Goal: Task Accomplishment & Management: Manage account settings

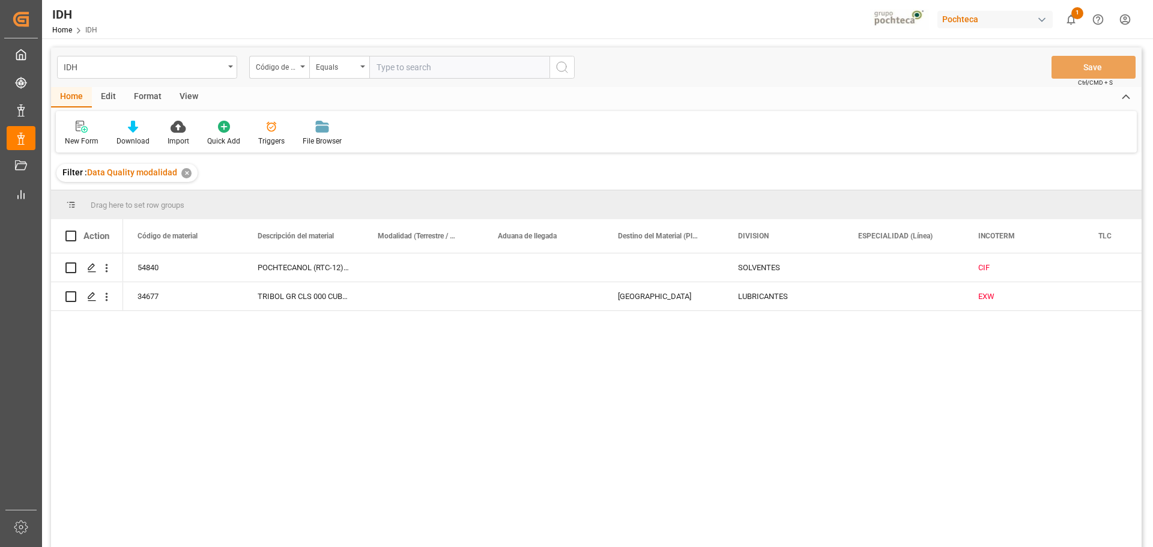
click at [1005, 17] on div "Pochteca" at bounding box center [994, 19] width 115 height 17
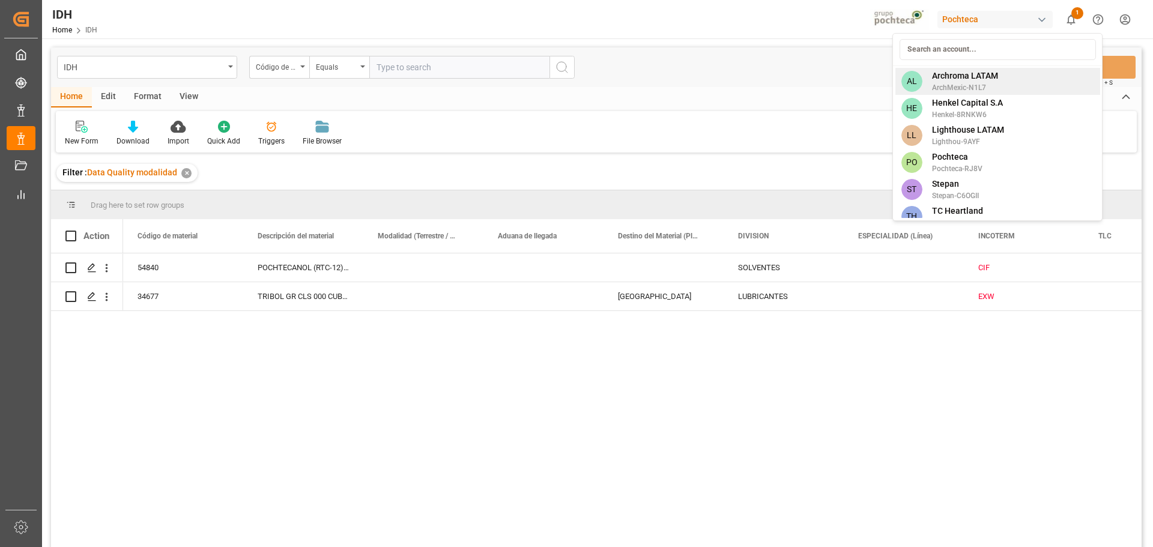
click at [999, 79] on div "AL Archroma LATAM ArchMexic-N1L7" at bounding box center [997, 81] width 205 height 27
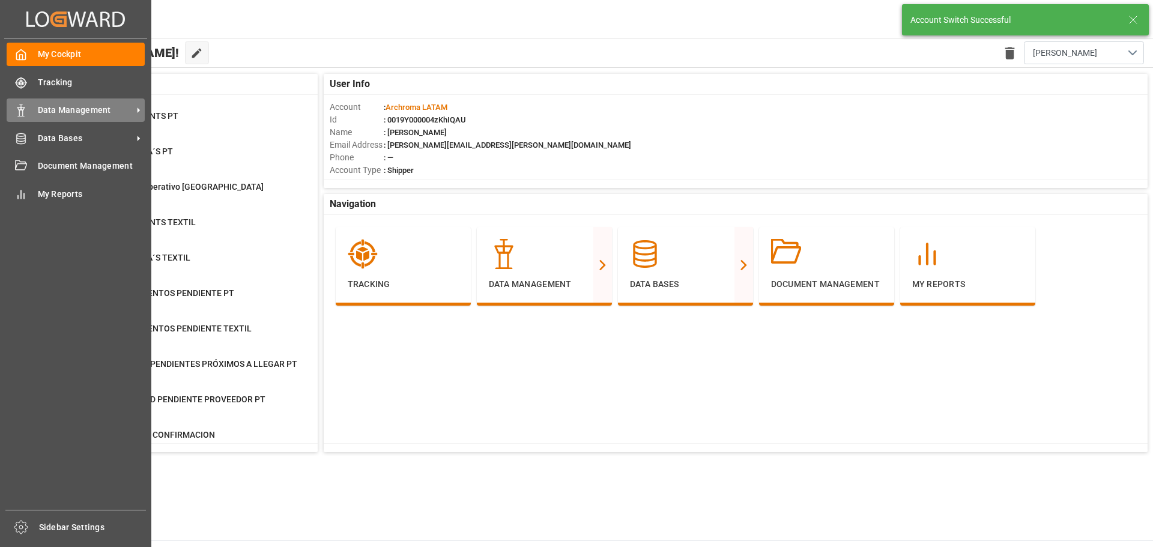
click at [70, 111] on span "Data Management" at bounding box center [85, 110] width 95 height 13
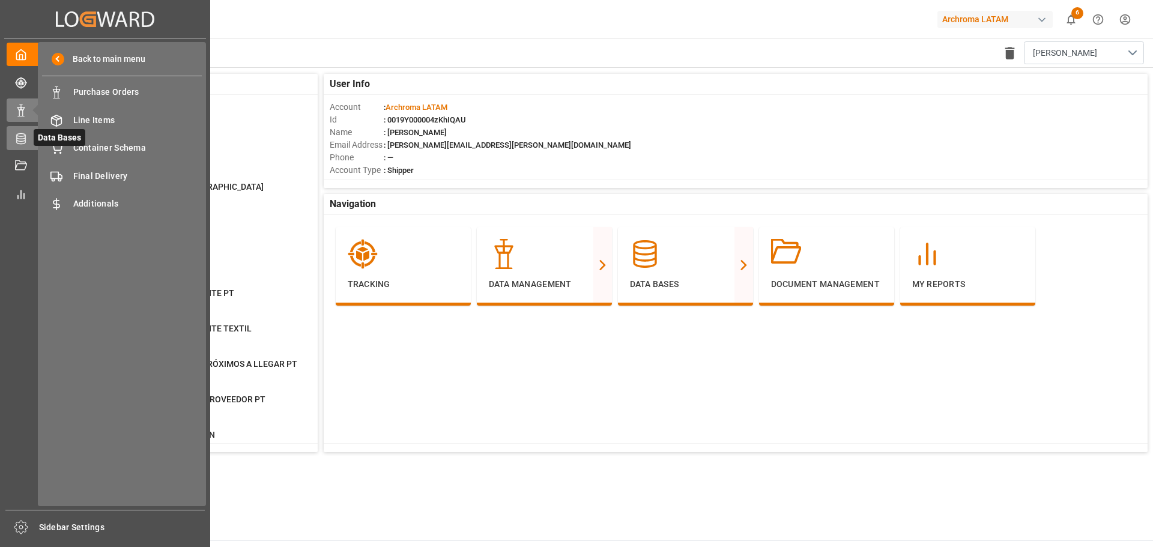
click at [13, 141] on div at bounding box center [17, 138] width 20 height 13
click at [157, 100] on div "Materials Materials" at bounding box center [122, 91] width 160 height 23
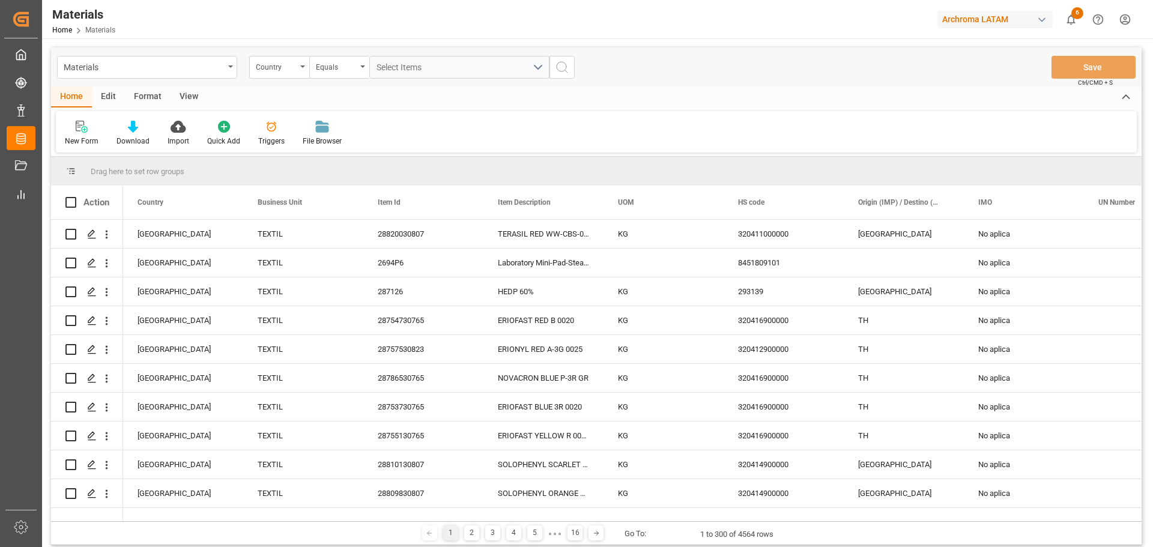
click at [223, 64] on div "Materials" at bounding box center [144, 66] width 160 height 15
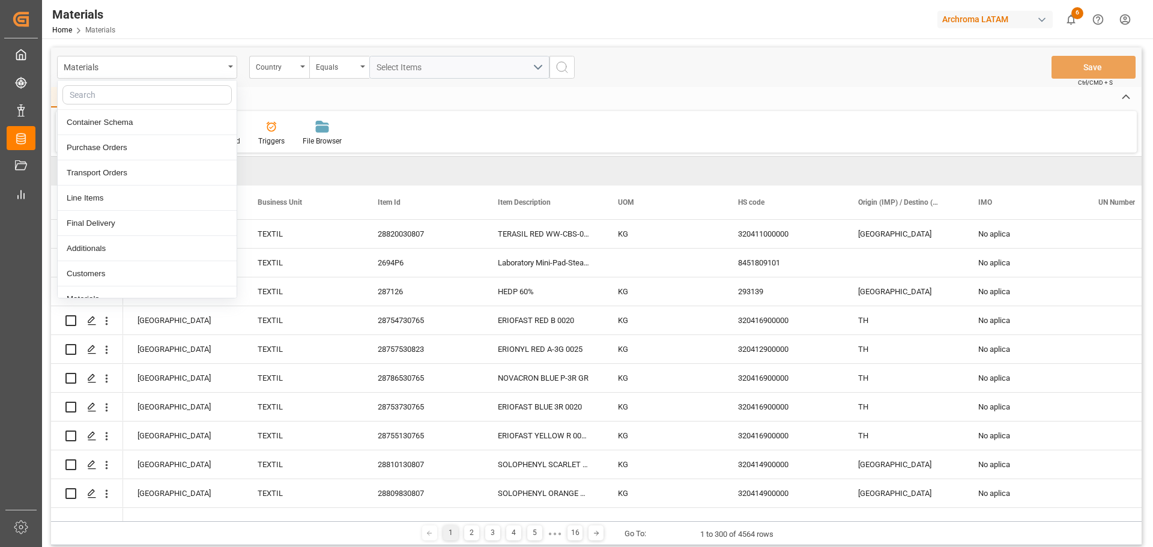
click at [223, 64] on div "Materials" at bounding box center [144, 66] width 160 height 15
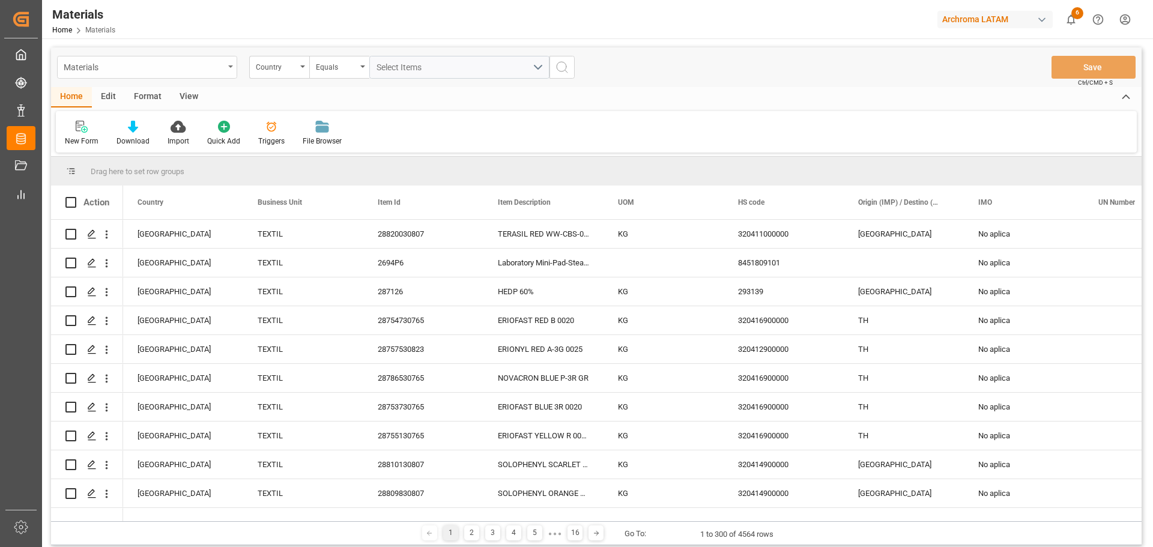
click at [229, 71] on div "Materials" at bounding box center [147, 67] width 180 height 23
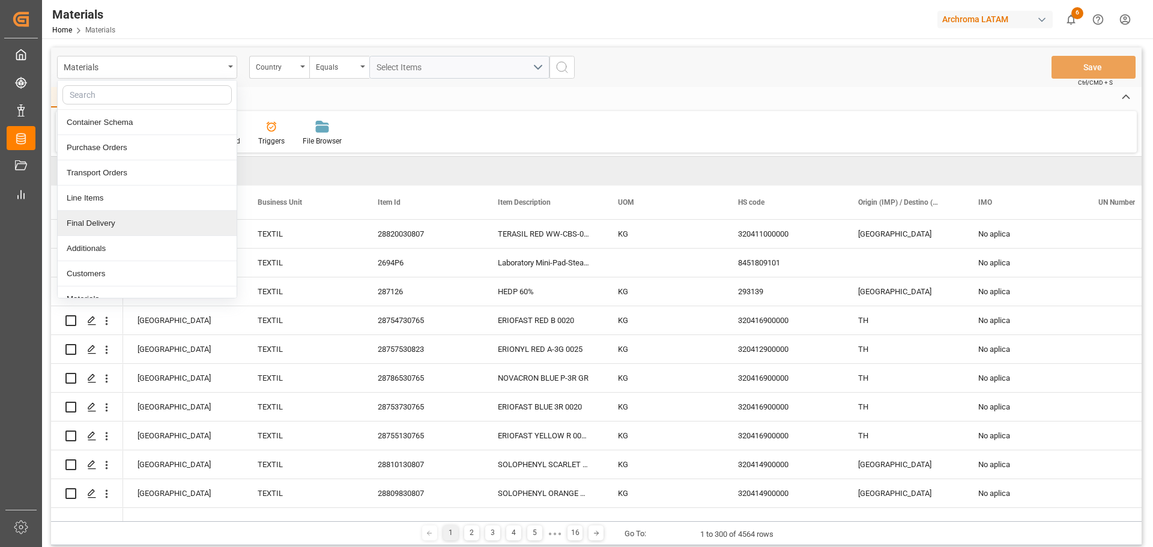
click at [130, 214] on div "Final Delivery" at bounding box center [147, 223] width 179 height 25
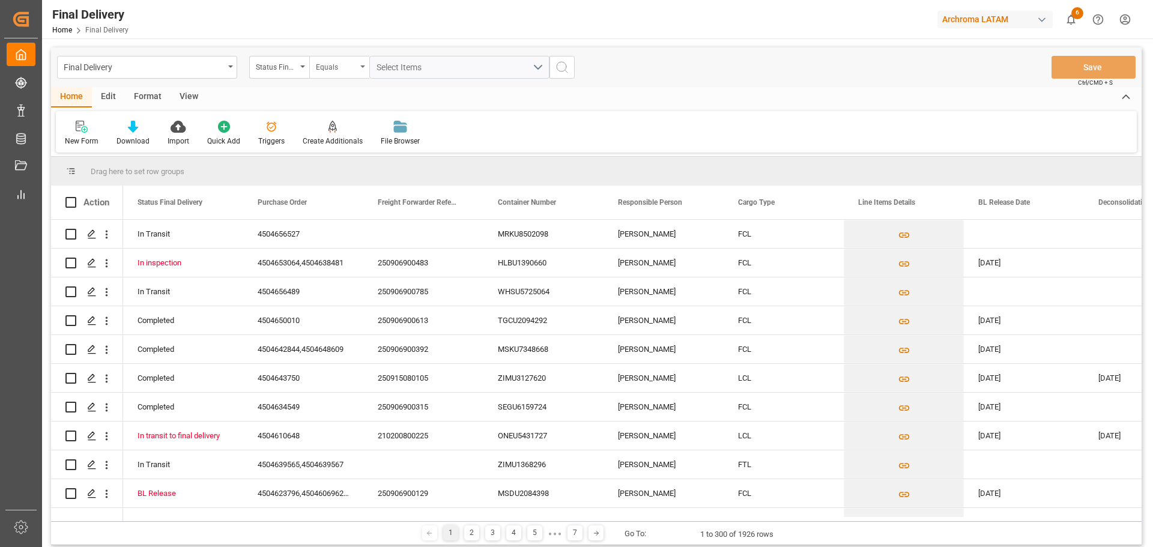
click at [310, 74] on div "Equals" at bounding box center [339, 67] width 60 height 23
click at [298, 73] on div "Status Final Delivery" at bounding box center [279, 67] width 60 height 23
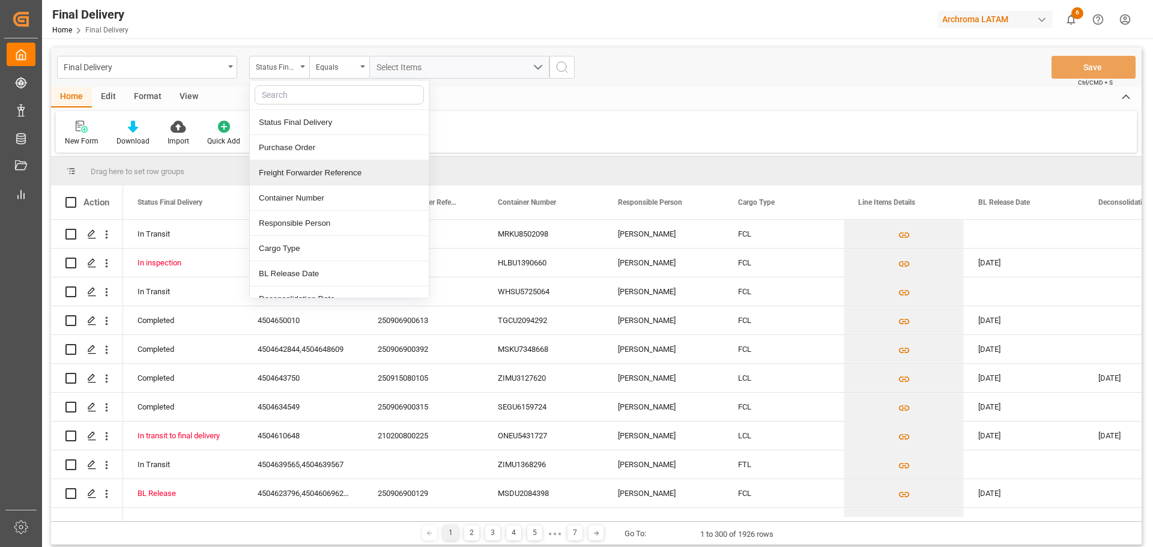
click at [338, 176] on div "Freight Forwarder Reference" at bounding box center [339, 172] width 179 height 25
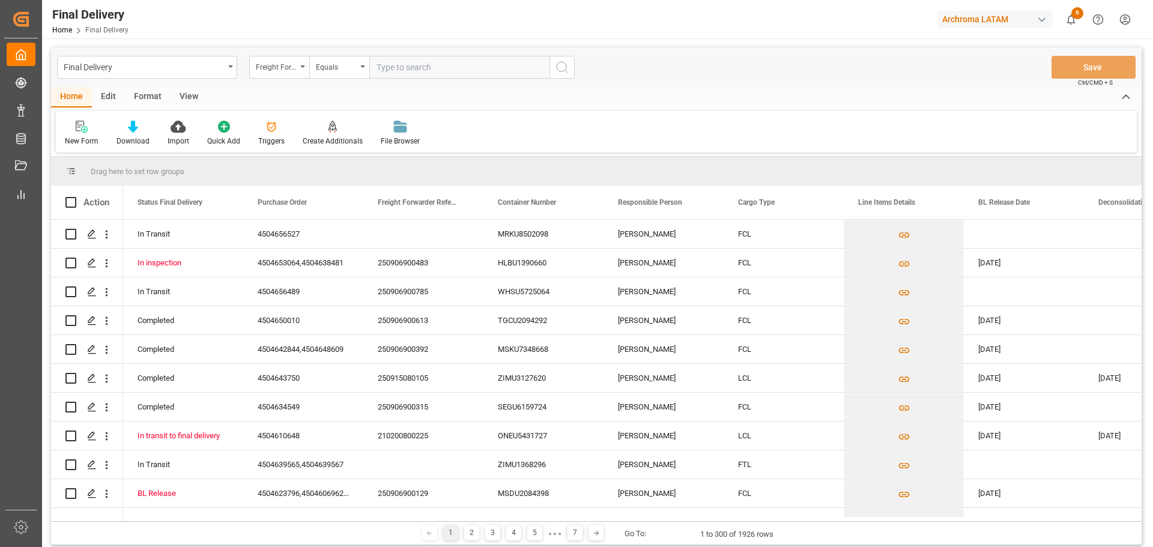
click at [405, 66] on input "text" at bounding box center [459, 67] width 180 height 23
type input "250915080105"
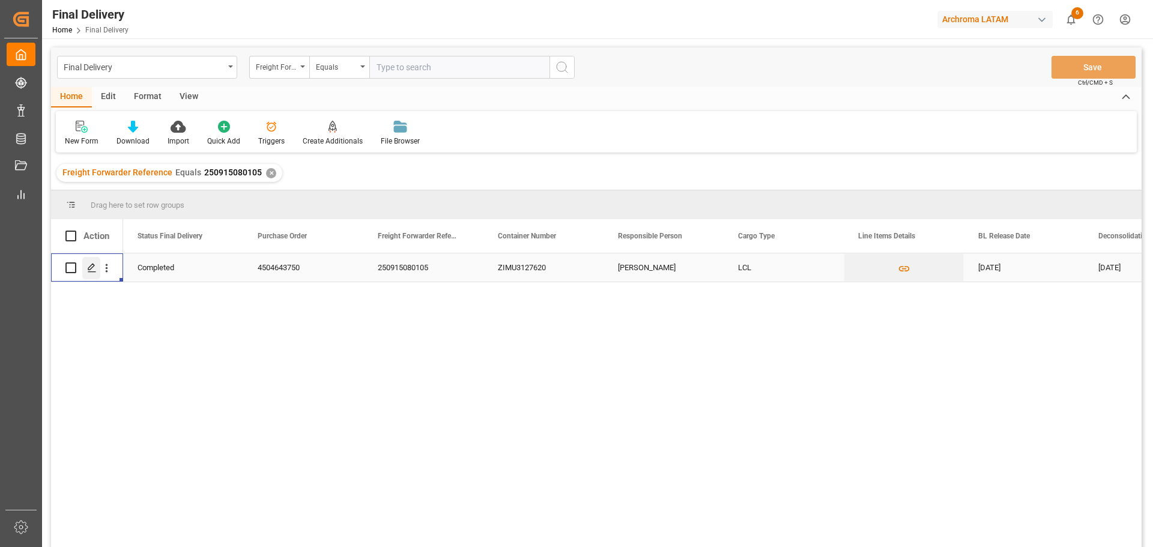
click at [95, 270] on icon "Press SPACE to select this row." at bounding box center [92, 268] width 10 height 10
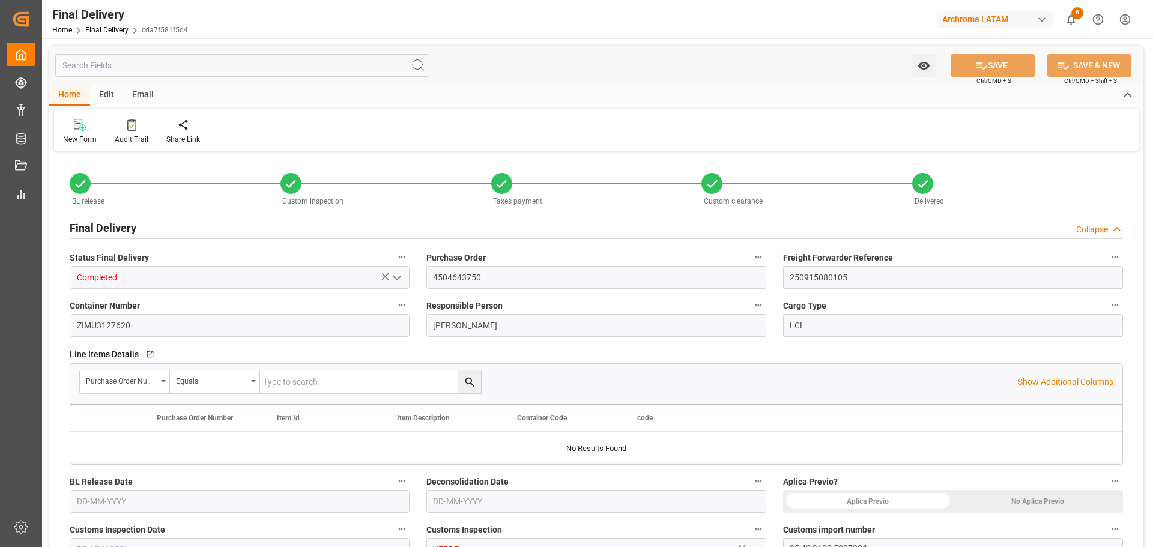
type input "6"
type input "[DATE]"
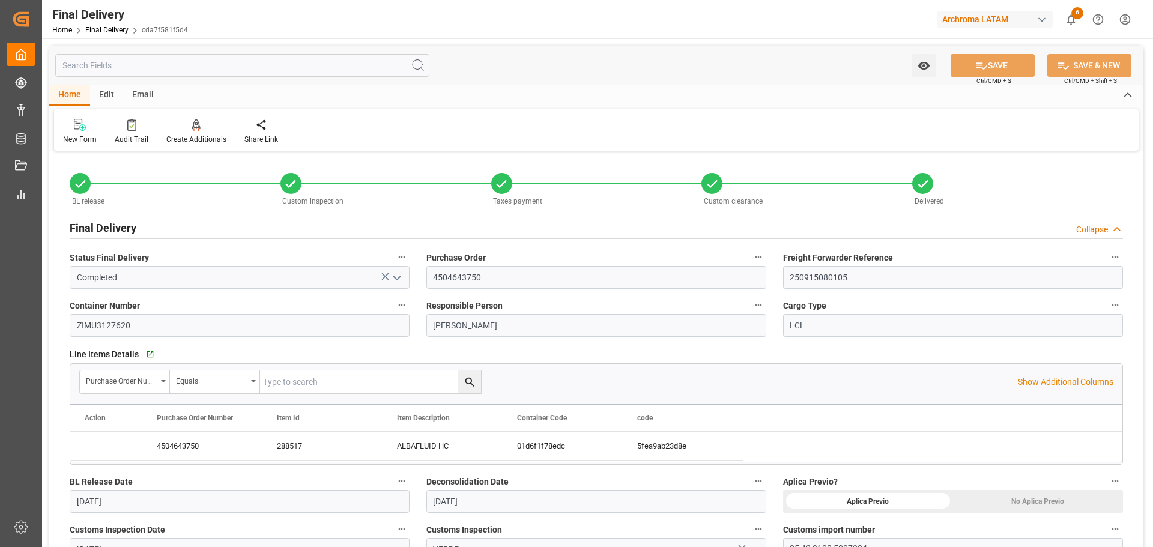
type input "[DATE]"
type input "[DATE] 13:00"
type input "[DATE] 16:00"
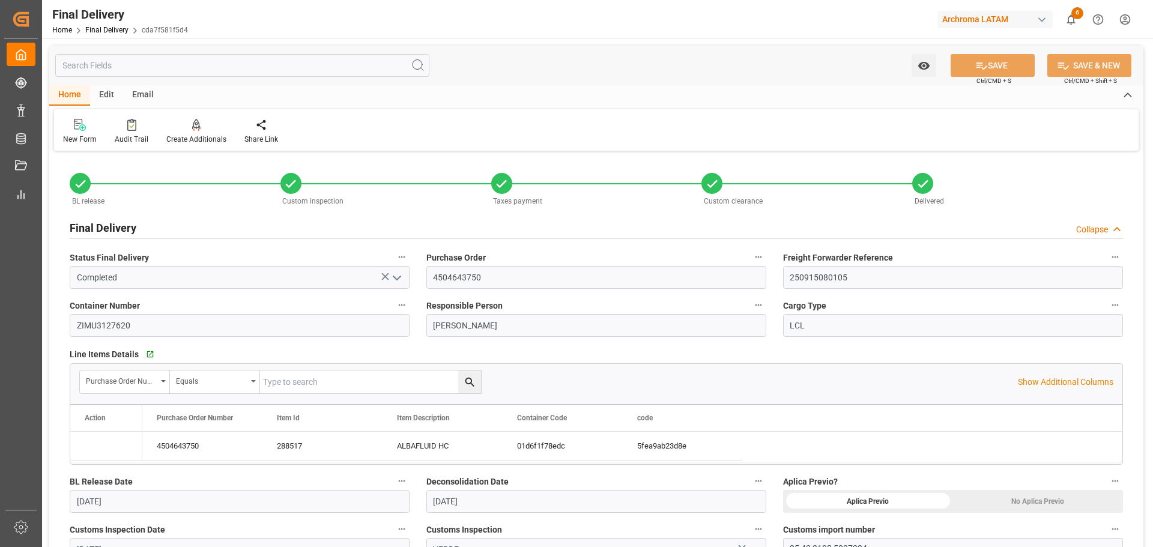
type input "[DATE]"
click at [135, 121] on div at bounding box center [132, 124] width 34 height 13
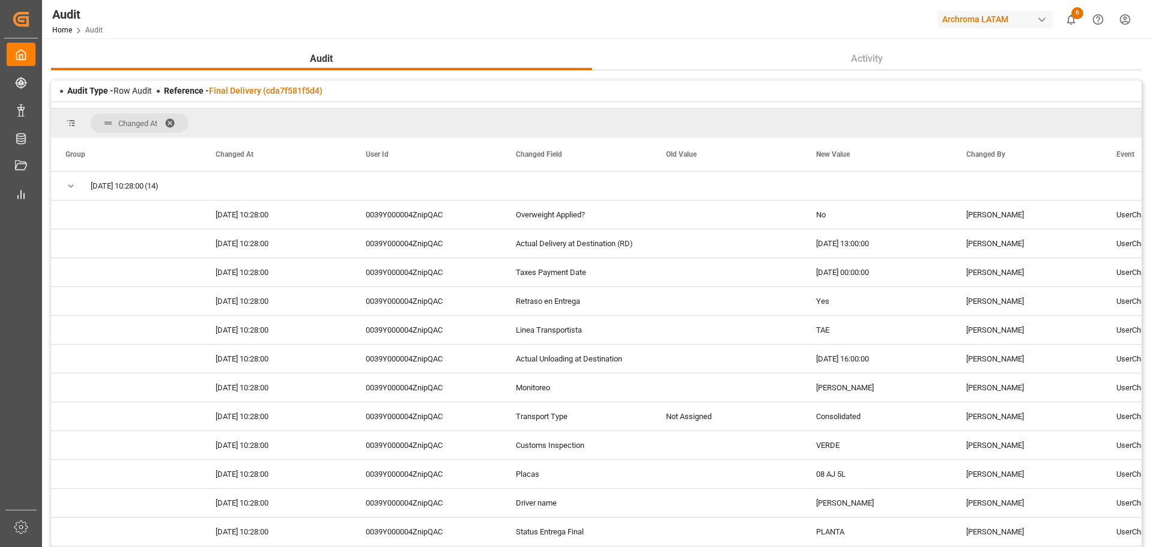
click at [171, 121] on span at bounding box center [174, 123] width 19 height 11
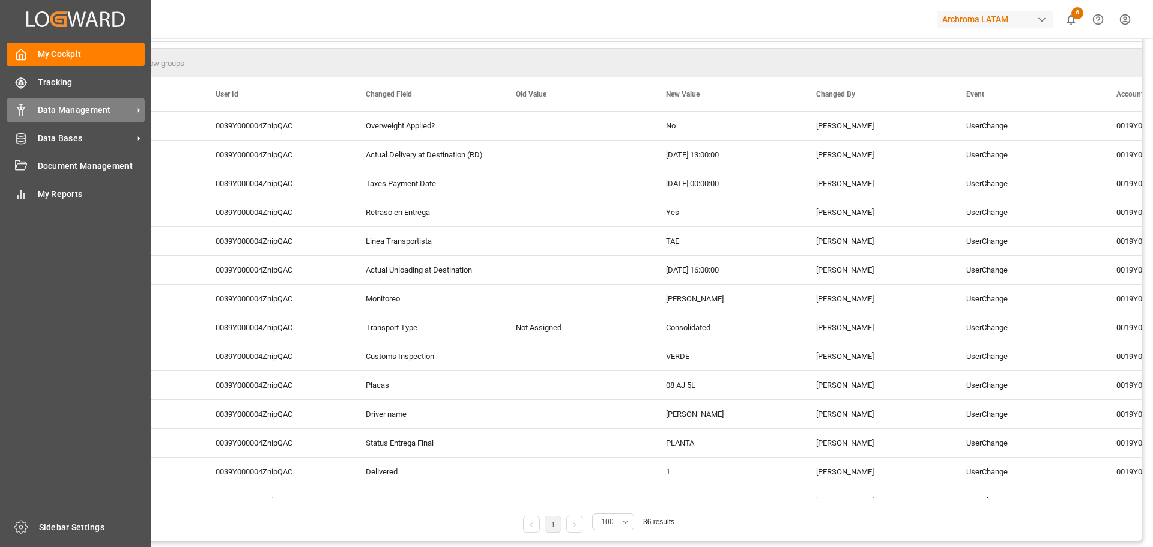
click at [77, 101] on div "Data Management Data Management" at bounding box center [76, 109] width 138 height 23
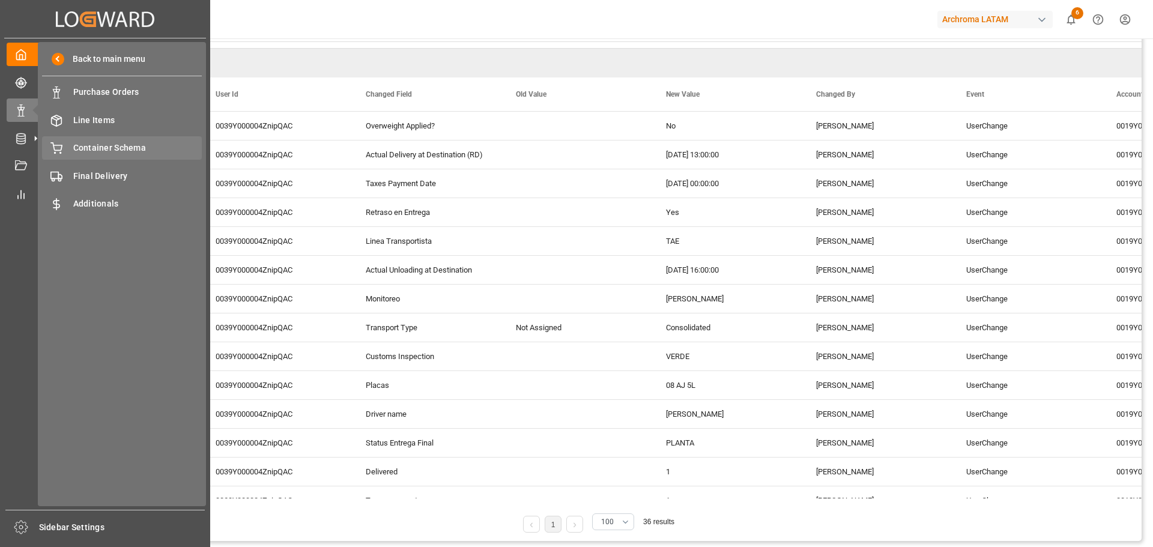
click at [132, 150] on span "Container Schema" at bounding box center [137, 148] width 129 height 13
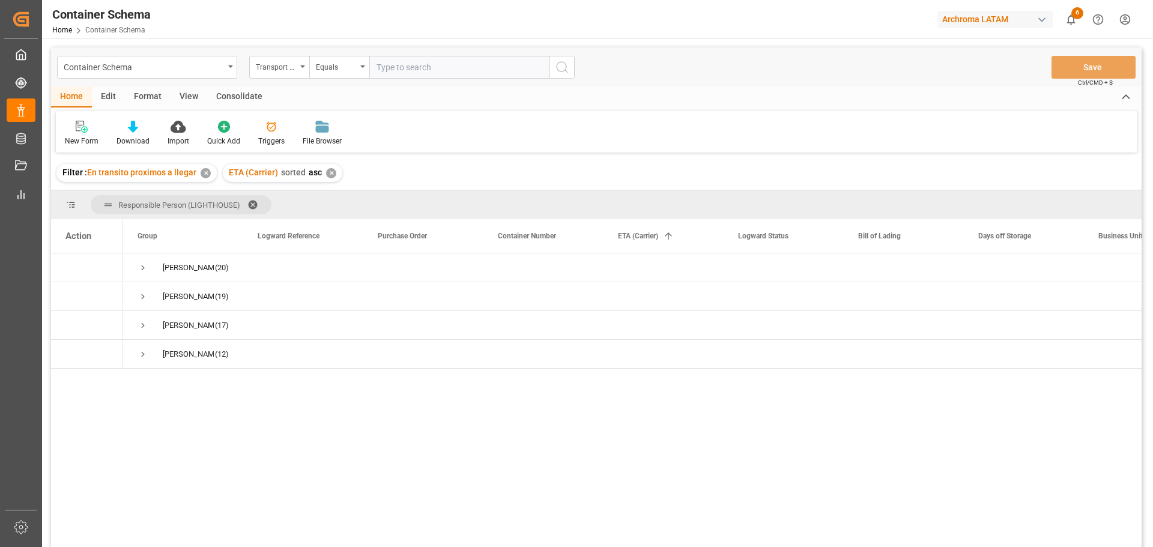
click at [332, 175] on div "✕" at bounding box center [331, 173] width 10 height 10
click at [203, 173] on div "✕" at bounding box center [206, 173] width 10 height 10
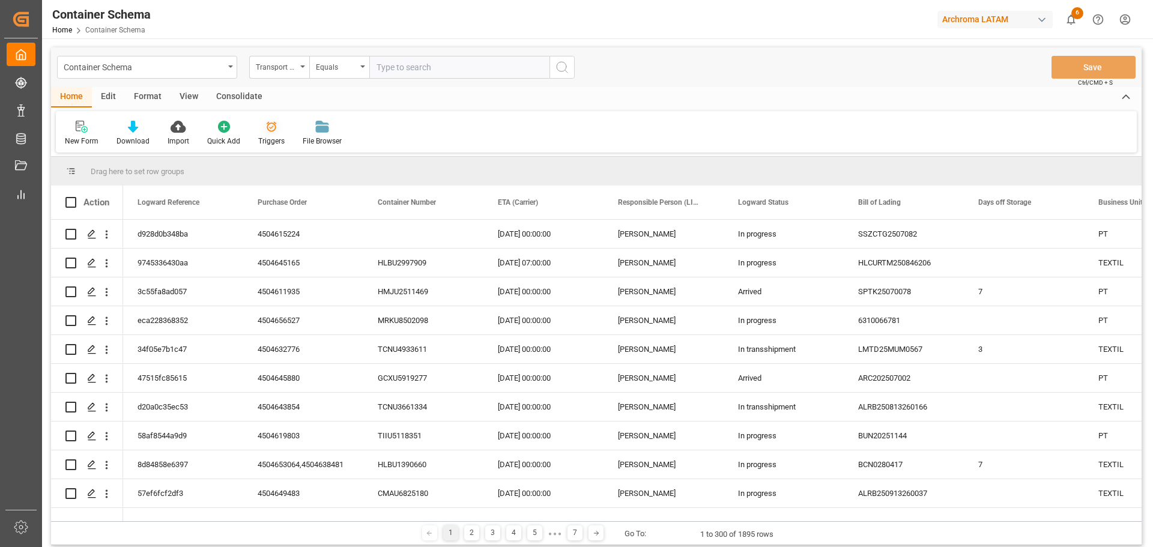
click at [282, 133] on div at bounding box center [271, 126] width 26 height 13
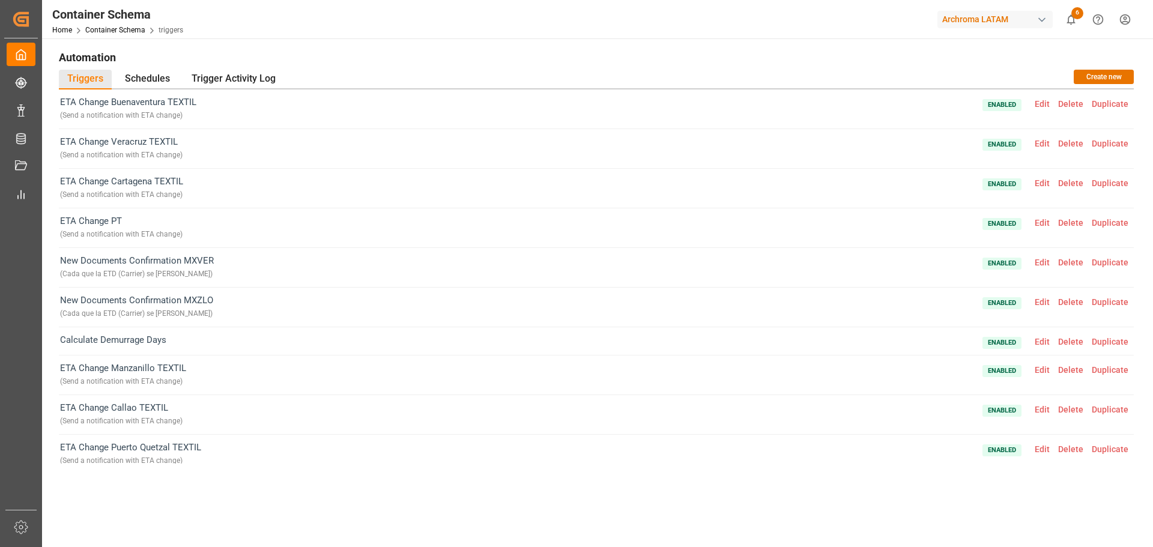
click at [1035, 185] on span "Edit" at bounding box center [1042, 183] width 23 height 10
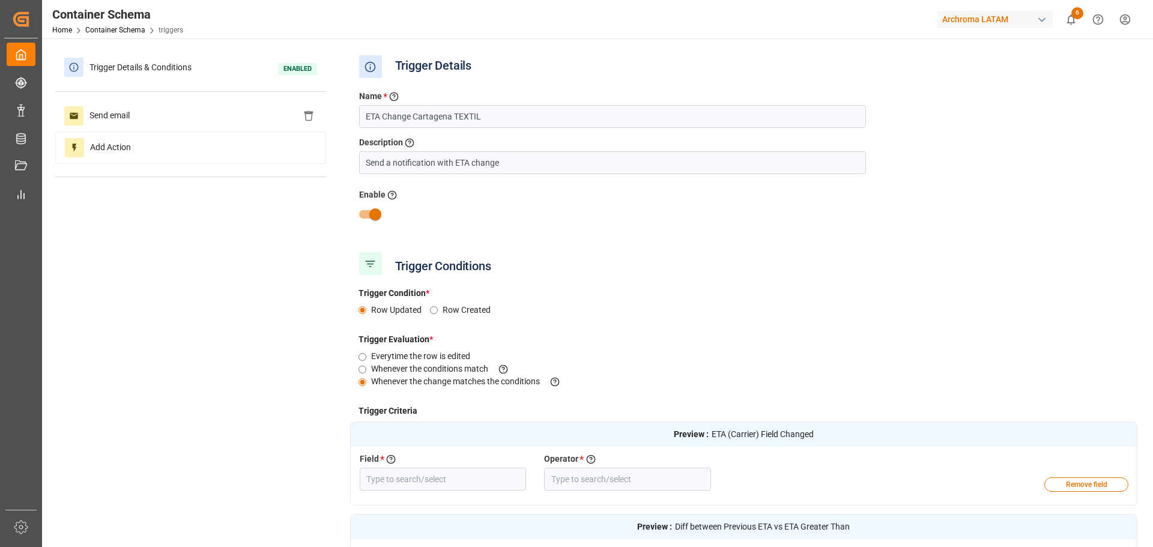
type input "ETA (Carrier)"
type input "Field Changed"
type input "Diff between Previous ETA vs ETA"
type input "Greater Than"
type input "Customs Entry"
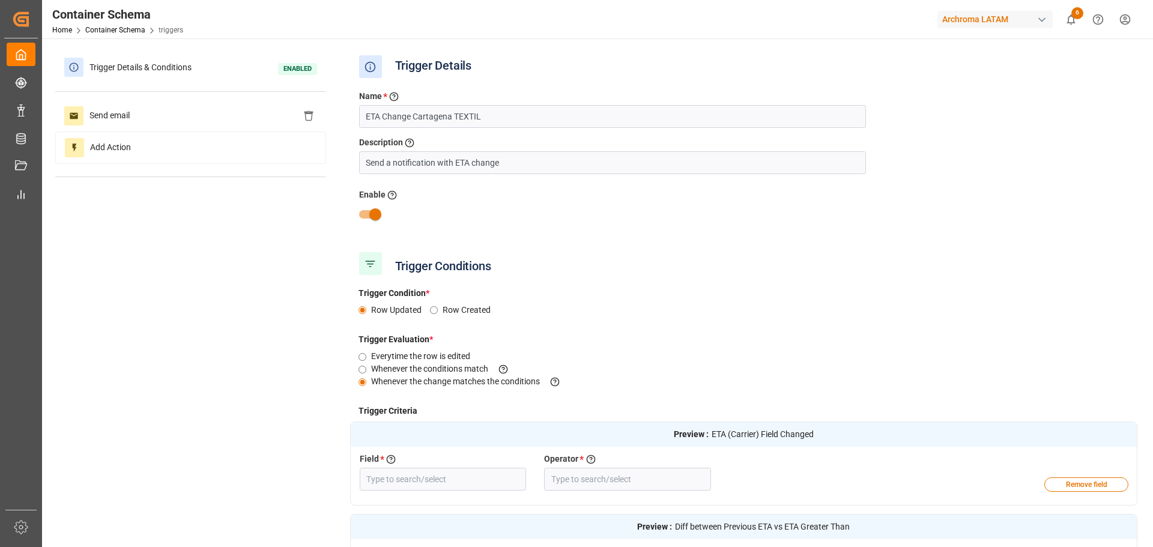
type input "Equal"
type input "Business Unit"
type input "Equal"
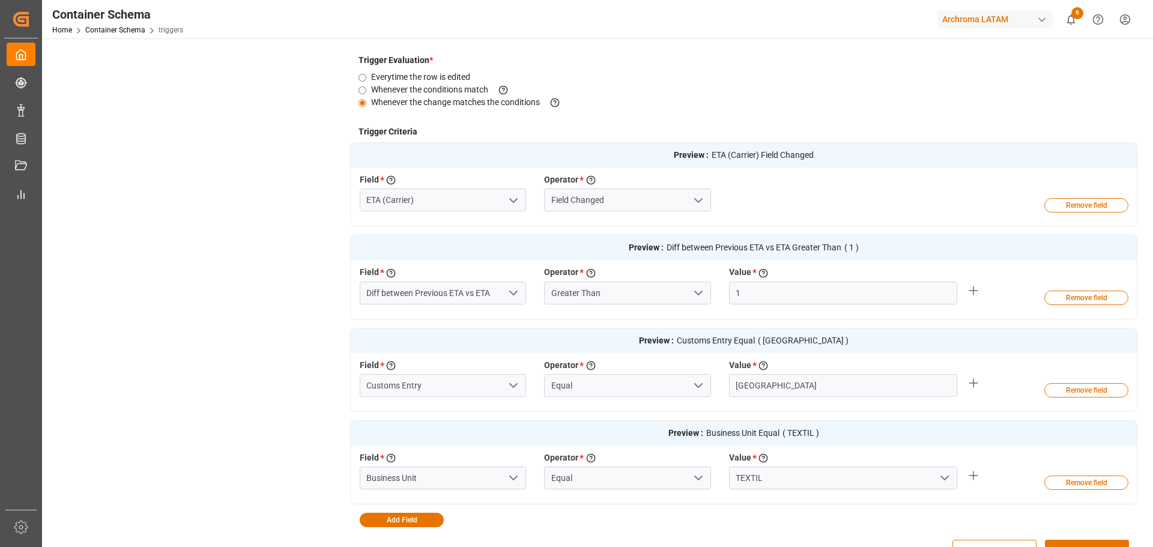
scroll to position [300, 0]
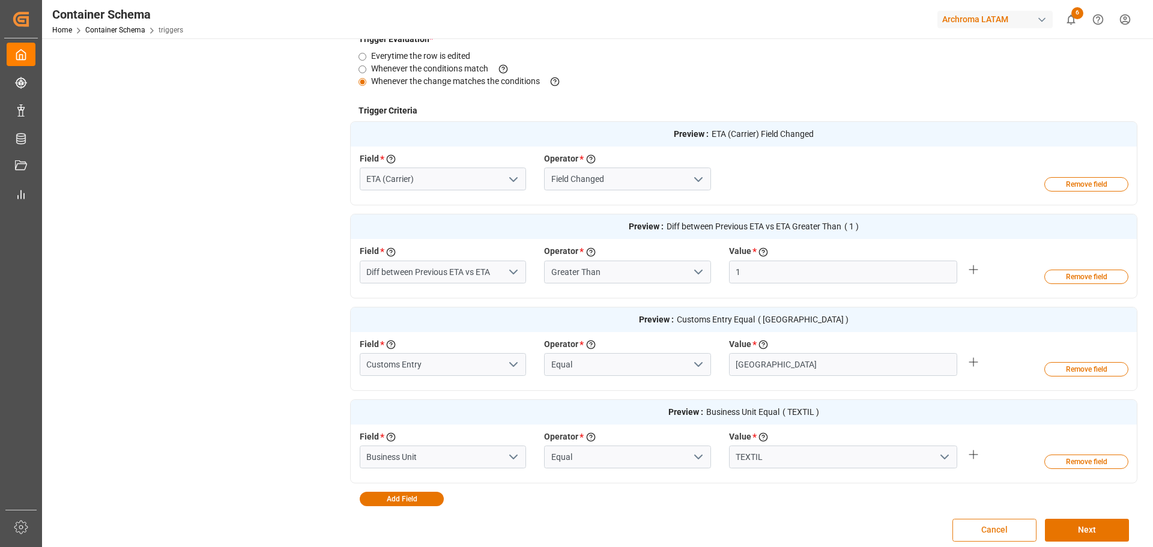
click at [980, 535] on button "Cancel" at bounding box center [994, 530] width 84 height 23
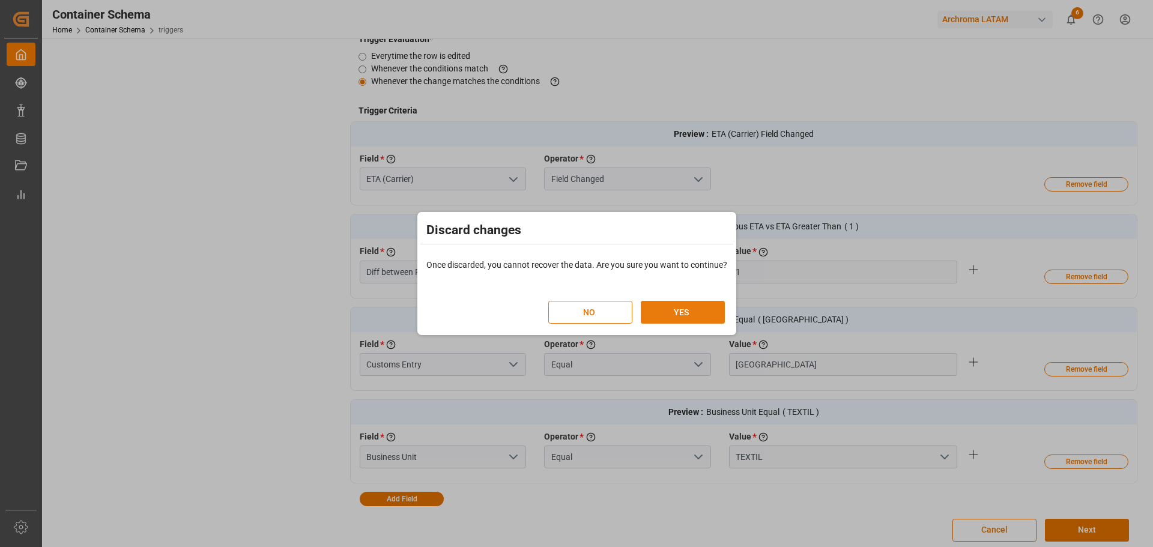
click at [656, 312] on button "YES" at bounding box center [683, 312] width 84 height 23
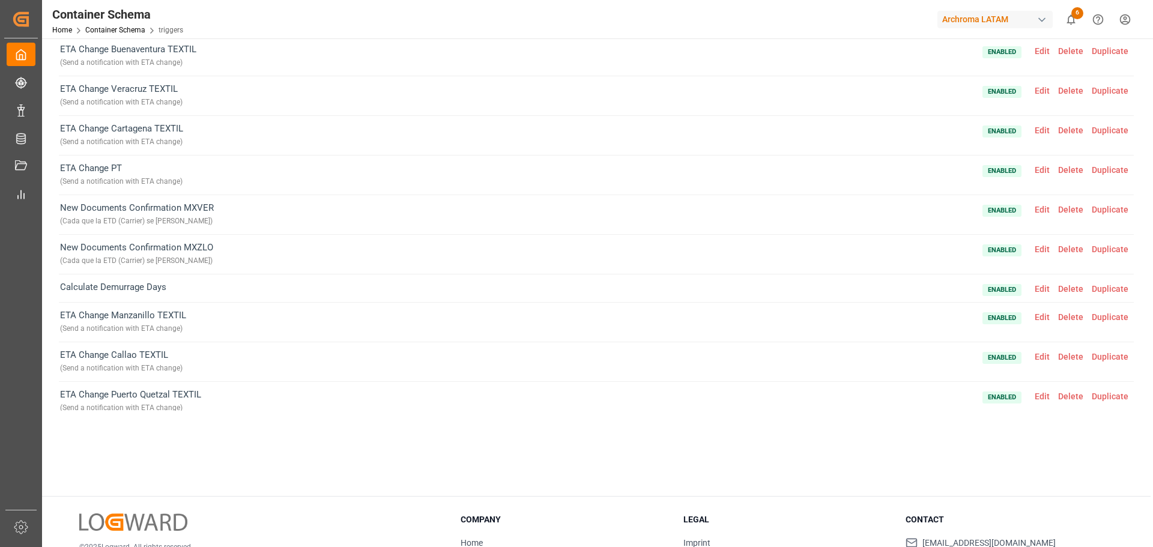
scroll to position [0, 0]
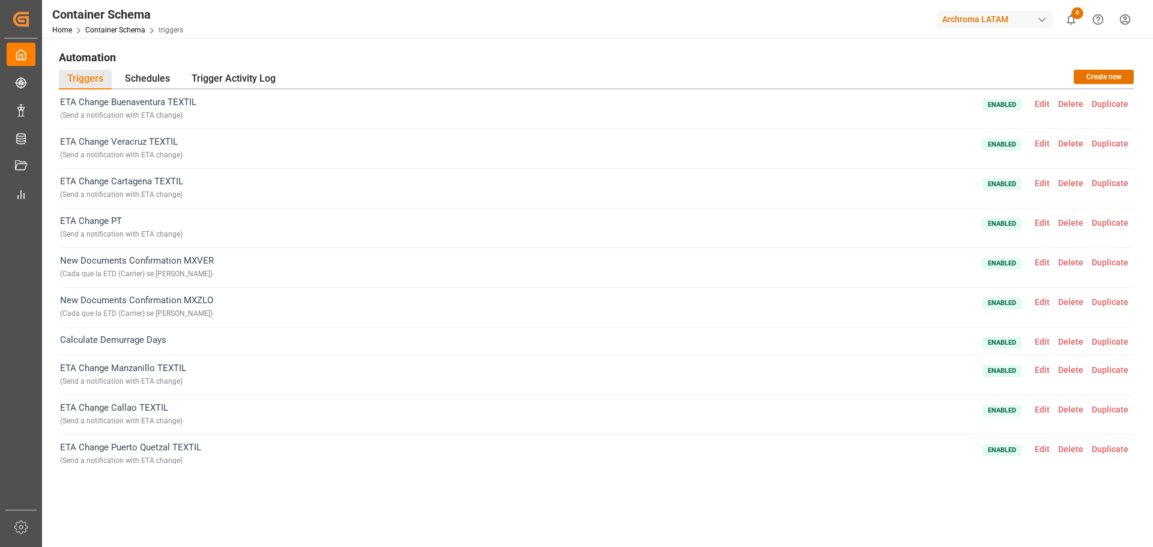
click at [354, 37] on div "Container Schema Home Container Schema triggers Archroma LATAM 6 Notifications …" at bounding box center [593, 19] width 1119 height 38
click at [414, 46] on div "Automation Triggers Schedules Trigger Activity Log Create new ETA Change Buenav…" at bounding box center [596, 361] width 1109 height 647
click at [386, 59] on h1 "Automation" at bounding box center [596, 57] width 1075 height 20
click at [1038, 101] on span "Edit" at bounding box center [1042, 104] width 23 height 10
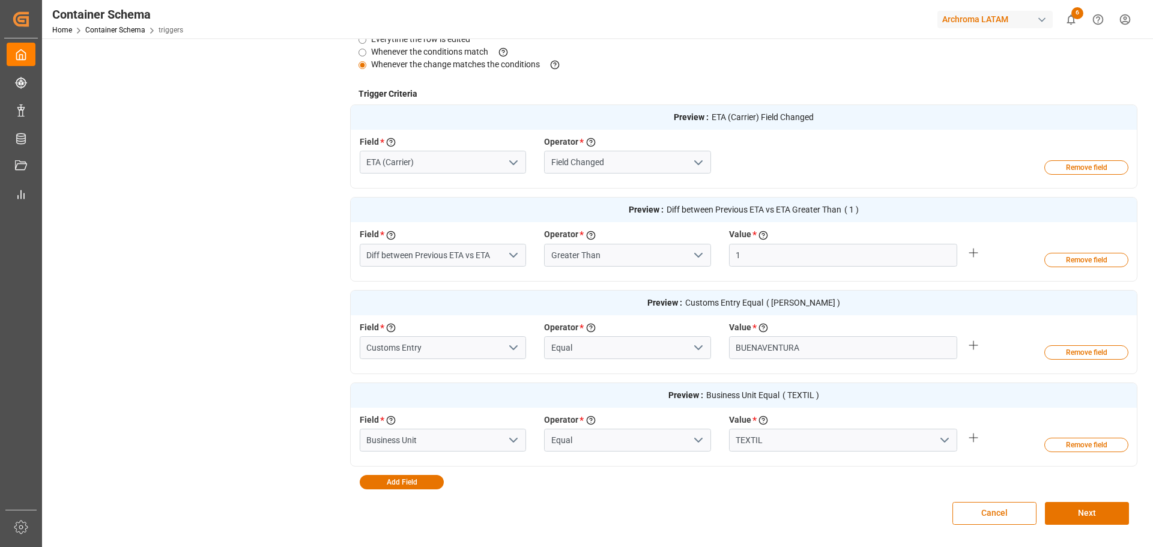
scroll to position [360, 0]
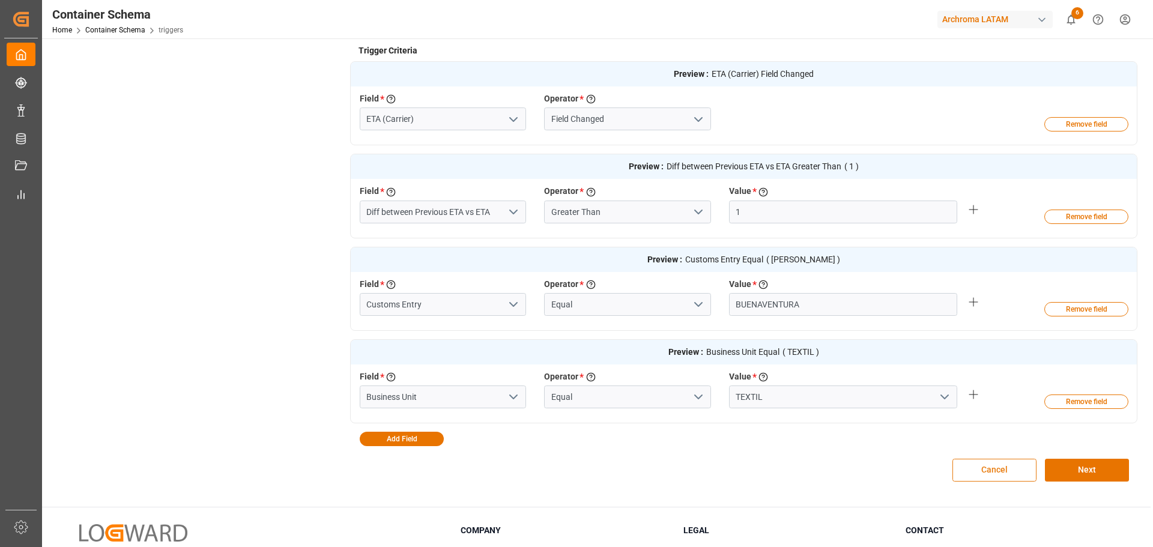
click at [1002, 479] on button "Cancel" at bounding box center [994, 470] width 84 height 23
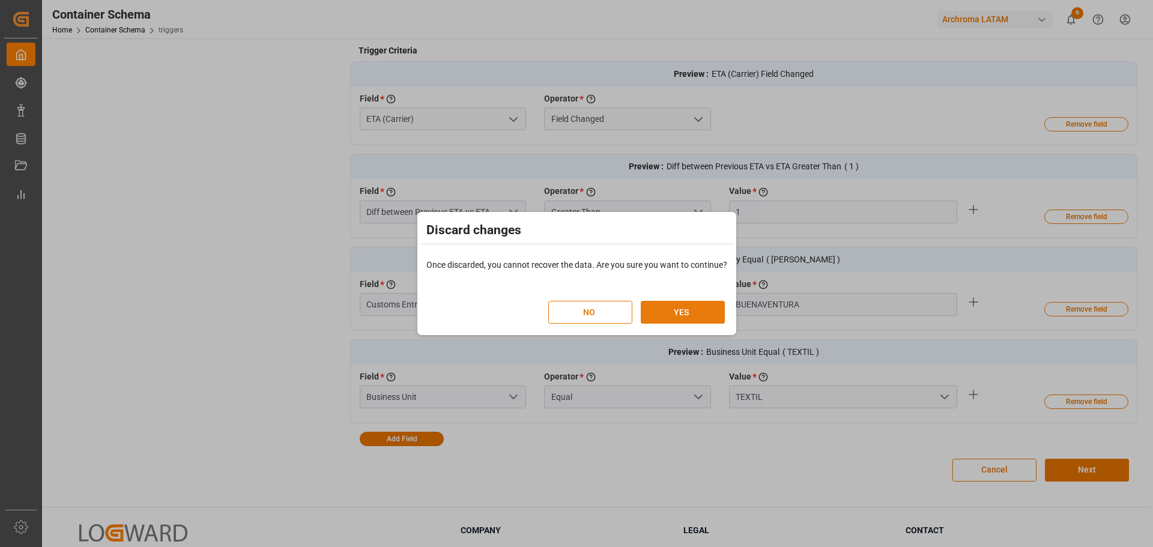
click at [710, 312] on button "YES" at bounding box center [683, 312] width 84 height 23
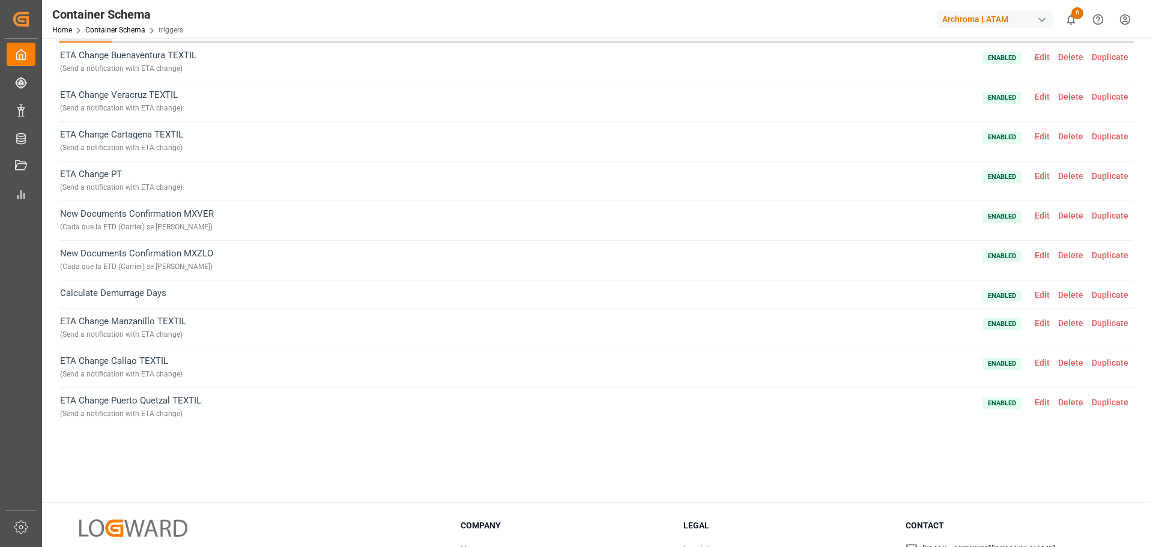
scroll to position [0, 0]
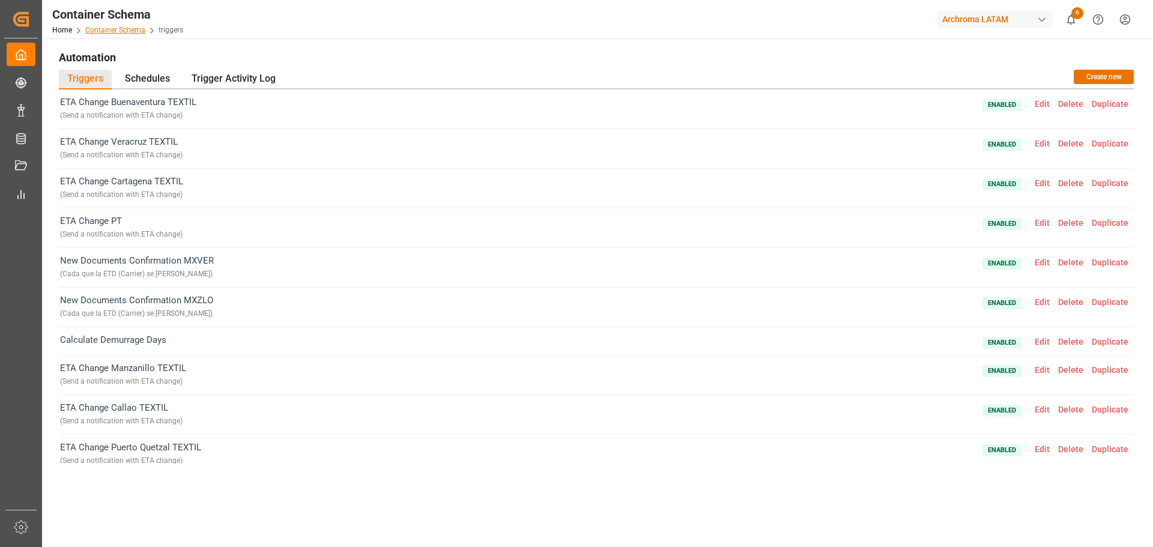
click at [121, 29] on link "Container Schema" at bounding box center [115, 30] width 60 height 8
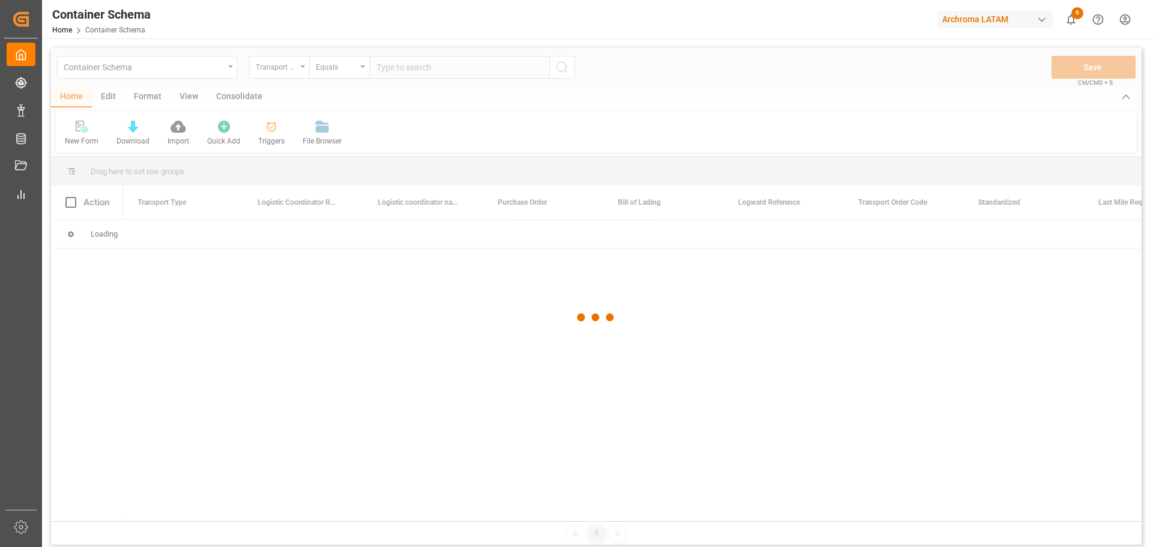
click at [267, 132] on div at bounding box center [596, 317] width 1091 height 540
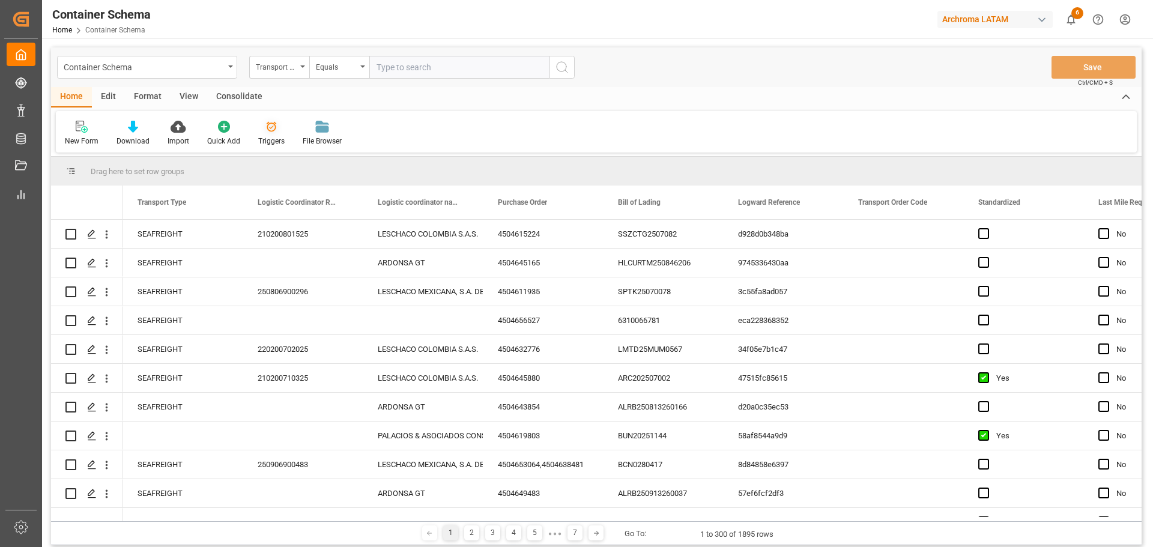
click at [272, 130] on icon at bounding box center [272, 127] width 10 height 10
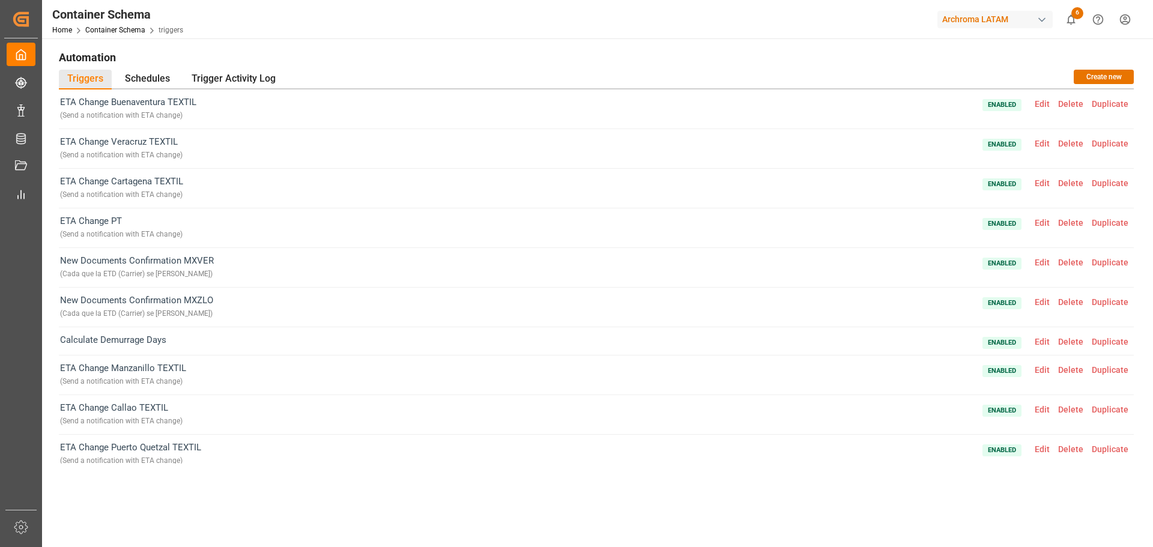
click at [101, 23] on div "Home Container Schema triggers" at bounding box center [117, 29] width 131 height 13
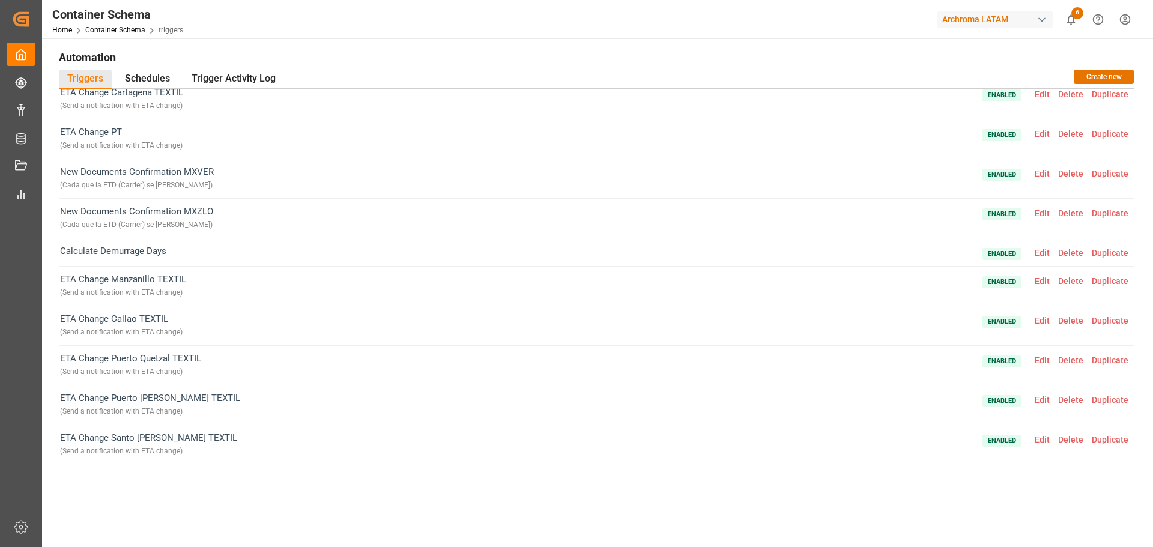
scroll to position [89, 0]
click at [1041, 437] on span "Edit" at bounding box center [1042, 439] width 23 height 10
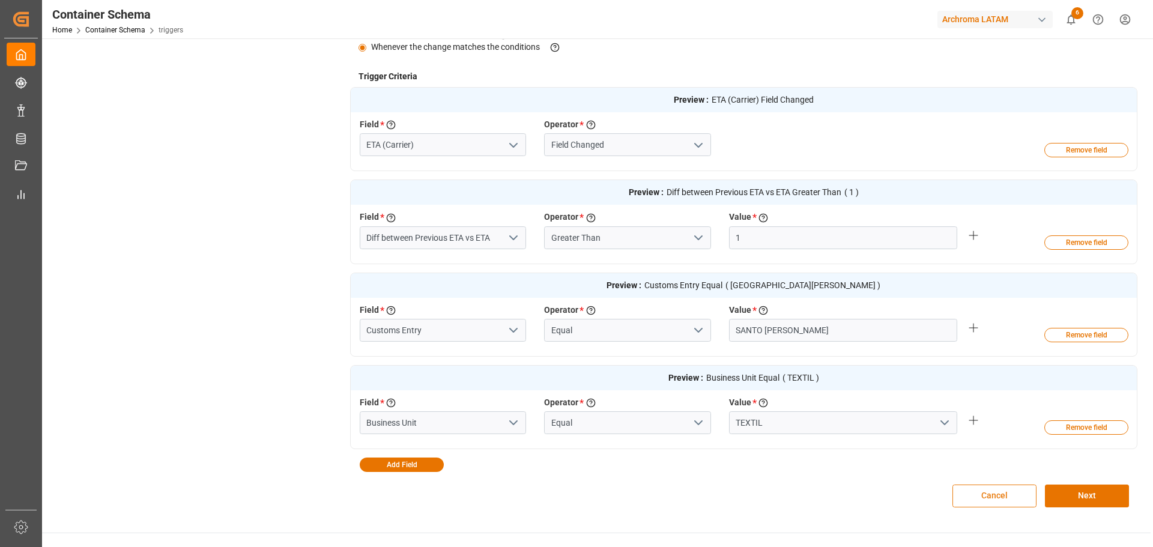
scroll to position [360, 0]
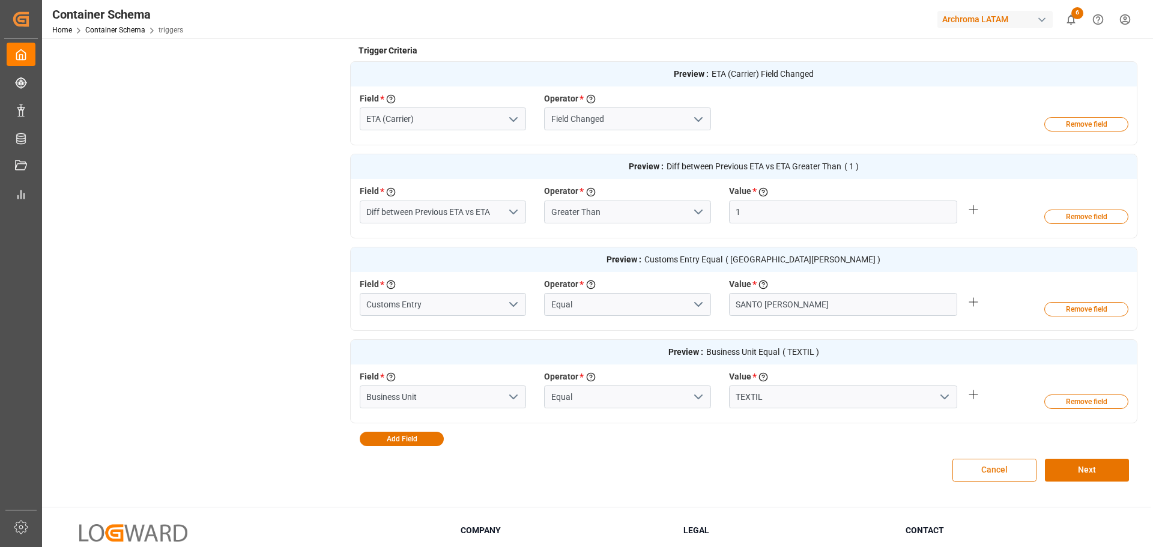
click at [976, 477] on button "Cancel" at bounding box center [994, 470] width 84 height 23
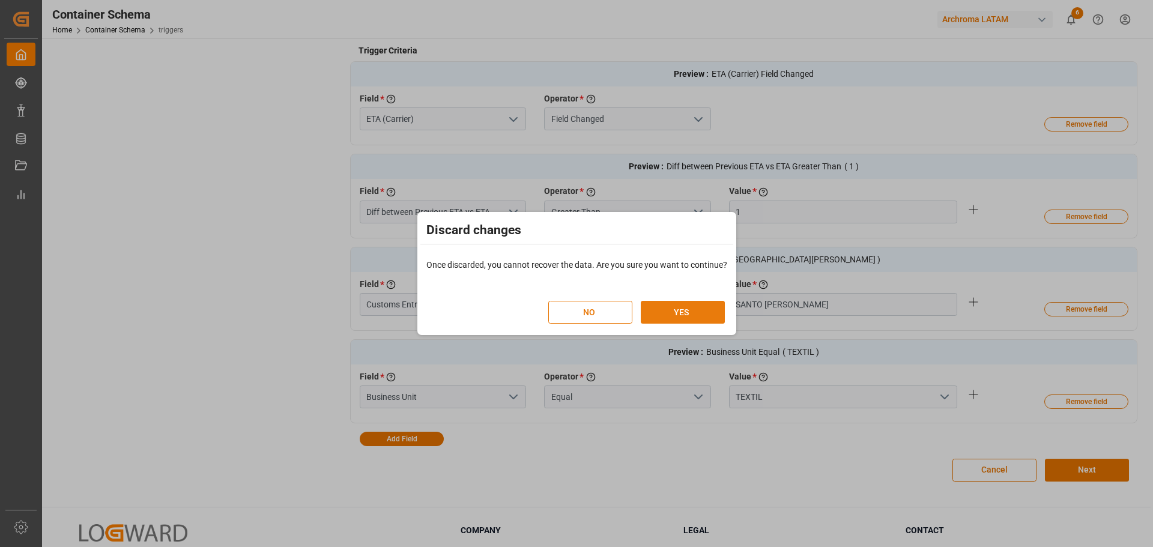
click at [696, 311] on button "YES" at bounding box center [683, 312] width 84 height 23
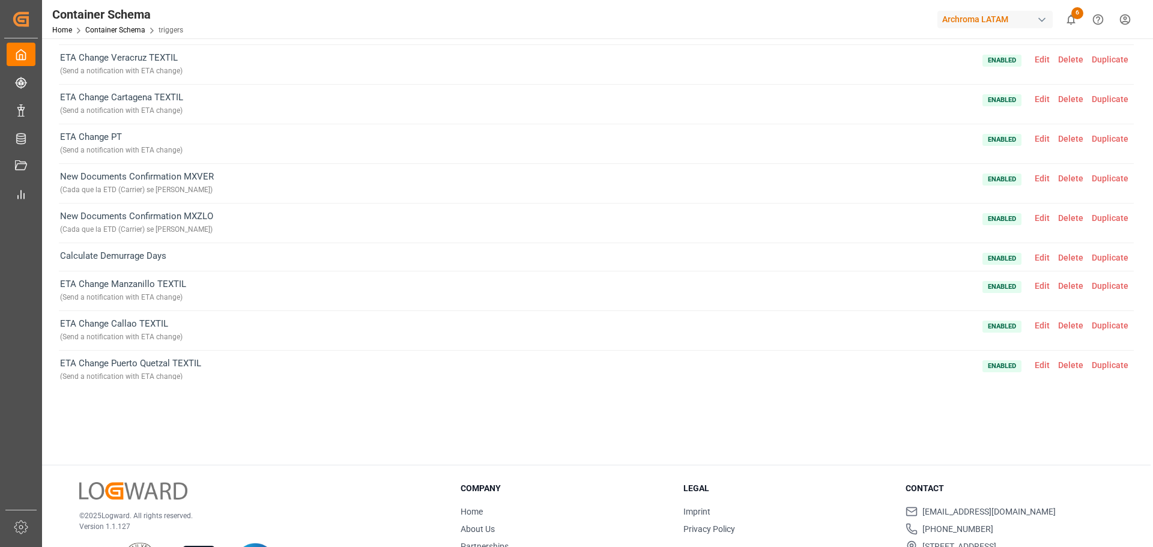
scroll to position [0, 0]
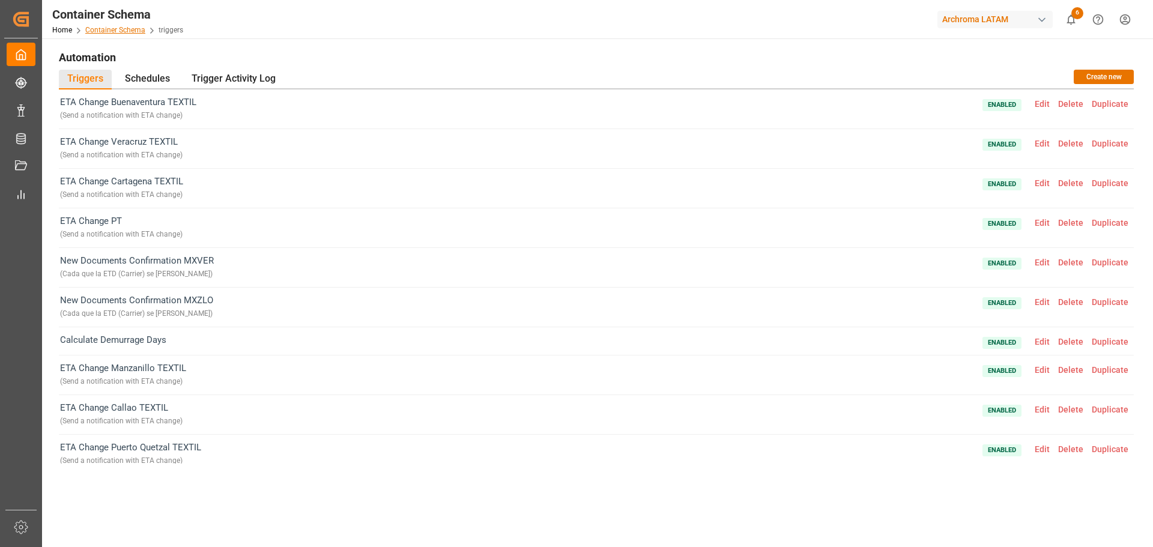
click at [118, 28] on link "Container Schema" at bounding box center [115, 30] width 60 height 8
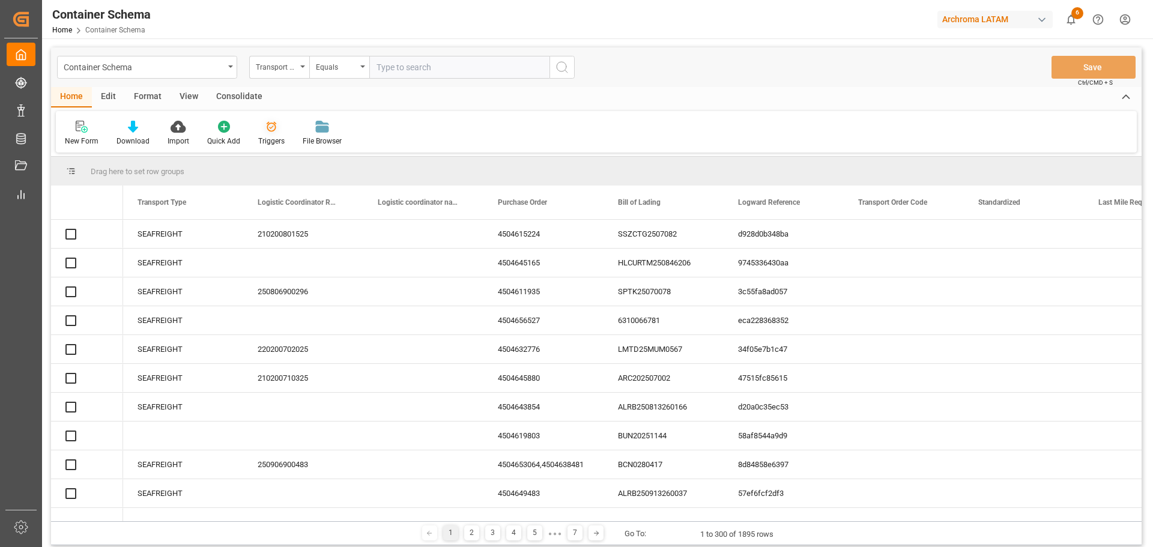
click at [271, 132] on icon at bounding box center [271, 127] width 12 height 12
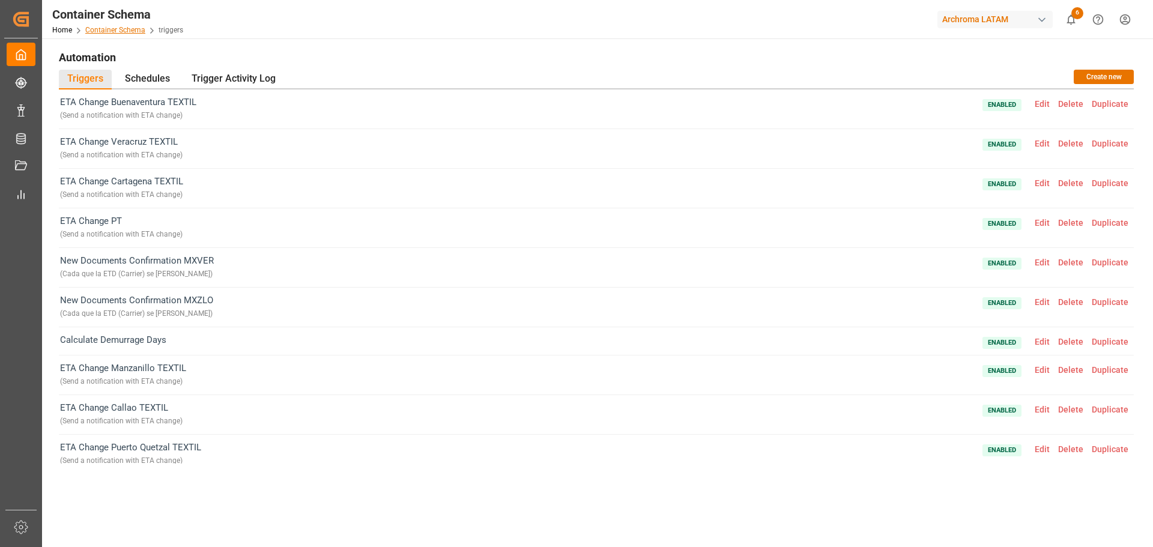
click at [104, 30] on link "Container Schema" at bounding box center [115, 30] width 60 height 8
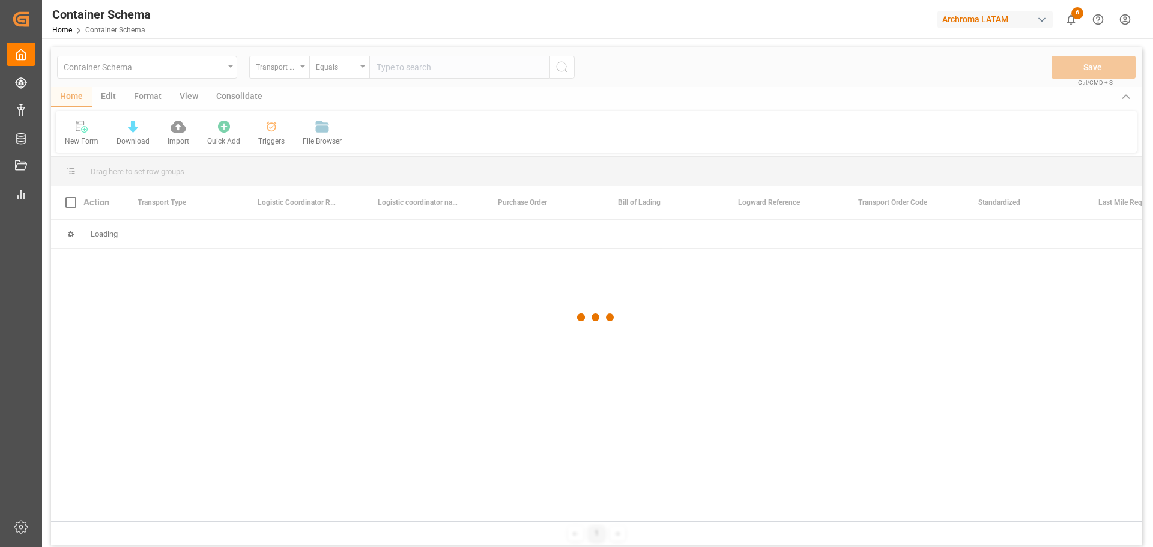
click at [229, 67] on div at bounding box center [596, 317] width 1091 height 540
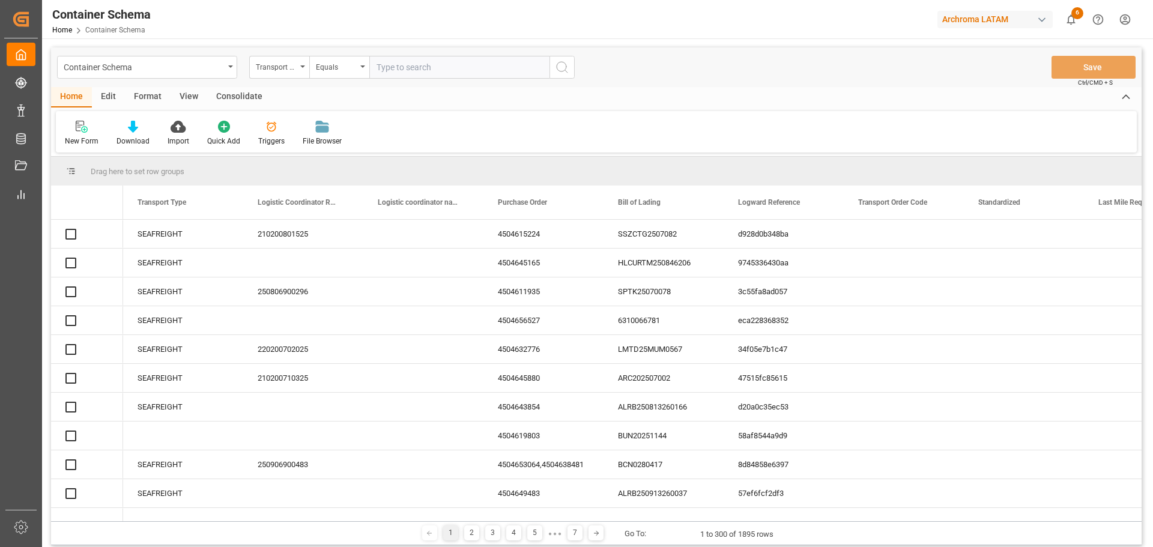
click at [229, 68] on div "Container Schema" at bounding box center [147, 67] width 180 height 23
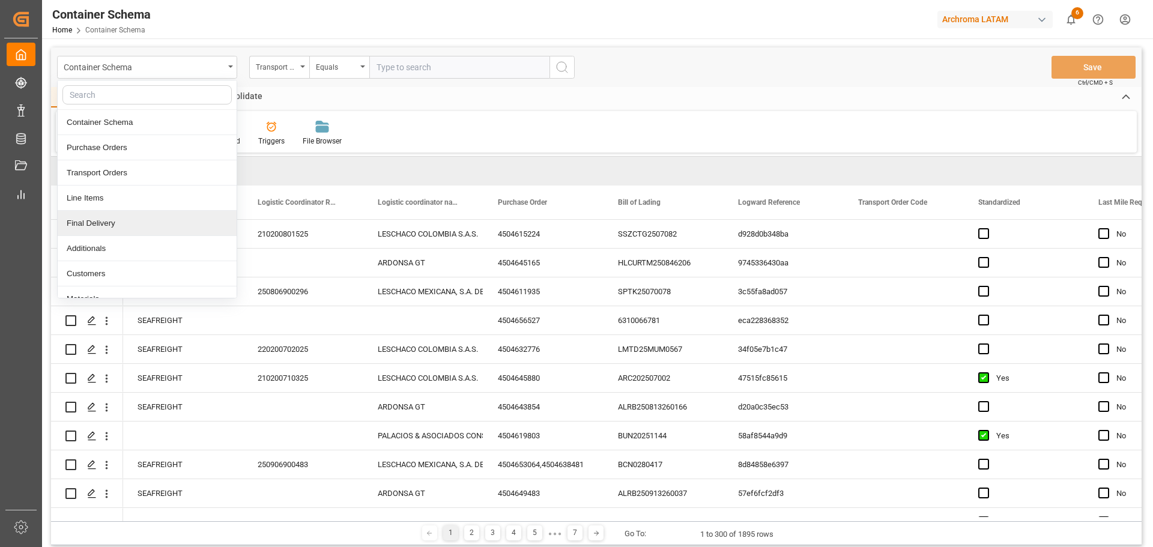
click at [155, 225] on div "Final Delivery" at bounding box center [147, 223] width 179 height 25
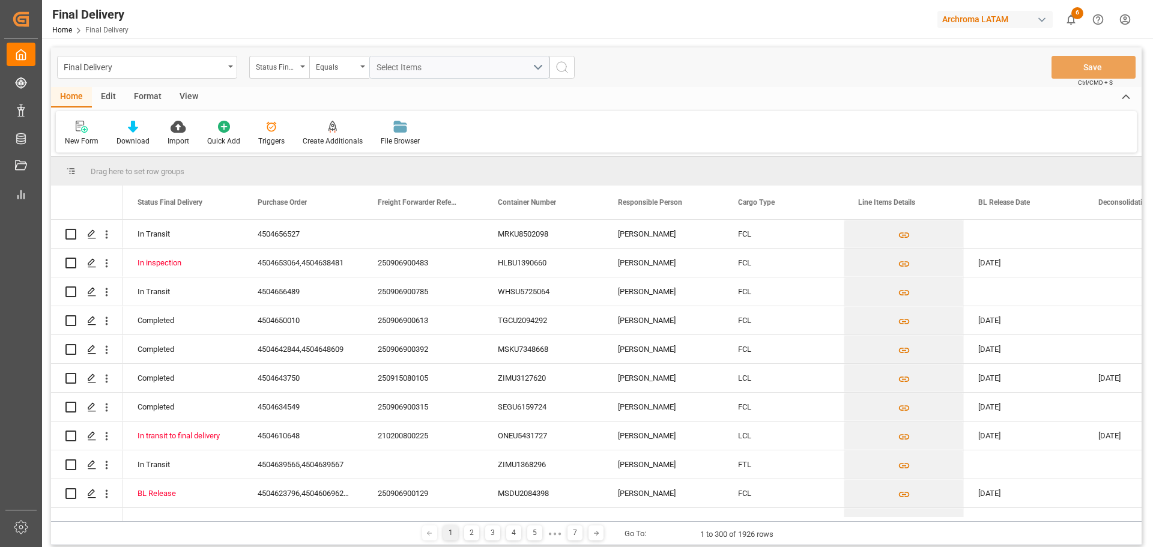
click at [273, 133] on div "Triggers" at bounding box center [271, 133] width 44 height 26
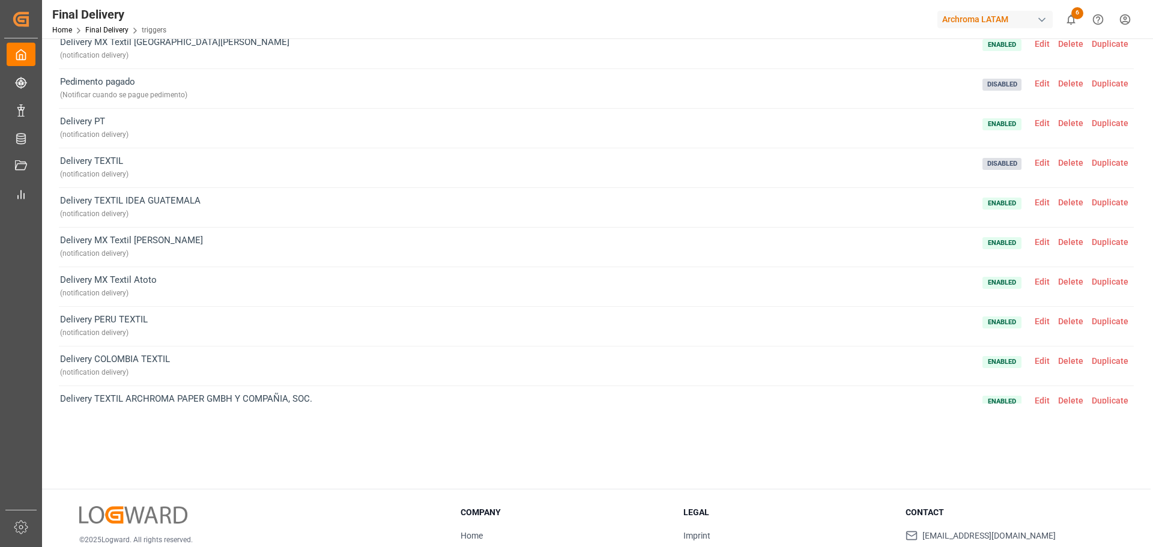
click at [1033, 357] on span "Edit" at bounding box center [1042, 361] width 23 height 10
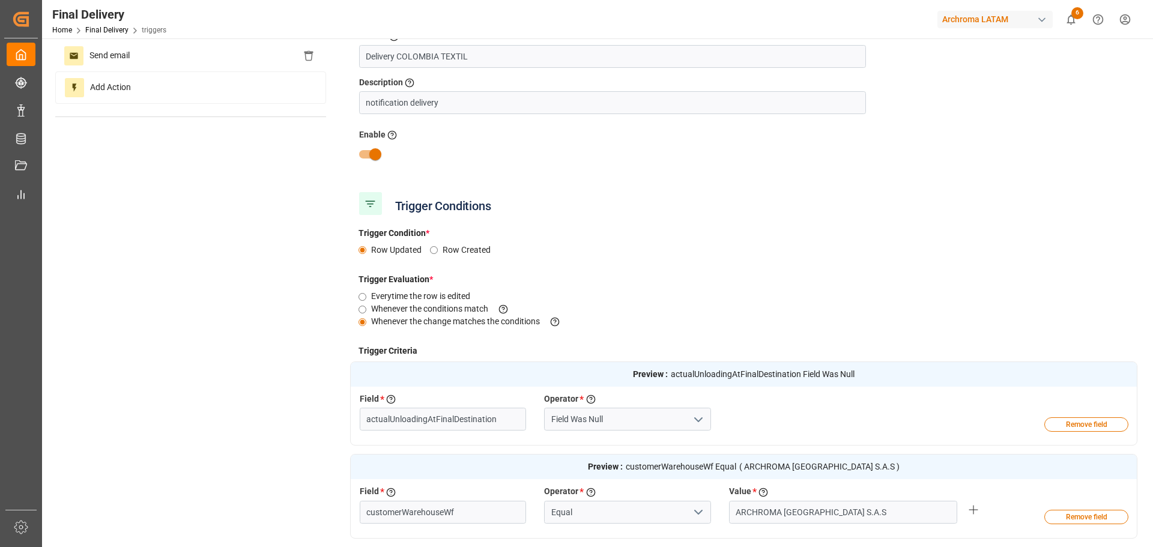
type input "Actual Unloading at Destination"
type input "Customer Warehouse"
type input "Business Unit"
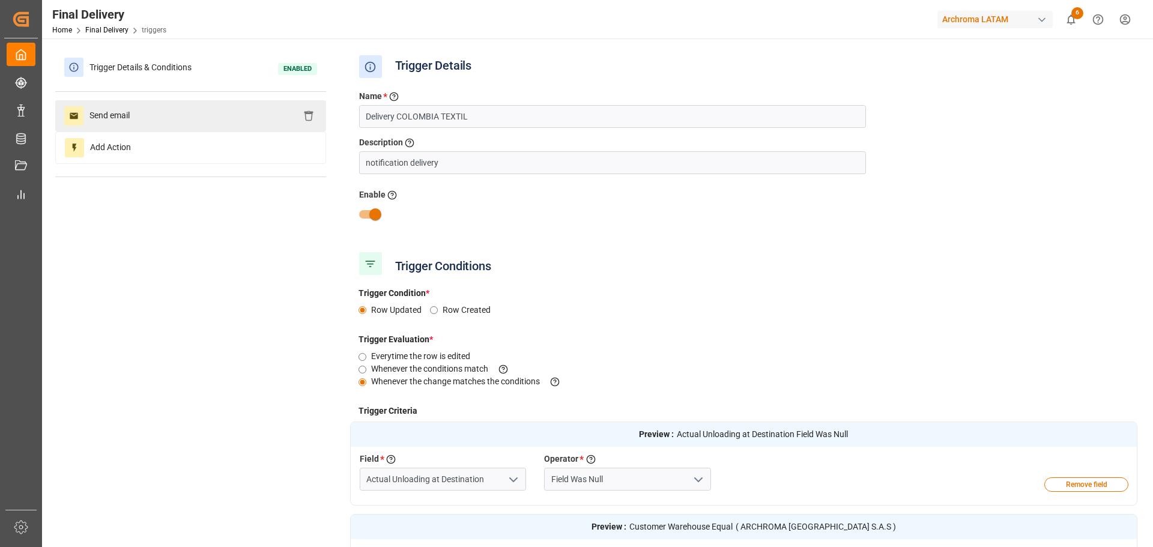
click at [173, 120] on div "Send email" at bounding box center [190, 115] width 271 height 31
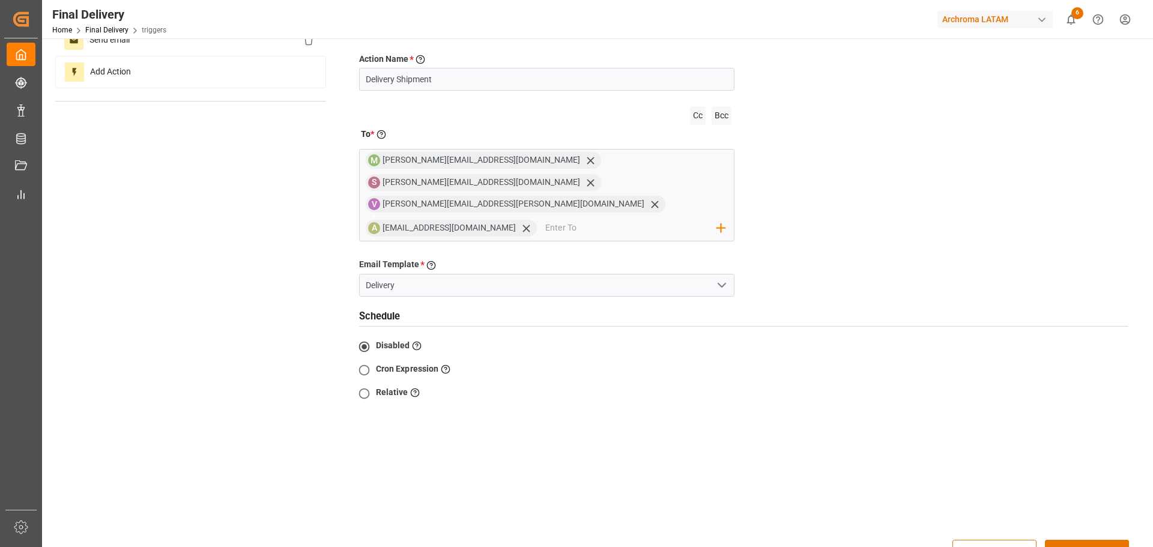
scroll to position [231, 0]
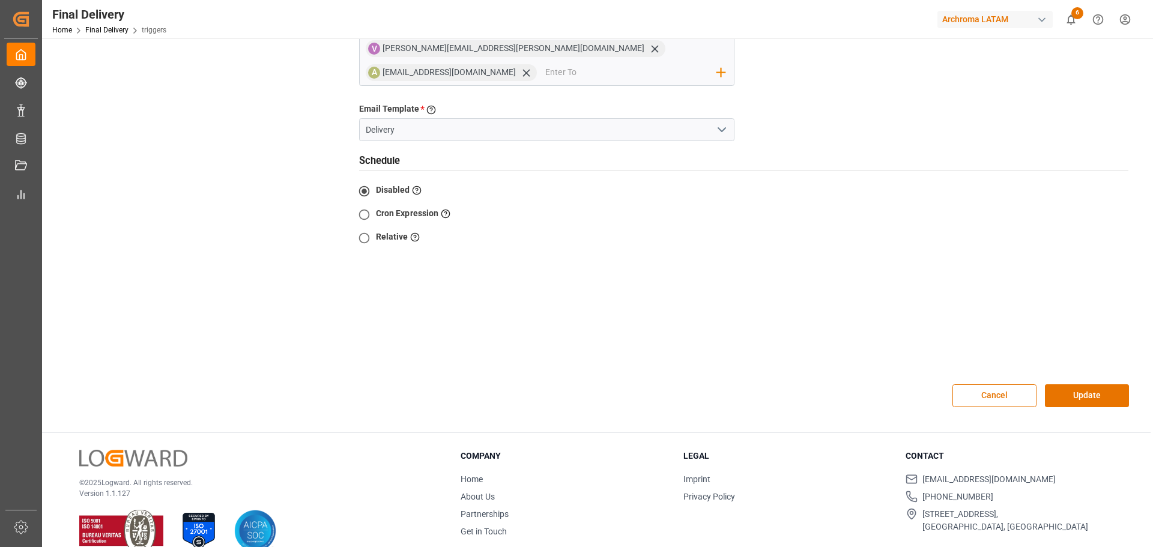
click at [1010, 384] on button "Cancel" at bounding box center [994, 395] width 84 height 23
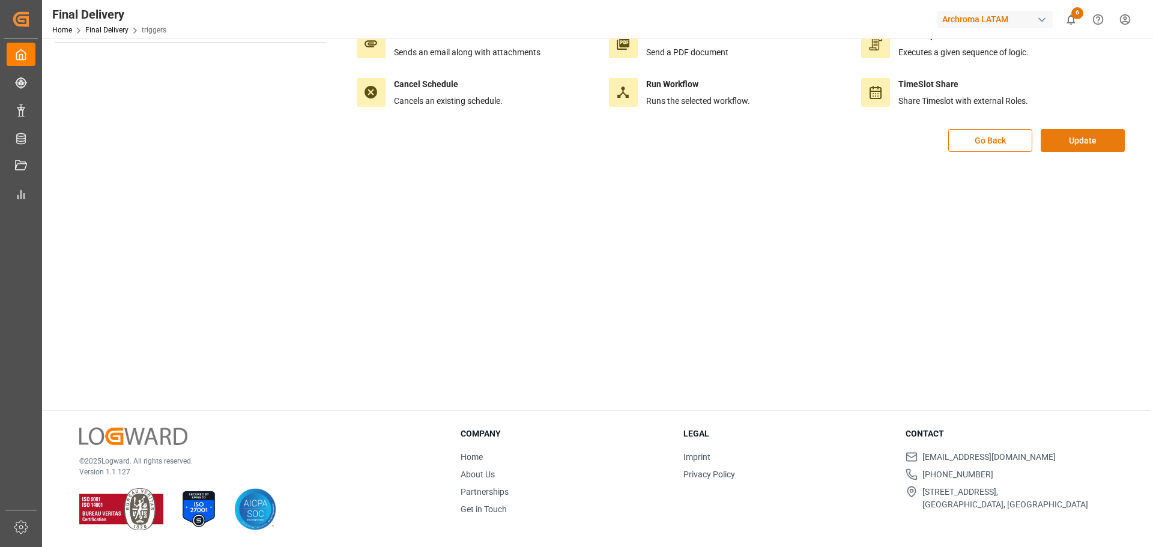
click at [1076, 145] on button "Update" at bounding box center [1083, 140] width 84 height 23
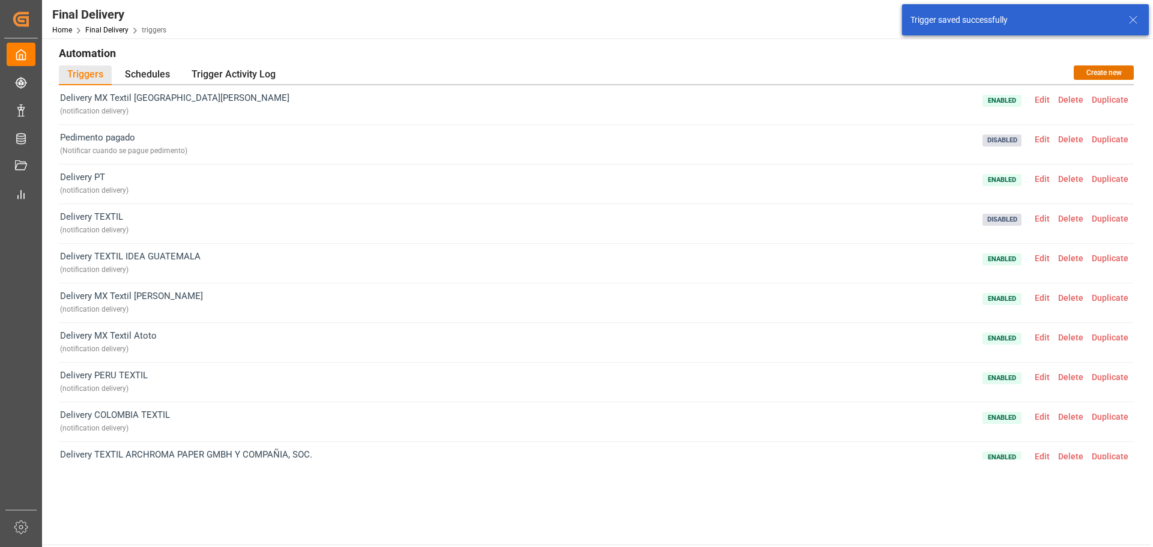
scroll to position [0, 0]
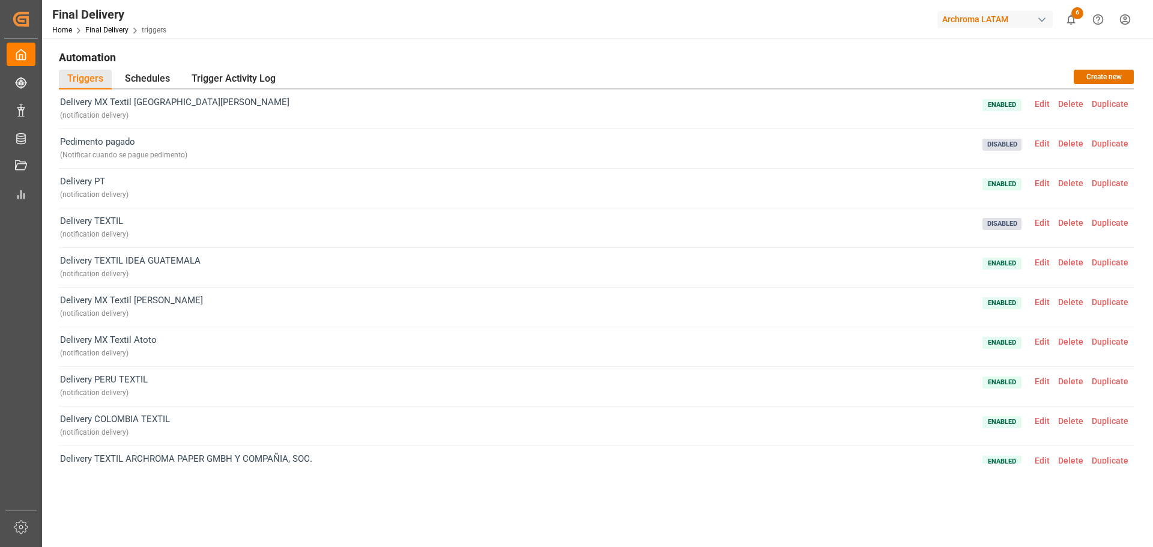
click at [1037, 181] on span "Edit" at bounding box center [1042, 183] width 23 height 10
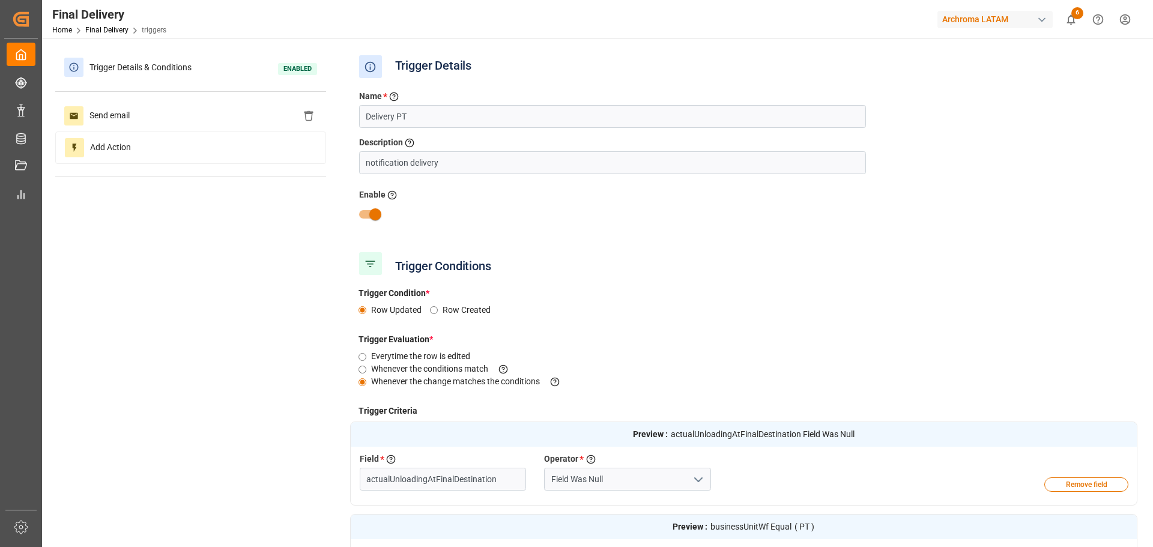
type input "Actual Unloading at Destination"
type input "Business Unit"
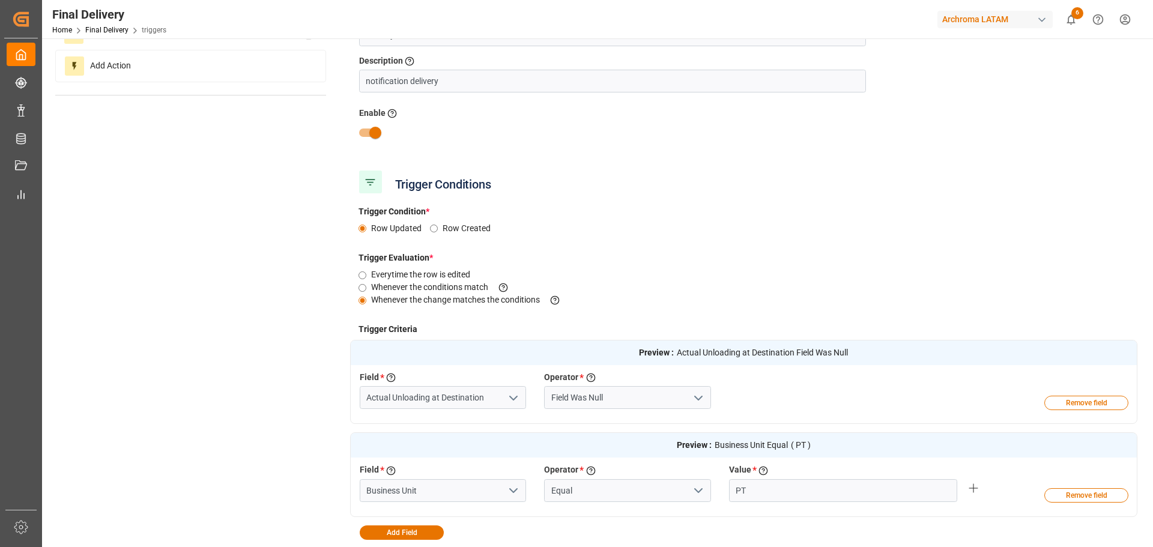
scroll to position [120, 0]
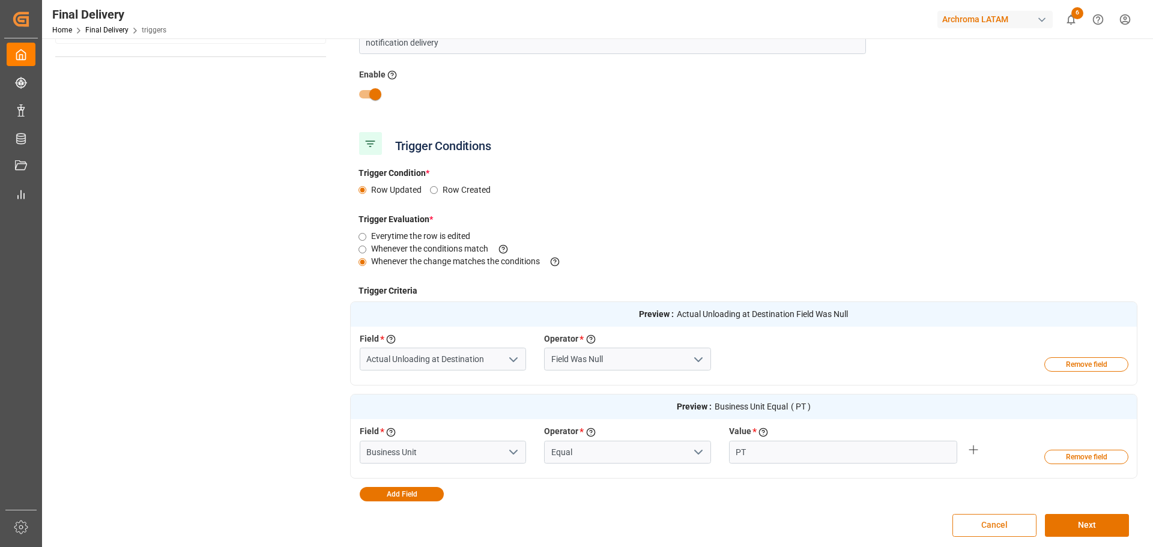
click at [1012, 514] on button "Cancel" at bounding box center [994, 525] width 84 height 23
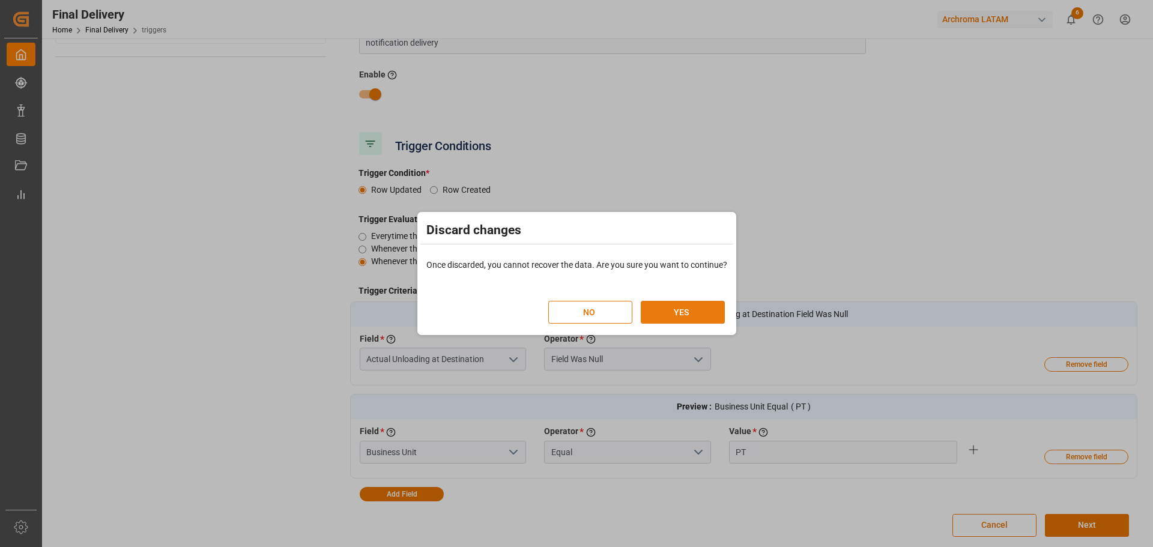
click at [700, 318] on button "YES" at bounding box center [683, 312] width 84 height 23
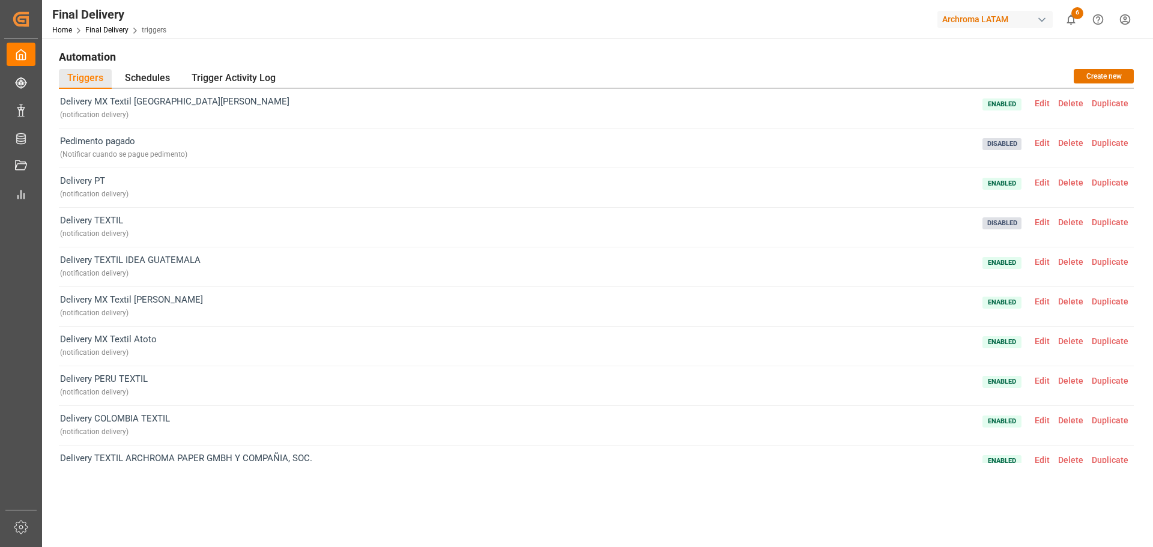
scroll to position [0, 0]
click at [286, 151] on div "Pedimento pagado ( Notificar cuando [PERSON_NAME] pedimento ) Disabled Edit Del…" at bounding box center [596, 149] width 1075 height 40
click at [513, 73] on div "Triggers Schedules Trigger Activity Log Create new" at bounding box center [596, 80] width 1075 height 20
click at [513, 38] on div "Final Delivery Home Final Delivery triggers Archroma LATAM 6 Notifications Only…" at bounding box center [596, 273] width 1109 height 547
click at [513, 41] on div "Automation Triggers Schedules Trigger Activity Log Create new Delivery MX Texti…" at bounding box center [596, 361] width 1109 height 647
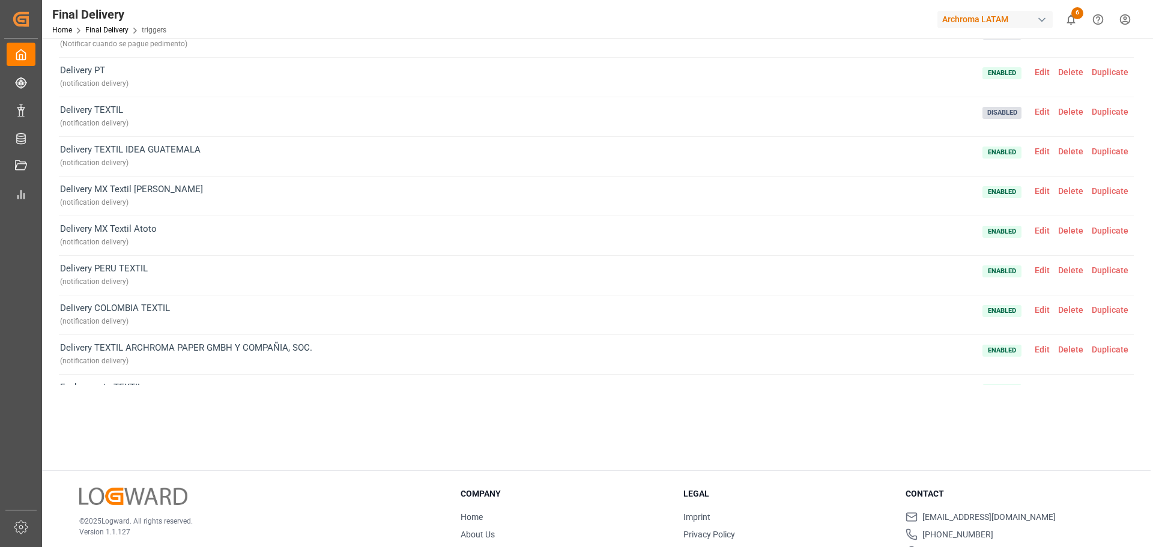
scroll to position [61, 0]
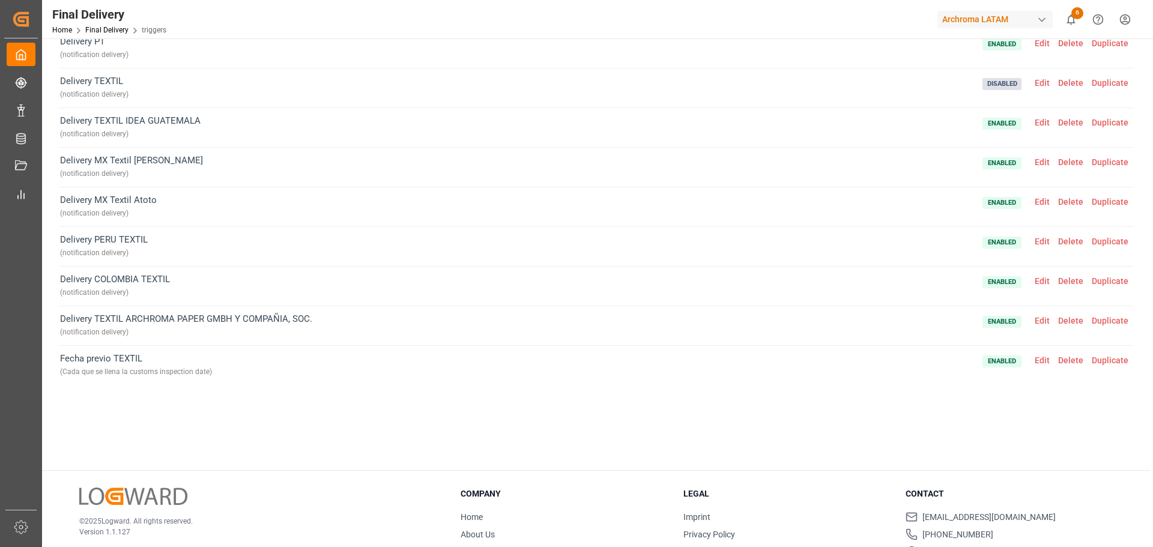
click at [1035, 359] on span "Edit" at bounding box center [1042, 361] width 23 height 10
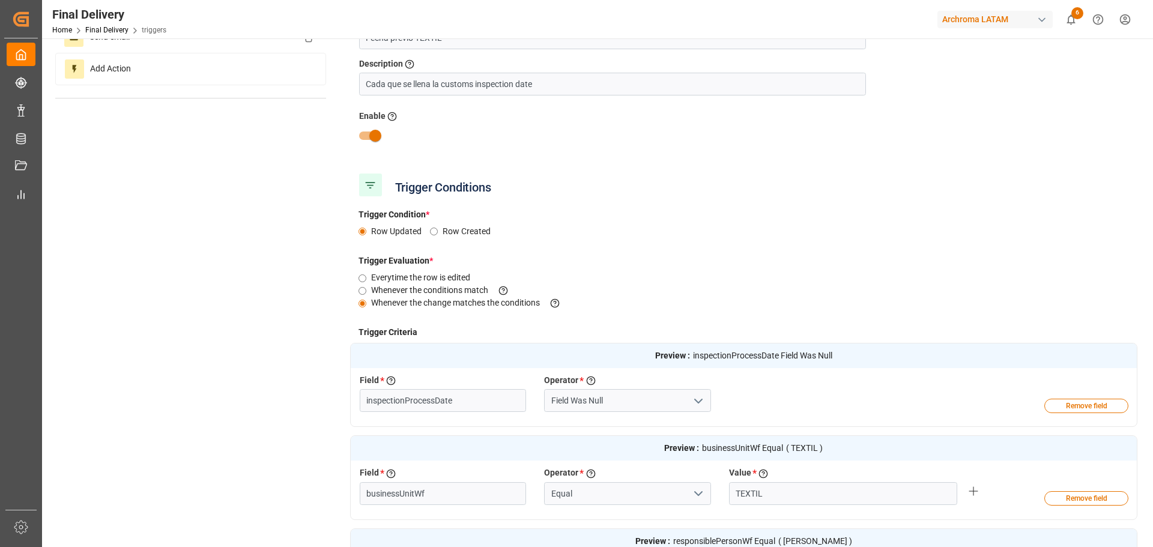
type input "Customs Inspection Date"
type input "Business Unit"
type input "Responsible Person"
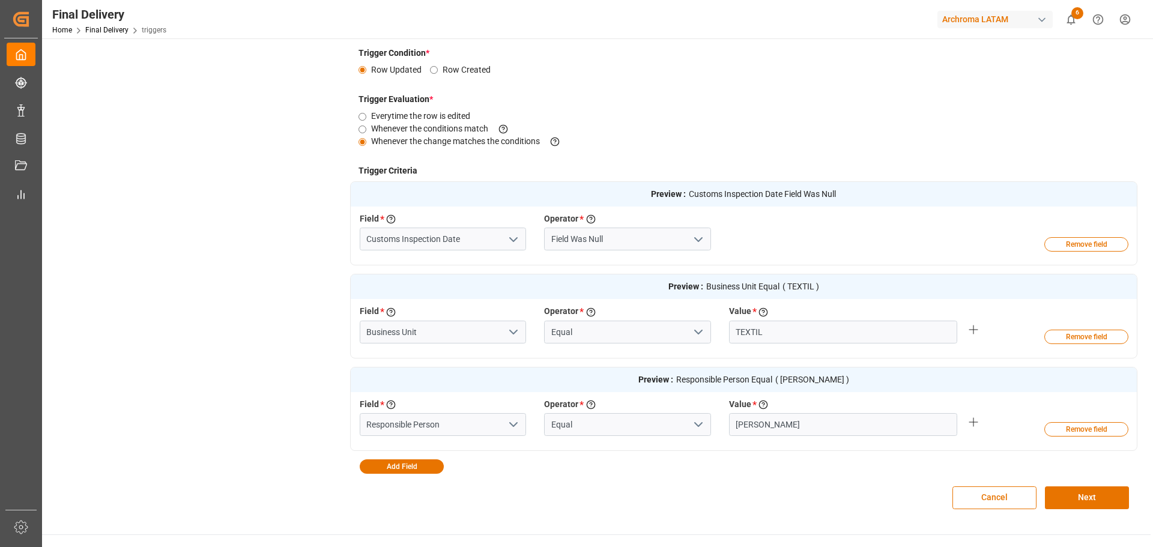
scroll to position [255, 0]
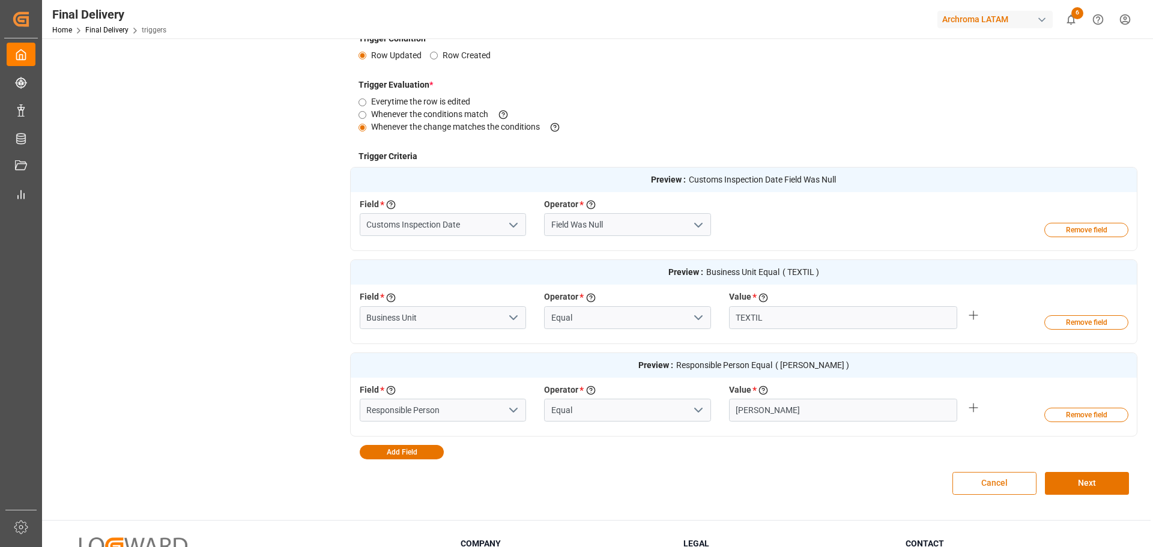
click at [981, 486] on button "Cancel" at bounding box center [994, 483] width 84 height 23
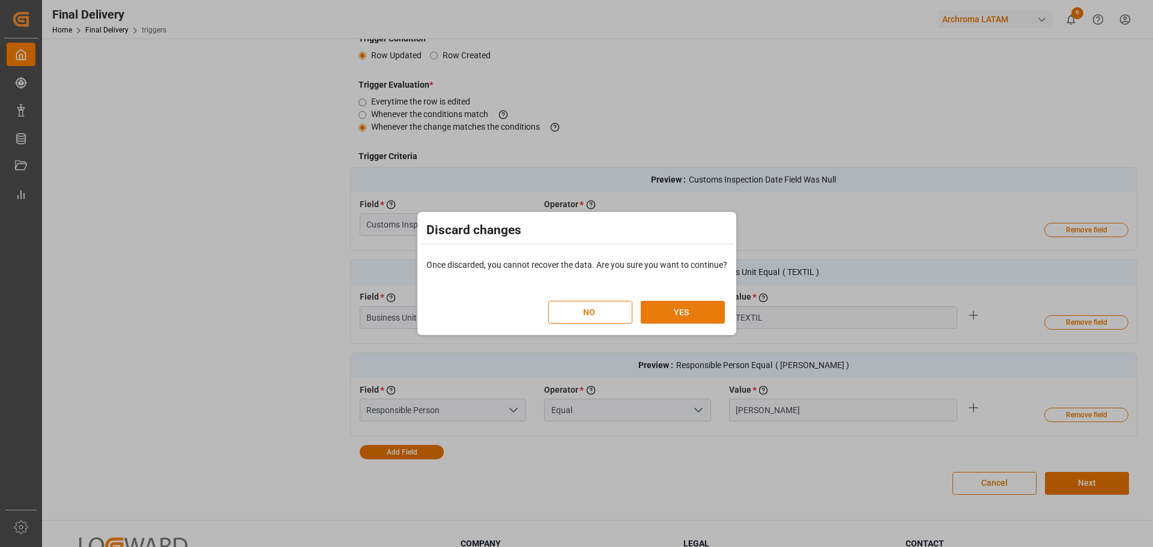
click at [664, 315] on button "YES" at bounding box center [683, 312] width 84 height 23
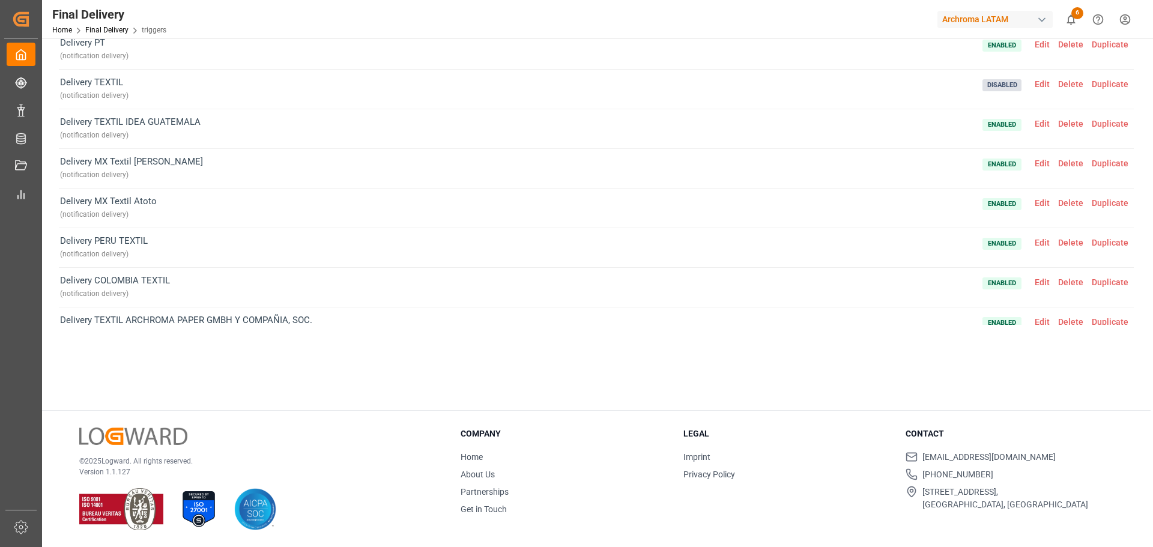
scroll to position [0, 0]
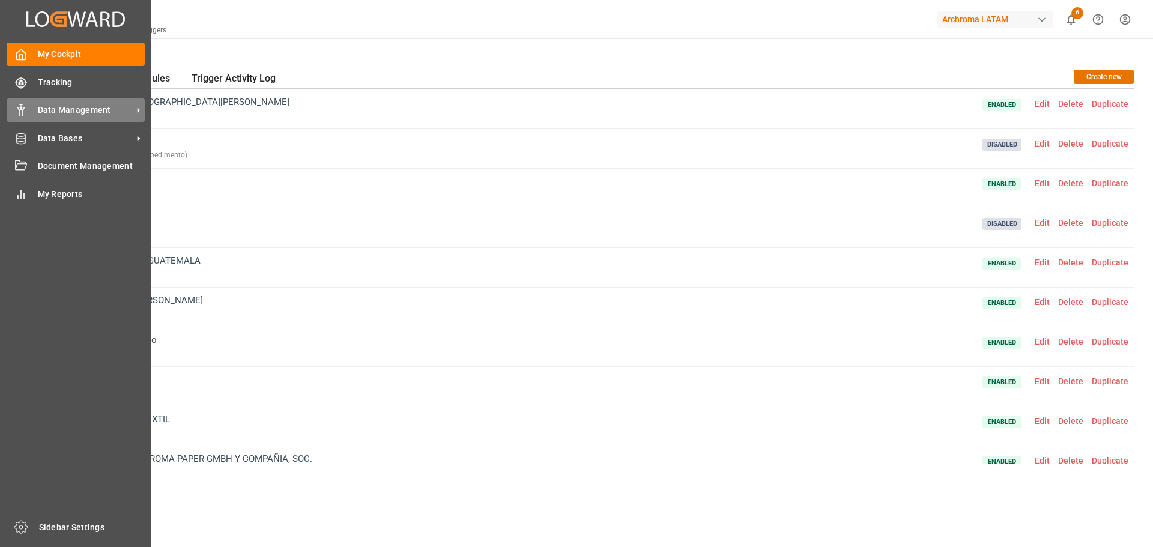
click at [76, 114] on span "Data Management" at bounding box center [85, 110] width 95 height 13
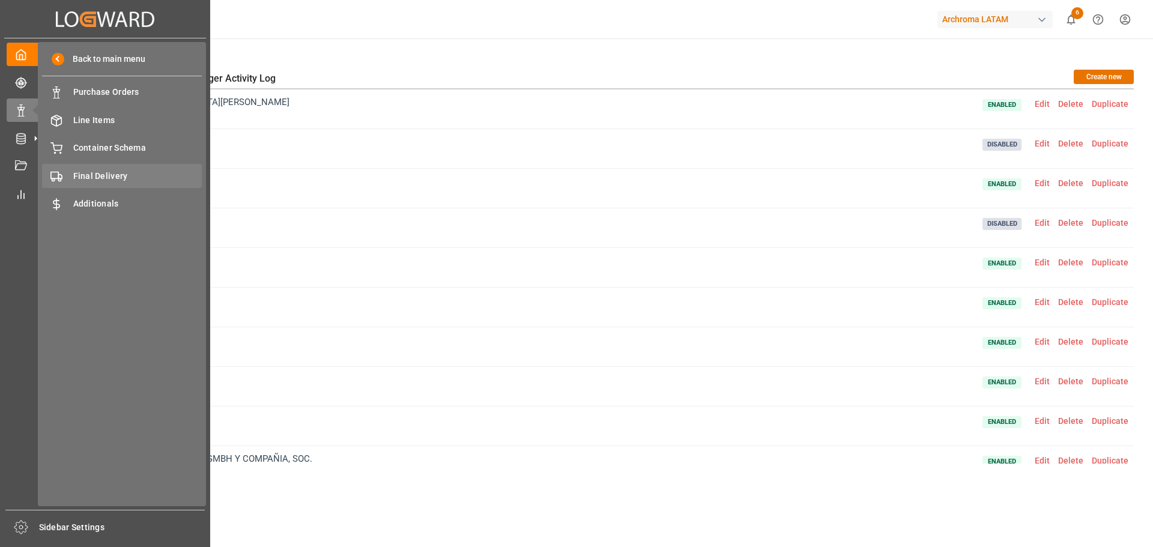
click at [154, 176] on span "Final Delivery" at bounding box center [137, 176] width 129 height 13
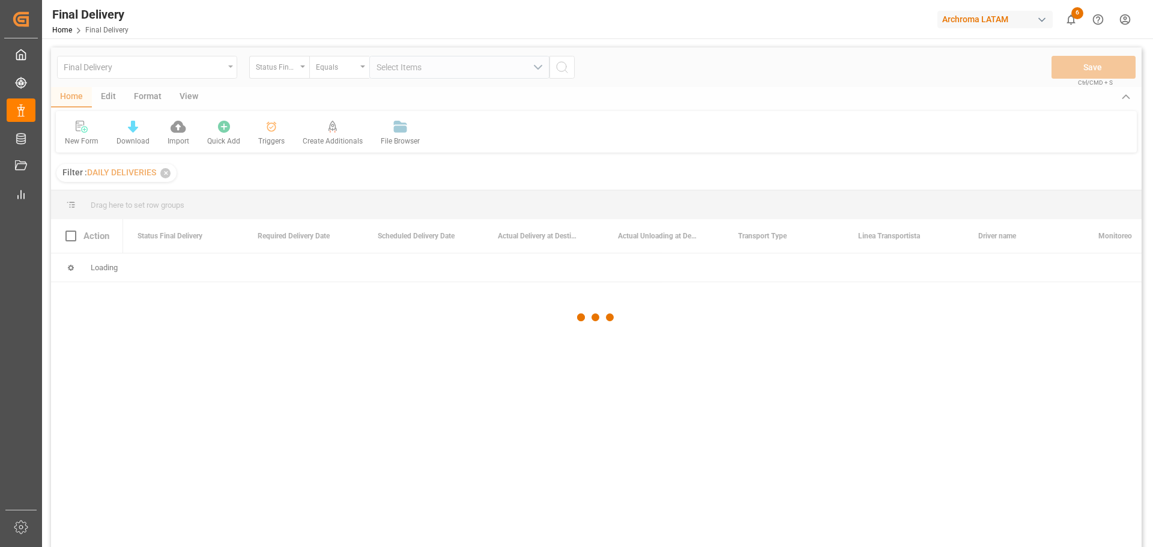
click at [184, 74] on div at bounding box center [596, 317] width 1091 height 540
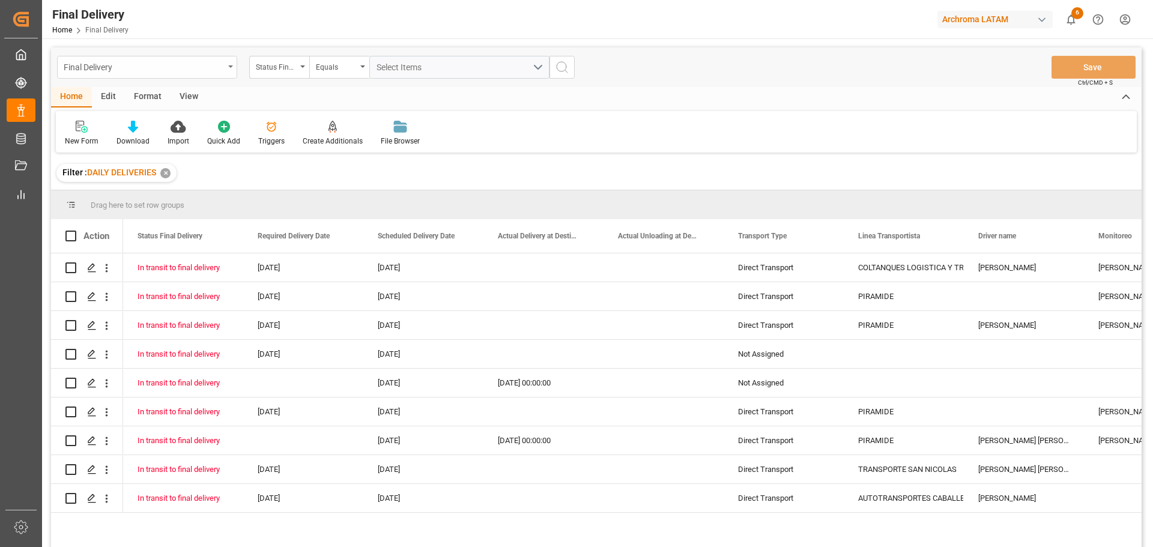
click at [222, 73] on div "Final Delivery" at bounding box center [144, 66] width 160 height 15
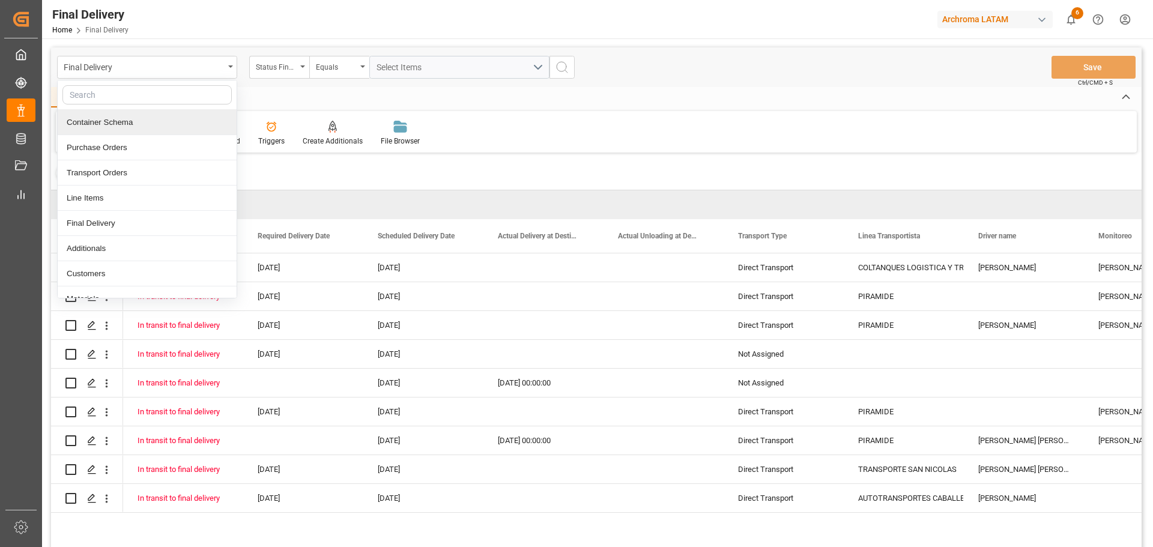
click at [120, 127] on div "Container Schema" at bounding box center [147, 122] width 179 height 25
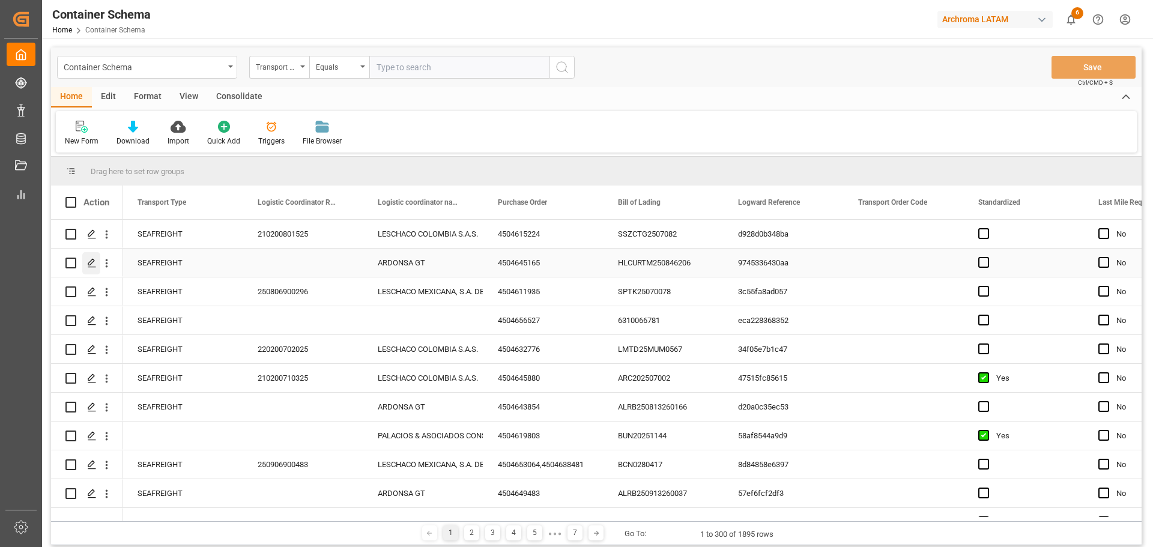
click at [89, 266] on icon "Press SPACE to select this row." at bounding box center [92, 263] width 10 height 10
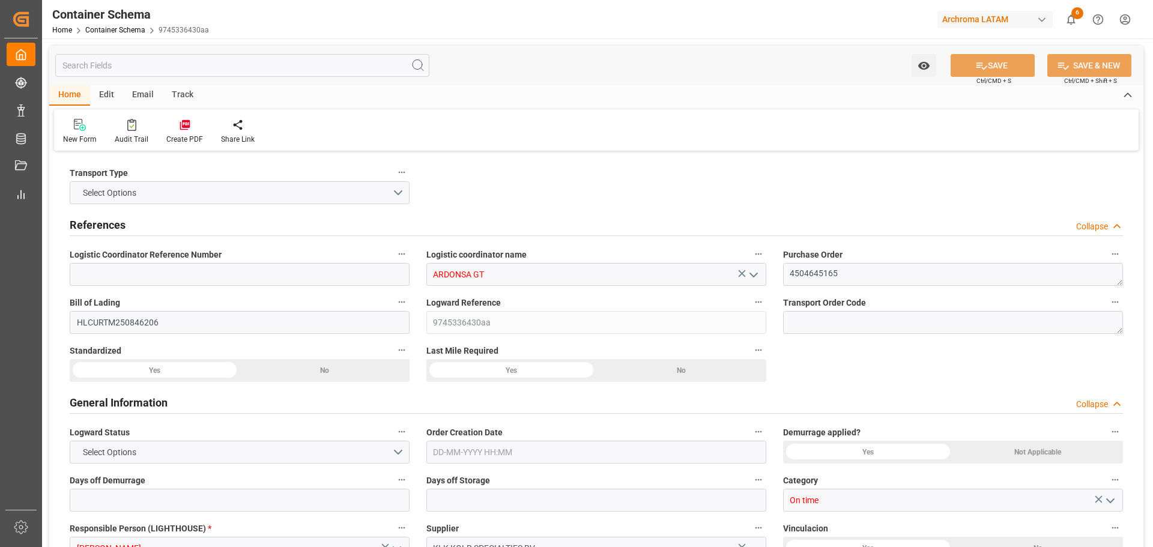
type input "0"
type input "1"
type input "76"
type input "17860"
type input "19190"
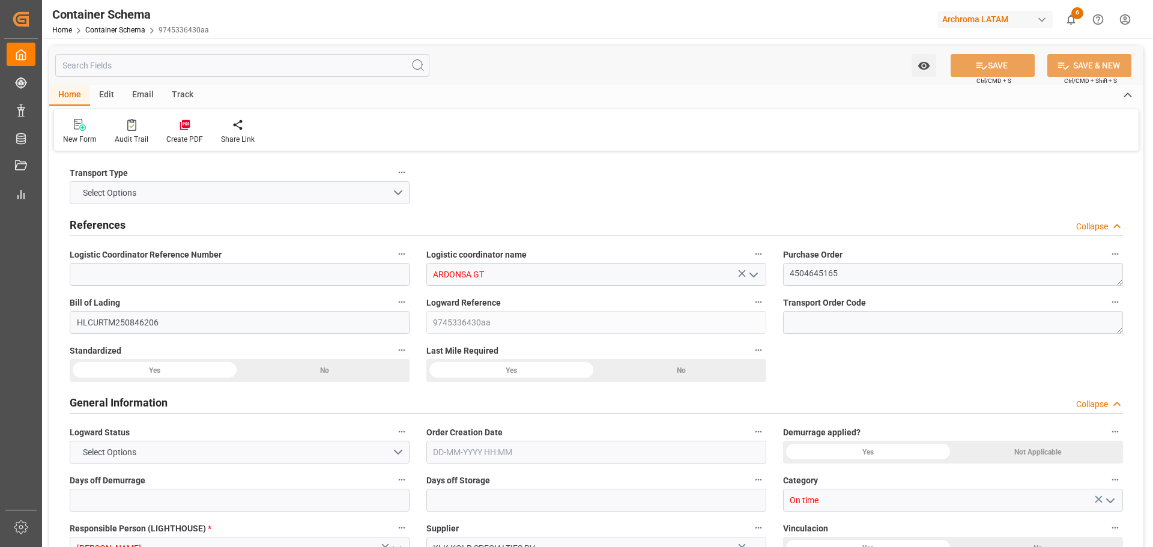
type input "Hapag [PERSON_NAME]"
type input "Hapag Lloyd Aktiengesellschaft"
type input "NLRTM"
type input "GTPRQ"
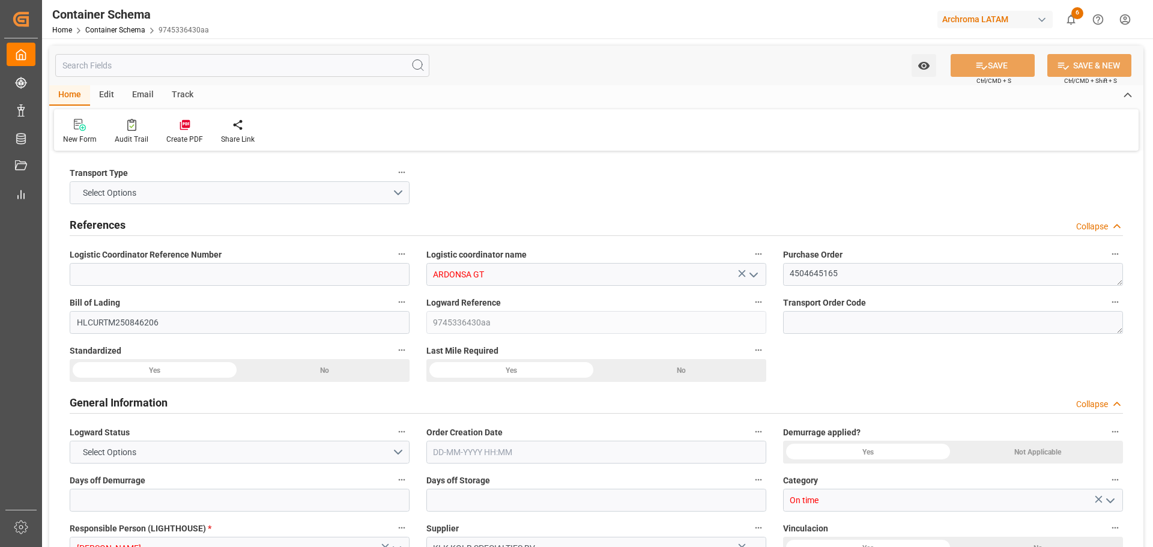
type input "9777618"
type input "[DATE] 15:00"
type input "[DATE]"
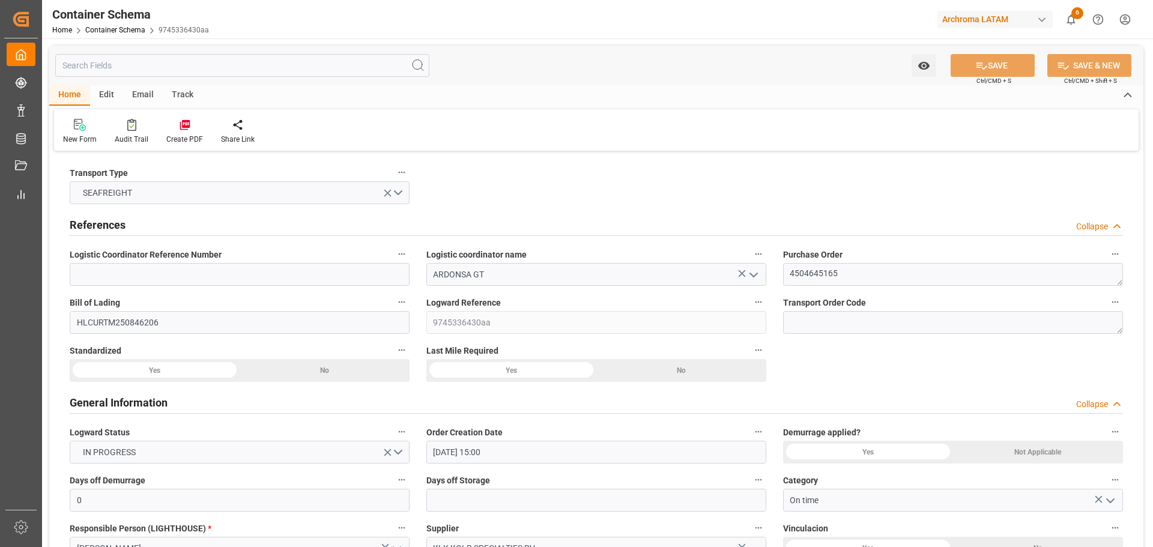
type input "[DATE]"
type input "[DATE] 00:00"
type input "[DATE] 15:00"
type input "[DATE] 00:00"
type input "[DATE] 07:00"
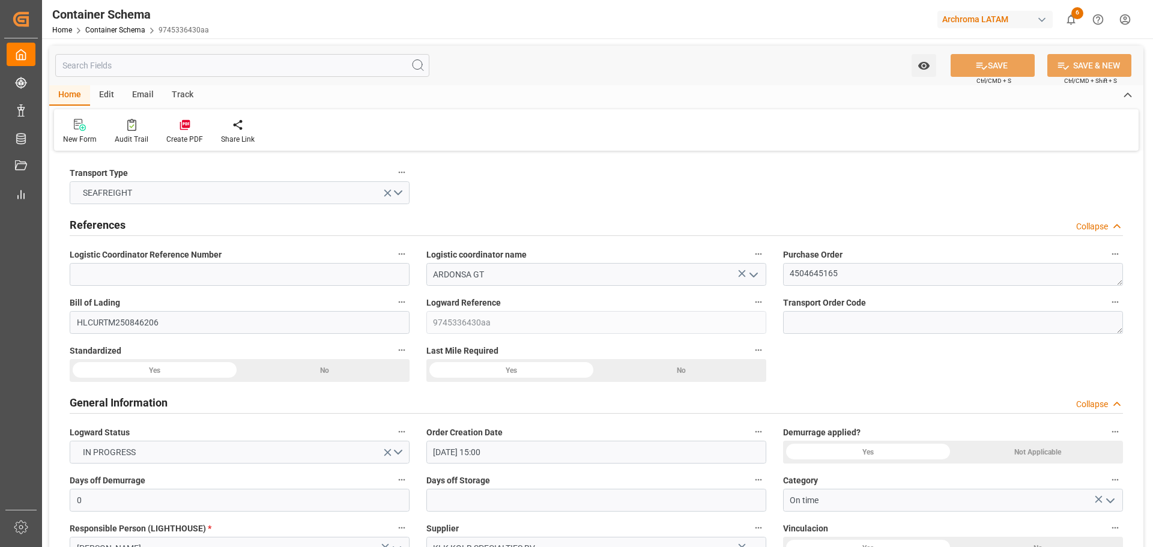
type input "[DATE] 07:00"
click at [191, 84] on div "Watch Option SAVE Ctrl/CMD + S SAVE & NEW Ctrl/CMD + Shift + S" at bounding box center [596, 66] width 1094 height 40
click at [186, 92] on div "Track" at bounding box center [183, 95] width 40 height 20
click at [85, 129] on div at bounding box center [77, 124] width 28 height 13
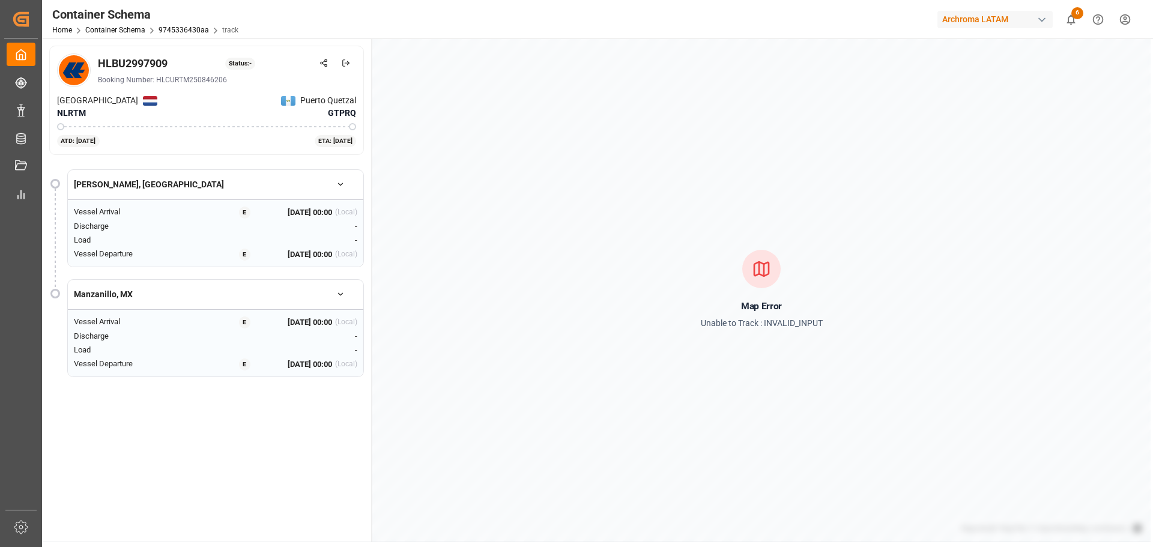
click at [774, 271] on div at bounding box center [761, 269] width 38 height 38
click at [786, 348] on div "Map Error Unable to Track : INVALID_INPUT" at bounding box center [761, 289] width 778 height 503
click at [763, 320] on p "Unable to Track : INVALID_INPUT" at bounding box center [762, 323] width 122 height 15
drag, startPoint x: 763, startPoint y: 320, endPoint x: 762, endPoint y: 327, distance: 6.7
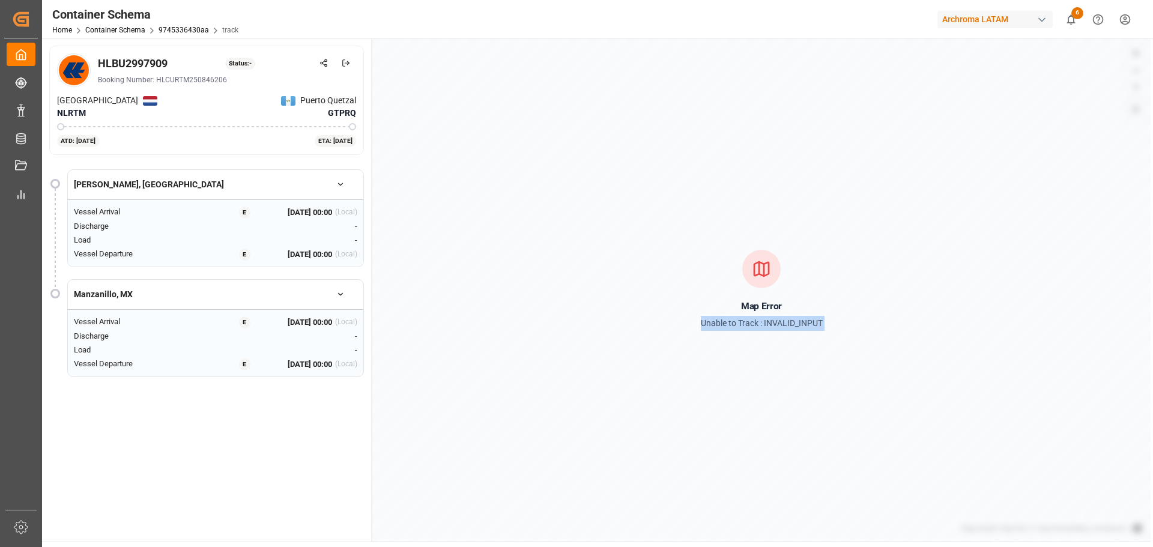
click at [762, 327] on p "Unable to Track : INVALID_INPUT" at bounding box center [762, 323] width 122 height 15
click at [897, 337] on div "Map Error Unable to Track : INVALID_INPUT" at bounding box center [761, 289] width 778 height 503
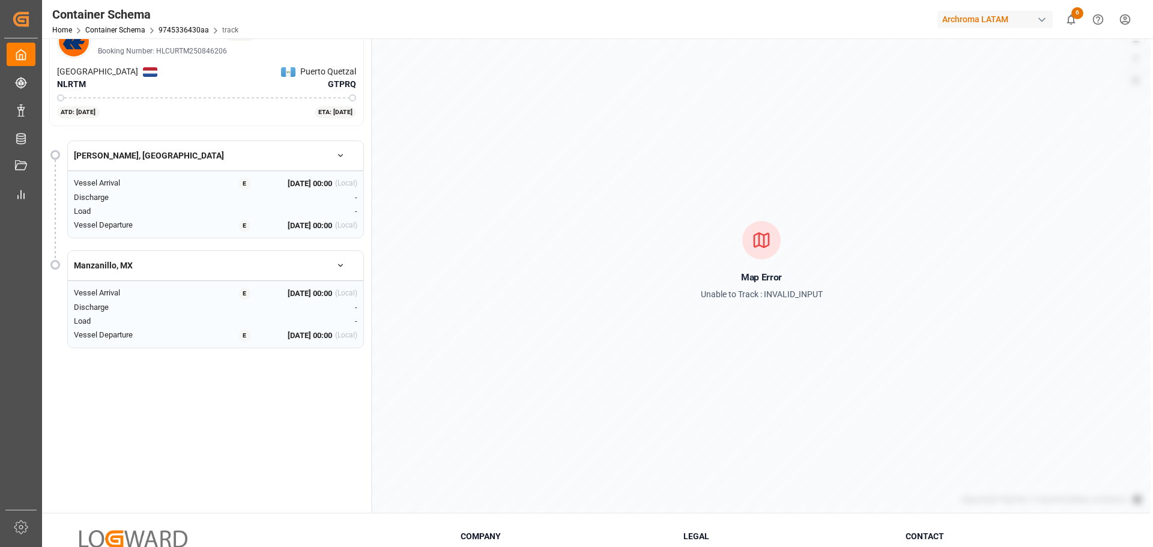
scroll to position [11, 0]
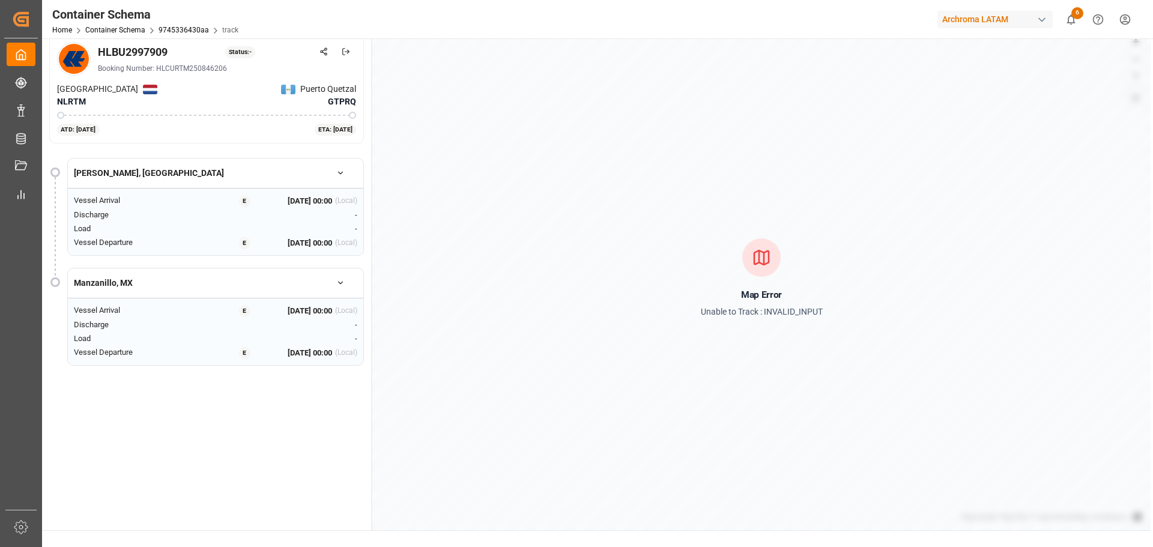
click at [335, 170] on button "button" at bounding box center [341, 173] width 34 height 21
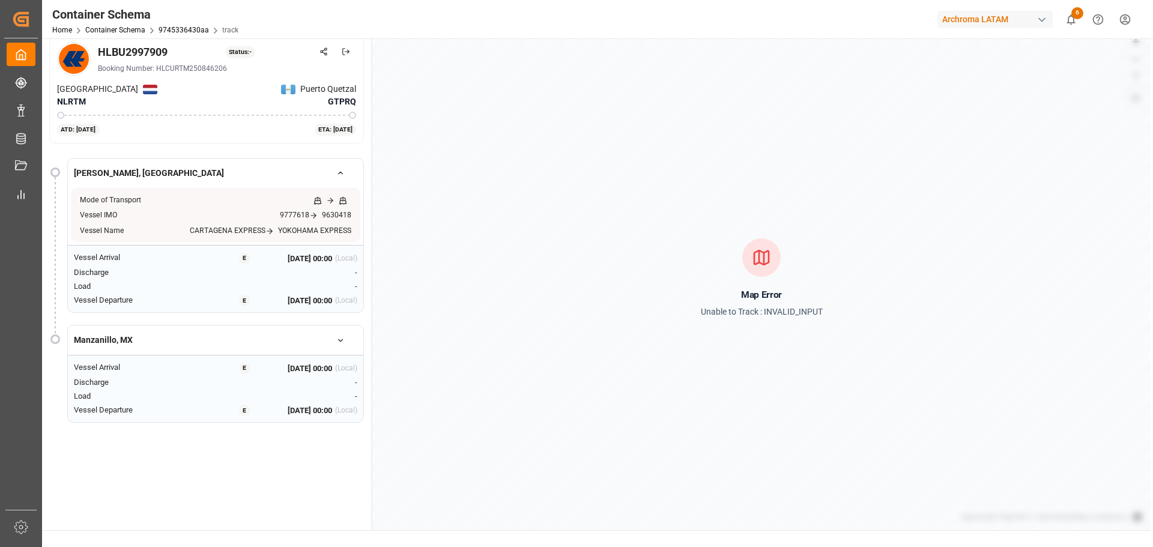
click at [345, 346] on button "button" at bounding box center [341, 340] width 34 height 21
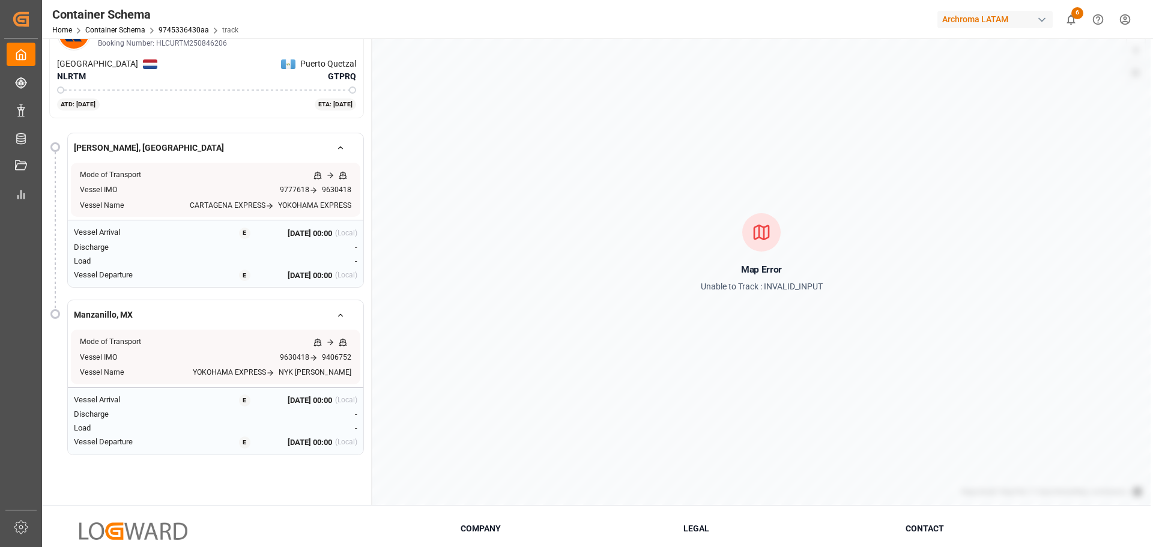
scroll to position [0, 0]
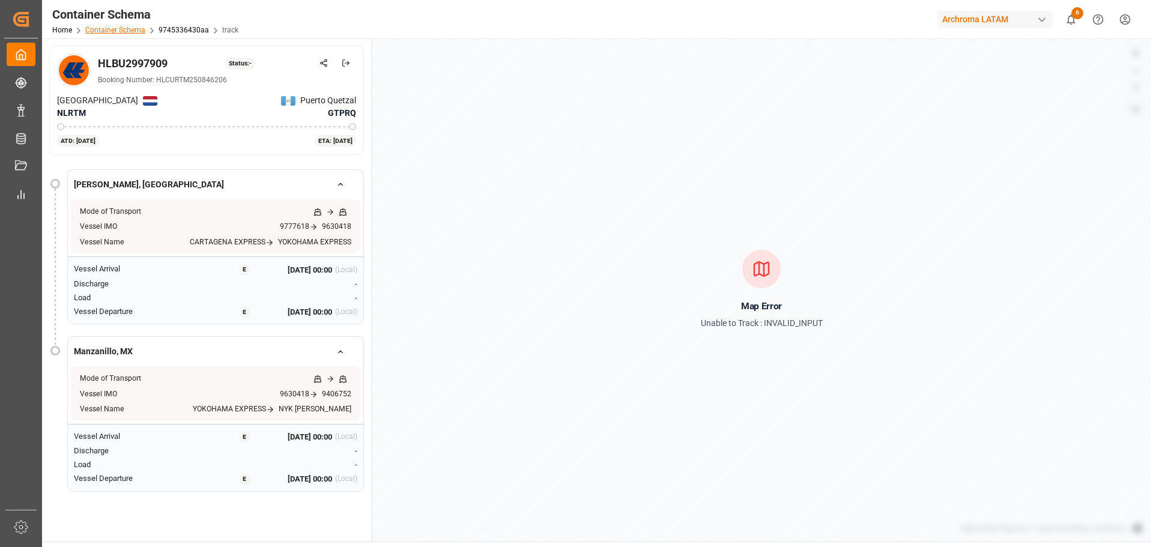
click at [121, 31] on link "Container Schema" at bounding box center [115, 30] width 60 height 8
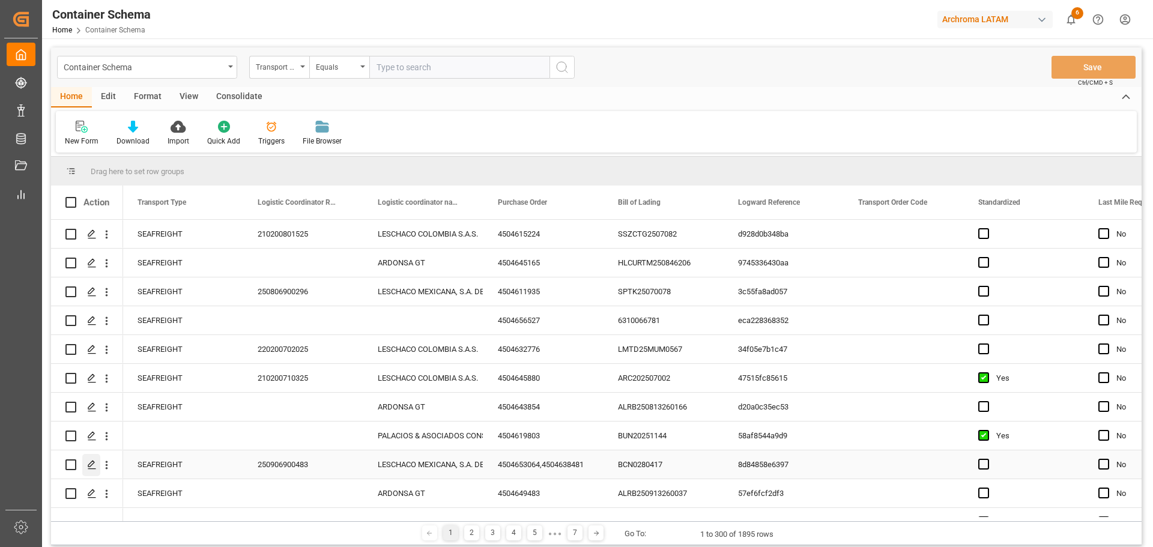
click at [90, 470] on div "Press SPACE to select this row." at bounding box center [91, 465] width 18 height 22
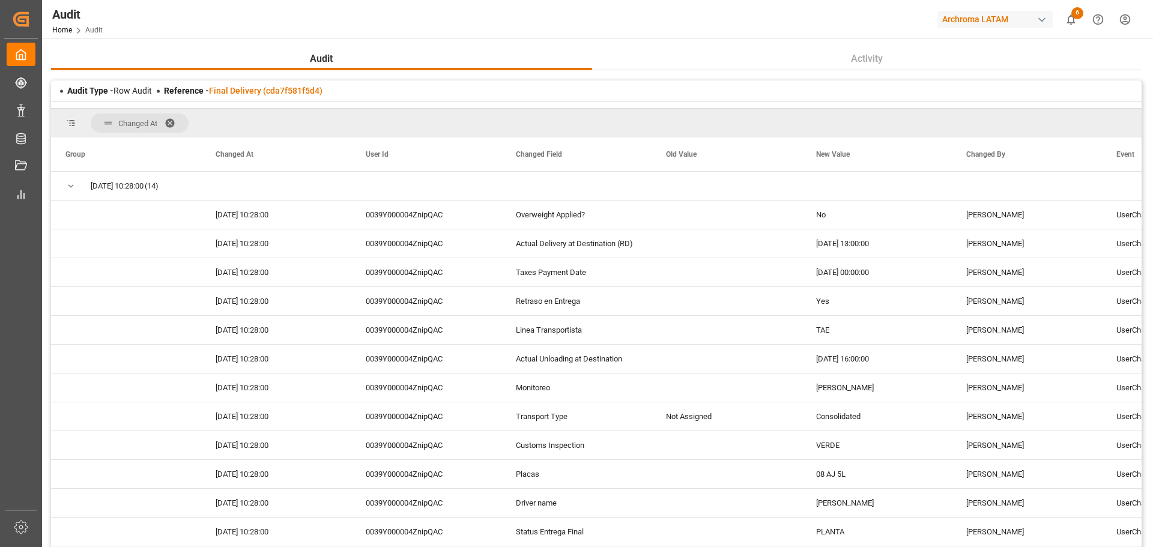
click at [284, 22] on div "Audit Home Audit Archroma LATAM 6 Notifications Only show unread All Watching […" at bounding box center [593, 19] width 1119 height 38
click at [283, 25] on div "Audit Home Audit Archroma LATAM 6 Notifications Only show unread All Watching M…" at bounding box center [593, 19] width 1119 height 38
click at [273, 28] on div "Audit Home Audit Archroma LATAM 6 Notifications Only show unread All Watching M…" at bounding box center [593, 19] width 1119 height 38
click at [273, 25] on div "Audit Home Audit Archroma LATAM 6 Notifications Only show unread All Watching M…" at bounding box center [593, 19] width 1119 height 38
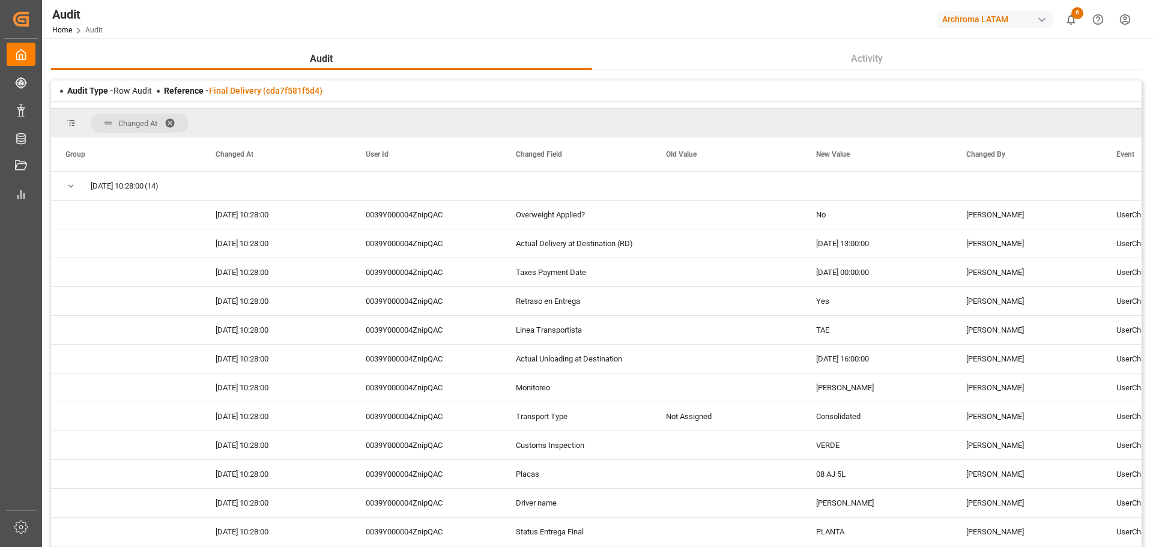
click at [273, 25] on div "Audit Home Audit Archroma LATAM 6 Notifications Only show unread All Watching M…" at bounding box center [593, 19] width 1119 height 38
click at [265, 26] on div "Audit Home Audit Archroma LATAM 6 Notifications Only show unread All Watching M…" at bounding box center [593, 19] width 1119 height 38
click at [265, 22] on div "Audit Home Audit Archroma LATAM 6 Notifications Only show unread All Watching M…" at bounding box center [593, 19] width 1119 height 38
click at [281, 14] on div "Audit Home Audit Archroma LATAM 6 Notifications Only show unread All Watching M…" at bounding box center [593, 19] width 1119 height 38
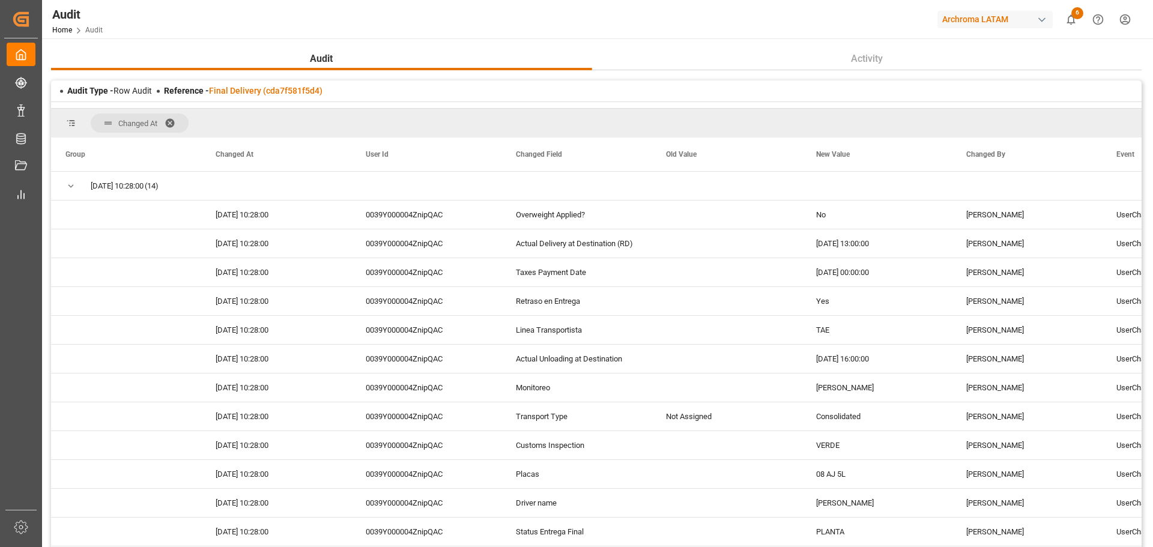
click at [281, 14] on div "Audit Home Audit Archroma LATAM 6 Notifications Only show unread All Watching M…" at bounding box center [593, 19] width 1119 height 38
click at [263, 19] on div "Audit Home Audit Archroma LATAM 6 Notifications Only show unread All Watching M…" at bounding box center [593, 19] width 1119 height 38
click at [263, 23] on div "Audit Home Audit Archroma LATAM 6 Notifications Only show unread All Watching M…" at bounding box center [593, 19] width 1119 height 38
click at [259, 23] on div "Audit Home Audit Archroma LATAM 6 Notifications Only show unread All Watching M…" at bounding box center [593, 19] width 1119 height 38
click at [274, 23] on div "Audit Home Audit Archroma LATAM 6 Notifications Only show unread All Watching M…" at bounding box center [593, 19] width 1119 height 38
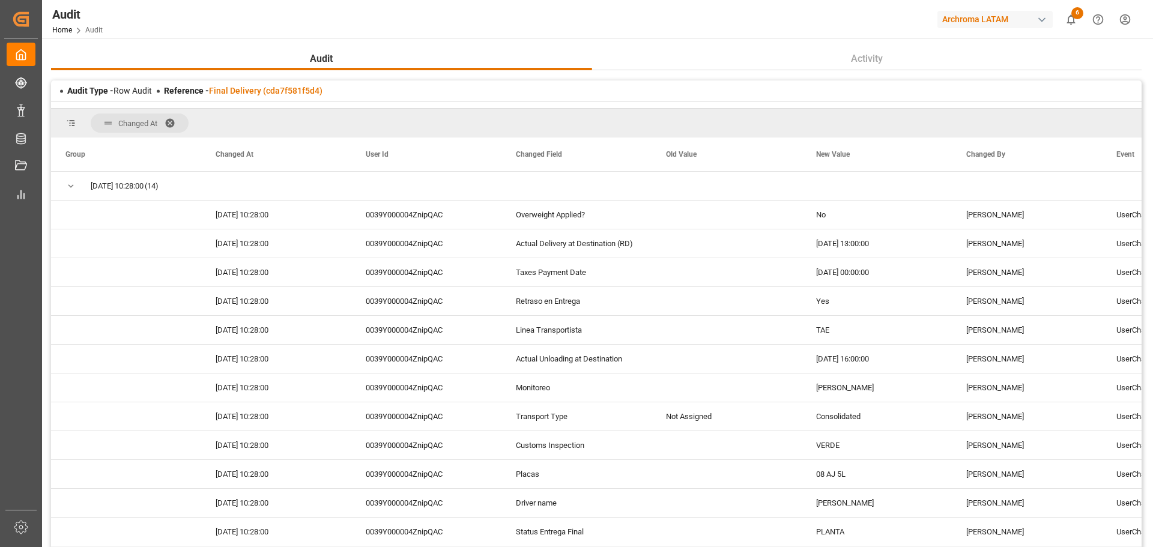
click at [274, 23] on div "Audit Home Audit Archroma LATAM 6 Notifications Only show unread All Watching M…" at bounding box center [593, 19] width 1119 height 38
click at [267, 13] on div "Audit Home Audit Archroma LATAM 6 Notifications Only show unread All Watching M…" at bounding box center [593, 19] width 1119 height 38
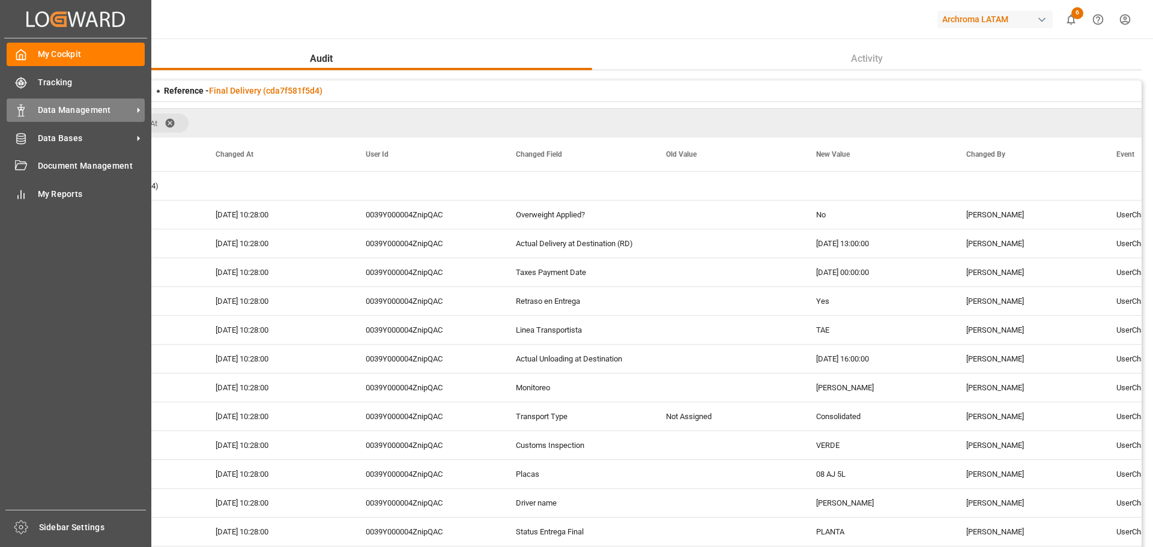
click at [122, 115] on span "Data Management" at bounding box center [85, 110] width 95 height 13
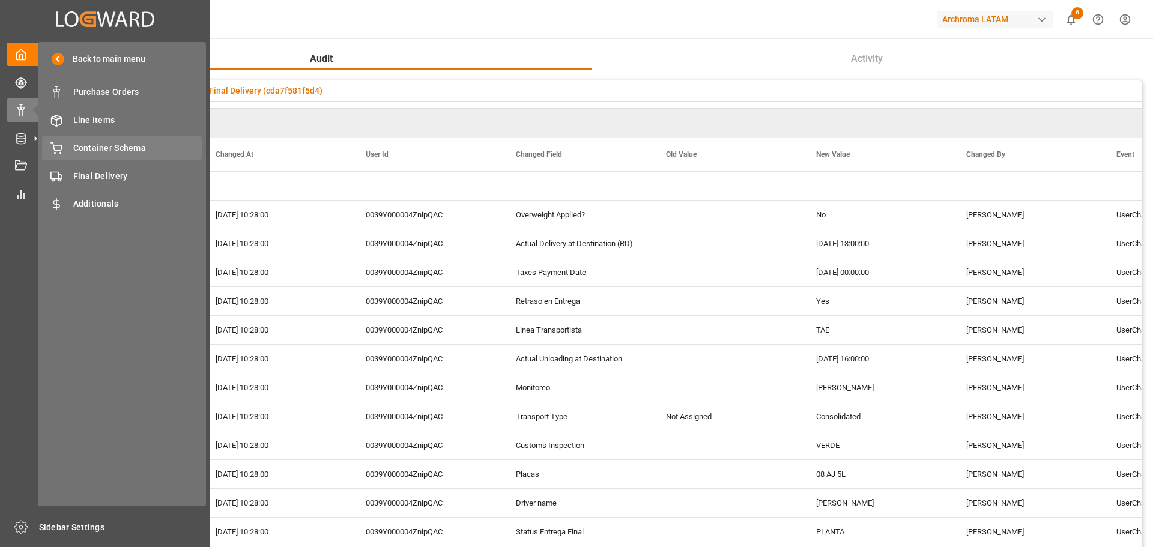
click at [154, 149] on span "Container Schema" at bounding box center [137, 148] width 129 height 13
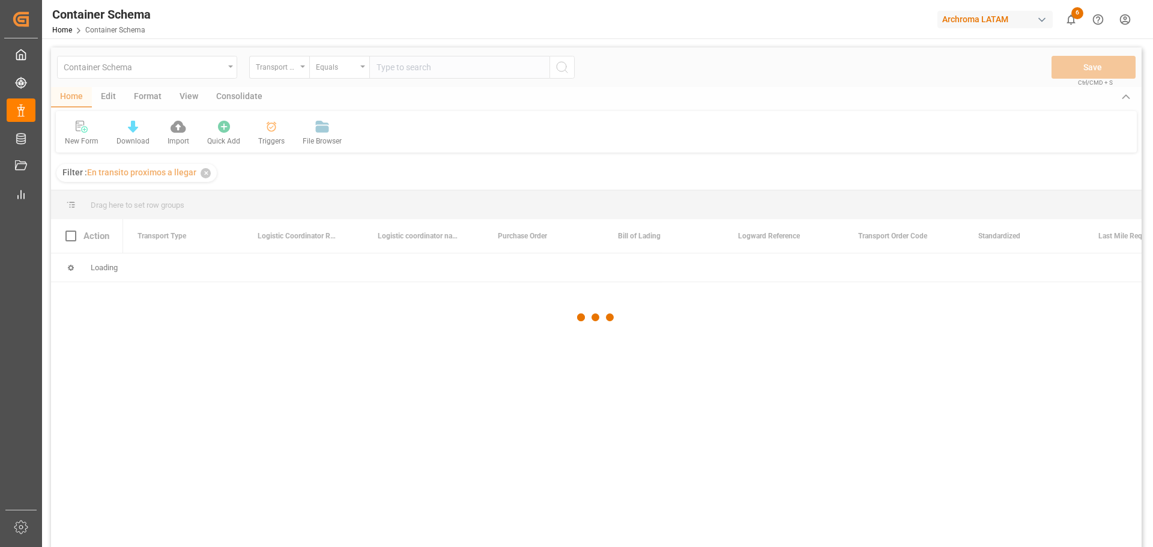
click at [525, 71] on div at bounding box center [596, 317] width 1091 height 540
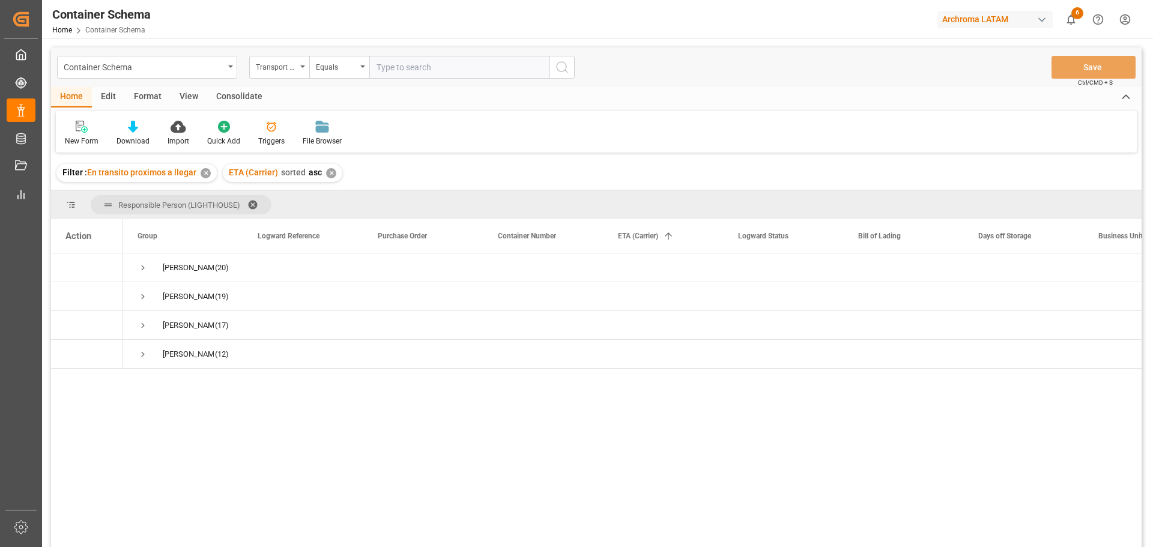
click at [328, 427] on div "Dalia Gutierrez (20) Erika Cervantes (19) Maria Piranquive (17) Valeria Hurtado…" at bounding box center [632, 403] width 1019 height 301
click at [204, 172] on div "✕" at bounding box center [206, 173] width 10 height 10
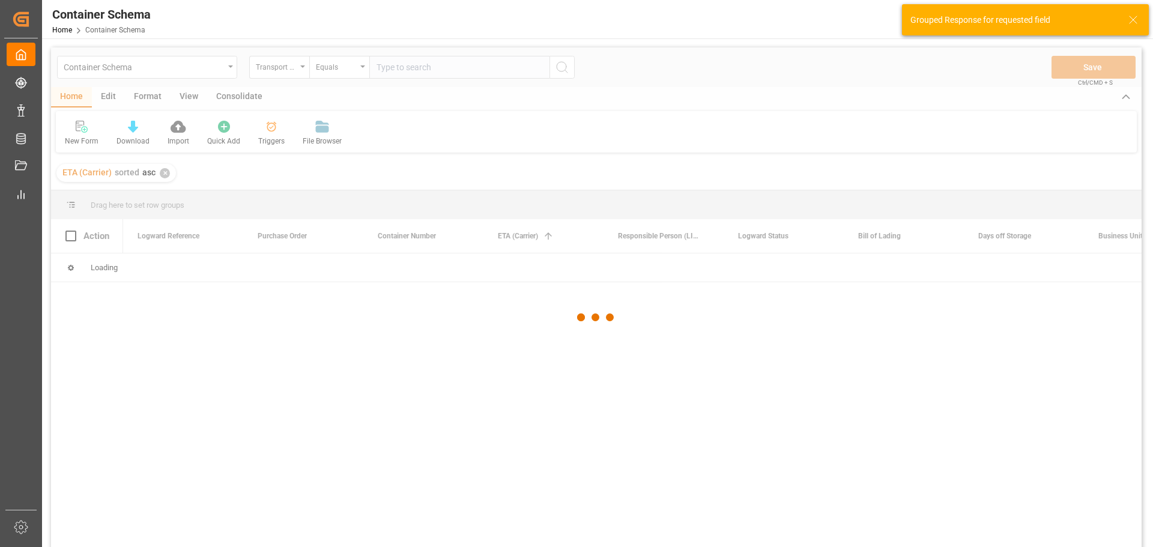
click at [167, 176] on div at bounding box center [596, 317] width 1091 height 540
click at [199, 177] on div at bounding box center [596, 317] width 1091 height 540
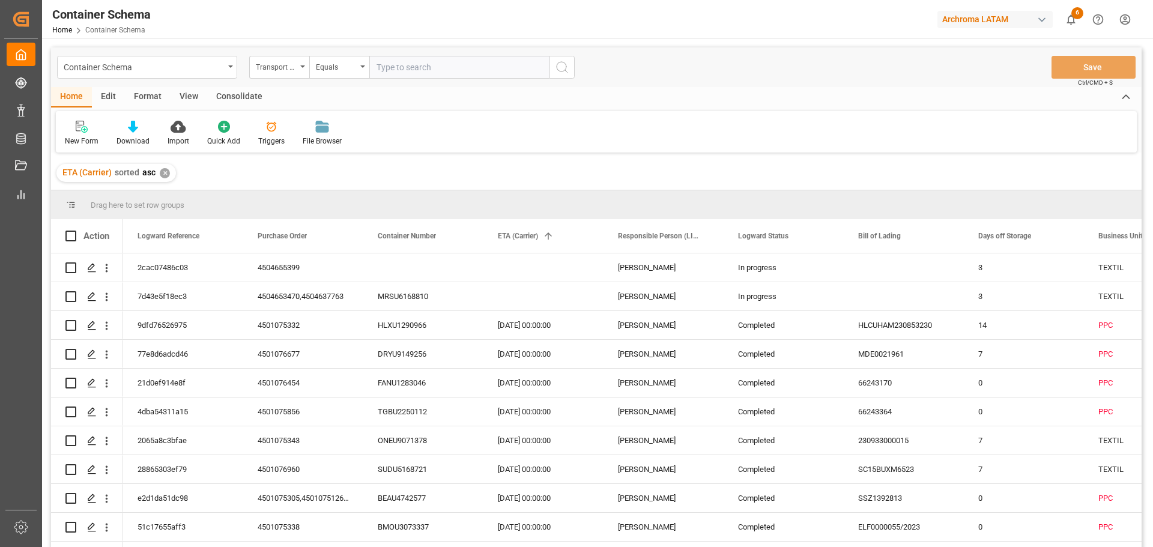
click at [172, 172] on div "ETA (Carrier) sorted asc ✕" at bounding box center [116, 173] width 120 height 18
click at [163, 174] on div "✕" at bounding box center [165, 173] width 10 height 10
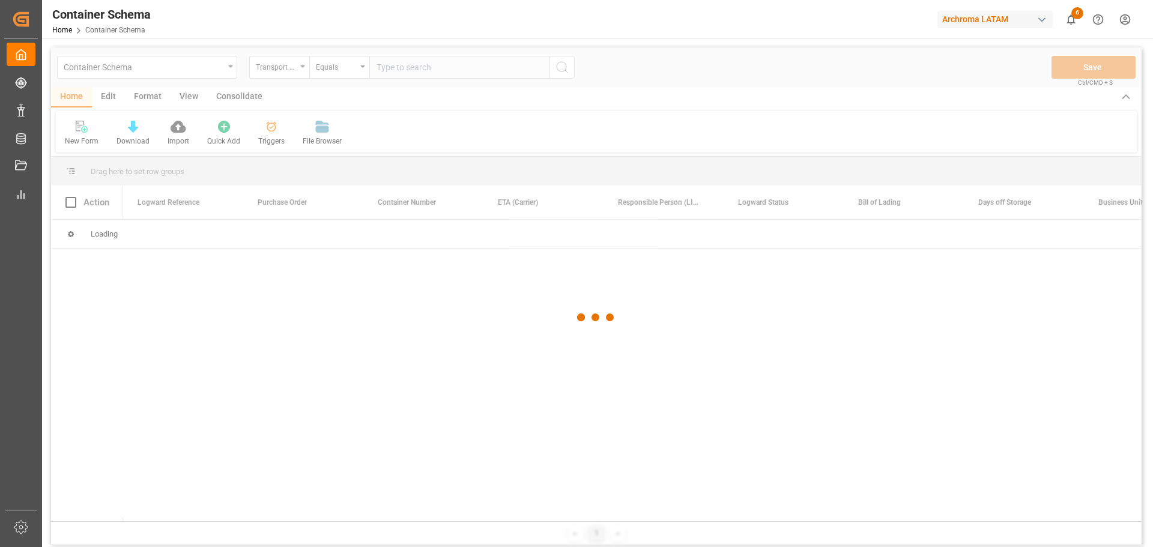
click at [213, 175] on div "Container Schema Transport Type Equals Save Ctrl/CMD + S Home Edit Format View …" at bounding box center [596, 296] width 1091 height 498
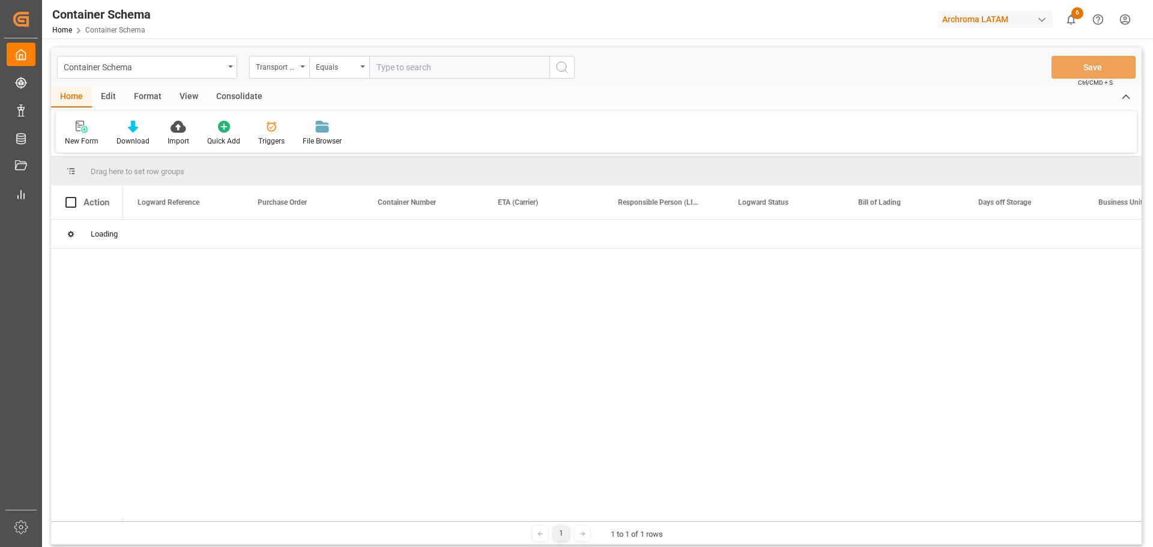
click at [426, 127] on div "New Form Download Import Quick Add Triggers File Browser" at bounding box center [596, 131] width 1081 height 41
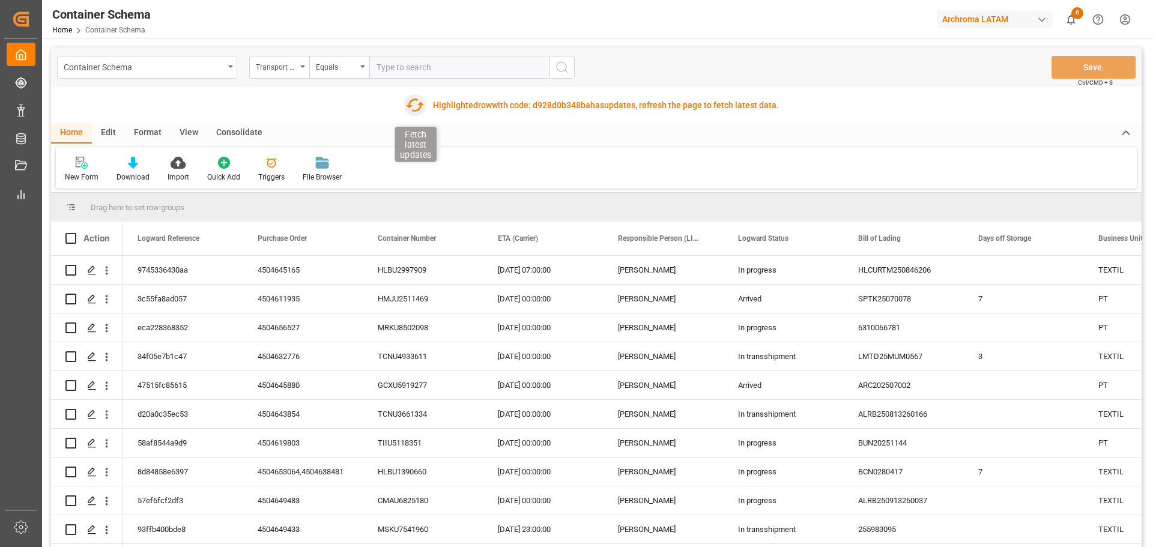
click at [407, 103] on icon "button" at bounding box center [414, 104] width 19 height 19
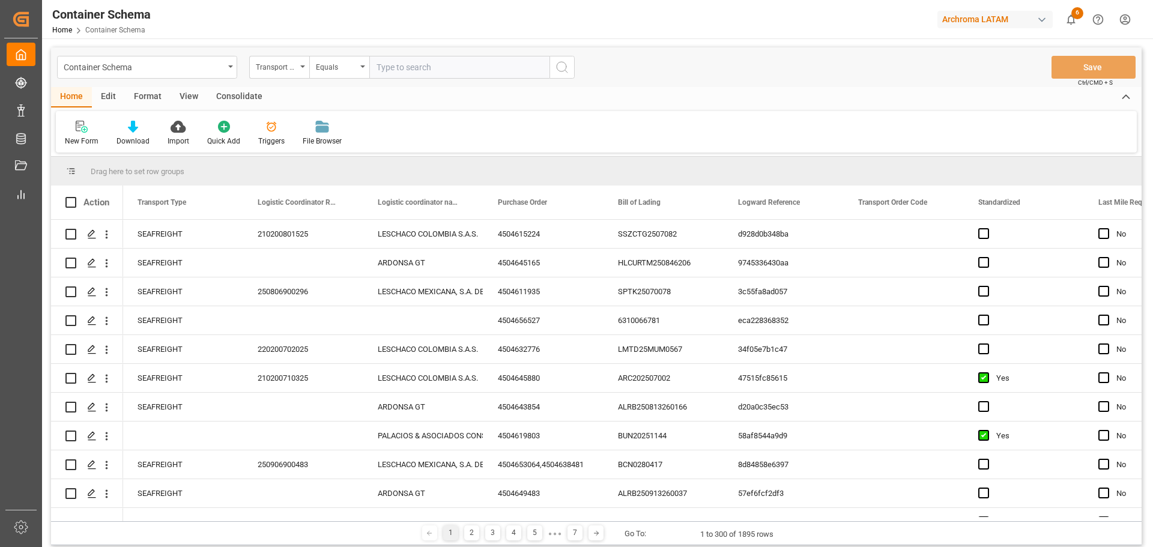
click at [668, 109] on div "Home Edit Format View Consolidate New Form Download Import Quick Add Triggers F…" at bounding box center [596, 119] width 1091 height 65
click at [226, 64] on div "Container Schema" at bounding box center [147, 67] width 180 height 23
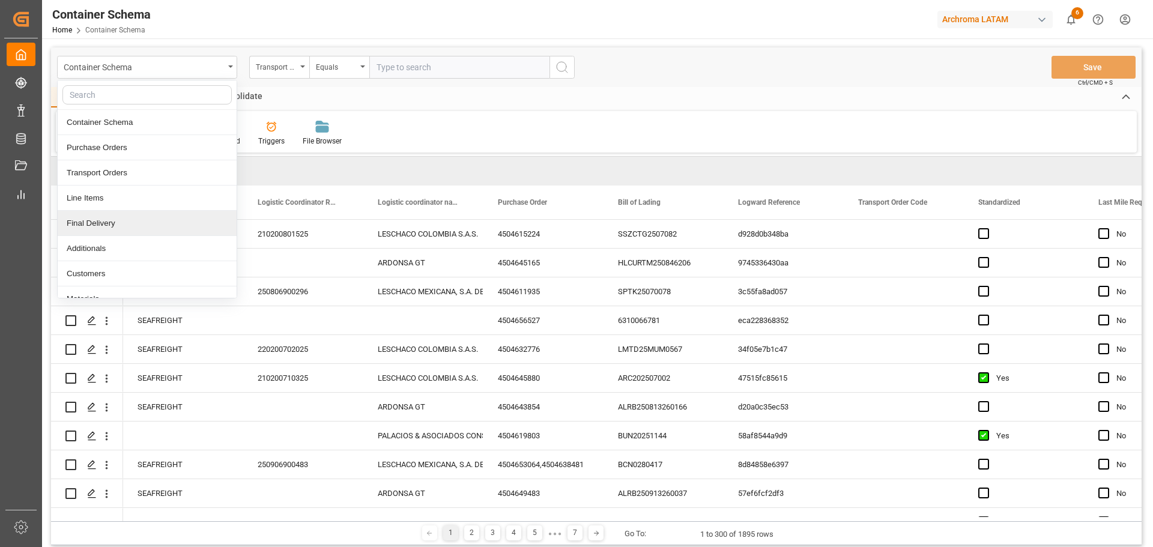
click at [131, 224] on div "Final Delivery" at bounding box center [147, 223] width 179 height 25
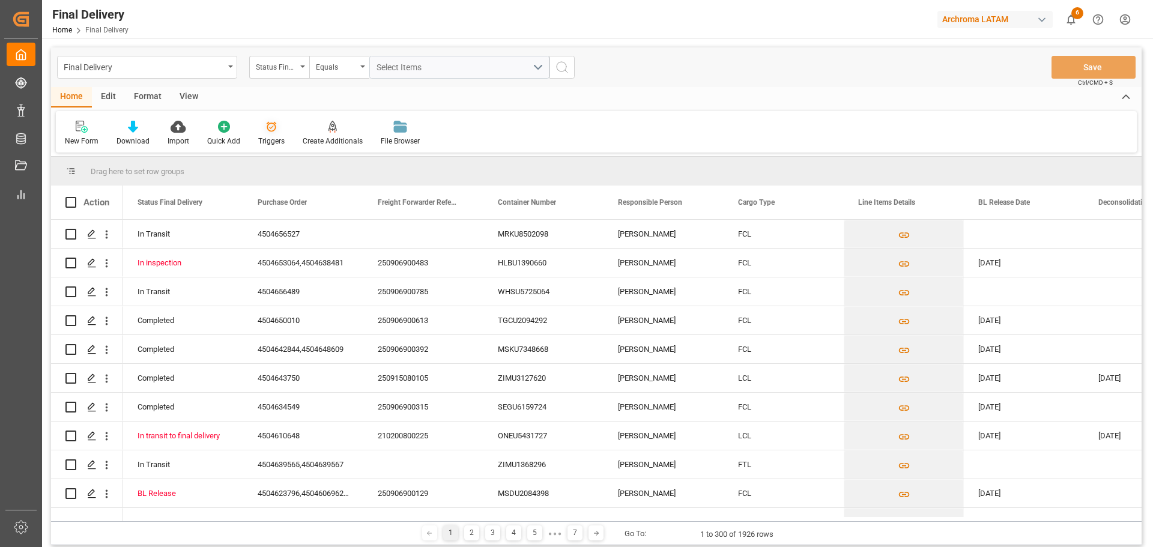
click at [271, 132] on icon at bounding box center [271, 127] width 12 height 12
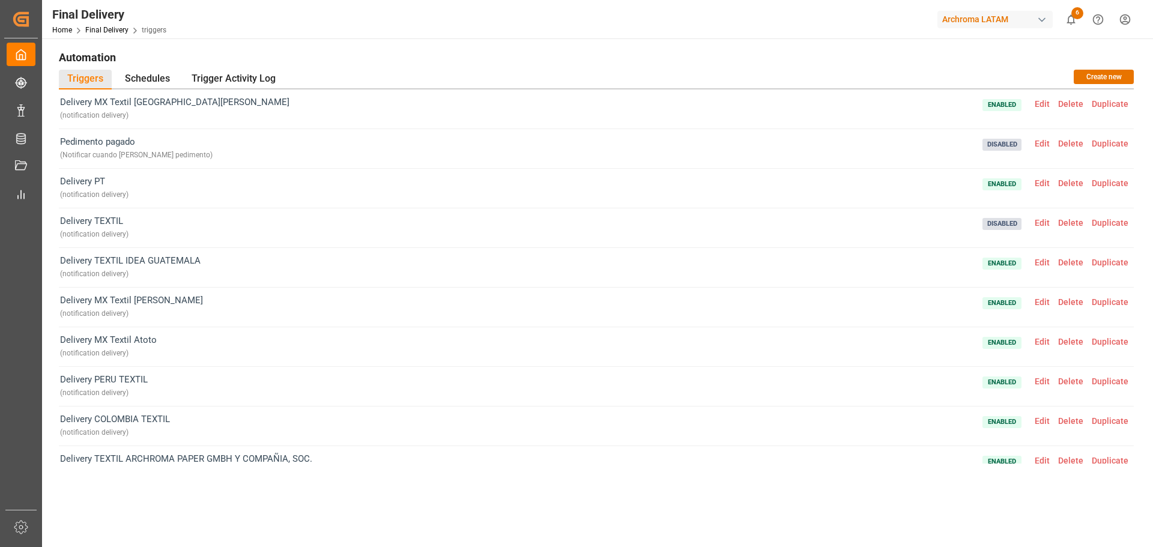
click at [1035, 104] on span "Edit" at bounding box center [1042, 104] width 23 height 10
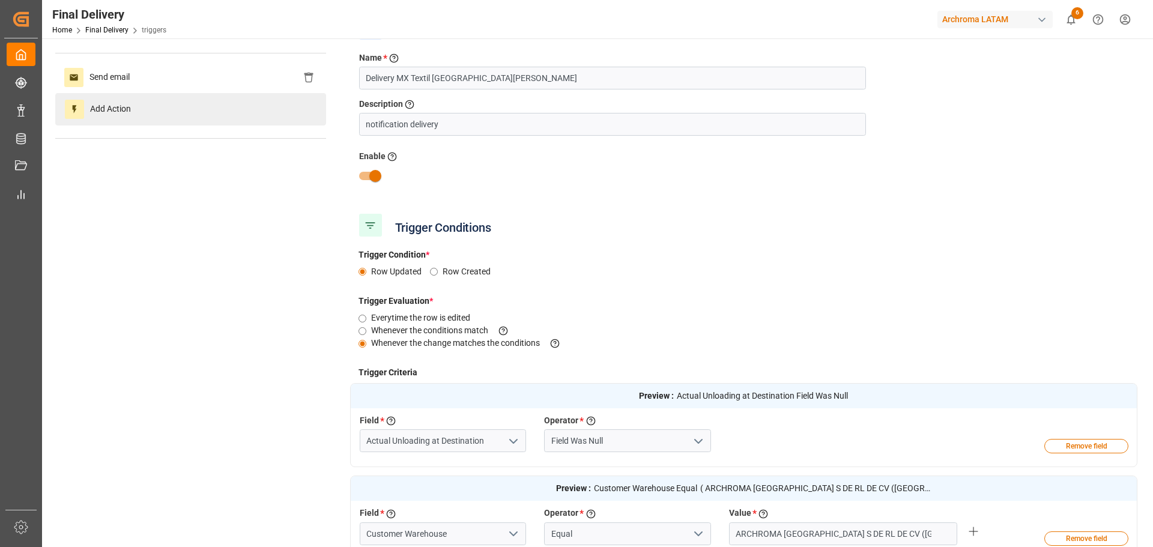
scroll to position [60, 0]
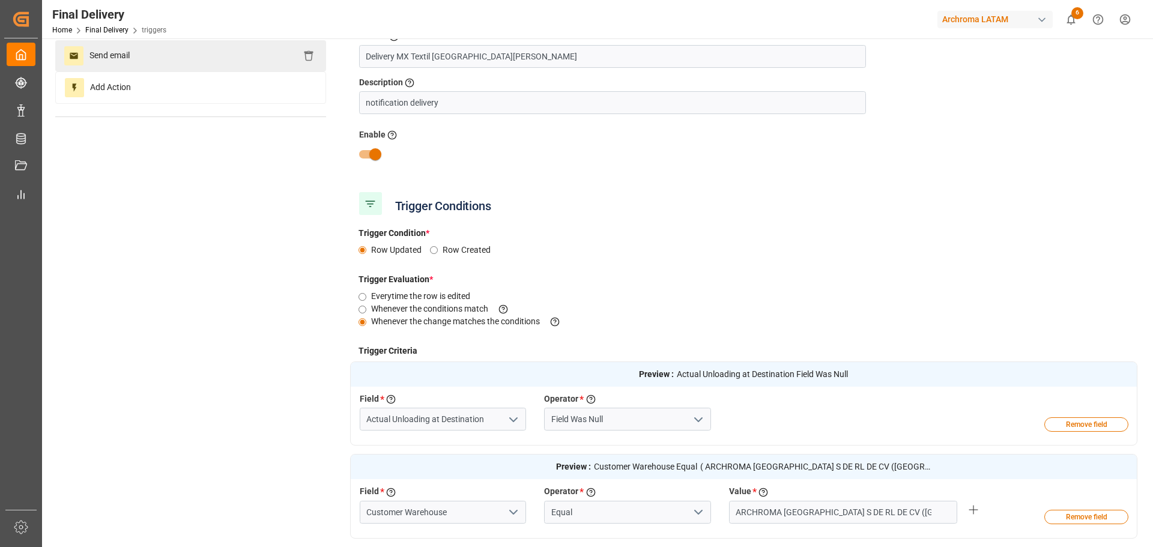
click at [165, 55] on div "Send email" at bounding box center [190, 55] width 271 height 31
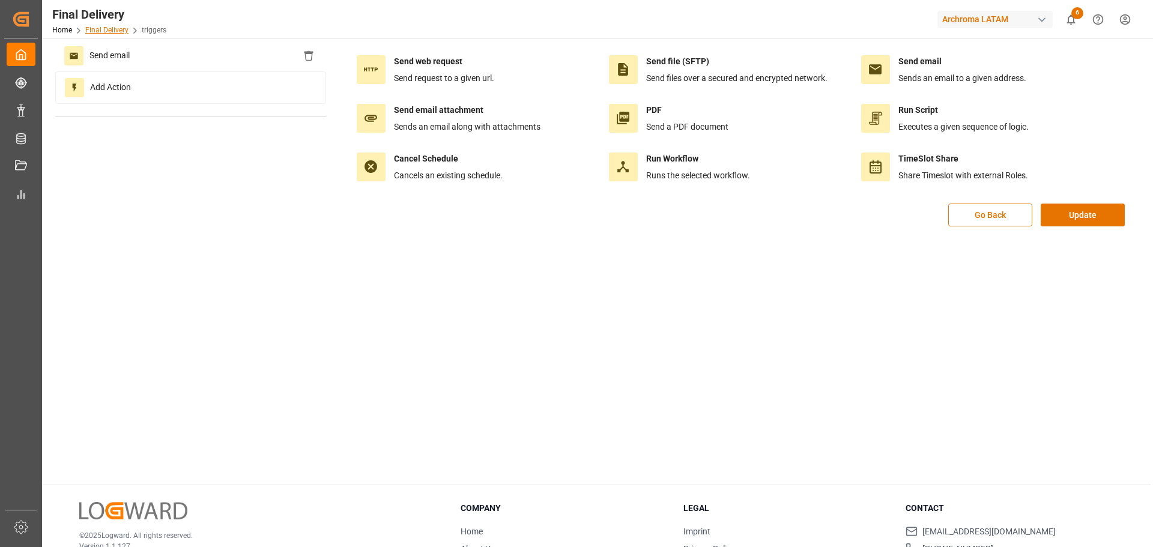
click at [119, 29] on link "Final Delivery" at bounding box center [106, 30] width 43 height 8
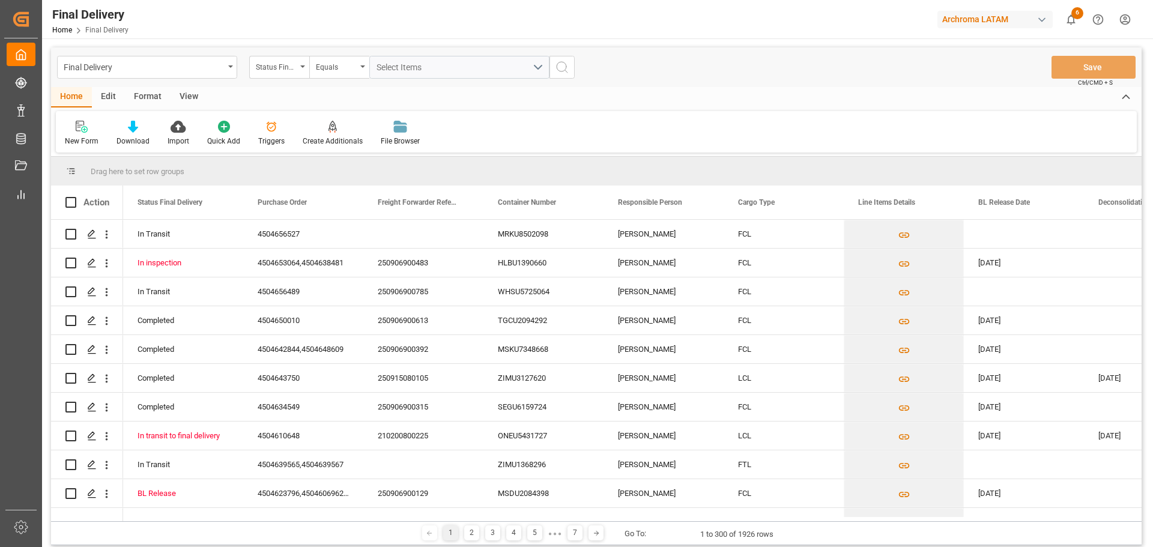
click at [112, 92] on div "Edit" at bounding box center [108, 97] width 33 height 20
click at [244, 132] on icon at bounding box center [245, 127] width 12 height 12
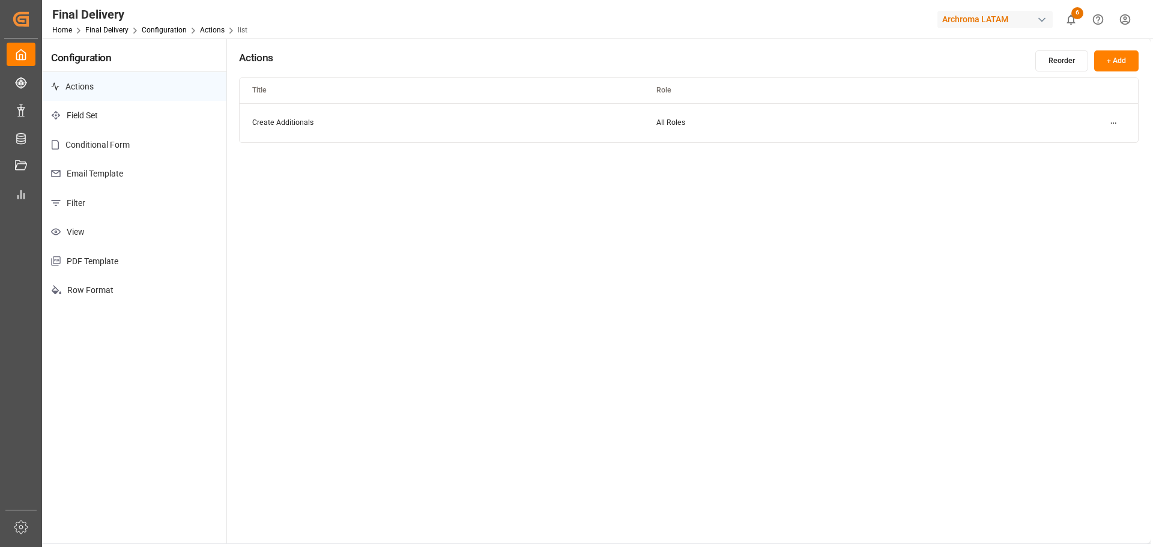
click at [106, 166] on p "Email Template" at bounding box center [134, 173] width 184 height 29
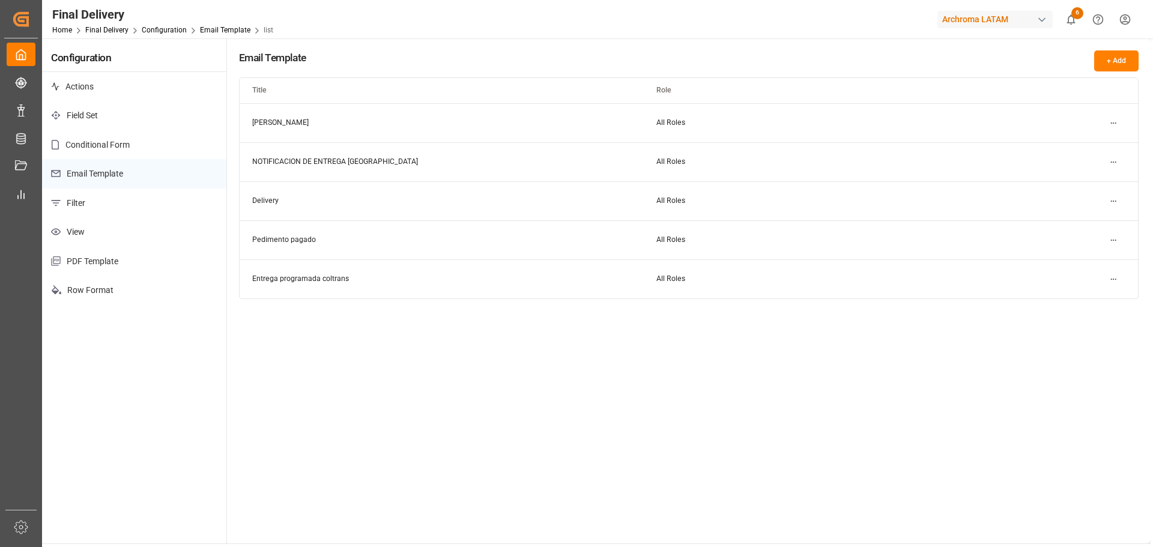
click at [1112, 202] on html "Created by potrace 1.15, written by Peter Selinger 2001-2017 Created by potrace…" at bounding box center [576, 273] width 1153 height 547
click at [1101, 225] on div "Edit" at bounding box center [1092, 225] width 62 height 17
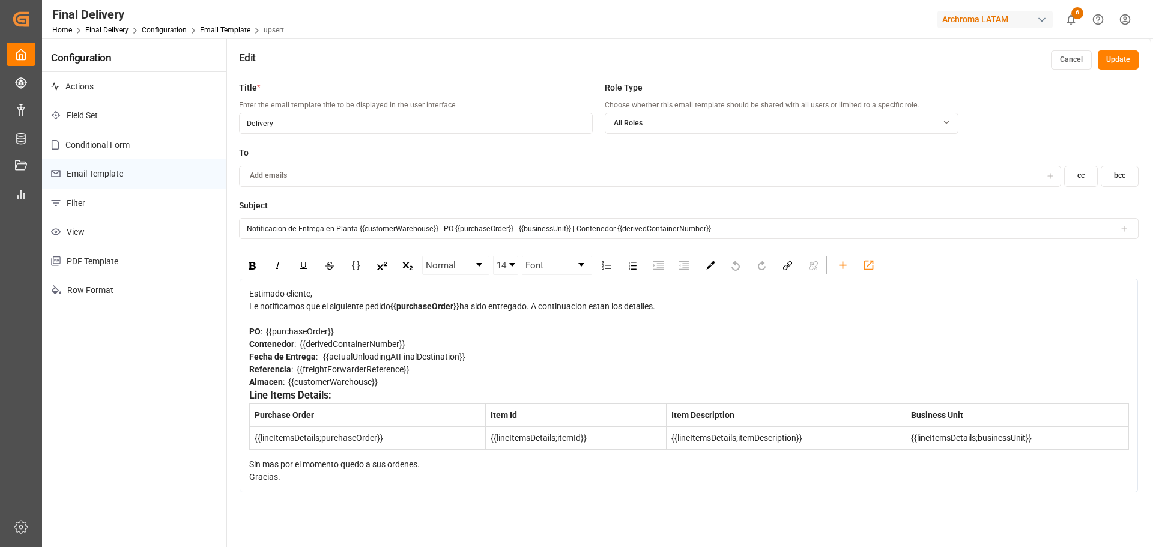
click at [1057, 54] on button "Cancel" at bounding box center [1071, 59] width 41 height 19
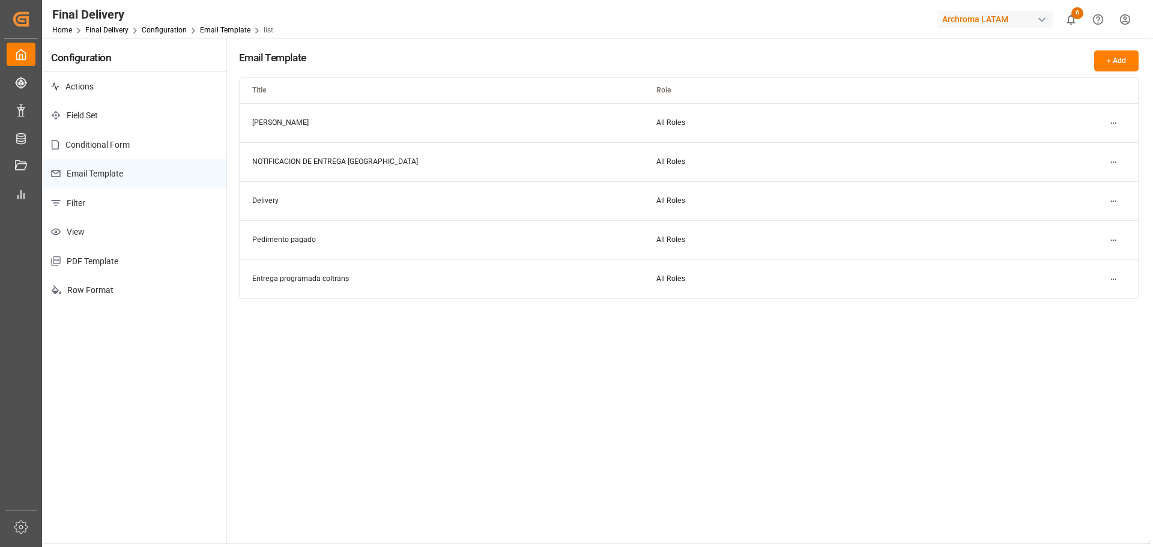
click at [1114, 124] on html "Created by potrace 1.15, written by Peter Selinger 2001-2017 Created by potrace…" at bounding box center [576, 273] width 1153 height 547
click at [1105, 147] on div "Edit" at bounding box center [1092, 147] width 62 height 17
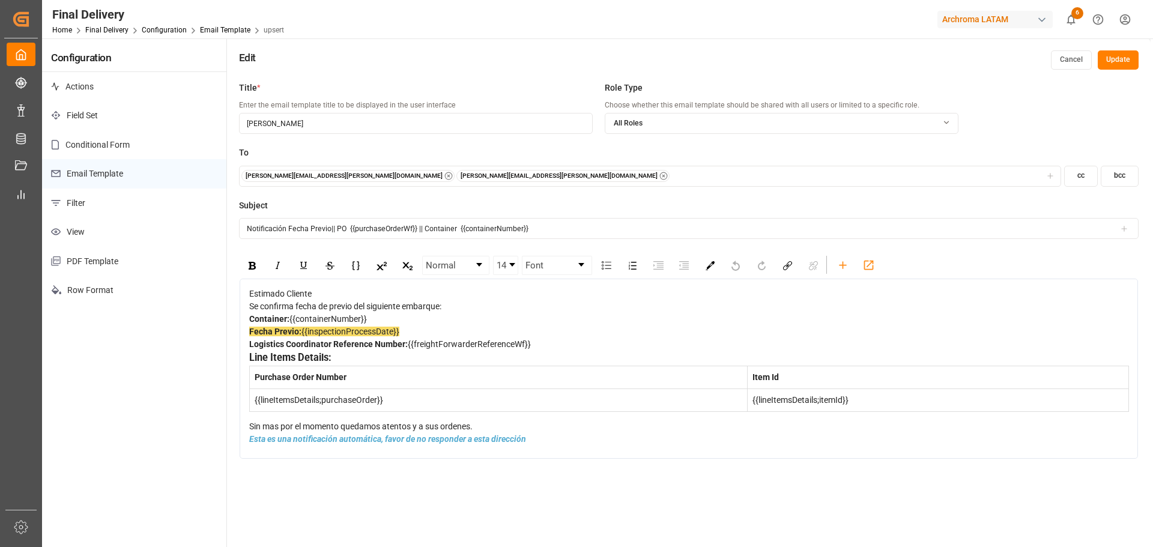
click at [1064, 59] on button "Cancel" at bounding box center [1071, 59] width 41 height 19
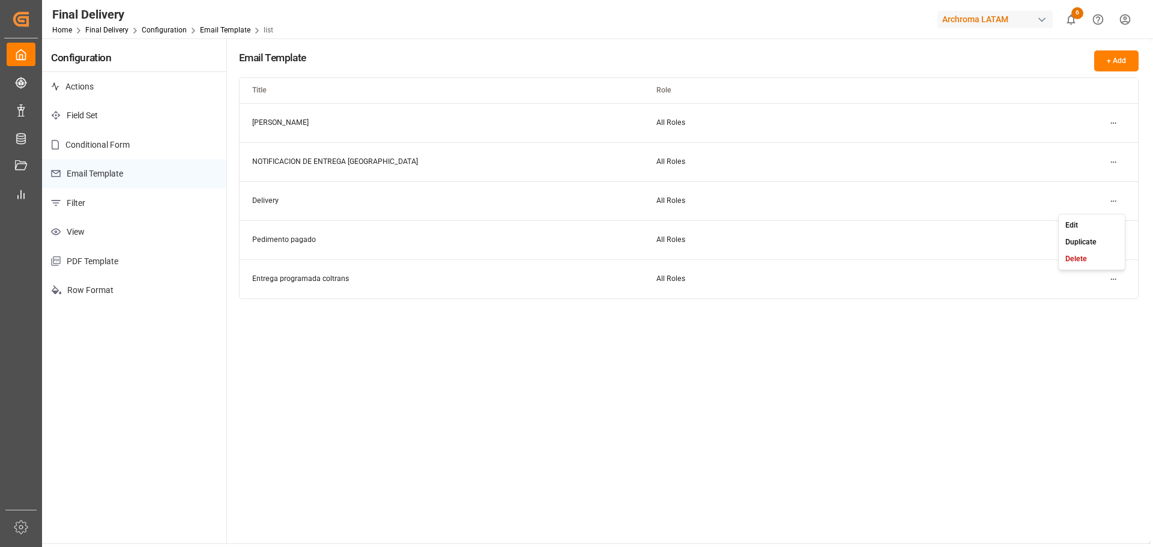
click at [1114, 199] on html "Created by potrace 1.15, written by Peter Selinger 2001-2017 Created by potrace…" at bounding box center [576, 273] width 1153 height 547
click at [1112, 159] on html "Created by potrace 1.15, written by Peter Selinger 2001-2017 Created by potrace…" at bounding box center [576, 273] width 1153 height 547
click at [1112, 160] on html "Created by potrace 1.15, written by Peter Selinger 2001-2017 Created by potrace…" at bounding box center [576, 273] width 1153 height 547
click at [1085, 189] on div "Edit" at bounding box center [1092, 186] width 62 height 17
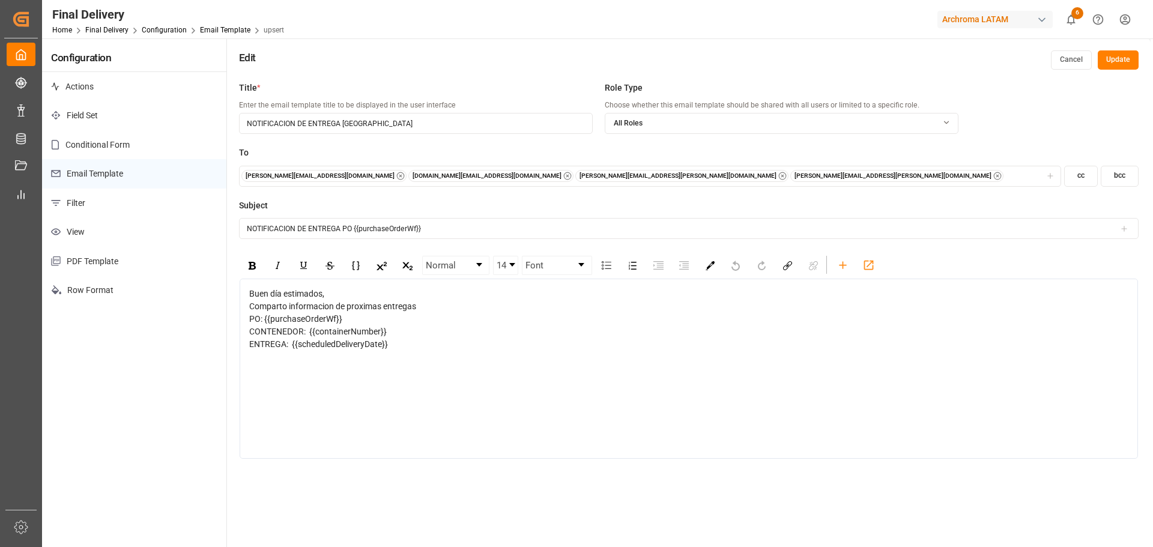
click at [1074, 64] on button "Cancel" at bounding box center [1071, 59] width 41 height 19
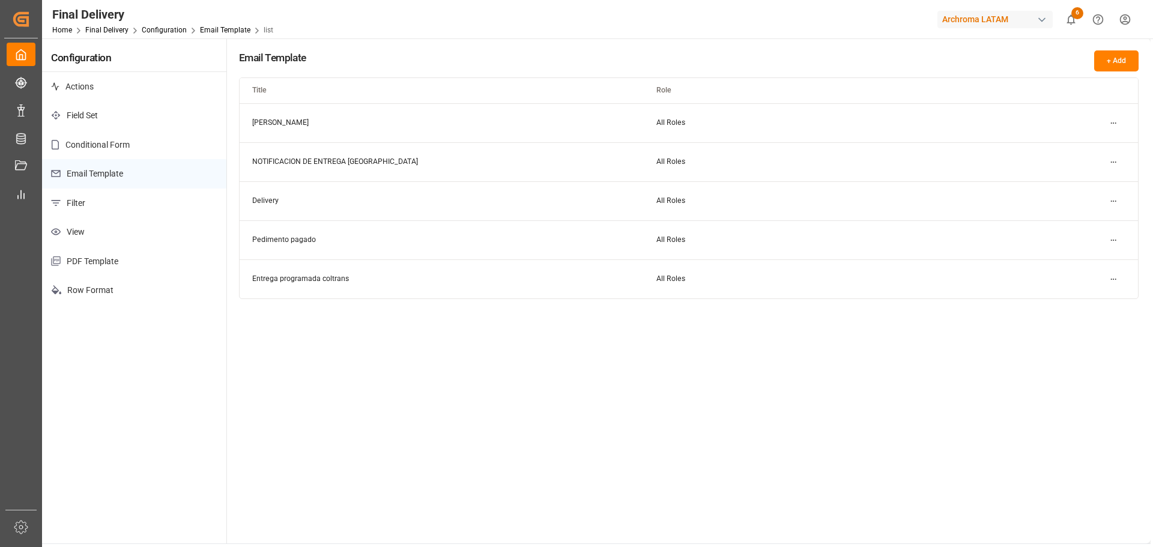
click at [109, 21] on div "Final Delivery" at bounding box center [162, 14] width 221 height 18
click at [110, 30] on link "Final Delivery" at bounding box center [106, 30] width 43 height 8
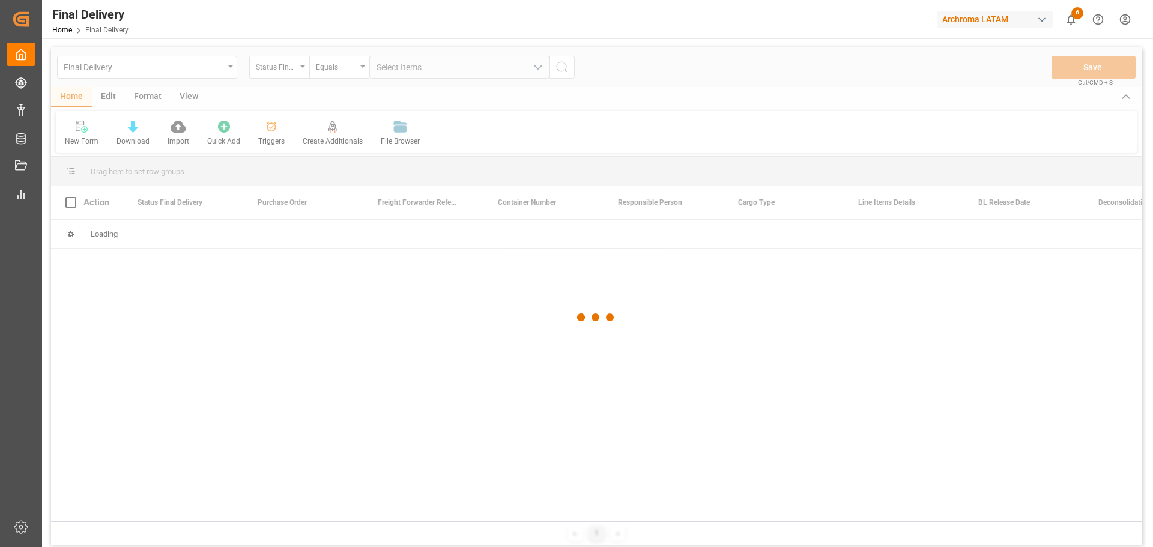
click at [204, 70] on div at bounding box center [596, 317] width 1091 height 540
click at [229, 68] on div at bounding box center [596, 317] width 1091 height 540
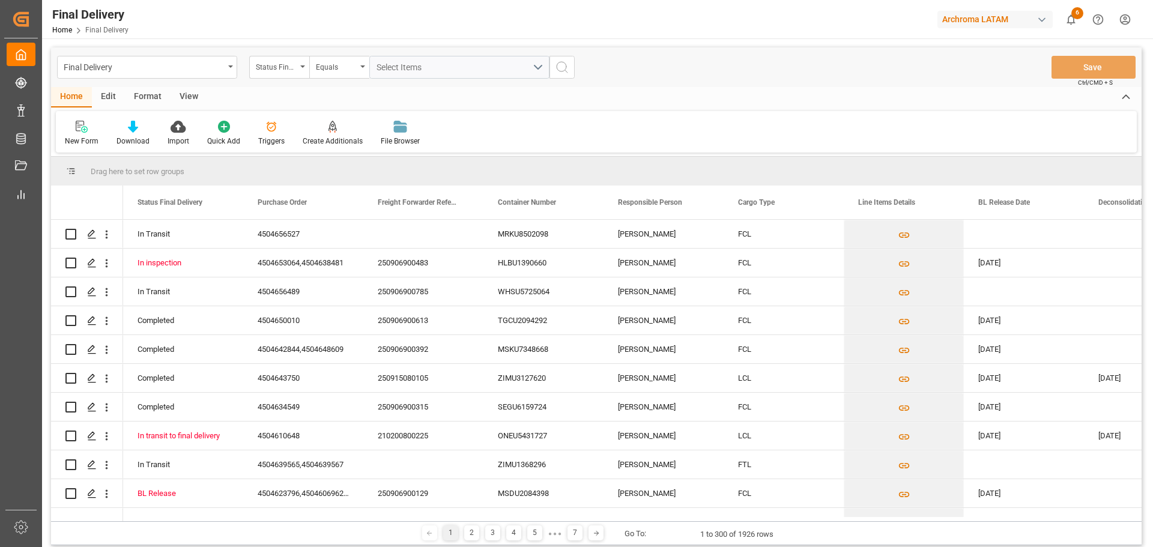
click at [219, 67] on div "Final Delivery" at bounding box center [144, 66] width 160 height 15
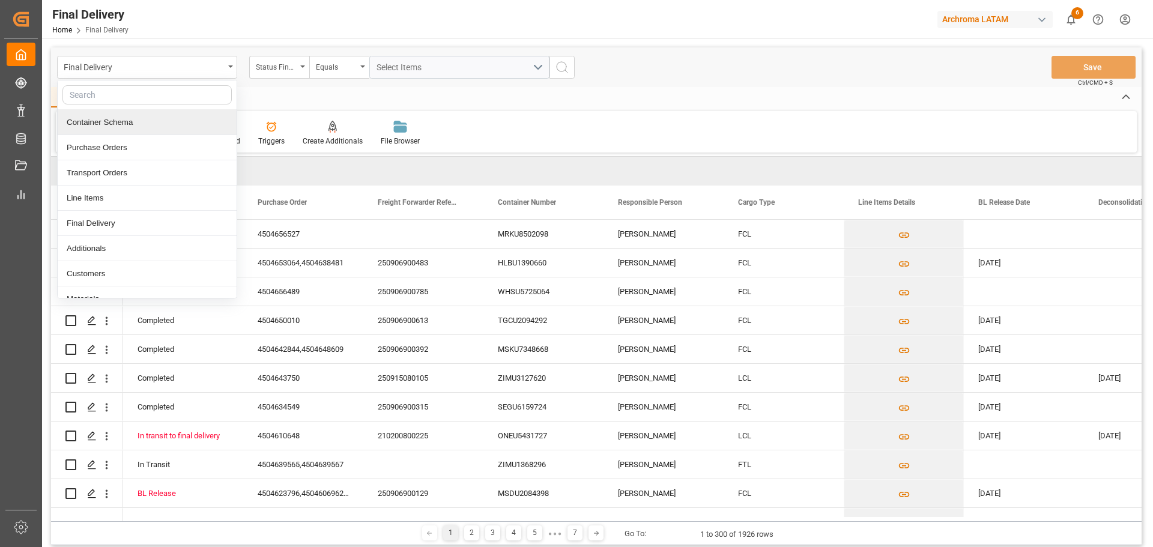
click at [135, 122] on div "Container Schema" at bounding box center [147, 122] width 179 height 25
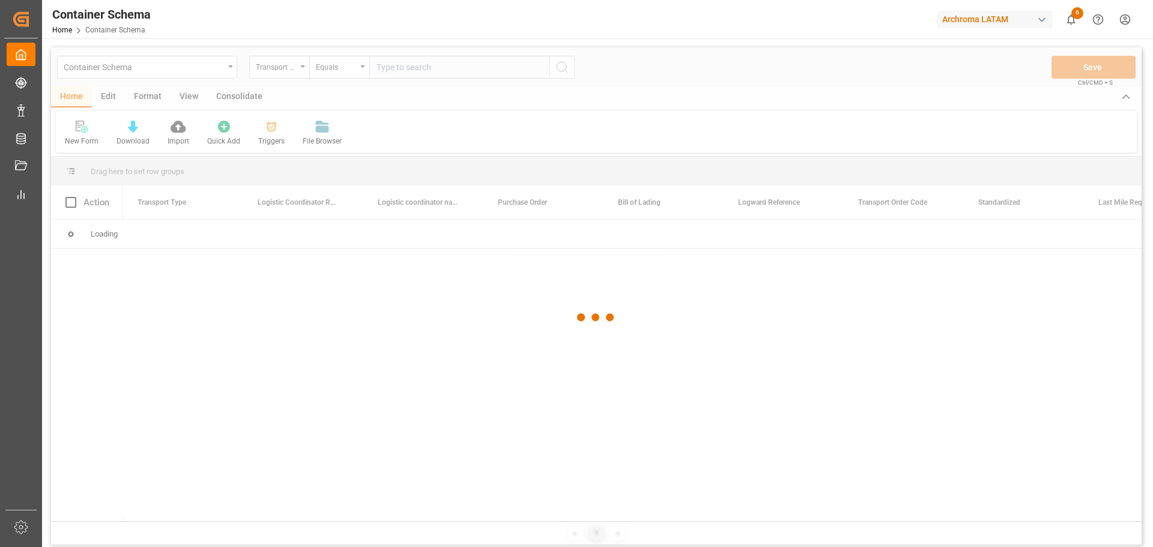
click at [109, 96] on div at bounding box center [596, 317] width 1091 height 540
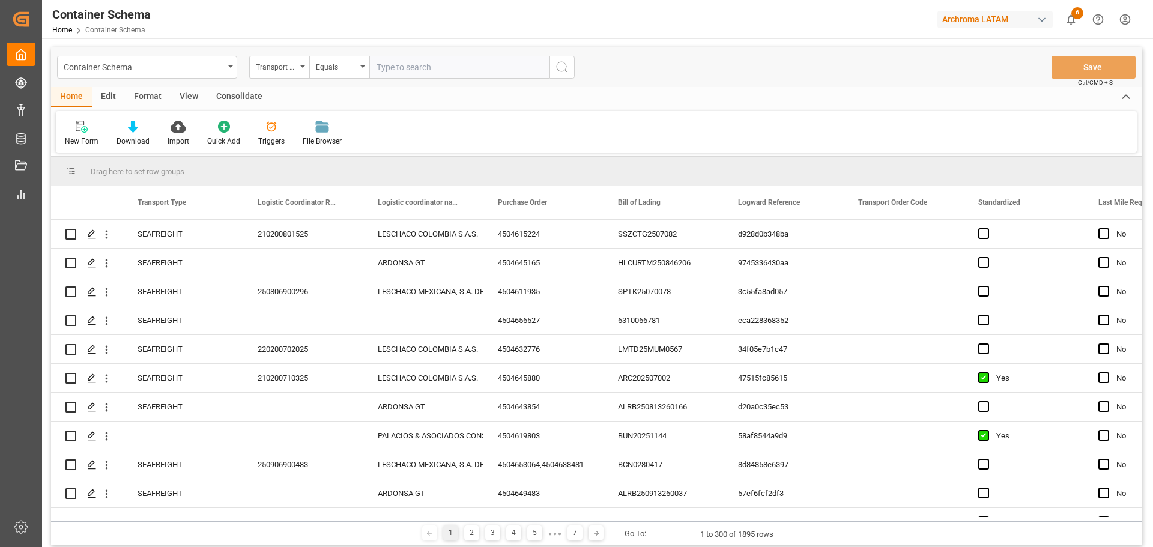
click at [107, 92] on div "Edit" at bounding box center [108, 97] width 33 height 20
click at [204, 132] on icon at bounding box center [204, 127] width 17 height 12
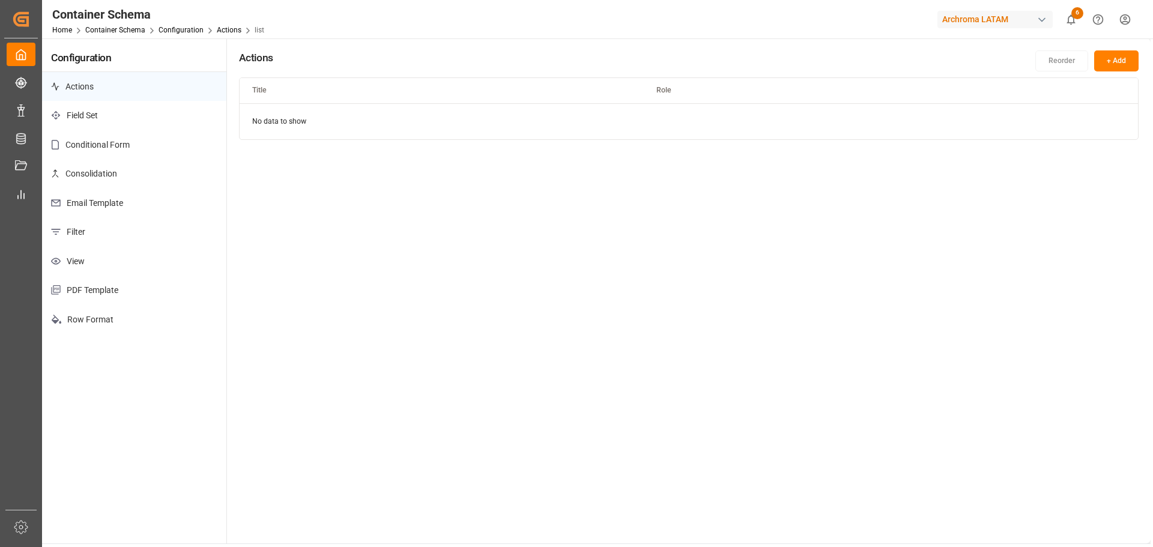
click at [122, 197] on p "Email Template" at bounding box center [134, 203] width 184 height 29
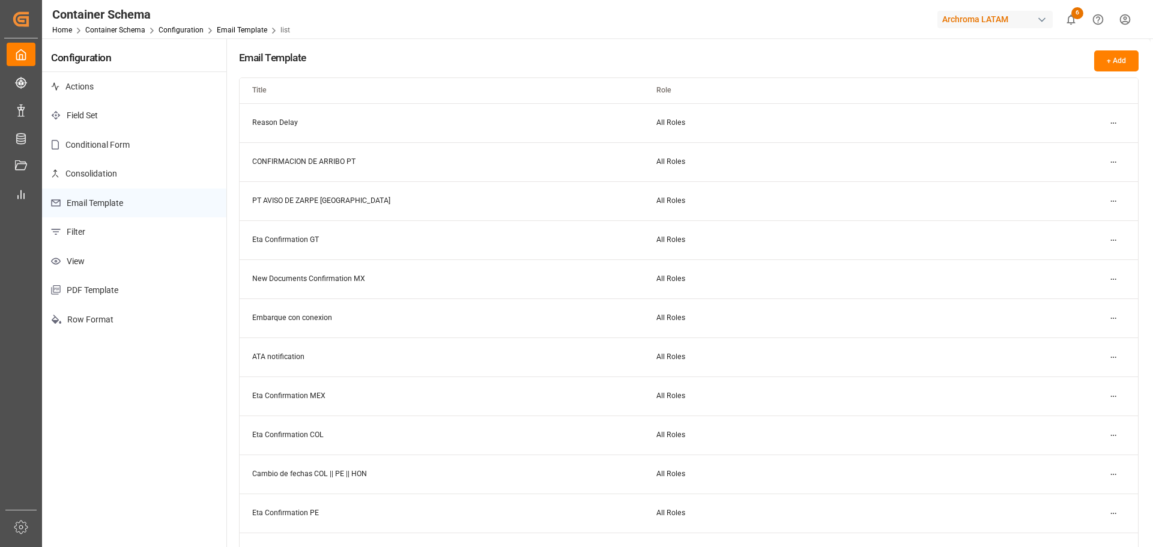
click at [1118, 162] on html "Created by potrace 1.15, written by Peter Selinger 2001-2017 Created by potrace…" at bounding box center [576, 273] width 1153 height 547
click at [1093, 185] on div "Edit" at bounding box center [1092, 186] width 62 height 17
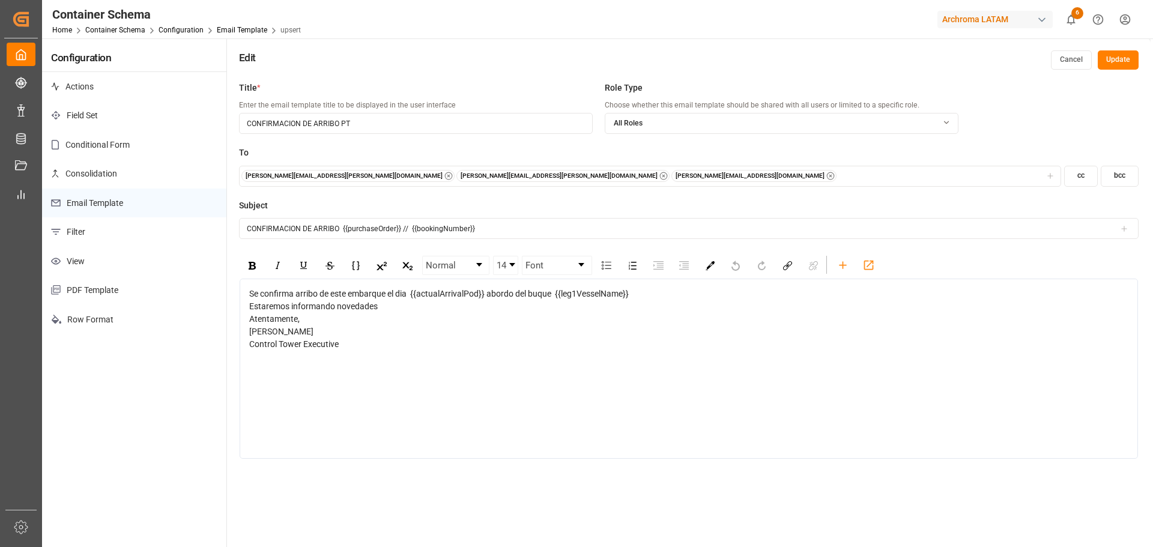
click at [530, 313] on div "Estaremos informando novedades" at bounding box center [689, 306] width 880 height 13
click at [1068, 61] on button "Cancel" at bounding box center [1071, 59] width 41 height 19
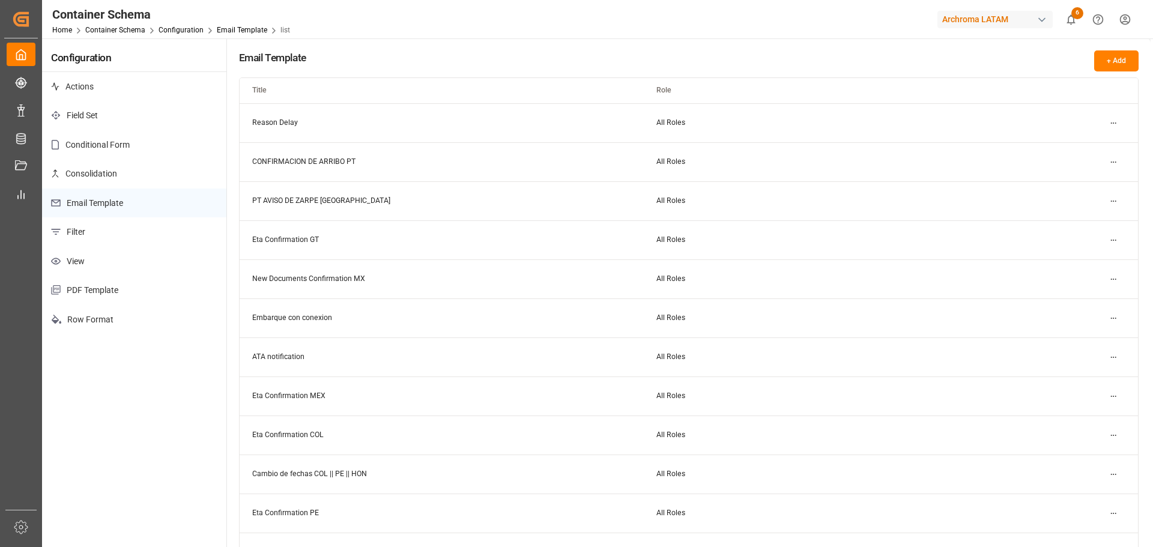
click at [1111, 119] on html "Created by potrace 1.15, written by Peter Selinger 2001-2017 Created by potrace…" at bounding box center [576, 273] width 1153 height 547
click at [1089, 142] on div "Edit" at bounding box center [1092, 147] width 62 height 17
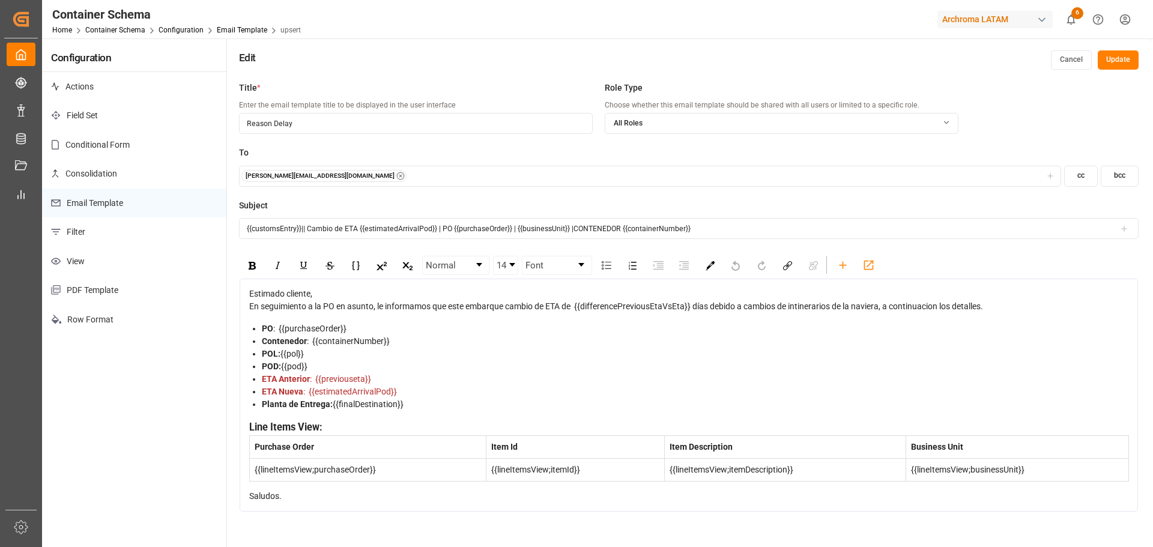
click at [1073, 64] on button "Cancel" at bounding box center [1071, 59] width 41 height 19
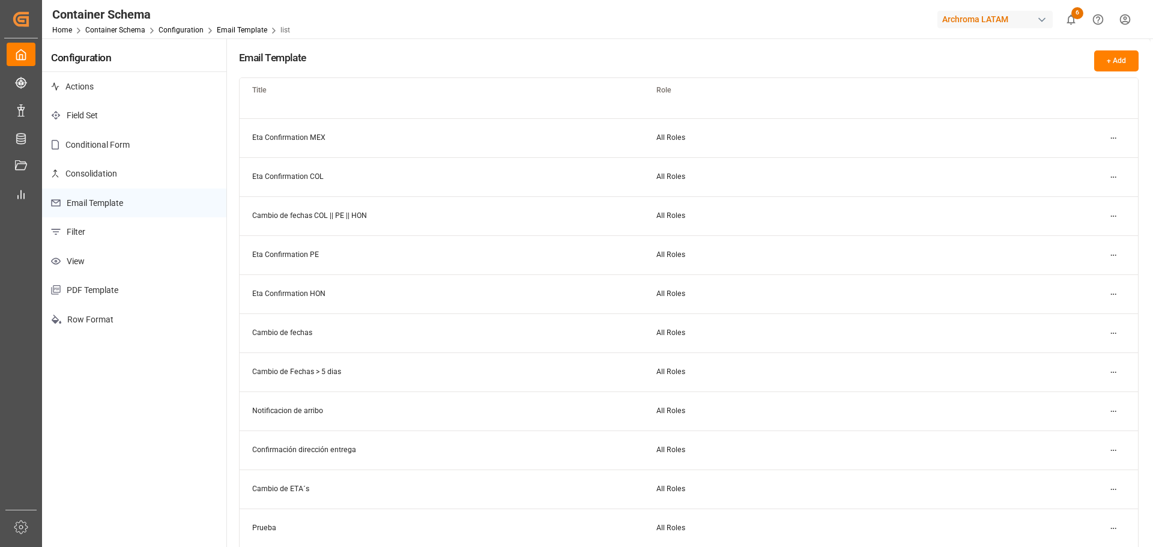
scroll to position [260, 0]
click at [1113, 407] on html "Created by potrace 1.15, written by Peter Selinger 2001-2017 Created by potrace…" at bounding box center [576, 273] width 1153 height 547
click at [1071, 431] on small "Edit" at bounding box center [1071, 433] width 13 height 7
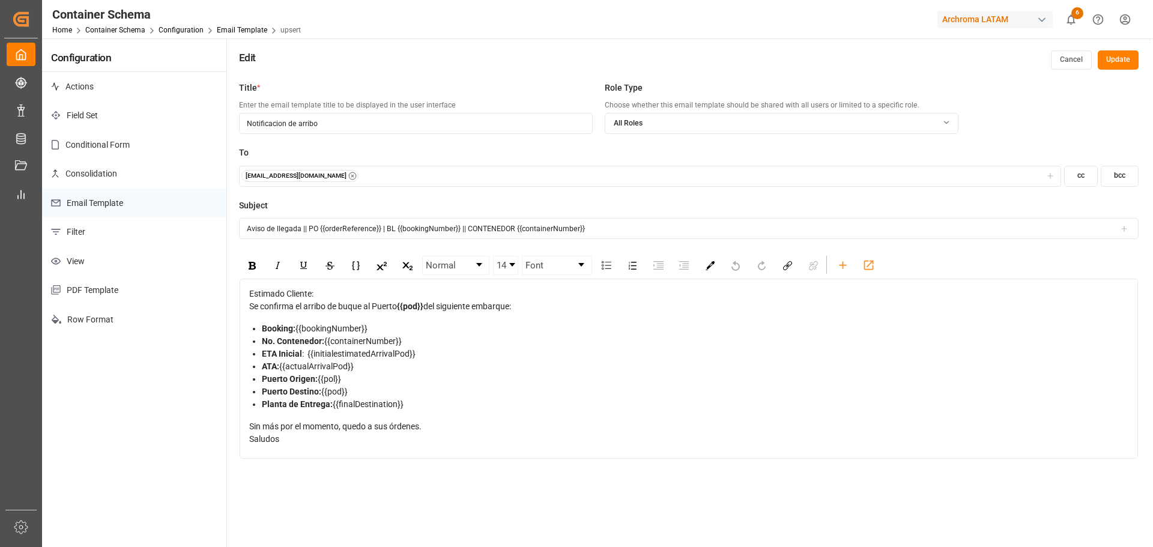
click at [1070, 62] on button "Cancel" at bounding box center [1071, 59] width 41 height 19
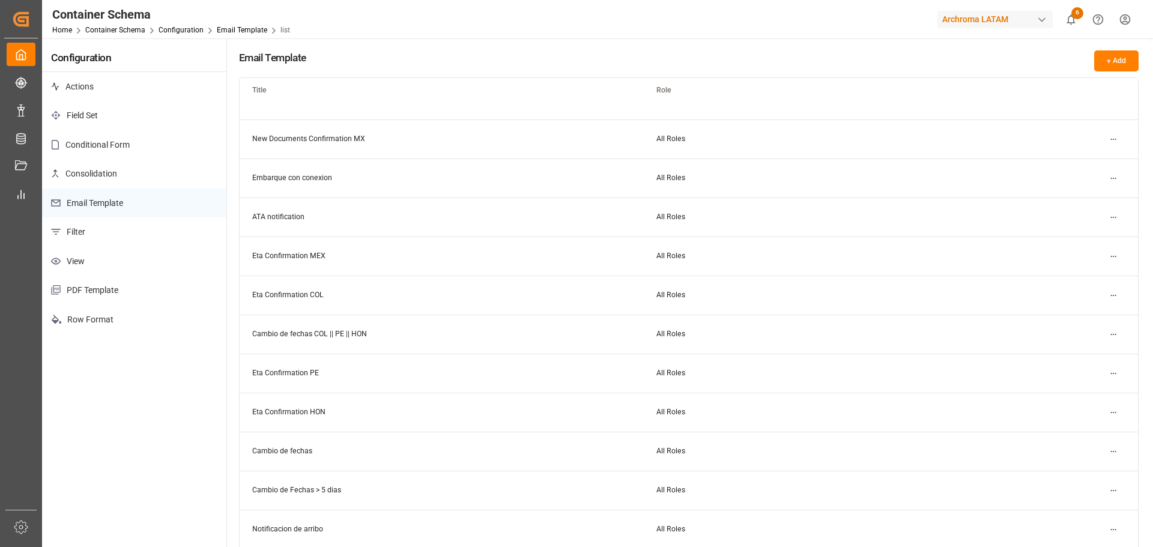
scroll to position [80, 0]
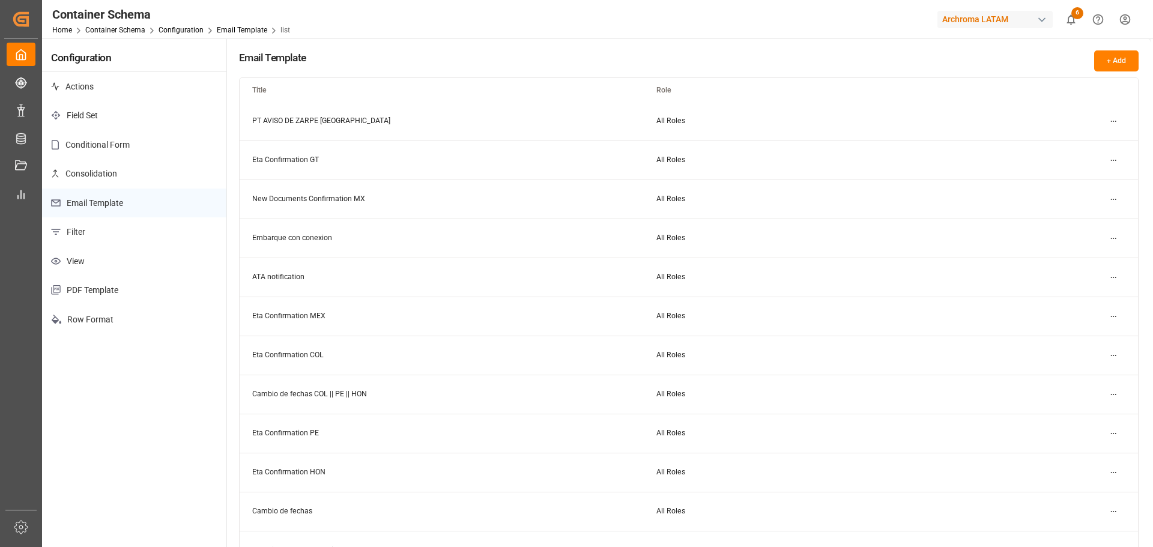
click at [1114, 433] on html "Created by potrace 1.15, written by Peter Selinger 2001-2017 Created by potrace…" at bounding box center [576, 273] width 1153 height 547
click at [1080, 459] on div "Edit" at bounding box center [1092, 457] width 62 height 17
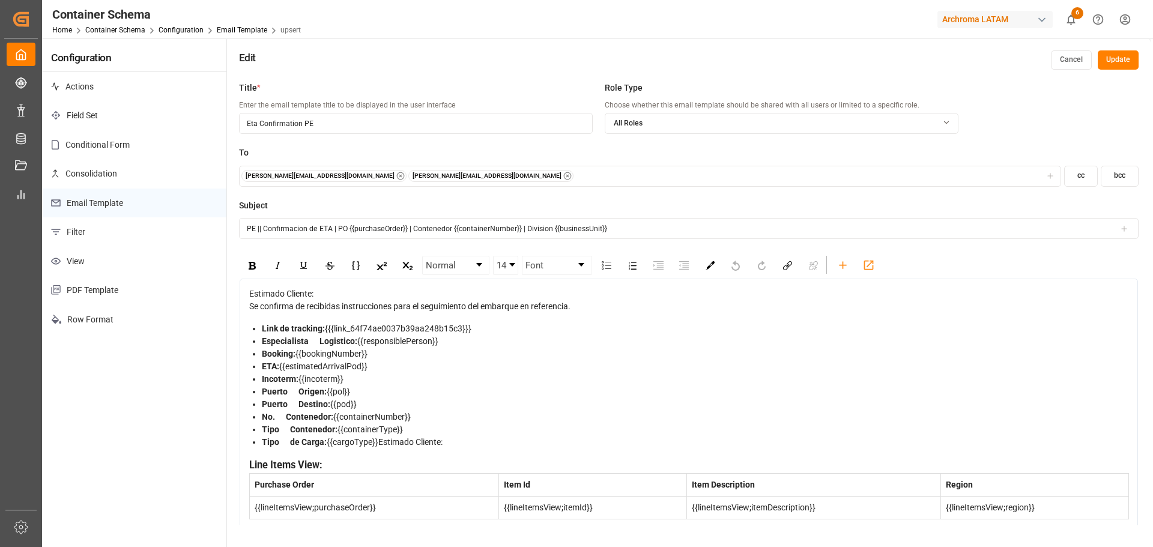
click at [1058, 61] on button "Cancel" at bounding box center [1071, 59] width 41 height 19
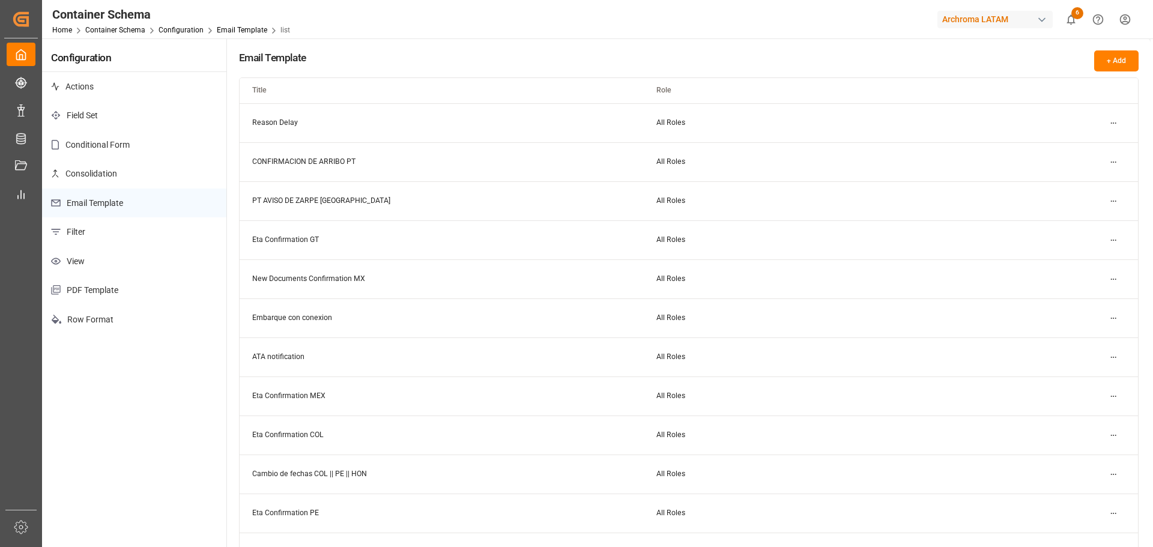
click at [1111, 163] on html "Created by potrace 1.15, written by Peter Selinger 2001-2017 Created by potrace…" at bounding box center [576, 273] width 1153 height 547
click at [1026, 162] on html "Created by potrace 1.15, written by Peter Selinger 2001-2017 Created by potrace…" at bounding box center [576, 273] width 1153 height 547
click at [1115, 203] on html "Created by potrace 1.15, written by Peter Selinger 2001-2017 Created by potrace…" at bounding box center [576, 273] width 1153 height 547
click at [1097, 222] on div "Edit" at bounding box center [1092, 225] width 62 height 17
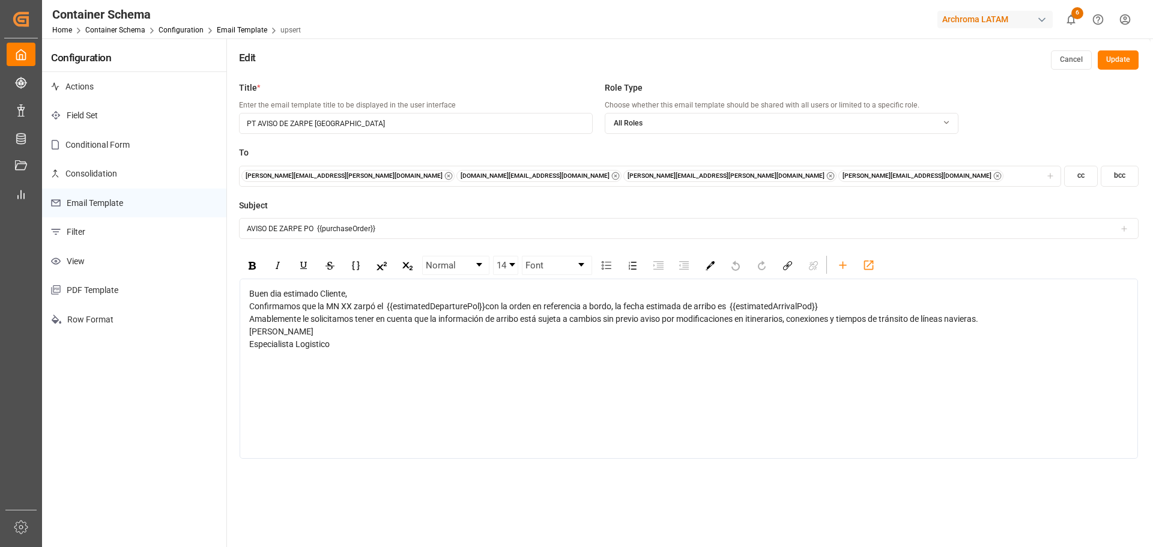
click at [1077, 61] on button "Cancel" at bounding box center [1071, 59] width 41 height 19
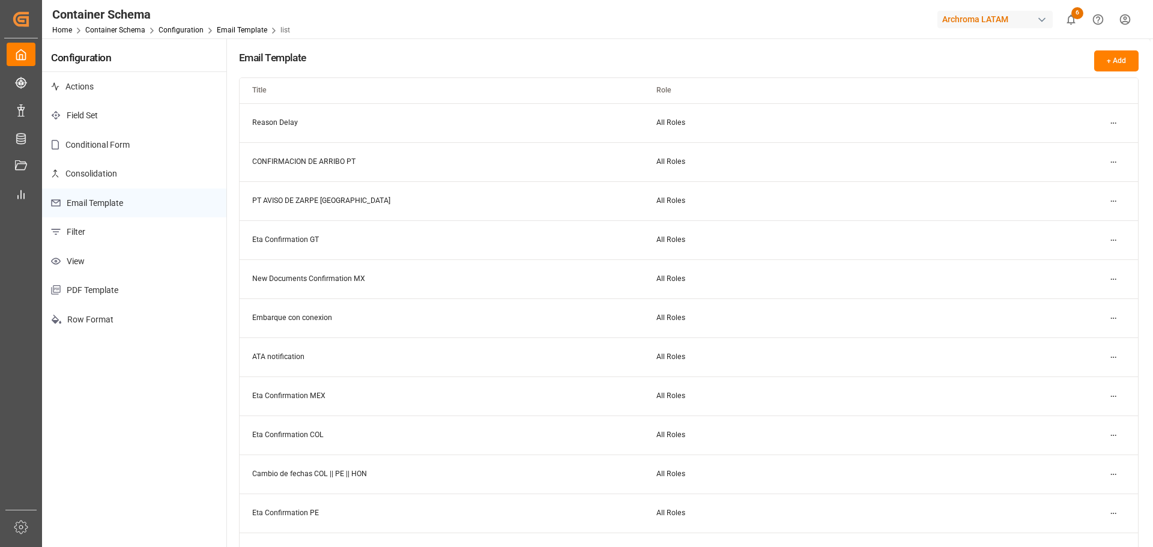
click at [1111, 160] on html "Created by potrace 1.15, written by Peter Selinger 2001-2017 Created by potrace…" at bounding box center [576, 273] width 1153 height 547
click at [1085, 187] on div "Edit" at bounding box center [1092, 186] width 62 height 17
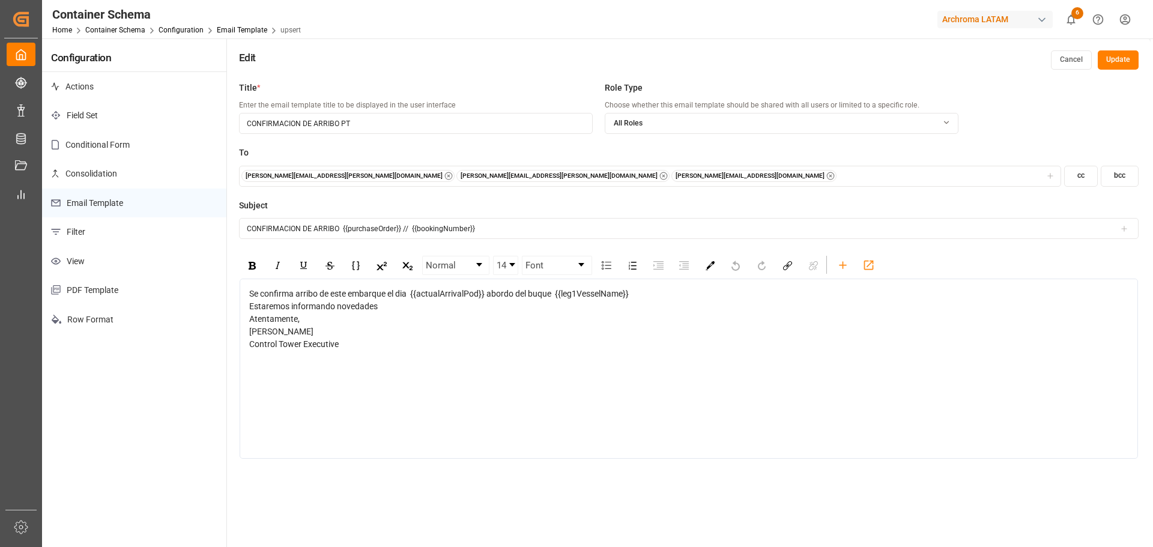
click at [1076, 55] on button "Cancel" at bounding box center [1071, 59] width 41 height 19
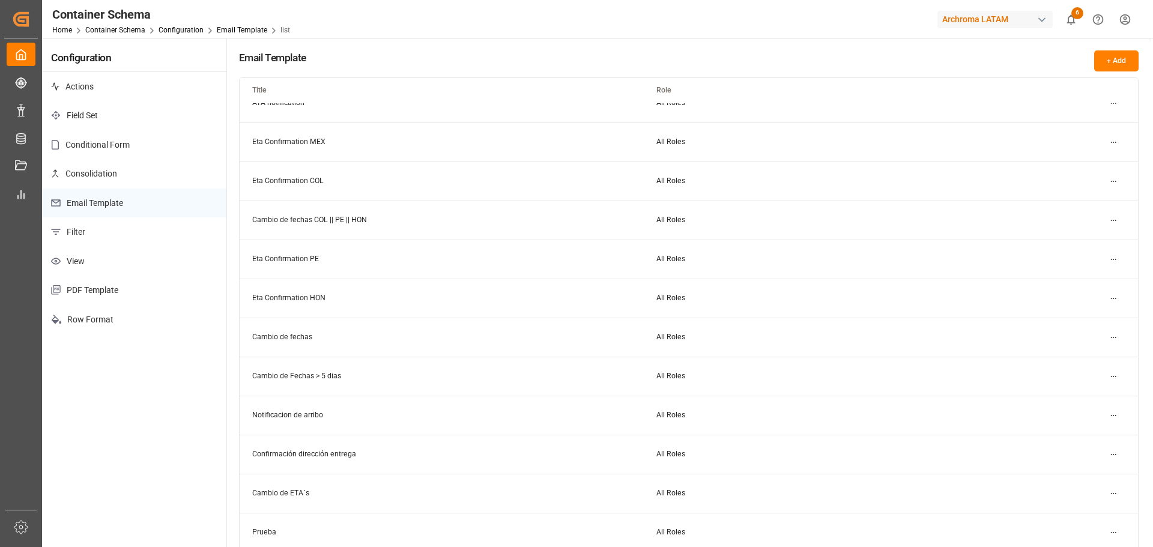
scroll to position [260, 0]
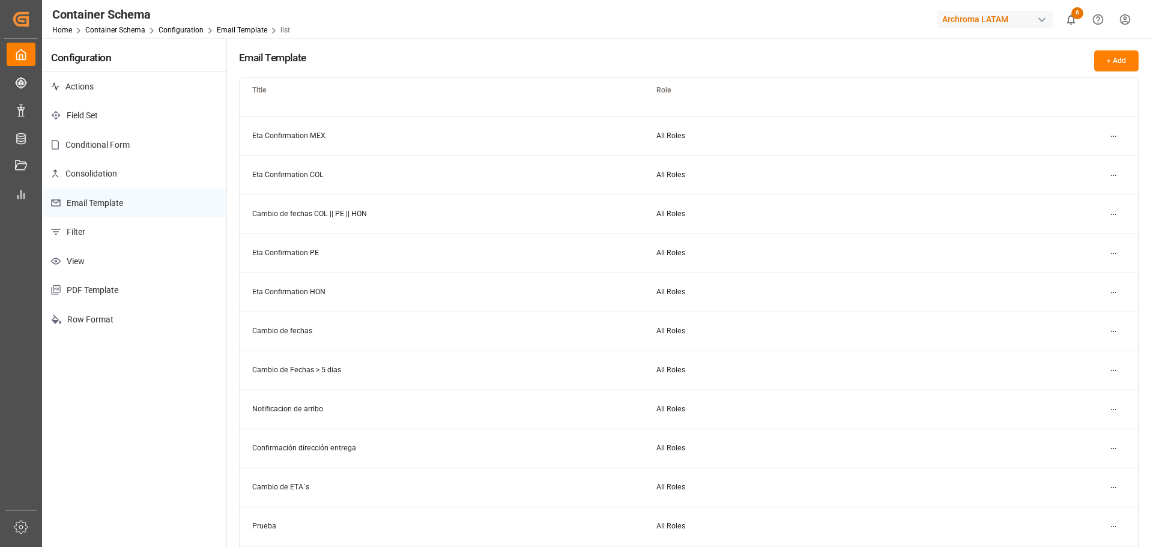
click at [1112, 409] on html "Created by potrace 1.15, written by Peter Selinger 2001-2017 Created by potrace…" at bounding box center [576, 273] width 1153 height 547
click at [1075, 431] on small "Edit" at bounding box center [1071, 433] width 13 height 7
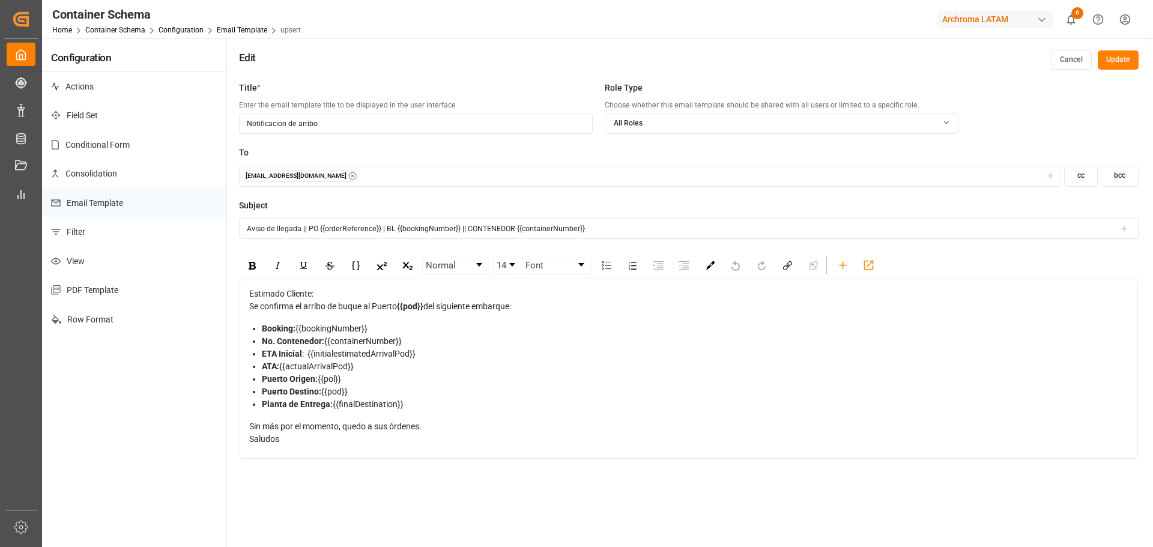
click at [345, 301] on div "Se confirma el arribo de buque al Puerto {{pod}} del siguiente embarque:" at bounding box center [689, 306] width 880 height 13
click at [373, 226] on input "Aviso de llegada || PO {{orderReference}} | BL {{bookingNumber}} || CONTENEDOR …" at bounding box center [689, 228] width 900 height 21
drag, startPoint x: 318, startPoint y: 226, endPoint x: 560, endPoint y: 217, distance: 241.6
click at [560, 217] on div "Subject Aviso de llegada || PO | BL {{bookingNumber}} || CONTENEDOR {{container…" at bounding box center [689, 225] width 900 height 53
type input "Aviso de llegada || PO"
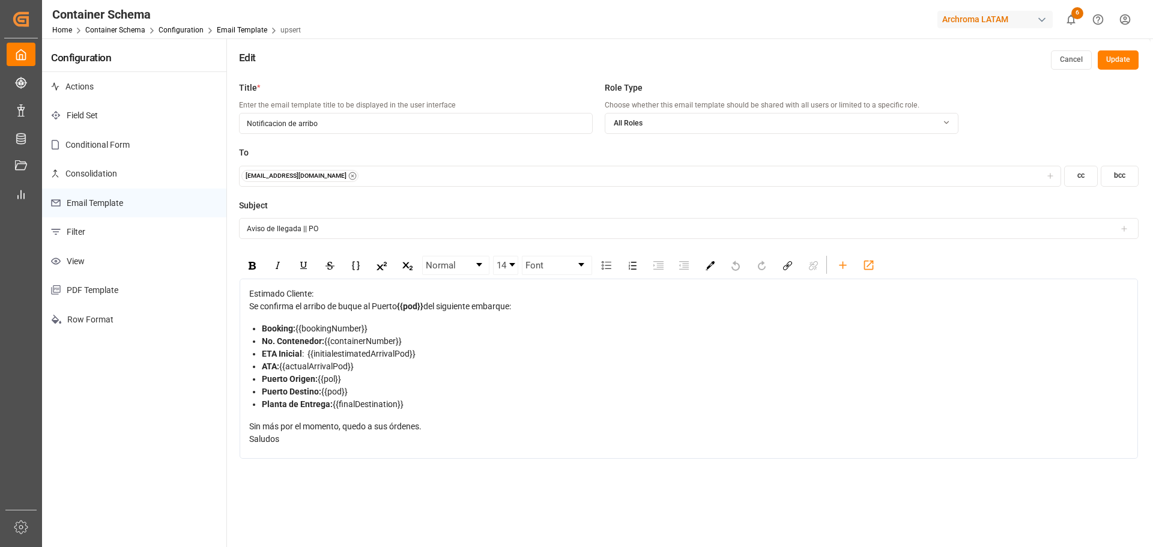
click at [505, 292] on div "Estimado Cliente:" at bounding box center [689, 294] width 880 height 13
click at [380, 226] on input "Aviso de llegada || PO" at bounding box center [689, 228] width 900 height 21
click at [1126, 232] on icon at bounding box center [1124, 229] width 8 height 8
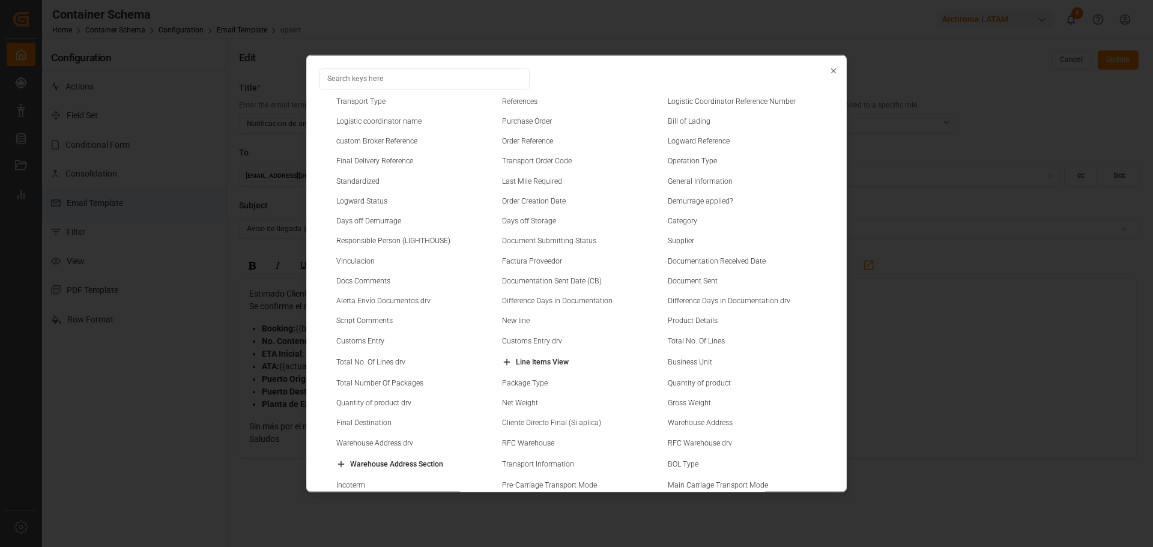
click at [533, 117] on small "Purchase Order" at bounding box center [527, 120] width 50 height 7
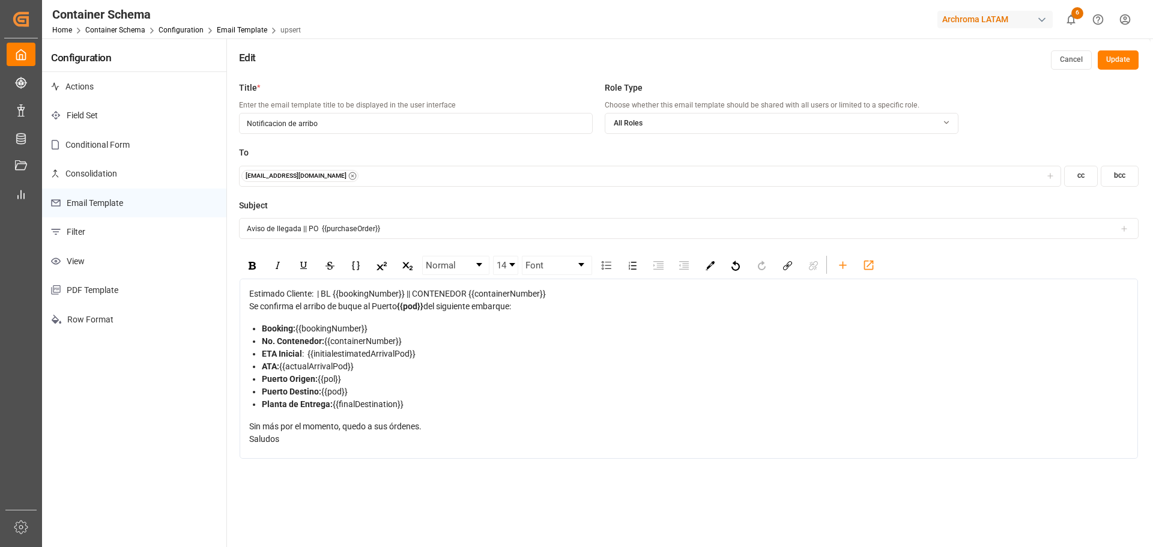
click at [452, 237] on input "Aviso de llegada || PO {{purchaseOrder}}" at bounding box center [689, 228] width 900 height 21
click at [316, 294] on span "Estimado Cliente: | BL {{bookingNumber}} || CONTENEDOR {{containerNumber}}" at bounding box center [397, 294] width 297 height 10
drag, startPoint x: 552, startPoint y: 293, endPoint x: 318, endPoint y: 292, distance: 234.2
click at [318, 292] on div "Estimado Cliente: | BL {{bookingNumber}} || CONTENEDOR {{containerNumber}}" at bounding box center [689, 294] width 880 height 13
click at [408, 231] on input "Aviso de llegada || PO {{purchaseOrder}}" at bounding box center [689, 228] width 900 height 21
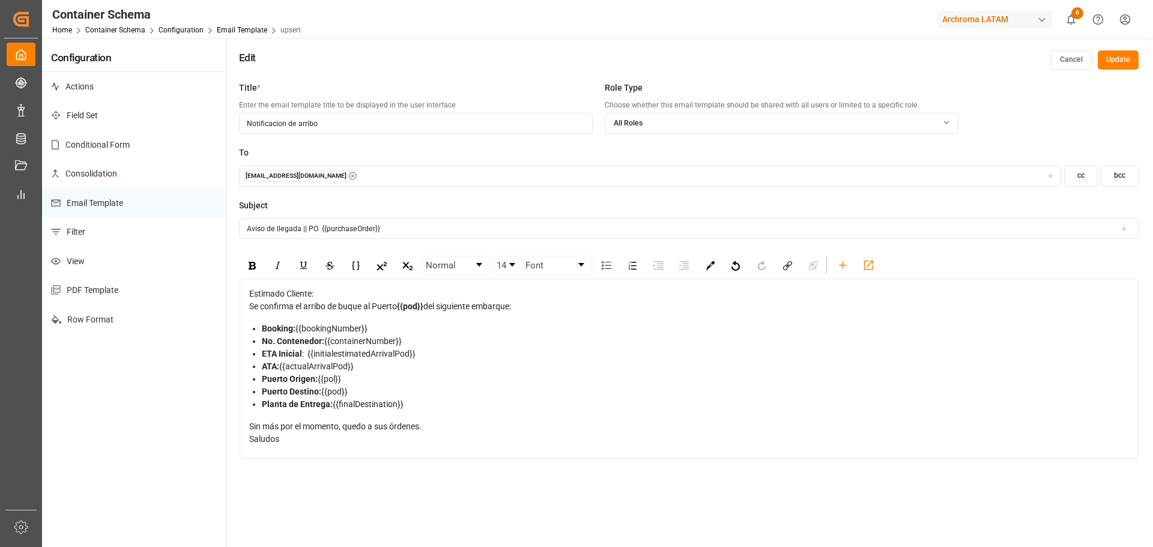
paste input "| BL {{bookingNumber}} || CONTENEDOR {{containerNumber}}"
type input "Aviso de llegada || PO {{purchaseOrder}} | BL {{bookingNumber}} || CONTENEDOR {…"
click at [575, 249] on div "Subject Aviso de llegada || PO {{purchaseOrder}} | BL {{bookingNumber}} || CONT…" at bounding box center [689, 225] width 900 height 53
click at [1124, 53] on button "Update" at bounding box center [1118, 59] width 41 height 19
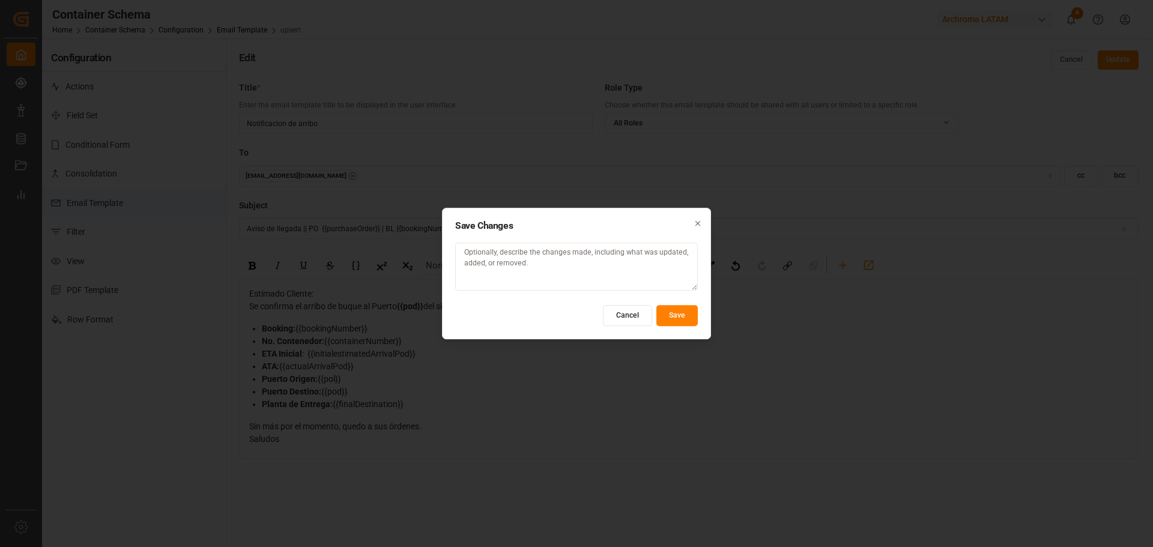
click at [671, 317] on button "Save" at bounding box center [676, 315] width 41 height 21
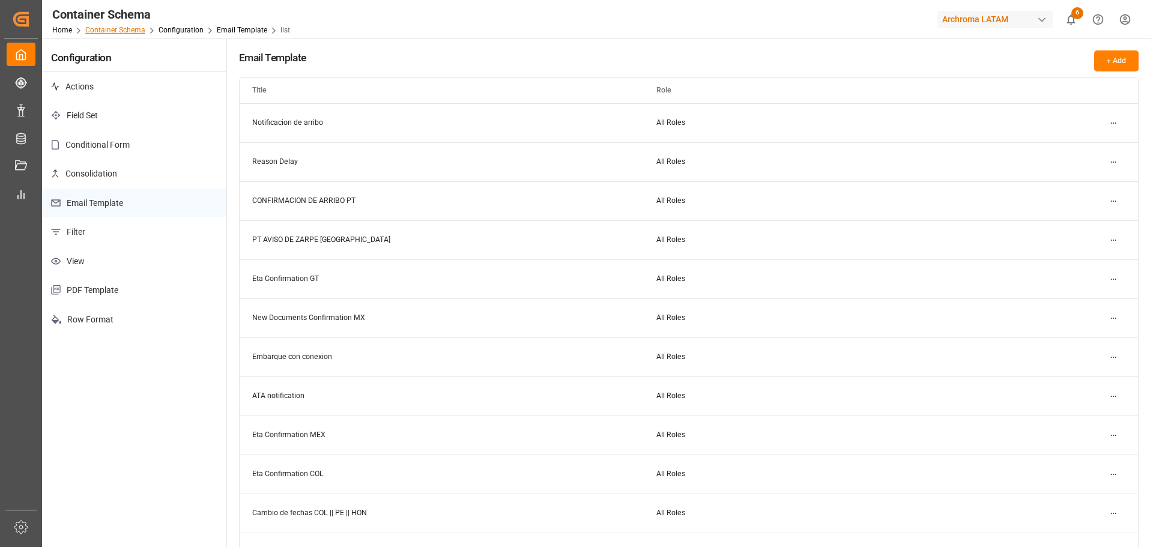
click at [123, 30] on link "Container Schema" at bounding box center [115, 30] width 60 height 8
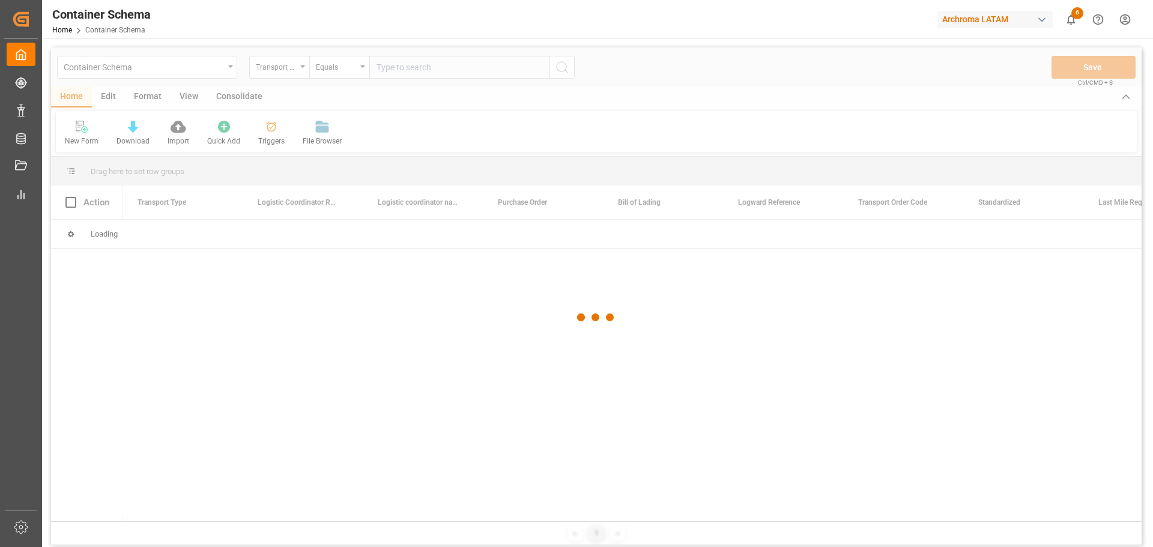
click at [251, 19] on div "Container Schema Home Container Schema Archroma LATAM 6 Notifications Only show…" at bounding box center [593, 19] width 1119 height 38
click at [479, 134] on div at bounding box center [596, 317] width 1091 height 540
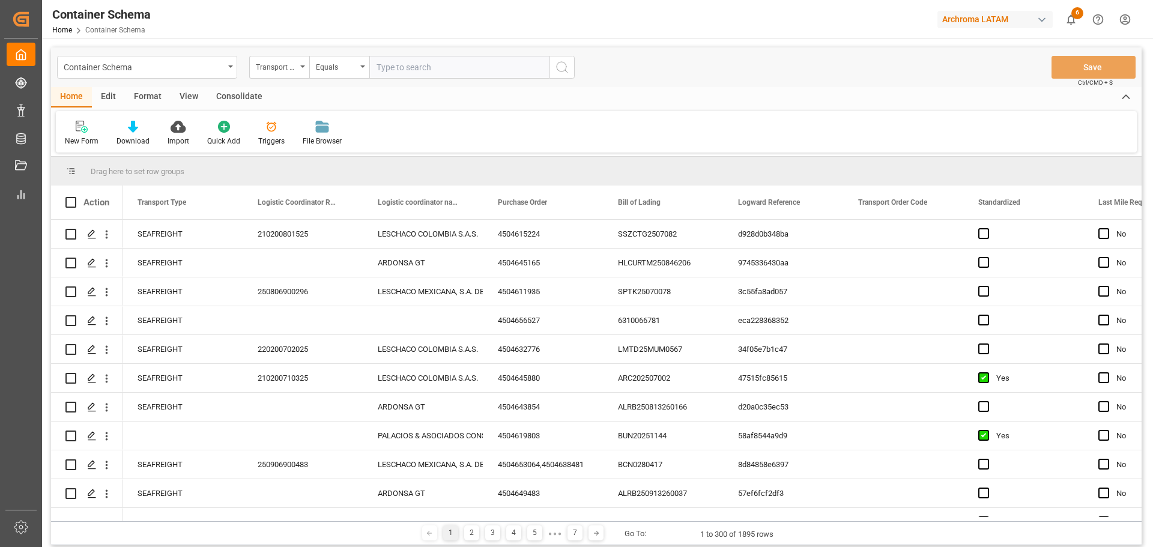
click at [388, 114] on div "New Form Download Import Quick Add Triggers File Browser" at bounding box center [596, 131] width 1081 height 41
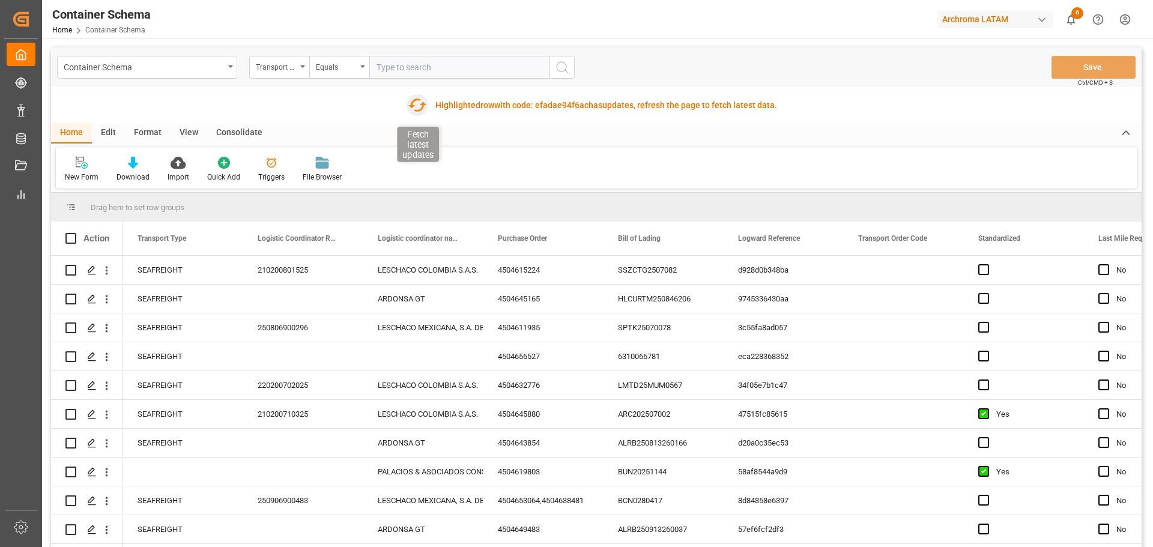
click at [415, 101] on icon "button" at bounding box center [416, 104] width 19 height 19
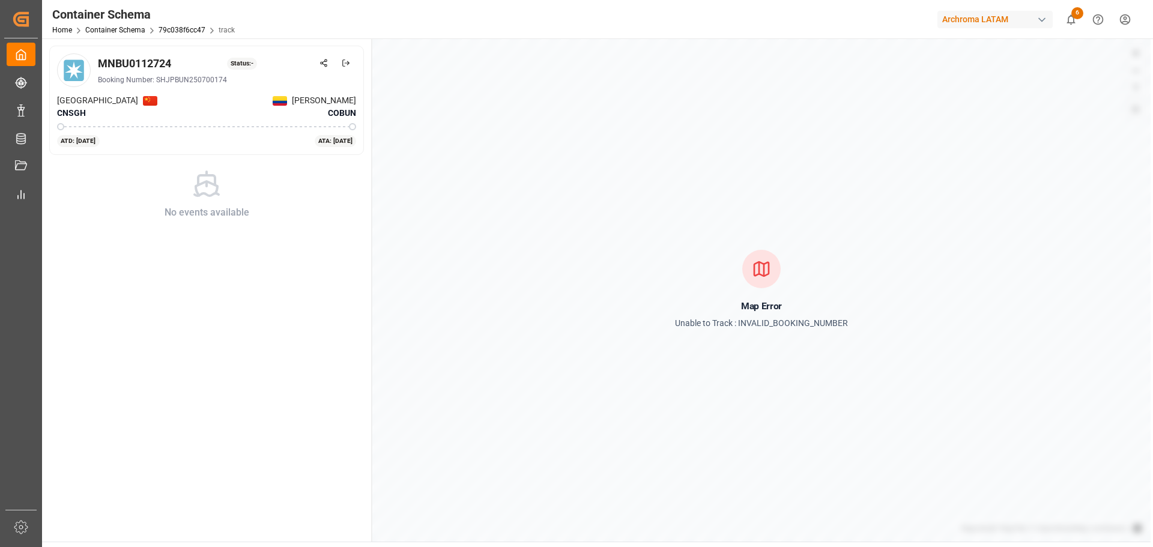
click at [103, 34] on div "Home Container Schema 79c038f6cc47 track" at bounding box center [143, 29] width 183 height 13
click at [103, 32] on link "Container Schema" at bounding box center [115, 30] width 60 height 8
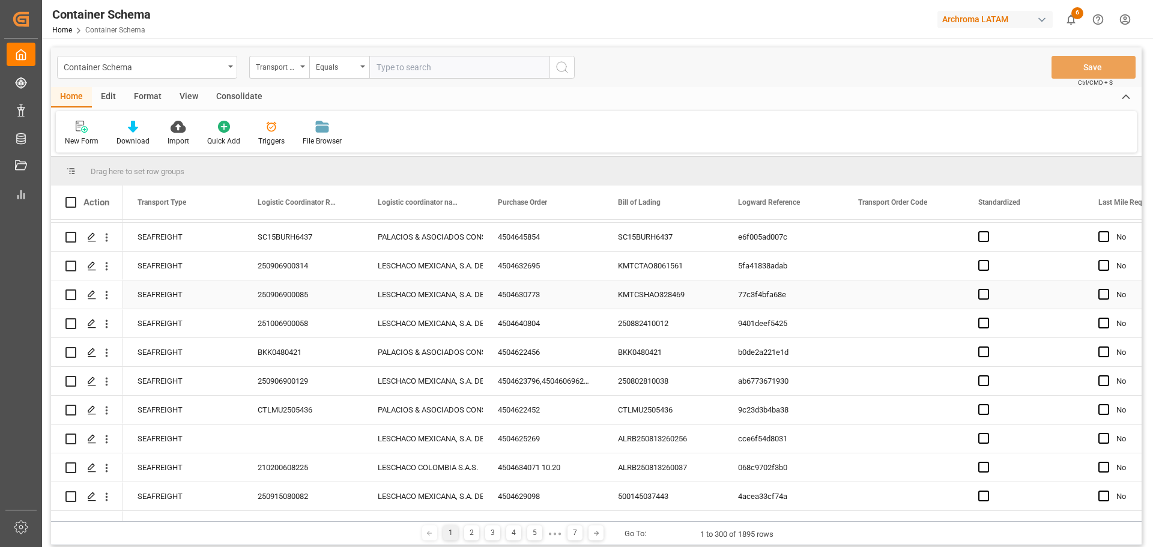
scroll to position [1561, 0]
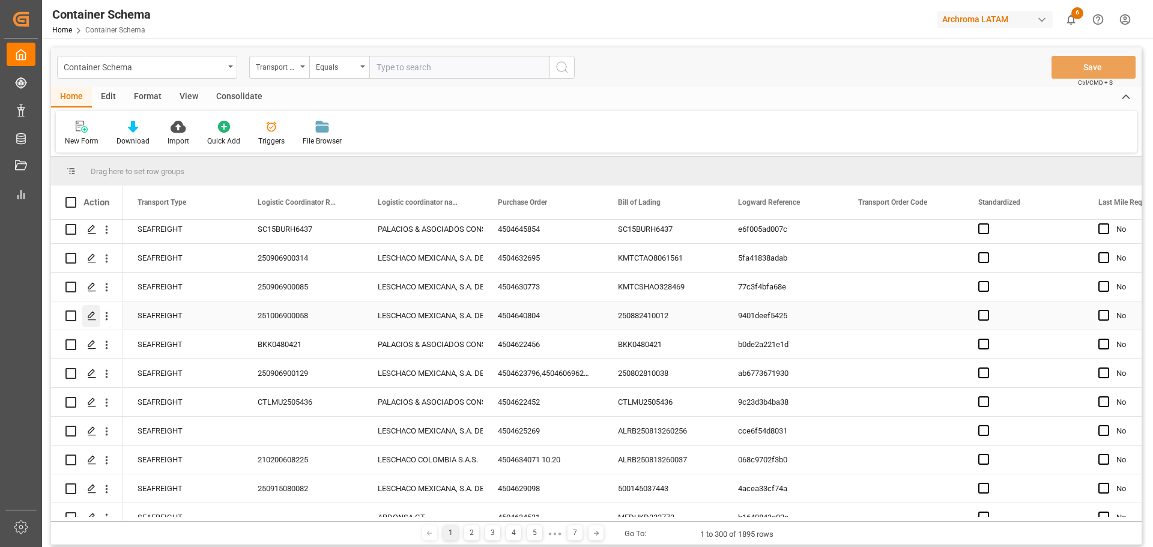
click at [91, 317] on polygon "Press SPACE to select this row." at bounding box center [91, 315] width 6 height 6
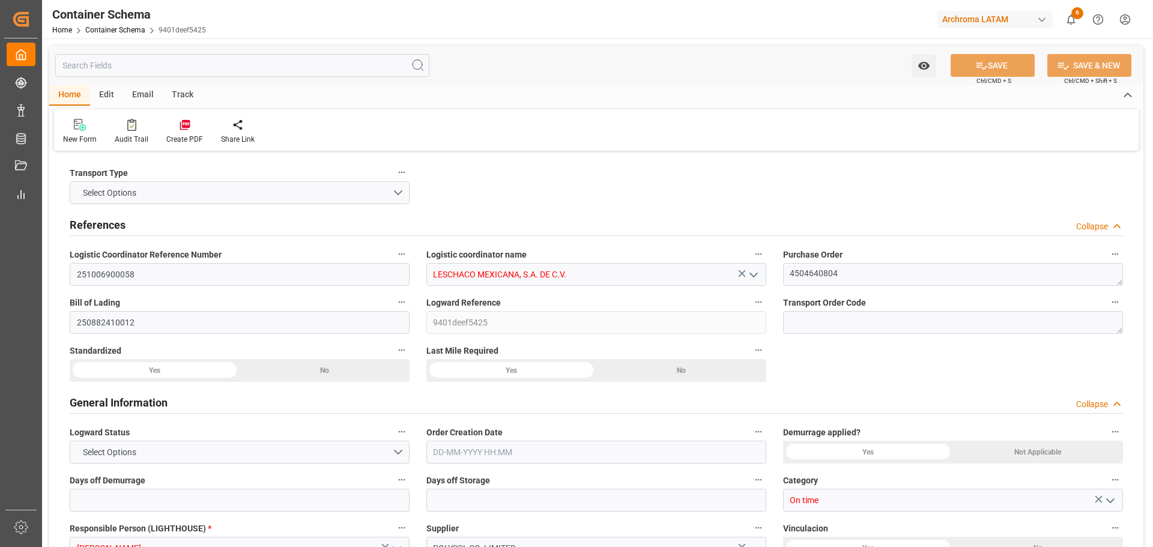
type input "7"
type input "10"
type input "1"
type input "800"
type input "20000"
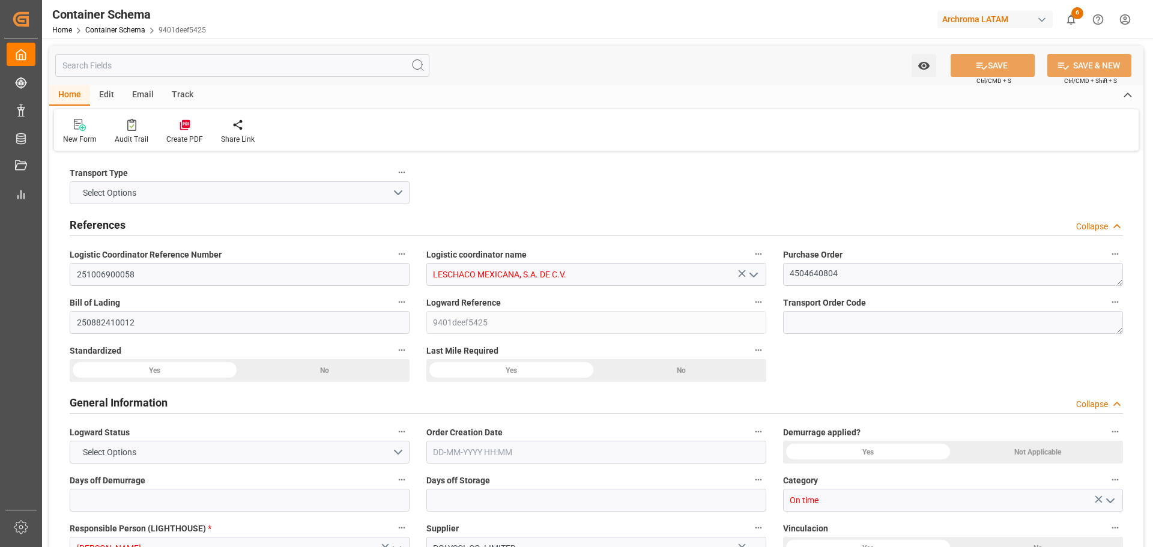
type input "20840"
type input "MSC"
type input "Mediterranean Shipping Company"
type input "CNTXG"
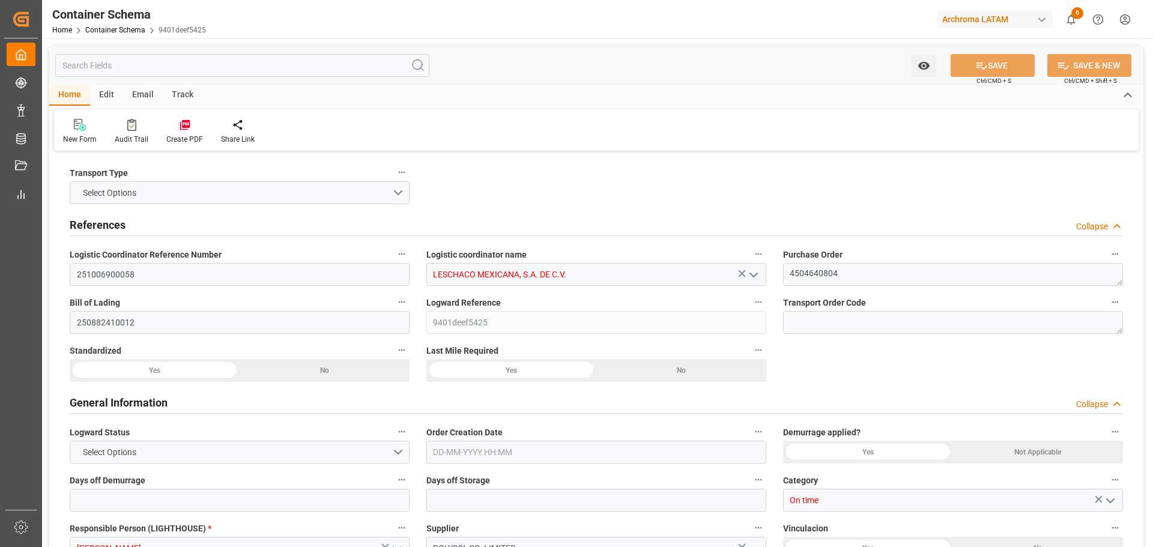
type input "MXZLO"
type input "9854844"
type input "9376141"
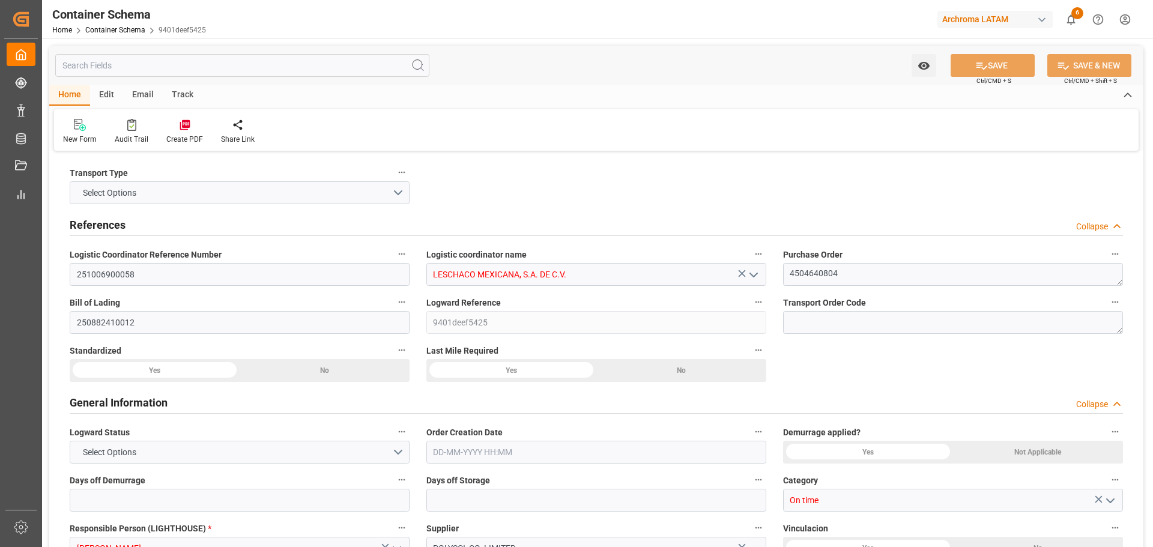
type input "9376141"
type input "12-08-2025 13:45"
type input "[DATE]"
type input "30-09-2025"
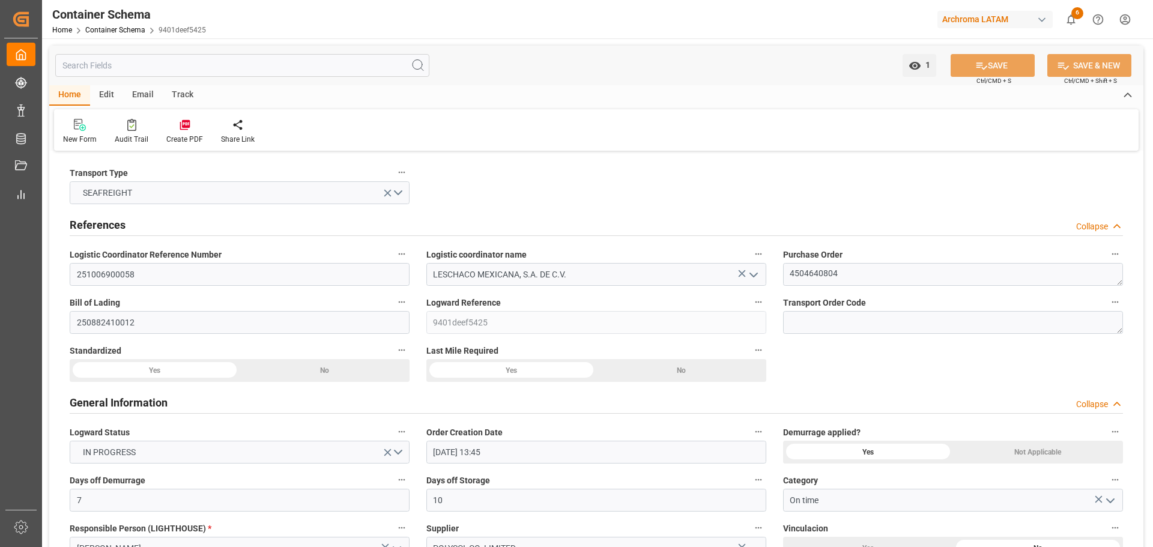
type input "12-08-2025 13:45"
type input "15-08-2025 00:00"
type input "30-09-2025 00:00"
type input "30-09-2025 14:00"
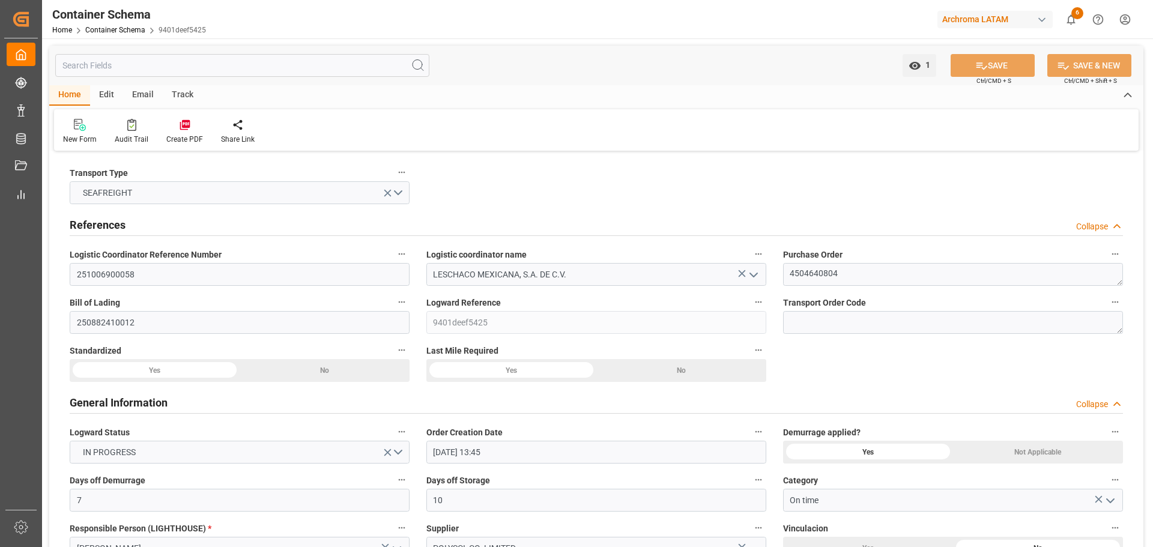
type input "14-09-2025 00:00"
type input "30-09-2025 14:00"
click at [184, 94] on div "Track" at bounding box center [183, 95] width 40 height 20
click at [88, 136] on div "Tracking" at bounding box center [77, 139] width 28 height 11
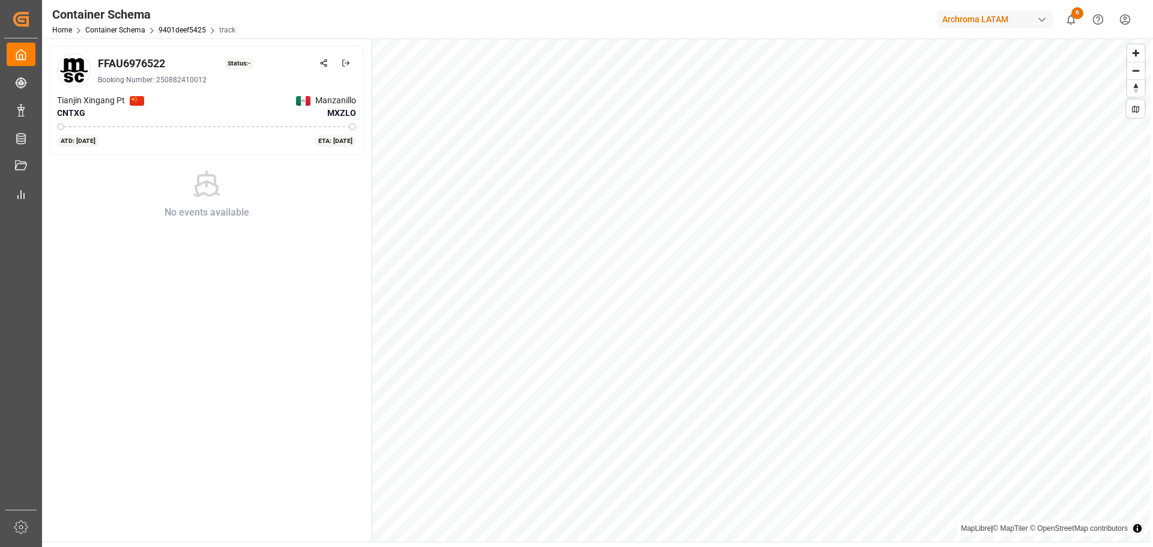
click at [291, 283] on div "FFAU6976522 Status: - Booking Number: 250882410012 Tianjin Xingang Pt CNTXG Man…" at bounding box center [207, 289] width 330 height 503
click at [118, 57] on div "FFAU6976522" at bounding box center [131, 63] width 67 height 16
click at [207, 75] on div "Booking Number: 250882410012" at bounding box center [227, 79] width 258 height 11
click at [199, 76] on div "Booking Number: 250882410012" at bounding box center [227, 79] width 258 height 11
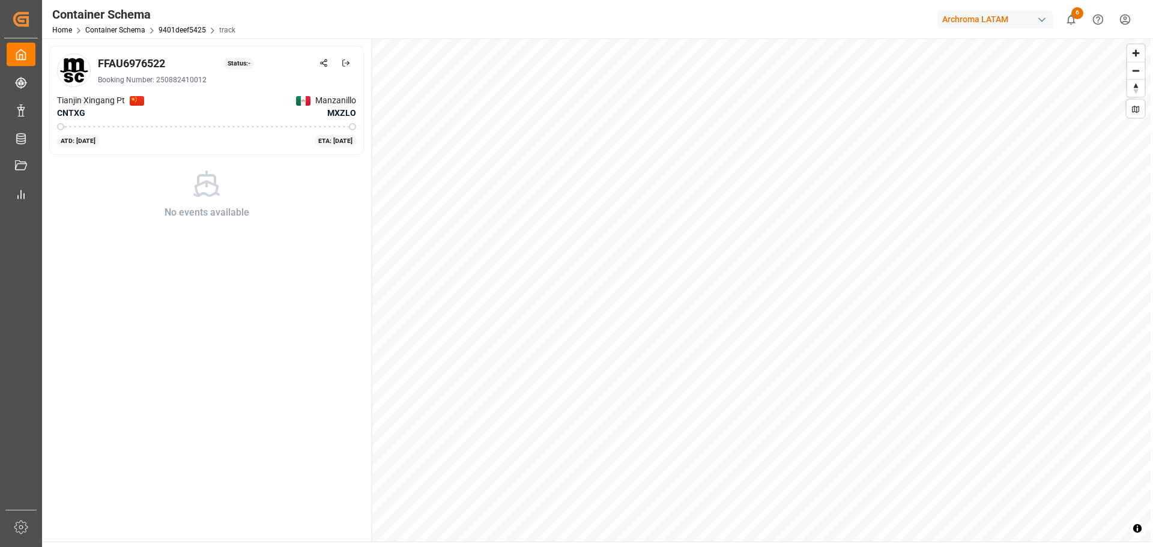
click at [231, 69] on div "Status: -" at bounding box center [239, 64] width 31 height 12
click at [237, 61] on div "Status: -" at bounding box center [239, 64] width 31 height 12
click at [244, 99] on div "Tianjin Xingang Pt CNTXG Manzanillo MXZLO" at bounding box center [206, 106] width 299 height 25
click at [345, 63] on line at bounding box center [347, 63] width 4 height 0
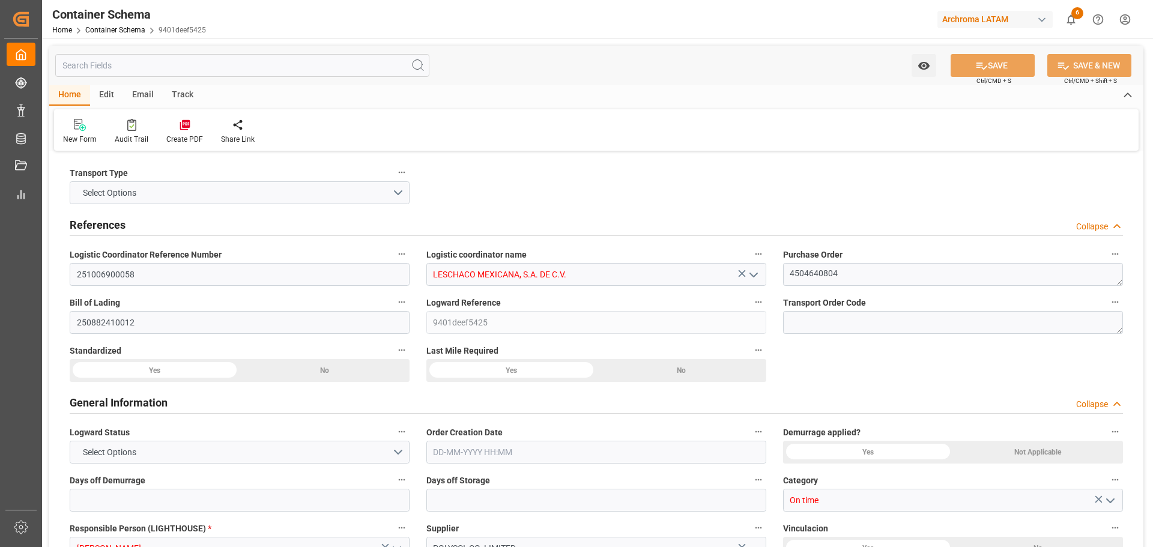
type input "7"
type input "10"
type input "1"
type input "800"
type input "20000"
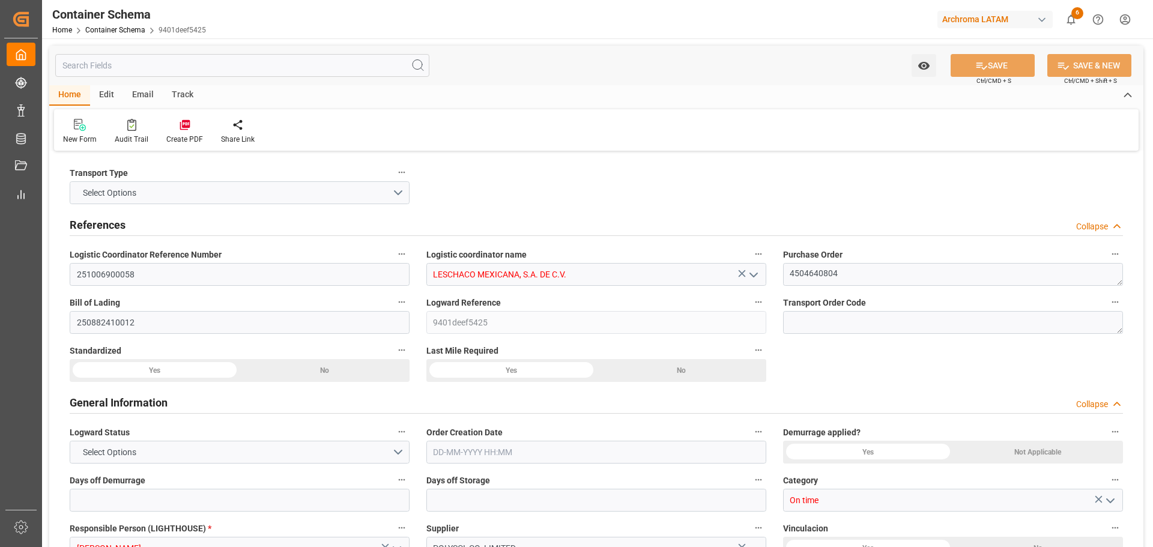
type input "20840"
type input "MSC"
type input "Mediterranean Shipping Company"
type input "CNTXG"
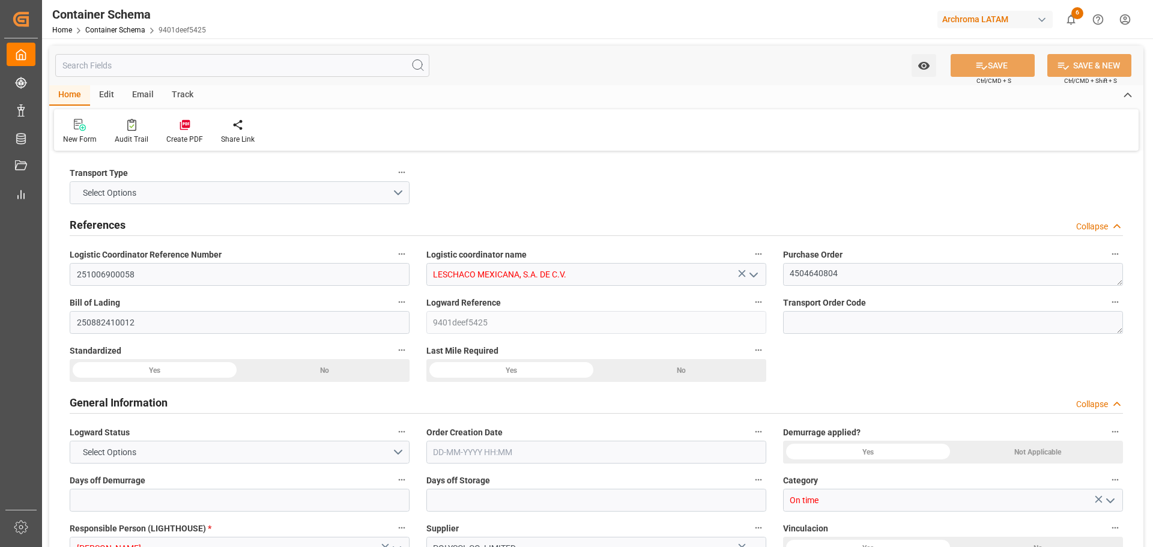
type input "MXZLO"
type input "9854844"
type input "9376141"
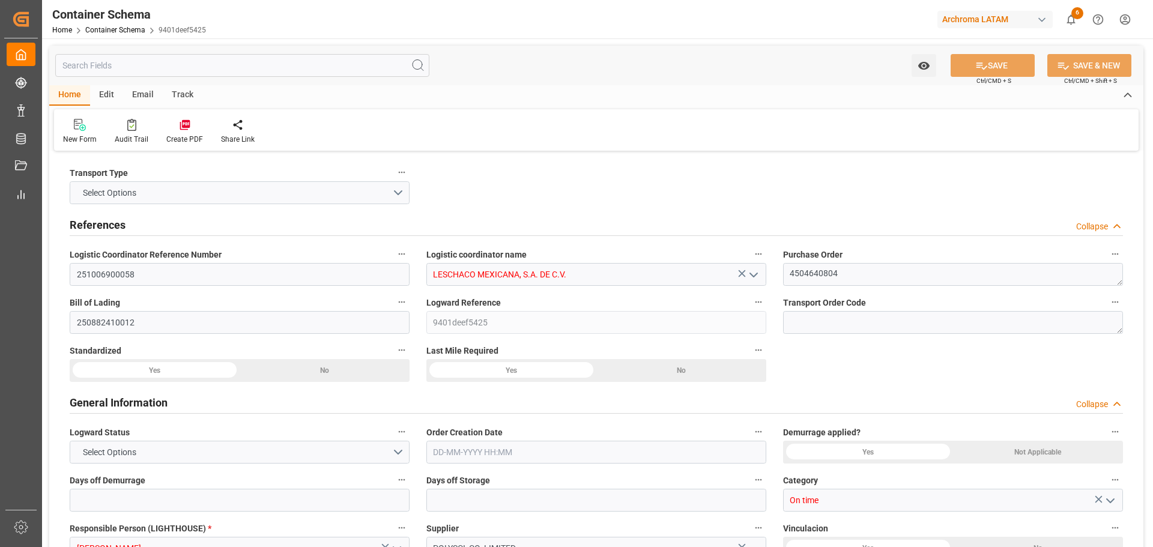
type input "9376141"
type input "12-08-2025 13:45"
type input "[DATE]"
type input "30-09-2025"
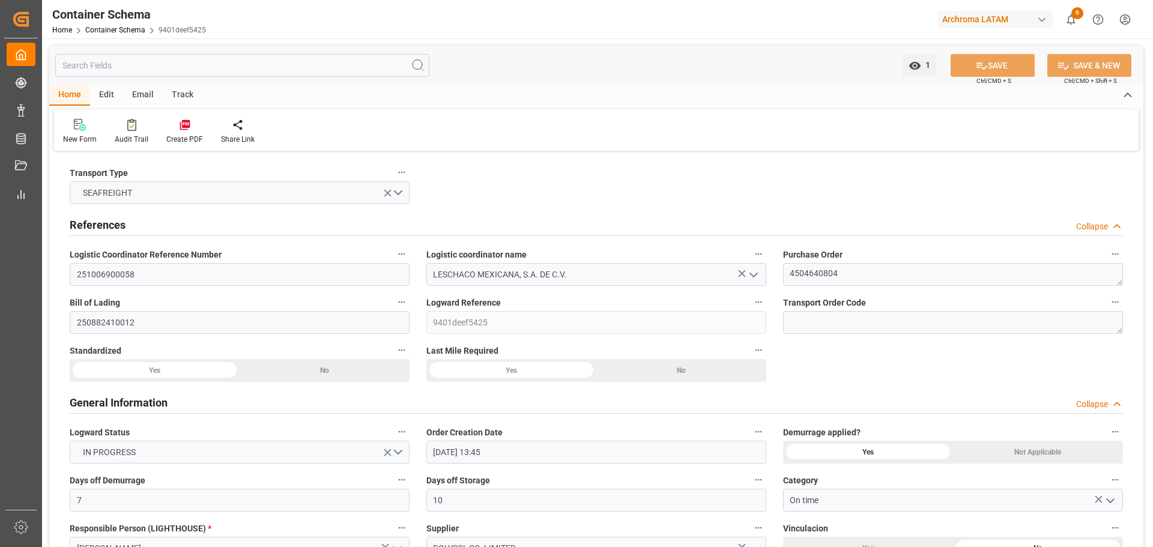
type input "12-08-2025 13:45"
type input "15-08-2025 00:00"
type input "30-09-2025 00:00"
type input "30-09-2025 14:00"
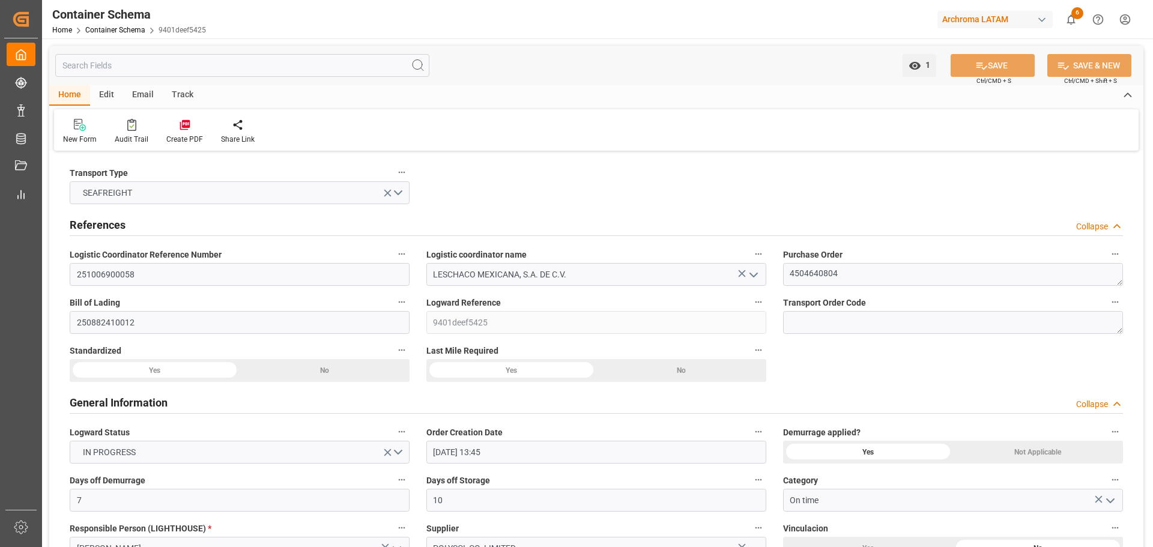
type input "14-09-2025 00:00"
type input "30-09-2025 14:00"
click at [181, 98] on div "Track" at bounding box center [183, 95] width 40 height 20
click at [93, 139] on div "Tracking" at bounding box center [77, 131] width 46 height 26
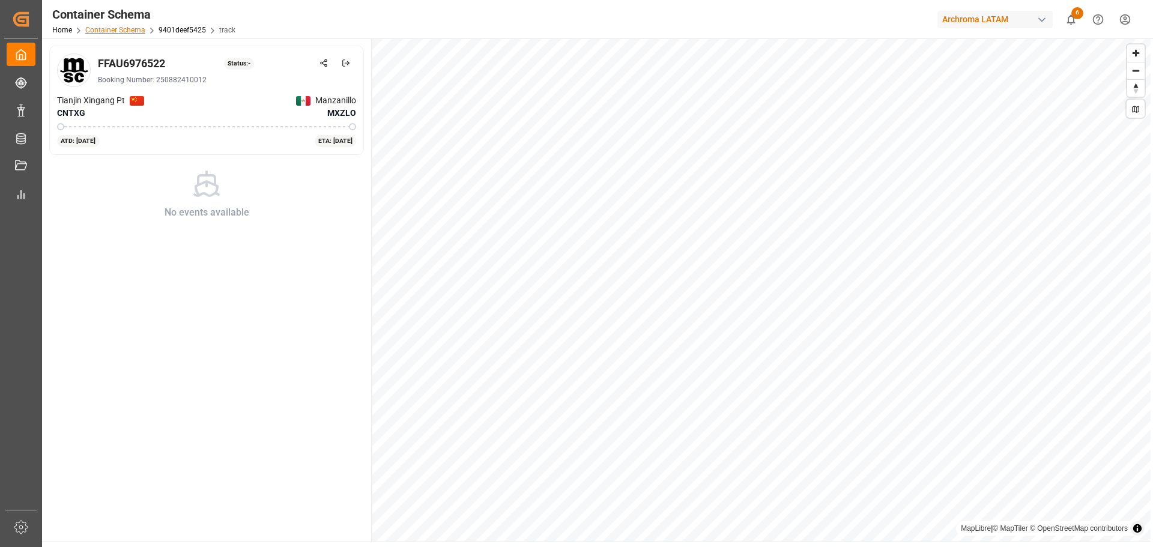
click at [127, 27] on link "Container Schema" at bounding box center [115, 30] width 60 height 8
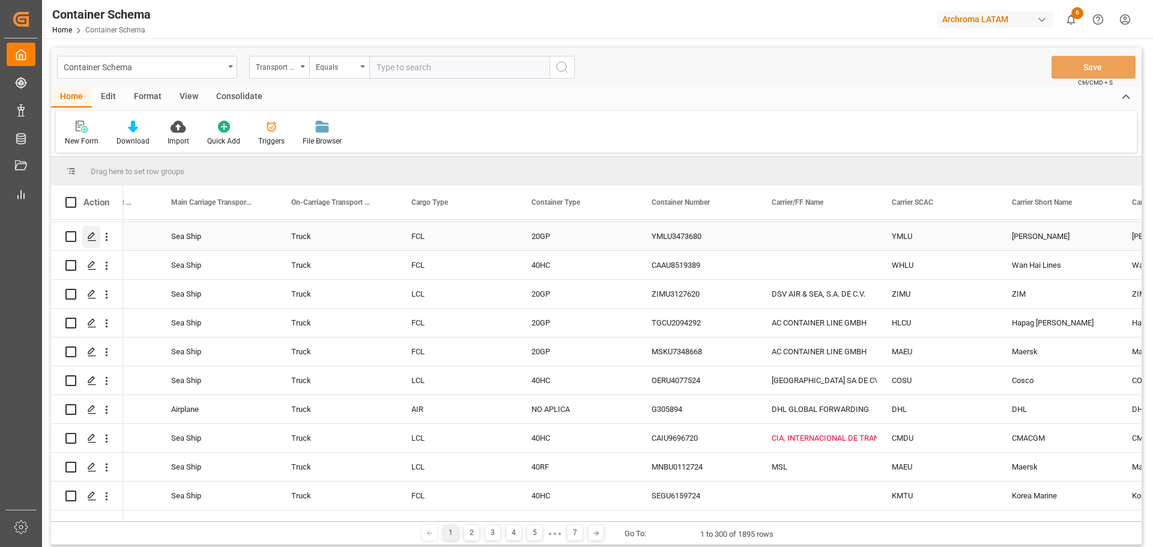
click at [92, 238] on icon "Press SPACE to select this row." at bounding box center [92, 237] width 10 height 10
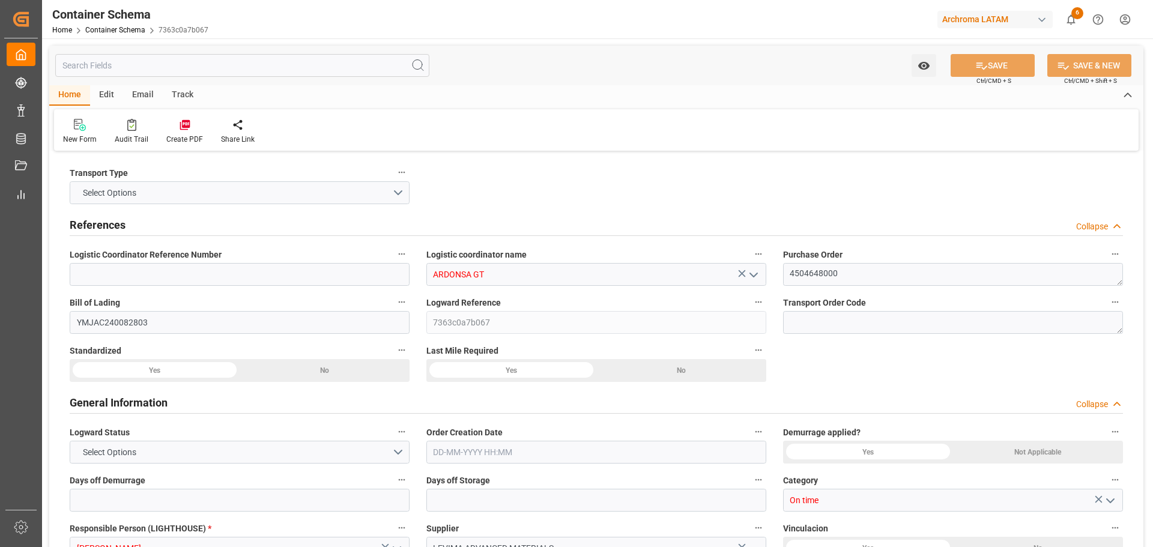
type input "0"
type input "2"
type input "20"
type input "19600"
type input "20740"
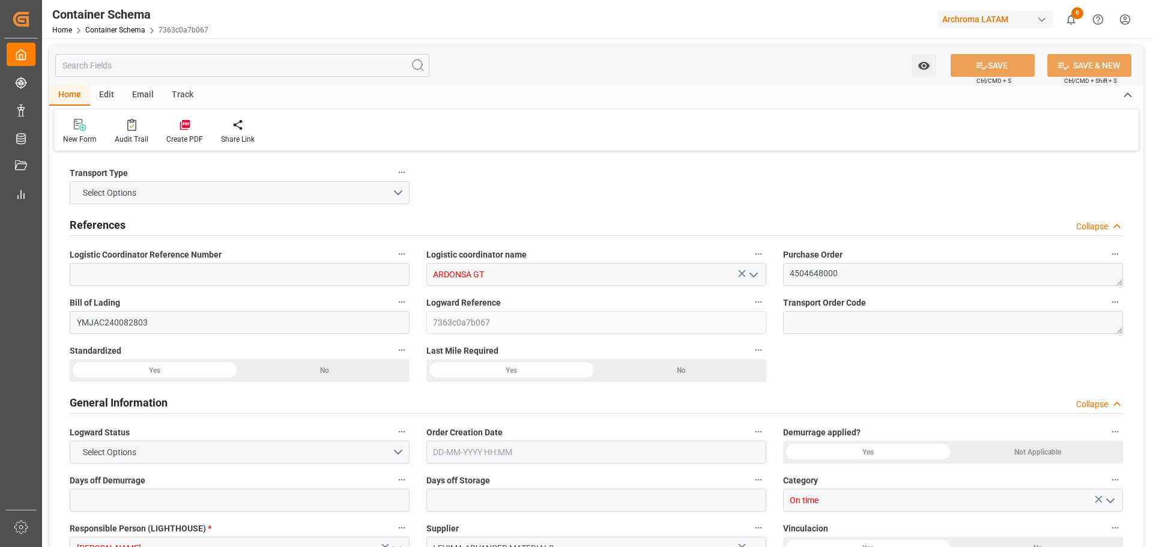
type input "Yang Ming"
type input "Yang Ming Marine Transport Corp."
type input "CNQDG"
type input "GTPRQ"
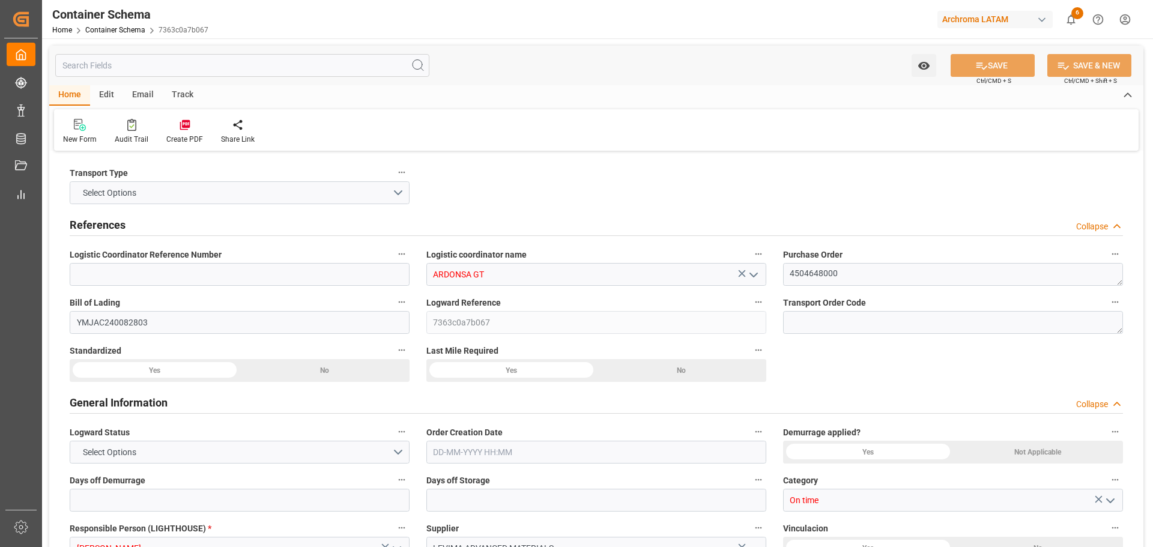
type input "9494577"
type input "20-08-2025 10:30"
type input "[DATE]"
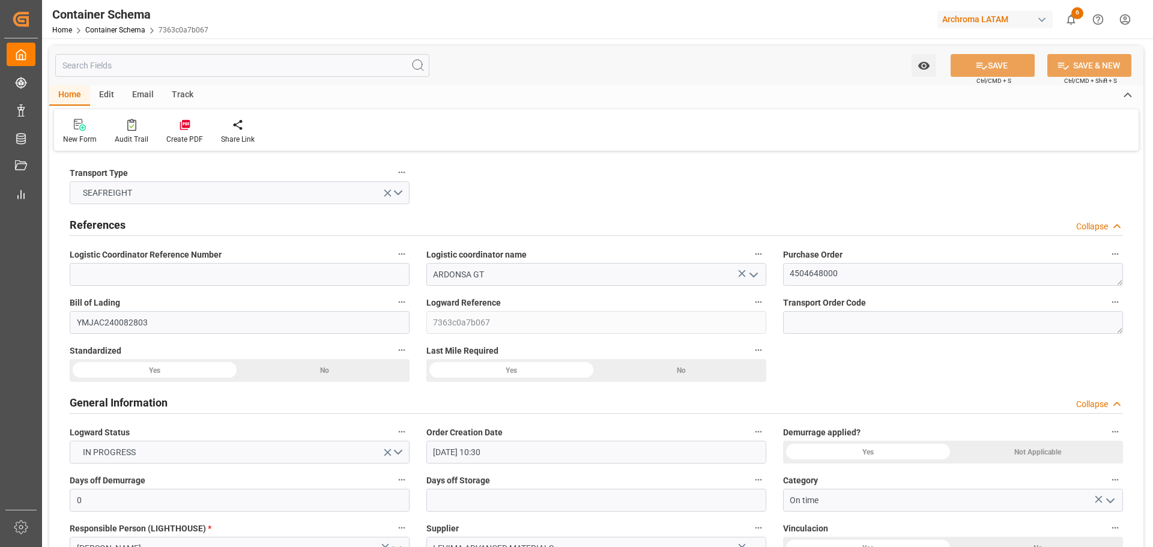
type input "[DATE]"
type input "07-08-2025 17:33"
type input "18-08-2025 10:00"
type input "18-08-2025 10:10"
type input "[DATE] 00:00"
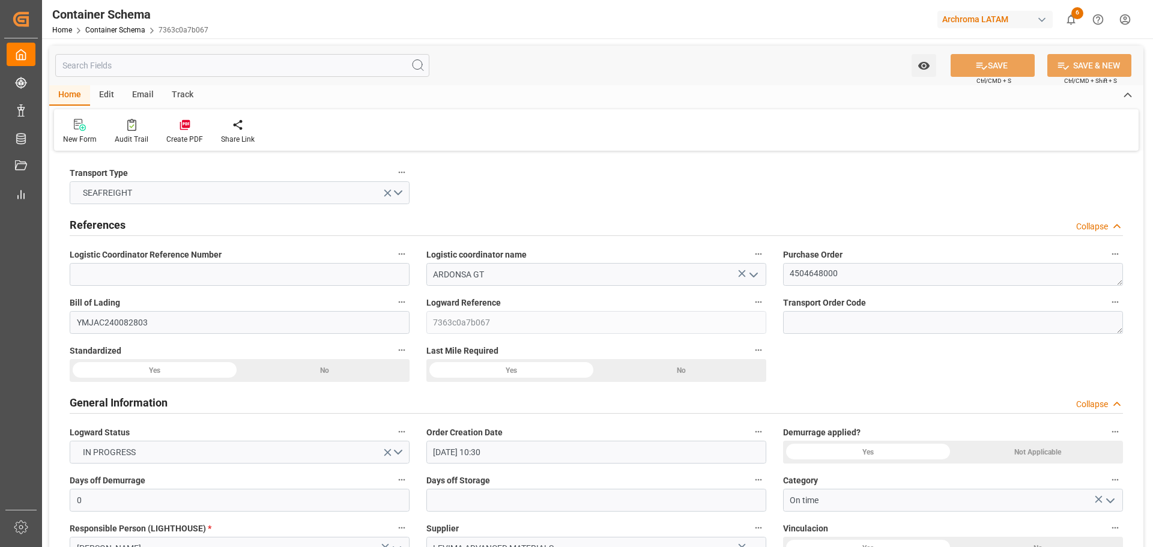
type input "11-09-2025 19:00"
type input "[DATE] 00:00"
click at [179, 97] on div "Track" at bounding box center [183, 95] width 40 height 20
click at [72, 127] on icon at bounding box center [77, 127] width 12 height 8
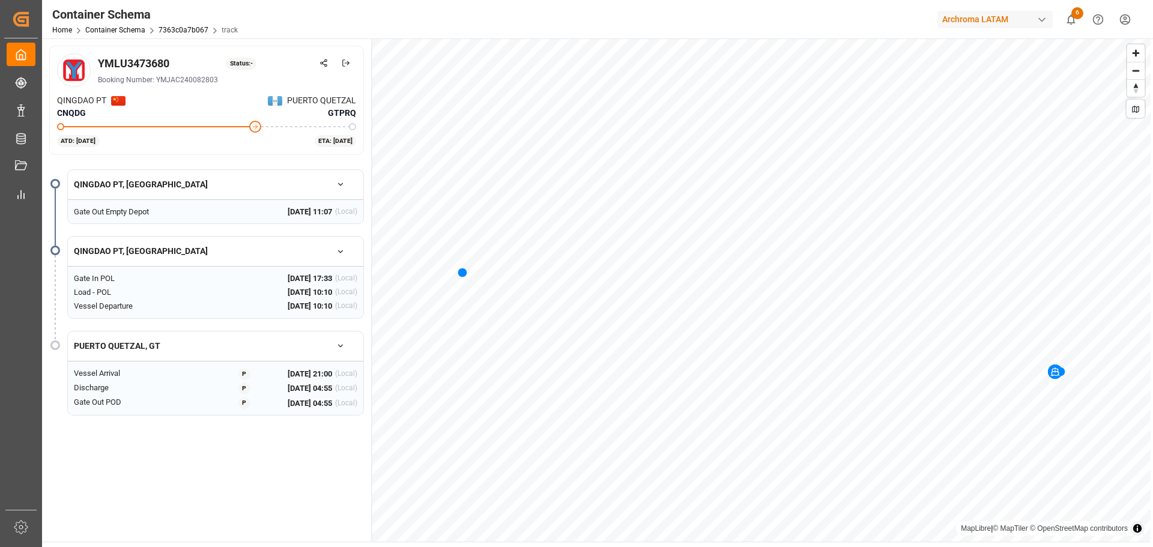
click at [330, 183] on button "button" at bounding box center [341, 184] width 34 height 21
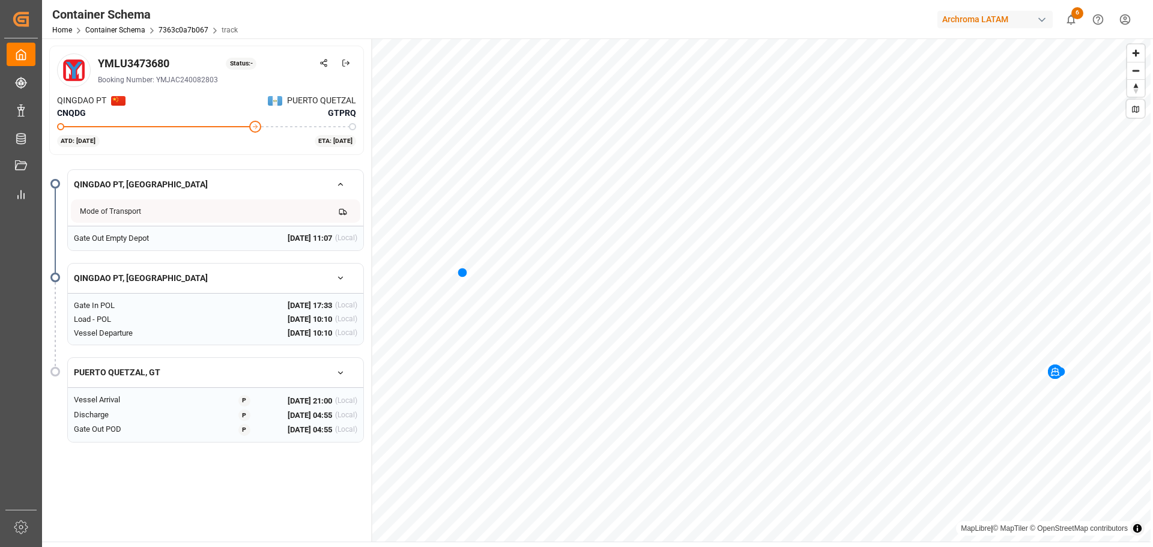
click at [344, 277] on icon "button" at bounding box center [340, 278] width 8 height 8
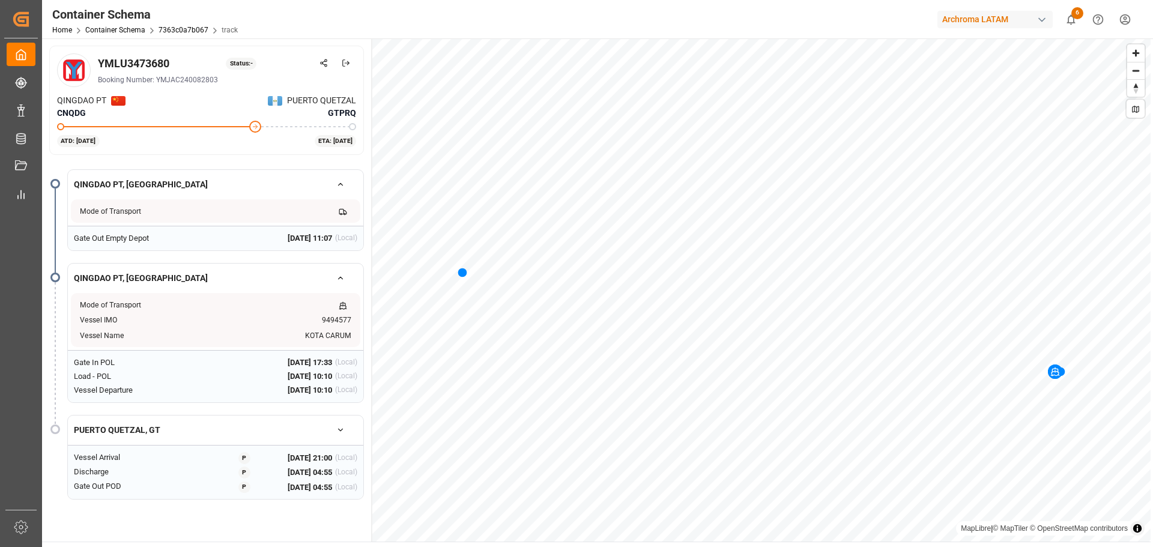
click at [338, 429] on icon "button" at bounding box center [340, 430] width 8 height 8
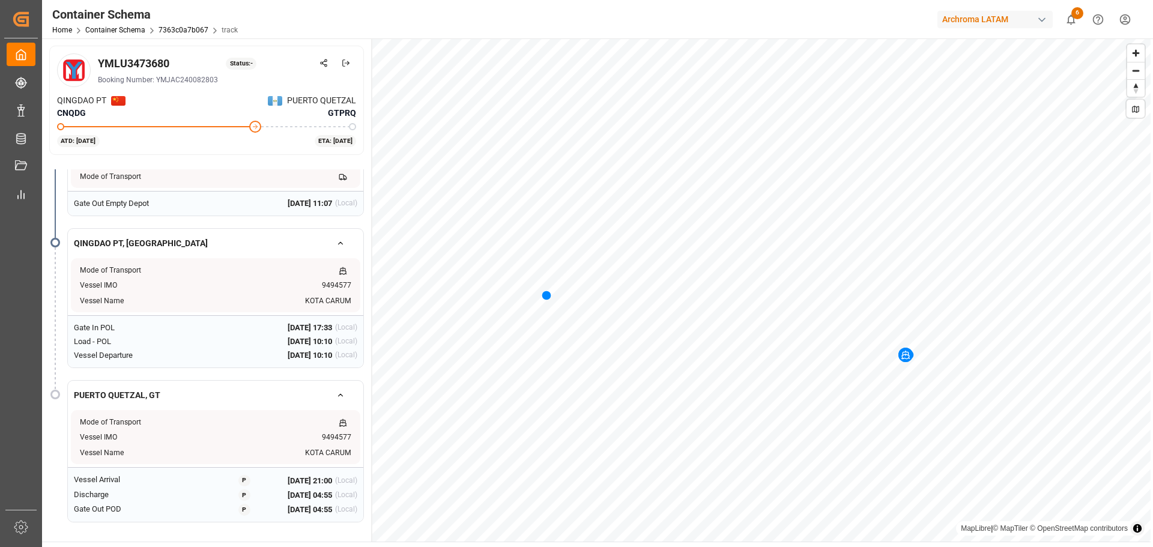
click at [241, 65] on div "Status: -" at bounding box center [241, 64] width 31 height 12
click at [345, 59] on icon at bounding box center [346, 63] width 8 height 8
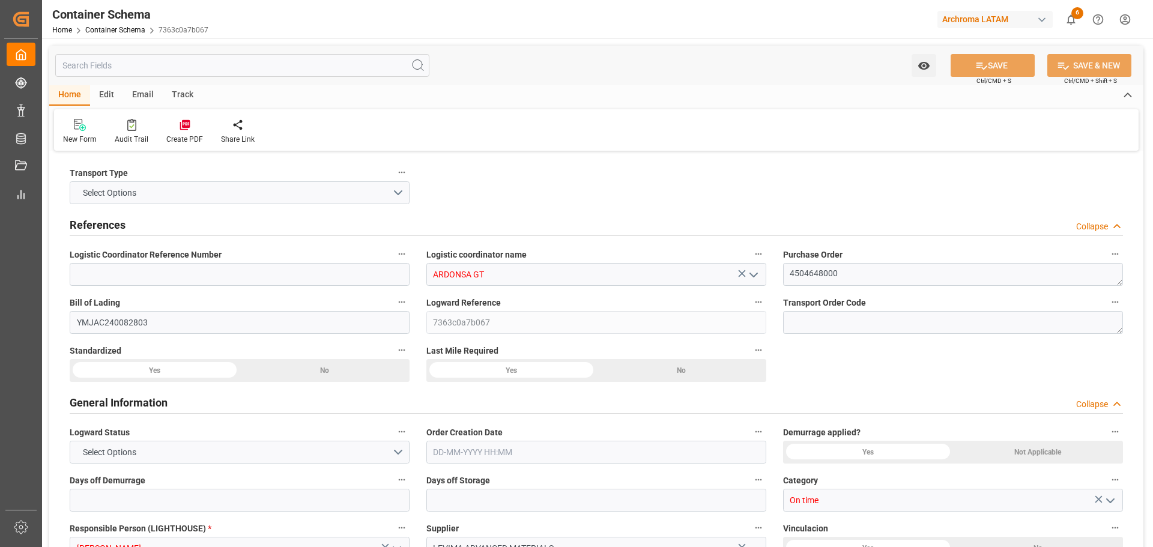
type input "0"
type input "2"
type input "20"
type input "19600"
type input "20740"
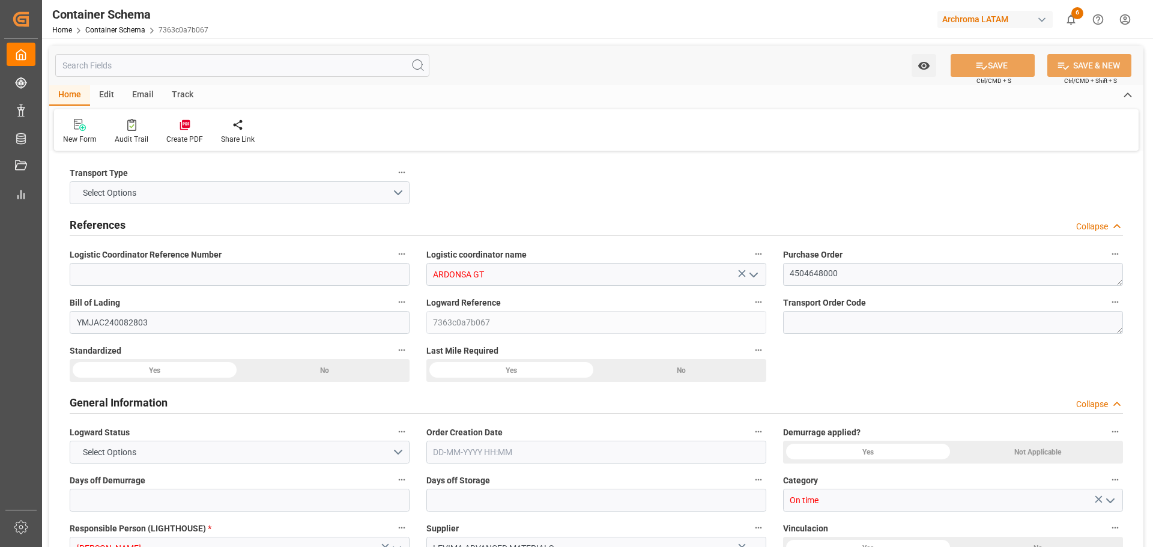
type input "Yang Ming"
type input "Yang Ming Marine Transport Corp."
type input "CNQDG"
type input "GTPRQ"
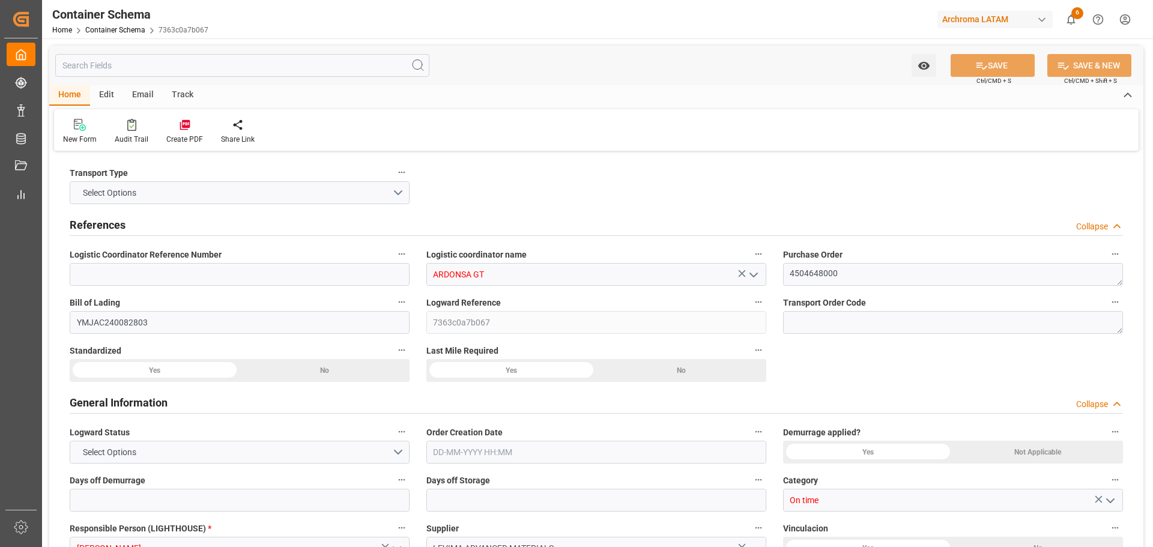
type input "9494577"
type input "20-08-2025 10:30"
type input "[DATE]"
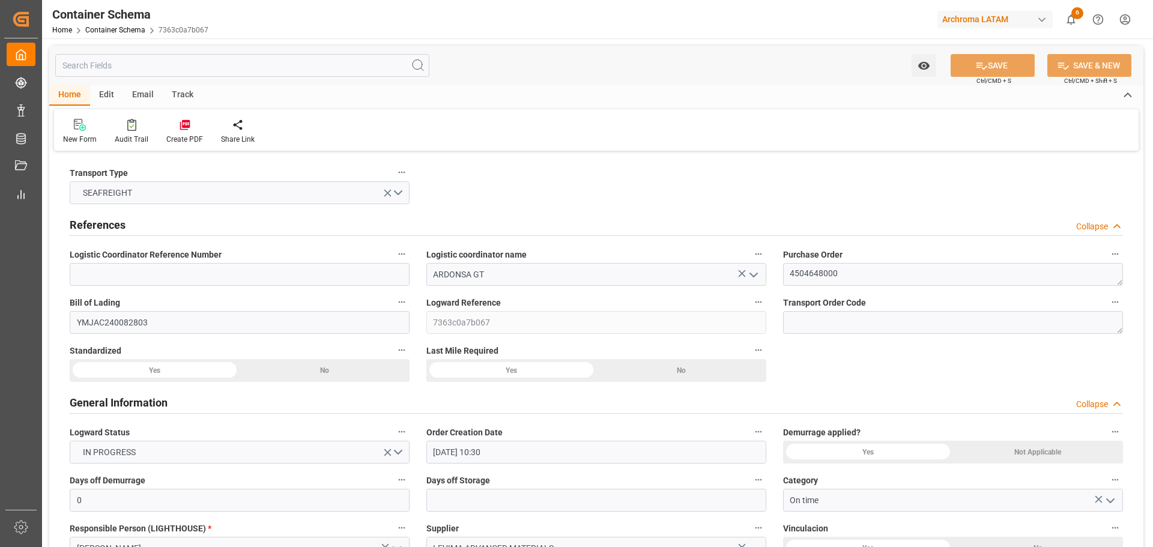
type input "[DATE]"
type input "07-08-2025 17:33"
type input "18-08-2025 10:00"
type input "18-08-2025 10:10"
type input "[DATE] 00:00"
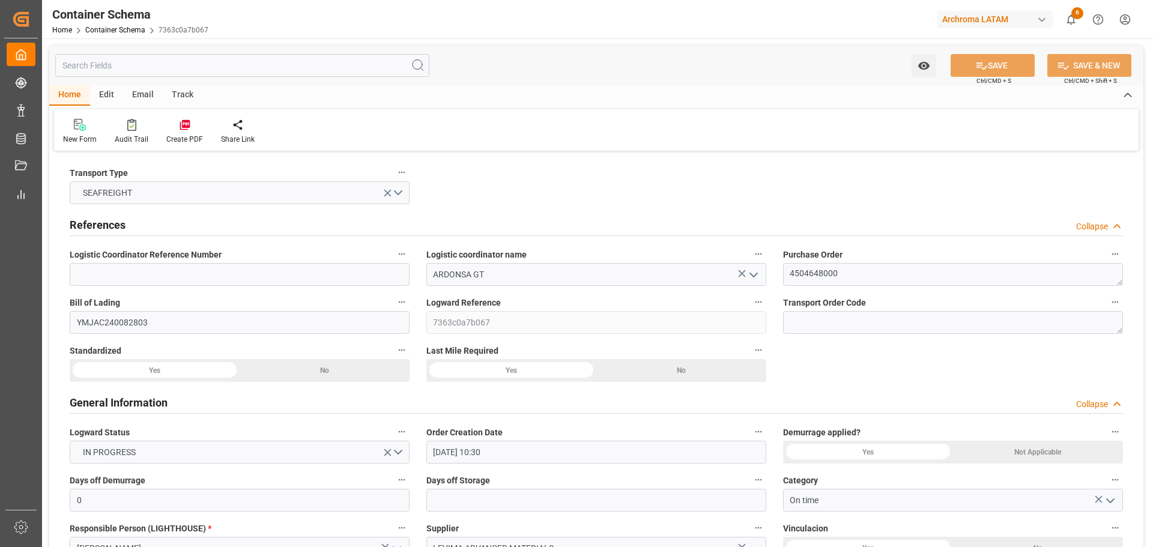
type input "11-09-2025 19:00"
type input "[DATE] 00:00"
click at [126, 31] on link "Container Schema" at bounding box center [115, 30] width 60 height 8
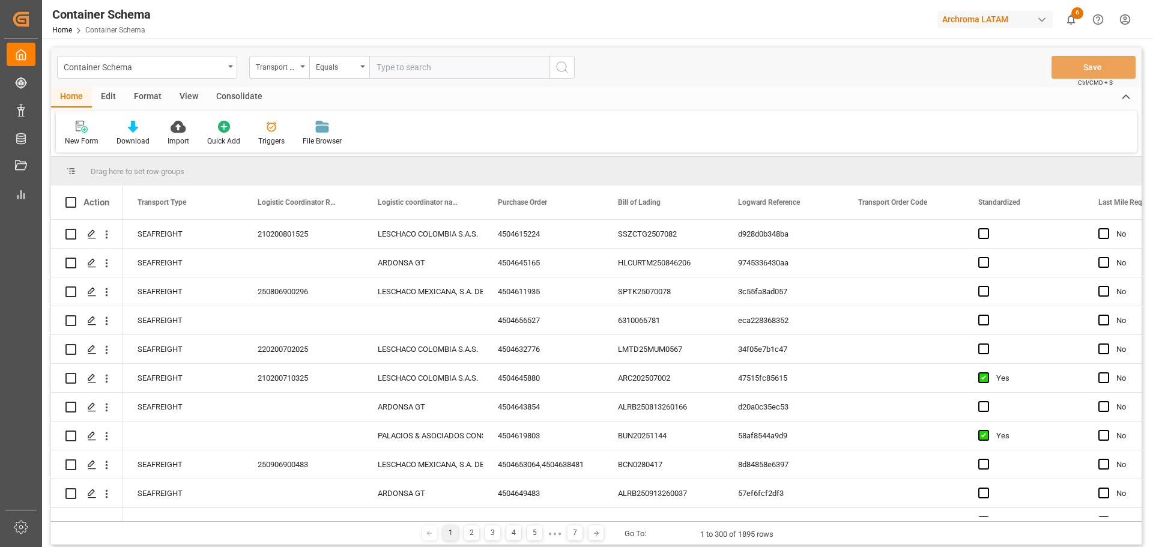
click at [683, 121] on div "New Form Download Import Quick Add Triggers File Browser" at bounding box center [596, 131] width 1081 height 41
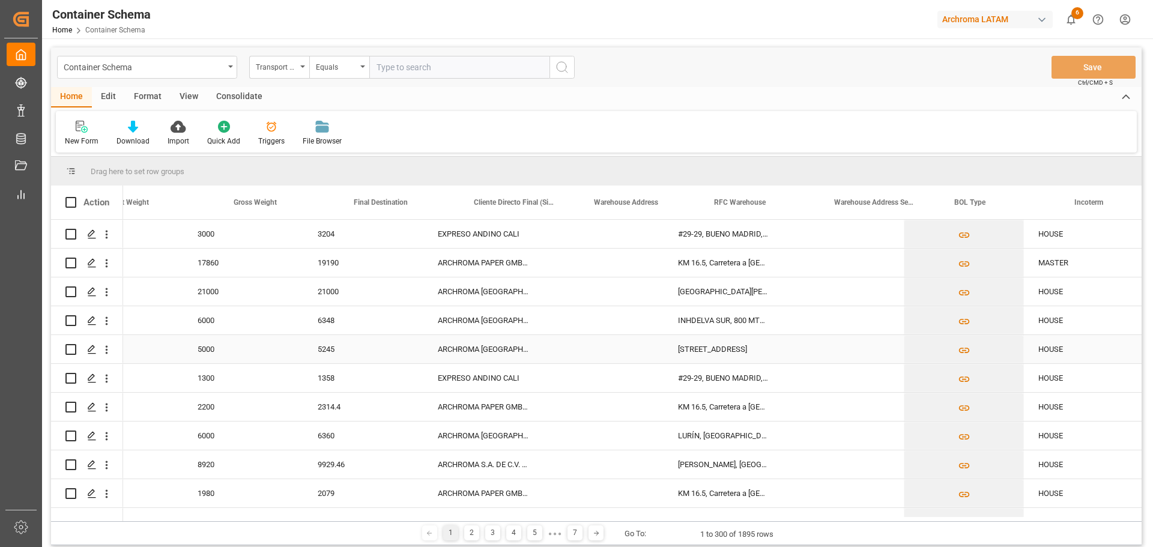
scroll to position [0, 3748]
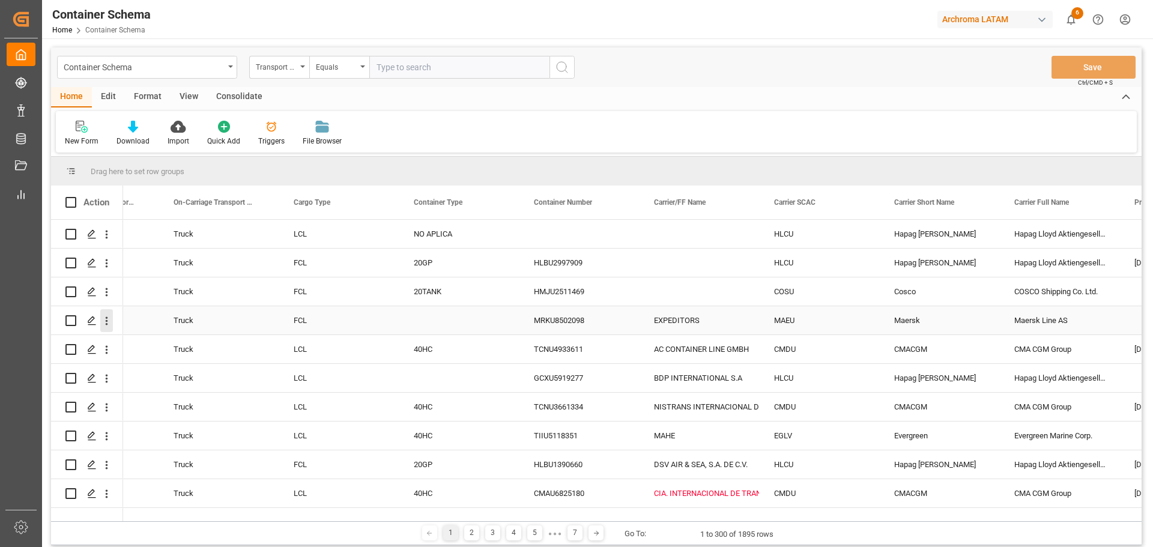
click at [108, 324] on icon "open menu" at bounding box center [107, 321] width 2 height 8
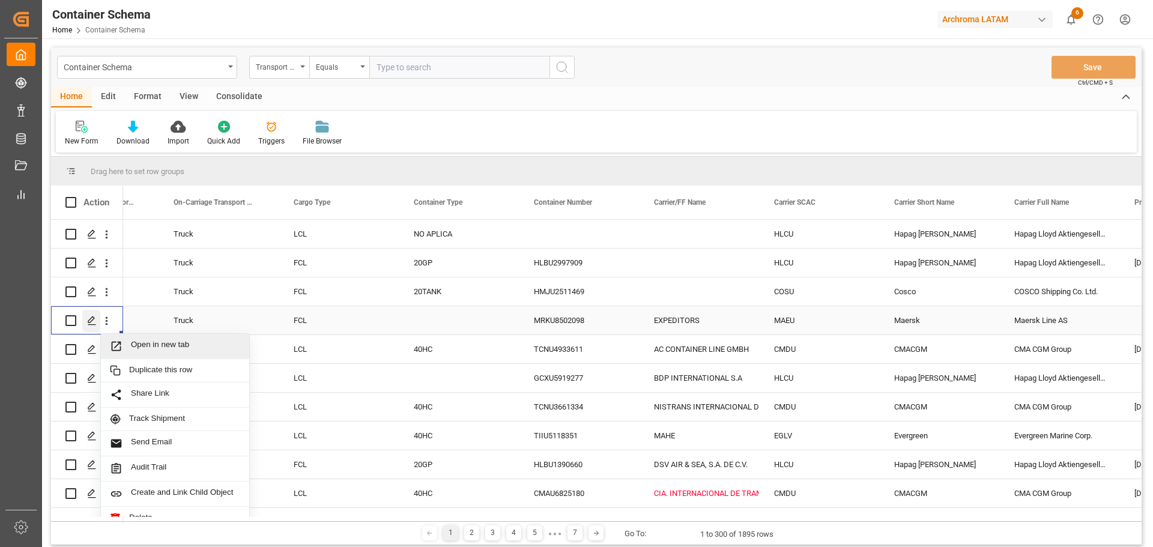
click at [92, 319] on icon "Press SPACE to select this row." at bounding box center [92, 321] width 10 height 10
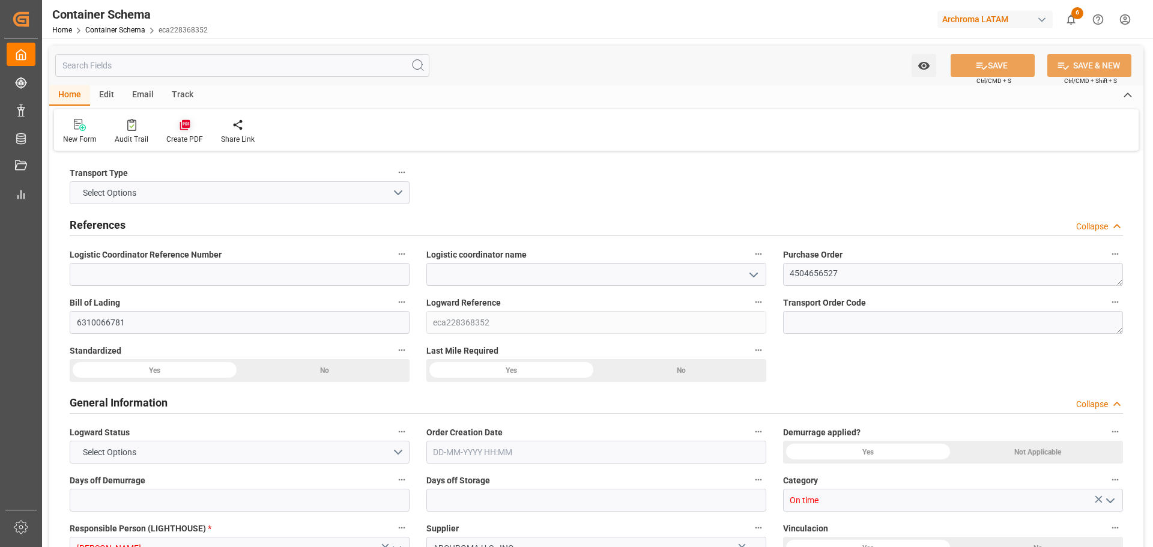
type input "0"
type input "1"
type input "6"
type input "6000"
type input "6348"
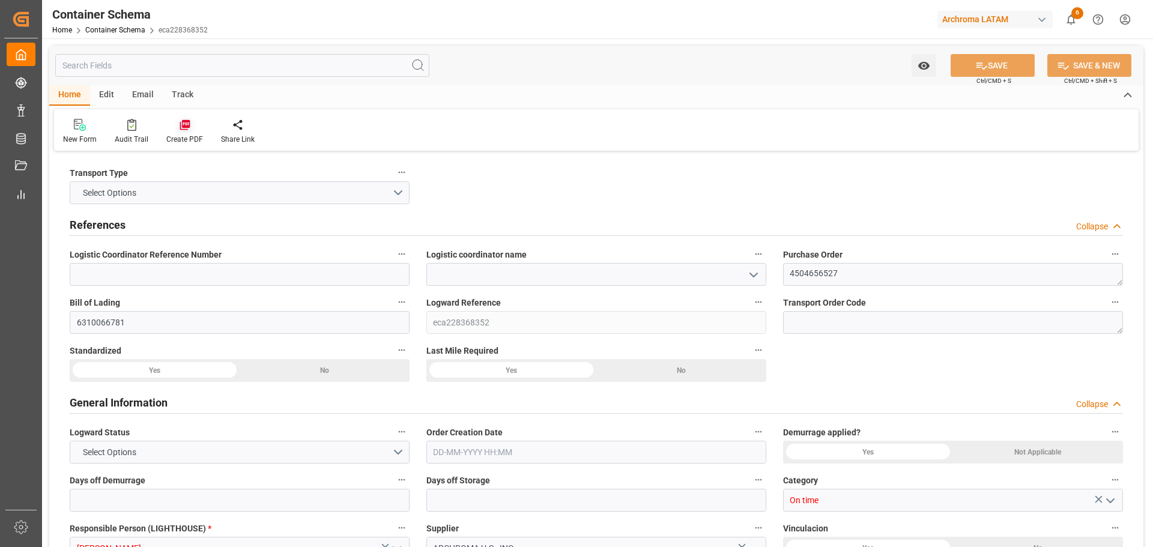
type input "Maersk"
type input "Maersk Line AS"
type input "USSH8"
type input "HNPCR"
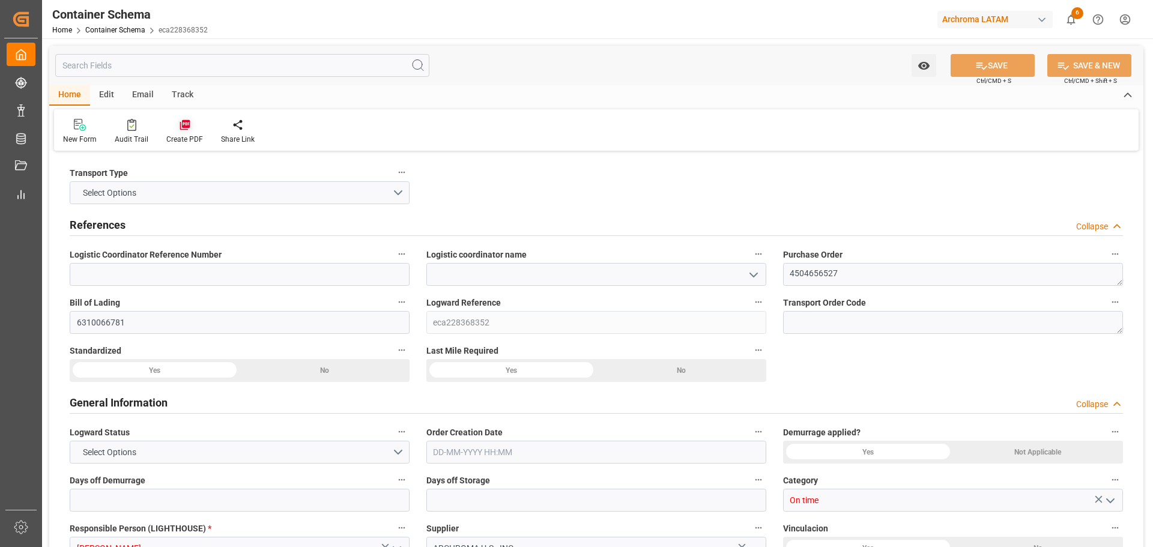
type input "9797216"
type input "02-09-2025 00:00"
type input "[DATE]"
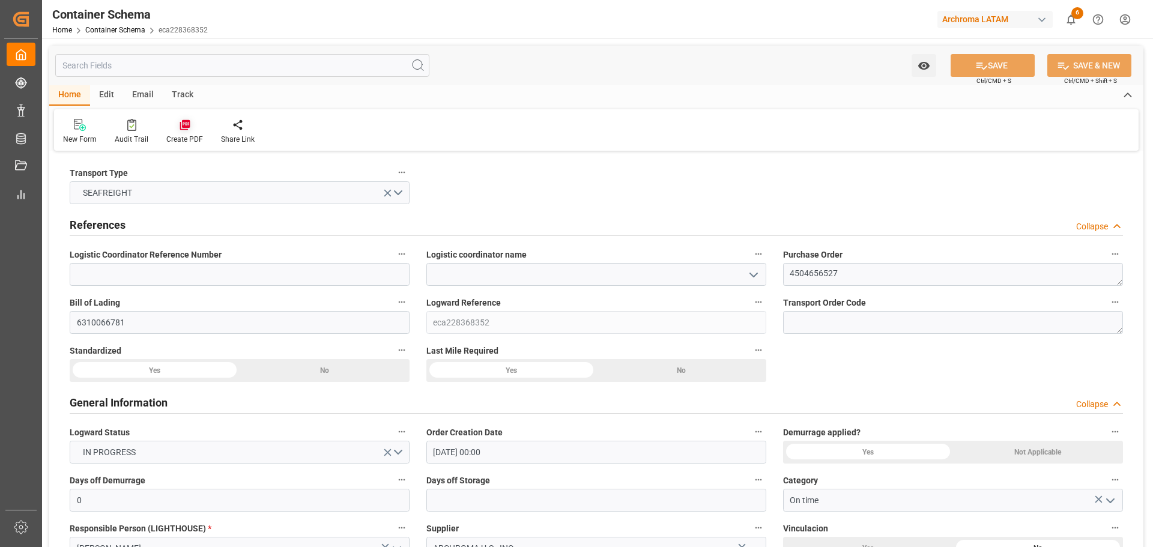
type input "15-08-2025 00:00"
type input "12-09-2025 00:00"
click at [184, 100] on div "Track" at bounding box center [183, 95] width 40 height 20
click at [85, 138] on div "Tracking" at bounding box center [77, 139] width 28 height 11
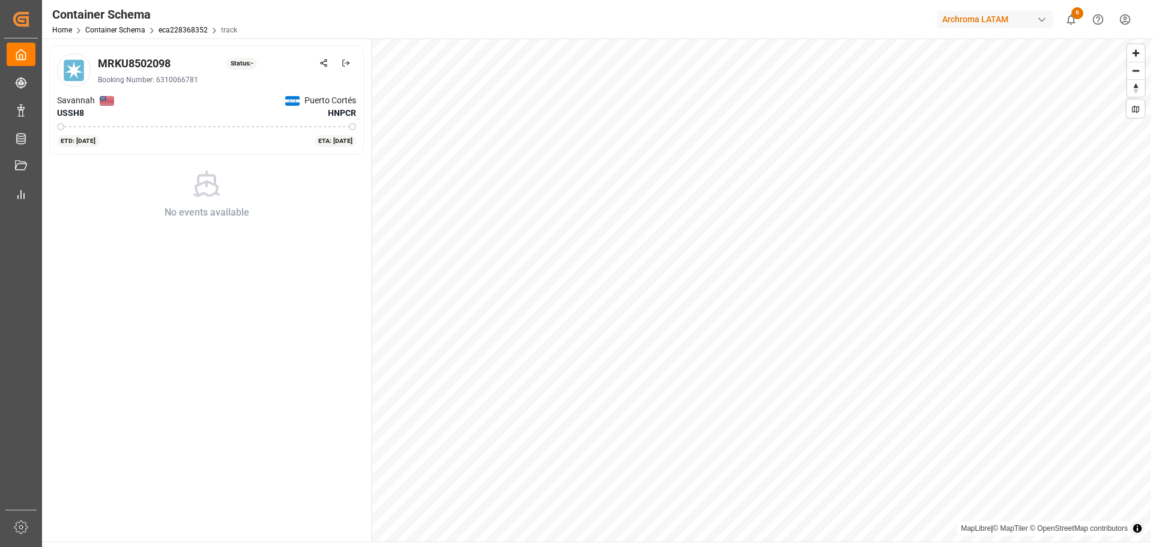
click at [264, 282] on div "MRKU8502098 Status: - Booking Number: 6310066781 Savannah USSH8 Puerto Cortés H…" at bounding box center [207, 289] width 330 height 503
click at [262, 98] on div "Savannah USSH8 Puerto Cortés HNPCR" at bounding box center [206, 106] width 299 height 25
click at [344, 63] on icon at bounding box center [346, 63] width 8 height 8
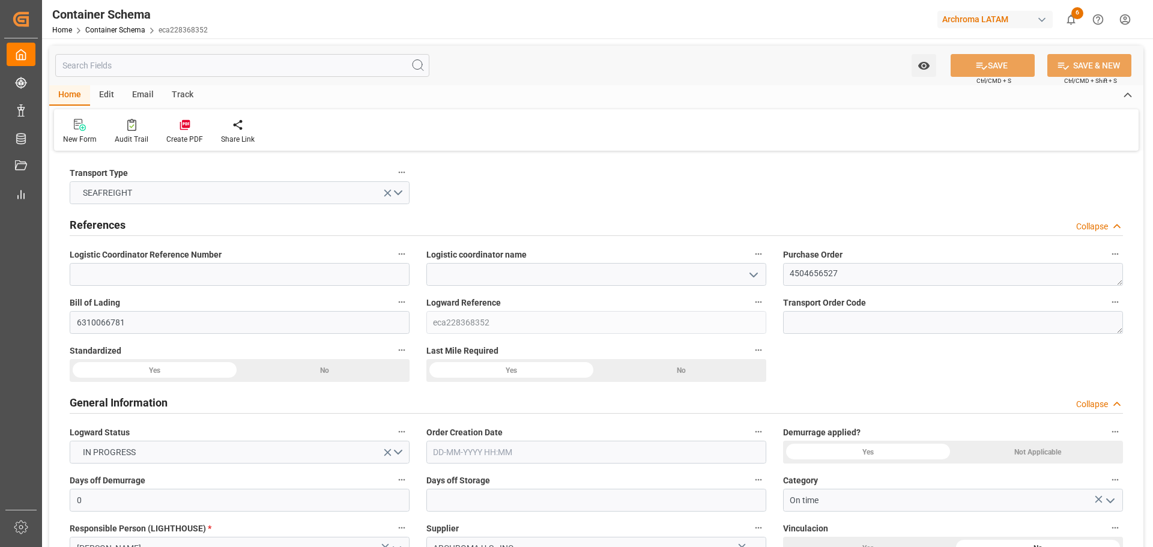
type input "0"
type input "1"
type input "6"
type input "6000"
type input "6348"
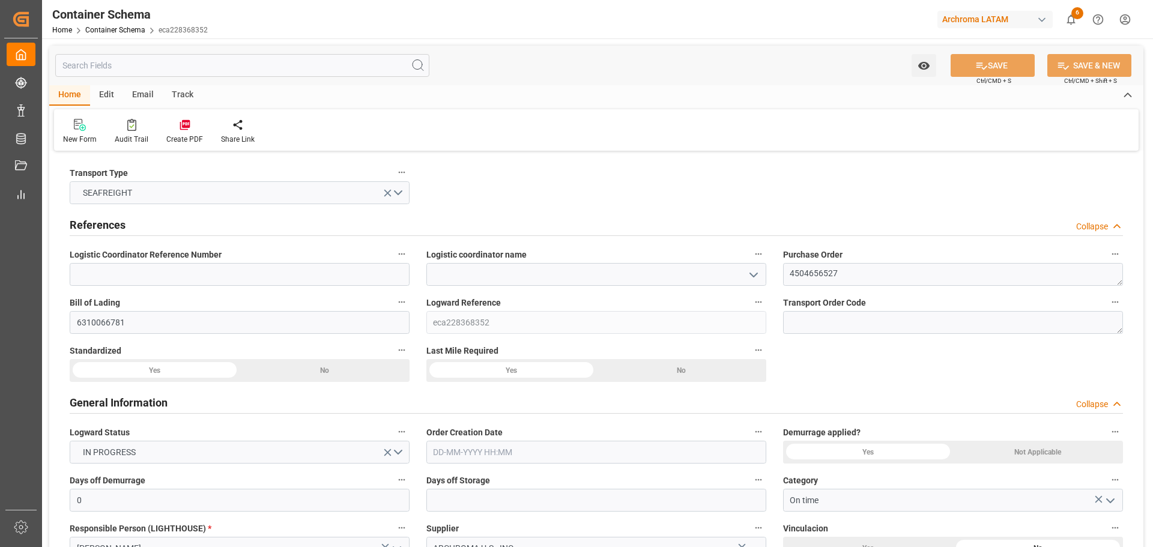
type input "Maersk"
type input "Maersk Line AS"
type input "USSH8"
type input "HNPCR"
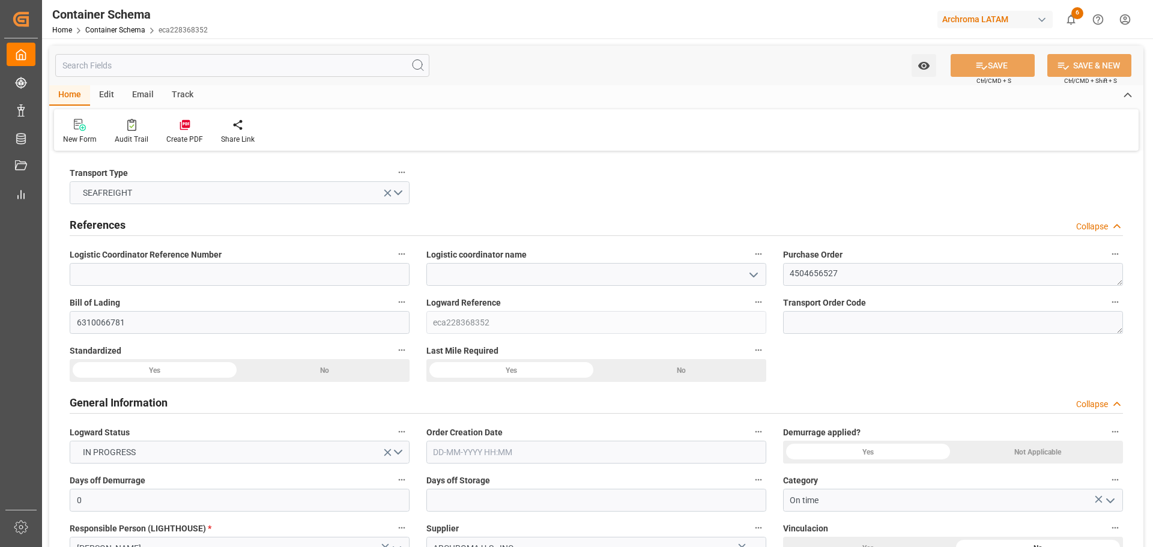
type input "9797216"
type input "02-09-2025 00:00"
type input "[DATE]"
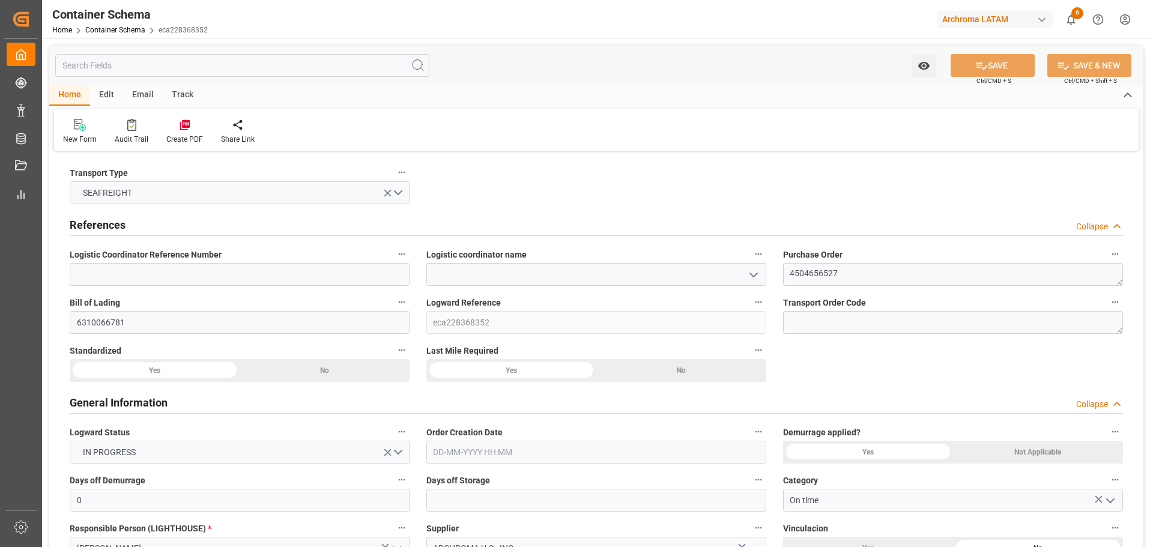
type input "15-08-2025 00:00"
type input "12-09-2025 00:00"
click at [125, 28] on link "Container Schema" at bounding box center [115, 30] width 60 height 8
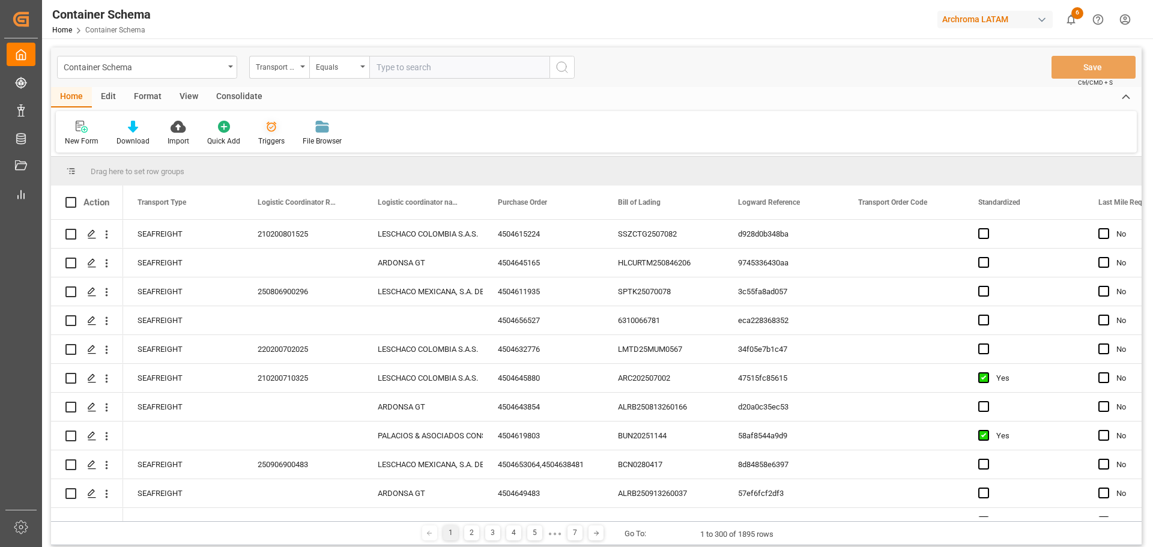
click at [267, 130] on icon at bounding box center [271, 127] width 12 height 12
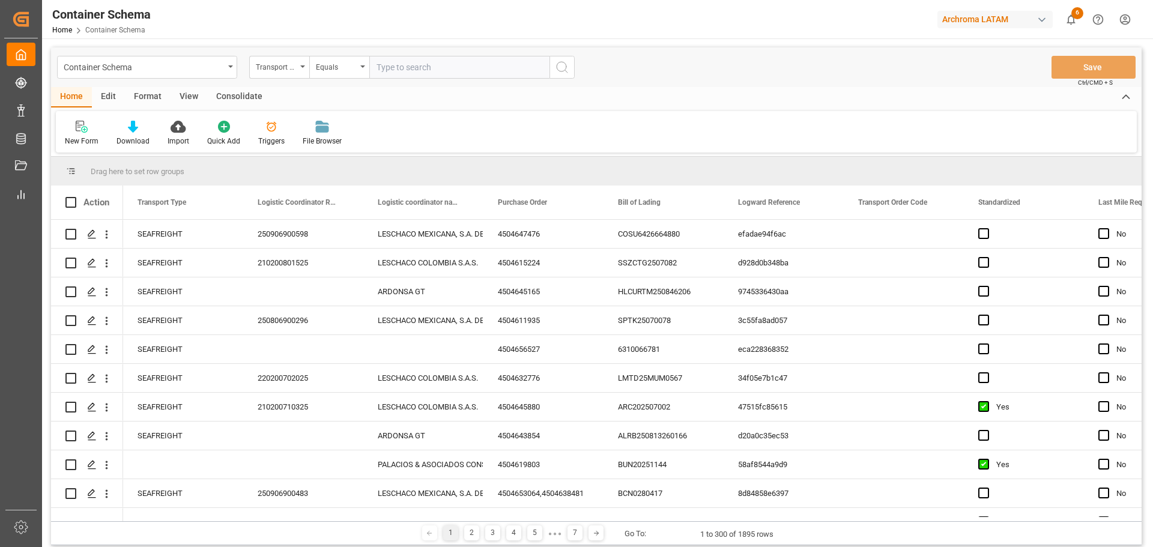
click at [109, 101] on div "Edit" at bounding box center [108, 97] width 33 height 20
click at [278, 139] on div "Schema Edit" at bounding box center [266, 141] width 41 height 11
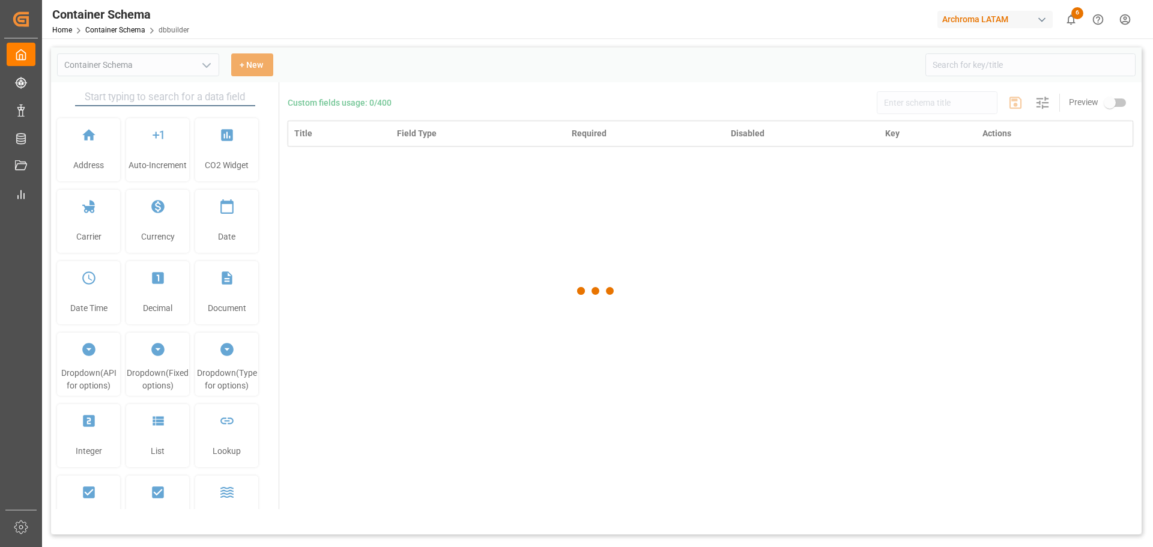
type input "Container Schema"
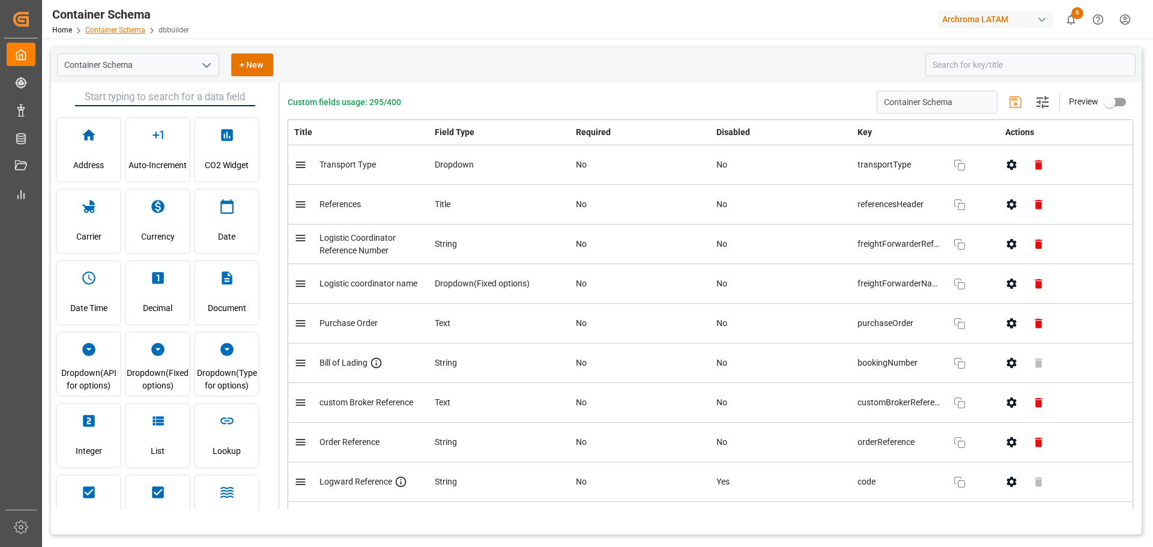
click at [133, 34] on link "Container Schema" at bounding box center [115, 30] width 60 height 8
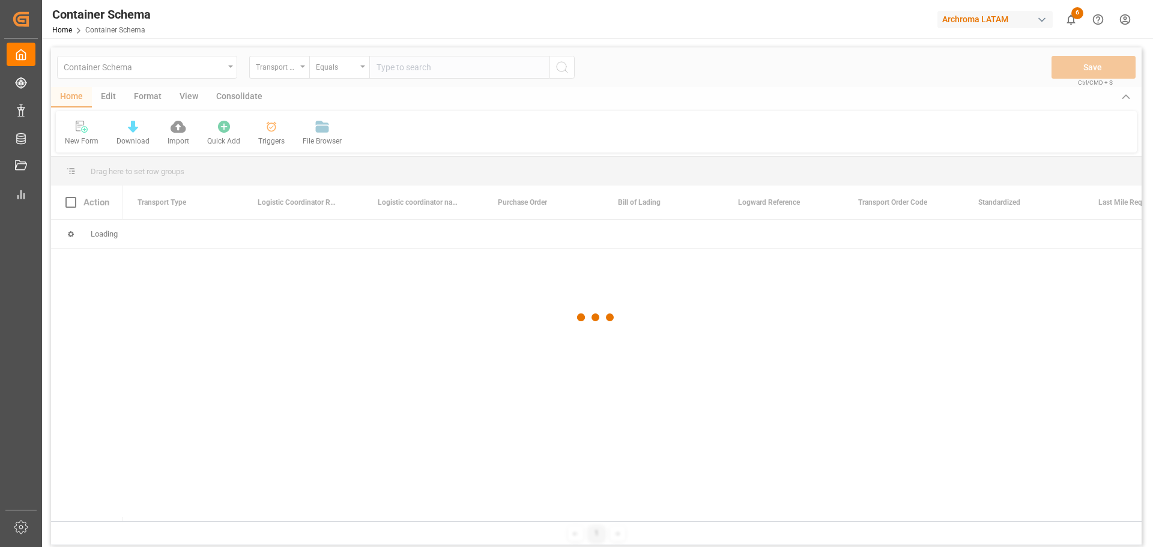
click at [112, 95] on div at bounding box center [596, 317] width 1091 height 540
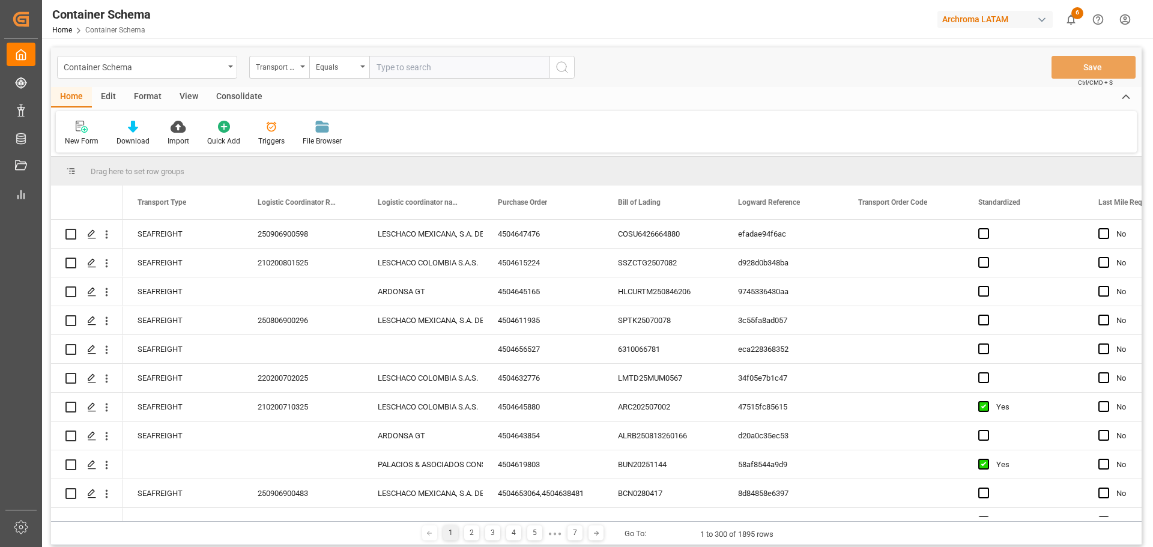
click at [109, 97] on div "Edit" at bounding box center [108, 97] width 33 height 20
click at [203, 133] on div "Configuration" at bounding box center [205, 133] width 63 height 26
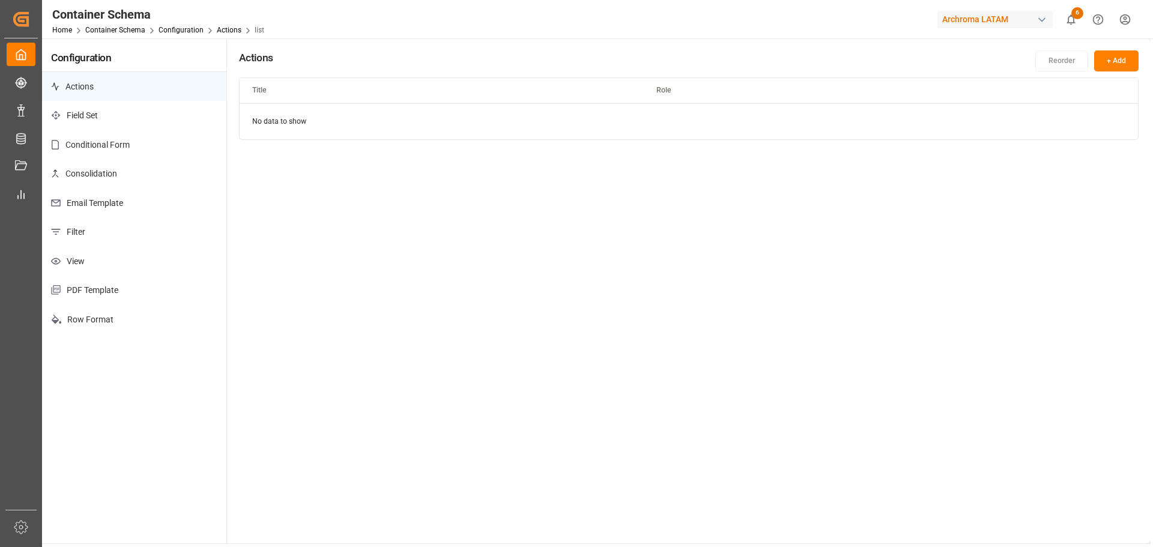
click at [159, 206] on p "Email Template" at bounding box center [134, 203] width 184 height 29
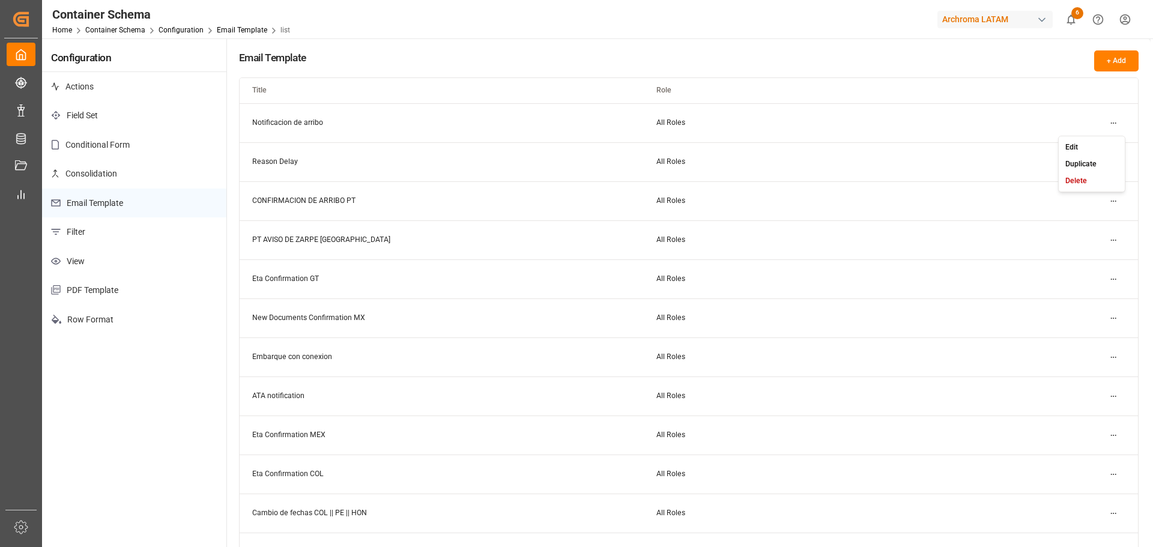
click at [1109, 121] on html "Created by potrace 1.15, written by Peter Selinger 2001-2017 Created by potrace…" at bounding box center [576, 273] width 1153 height 547
click at [1082, 148] on div "Edit" at bounding box center [1092, 147] width 62 height 17
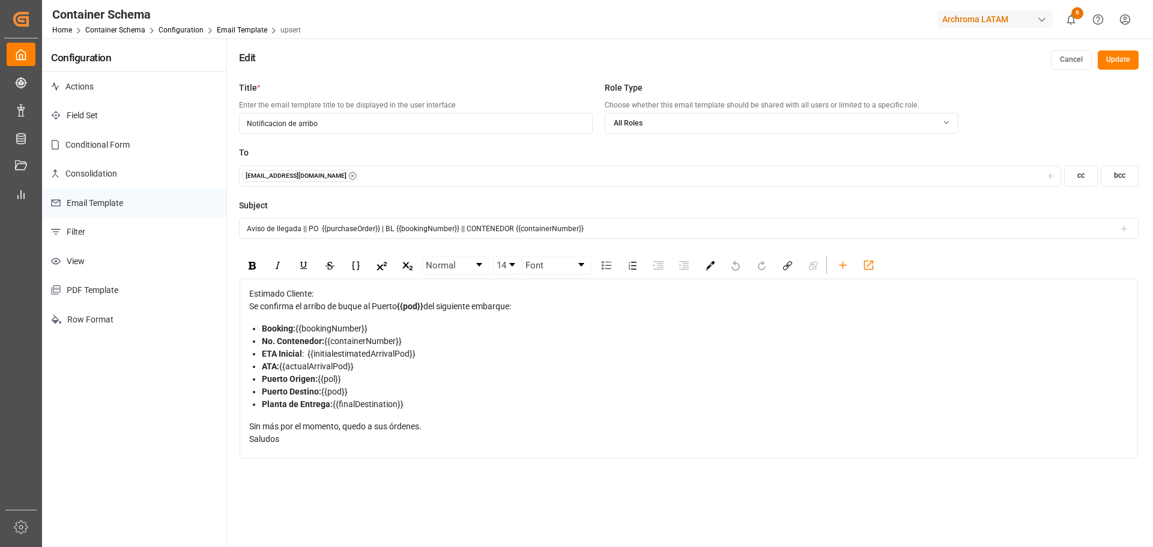
click at [351, 177] on icon "button" at bounding box center [352, 176] width 2 height 2
click at [346, 171] on div "Add emails" at bounding box center [641, 176] width 800 height 11
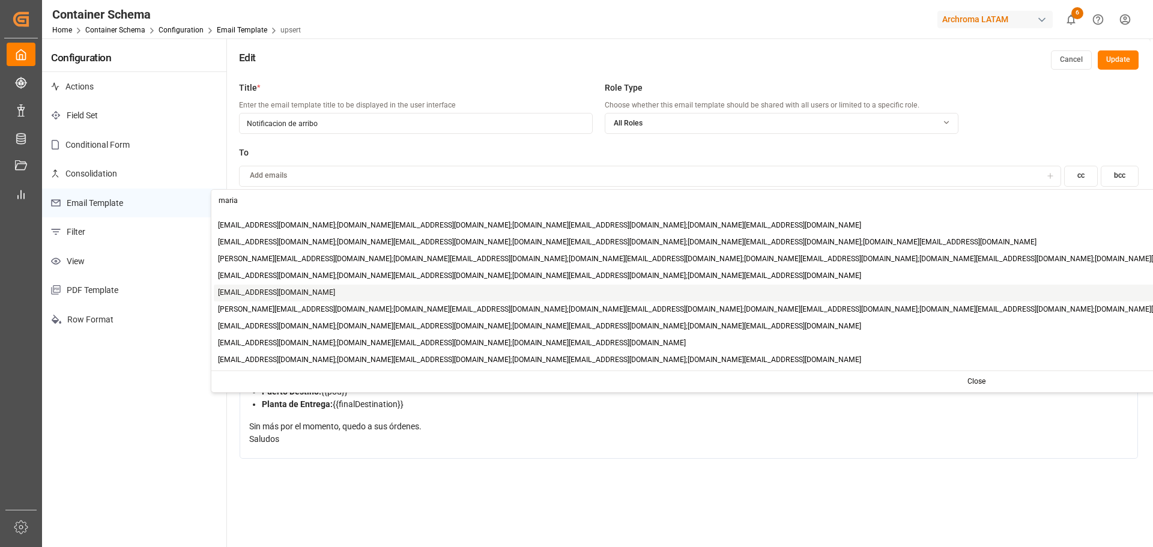
type input "maria"
click at [303, 292] on span "[PERSON_NAME][EMAIL_ADDRESS][DOMAIN_NAME]" at bounding box center [276, 293] width 117 height 11
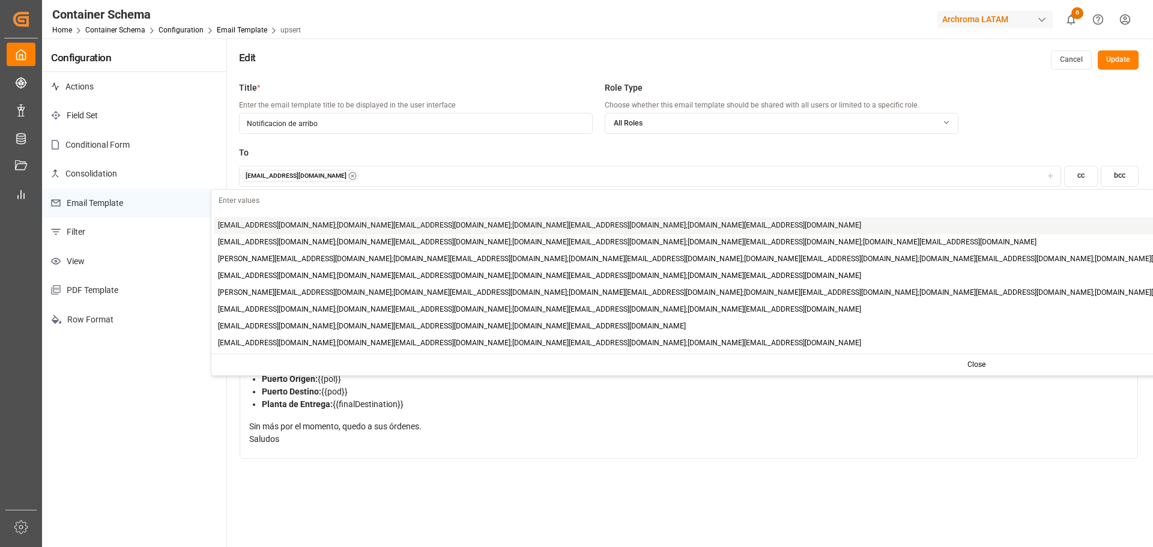
click at [392, 178] on div "[PERSON_NAME][EMAIL_ADDRESS][DOMAIN_NAME]" at bounding box center [649, 176] width 817 height 12
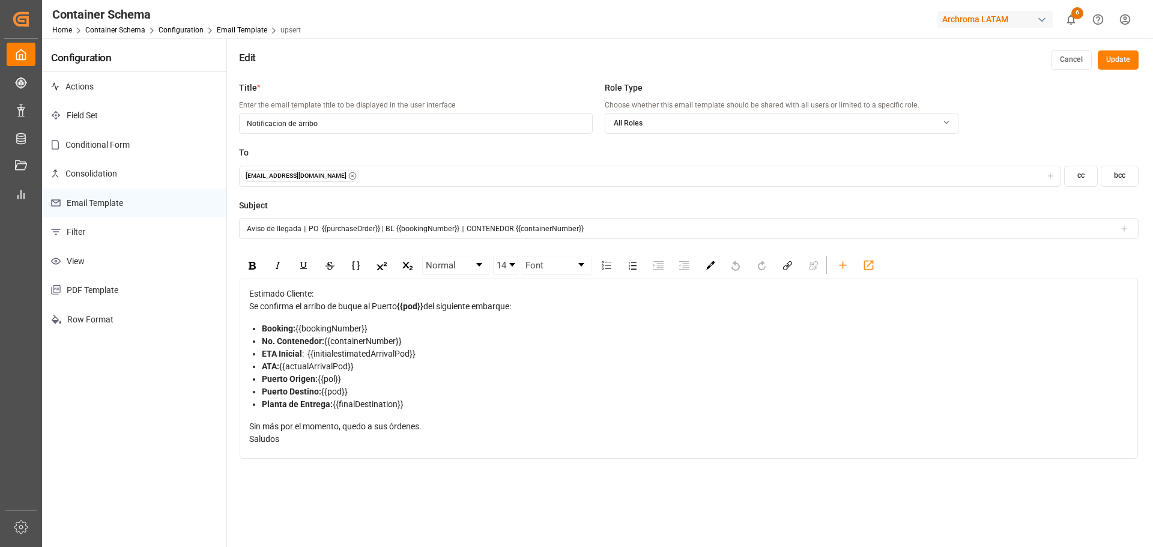
click at [397, 168] on button "[PERSON_NAME][EMAIL_ADDRESS][DOMAIN_NAME]" at bounding box center [650, 176] width 822 height 21
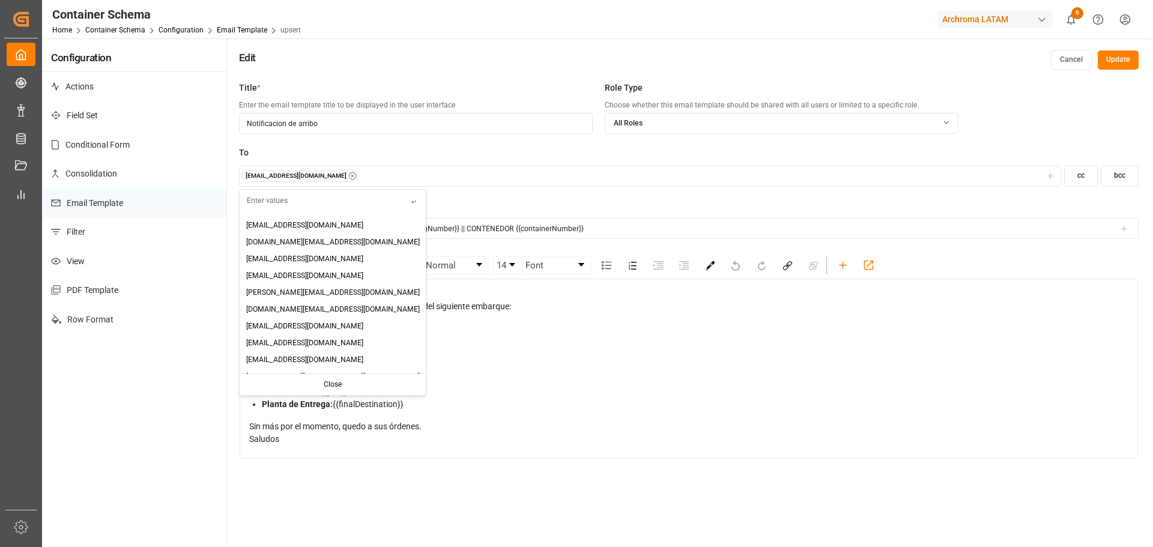
click at [393, 175] on div "[PERSON_NAME][EMAIL_ADDRESS][DOMAIN_NAME]" at bounding box center [649, 176] width 817 height 12
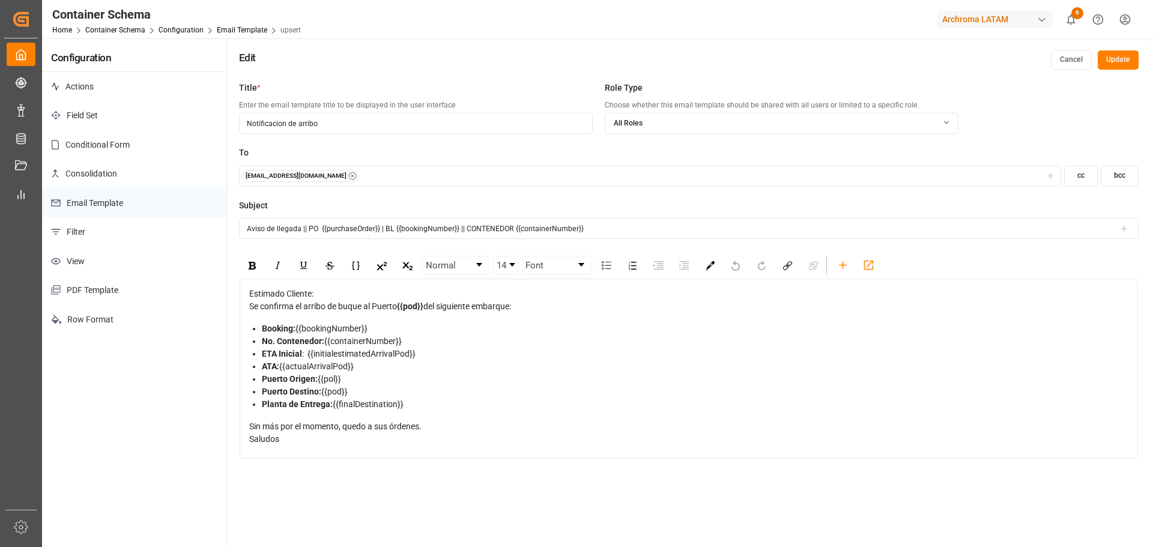
click at [393, 174] on div "[PERSON_NAME][EMAIL_ADDRESS][DOMAIN_NAME]" at bounding box center [649, 176] width 817 height 12
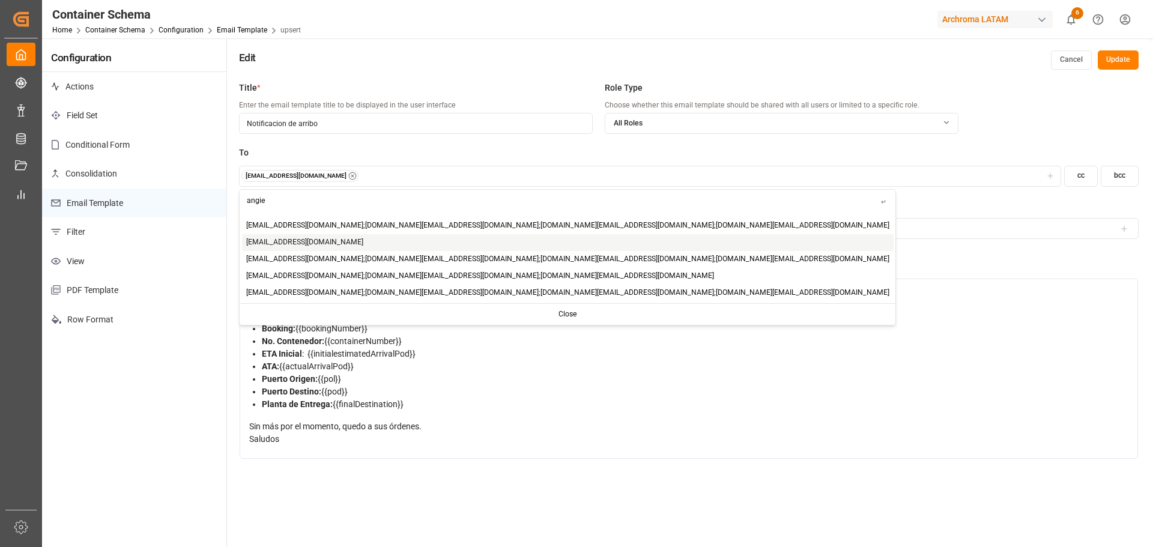
type input "angie"
click at [367, 242] on div "[EMAIL_ADDRESS][DOMAIN_NAME]" at bounding box center [568, 242] width 652 height 17
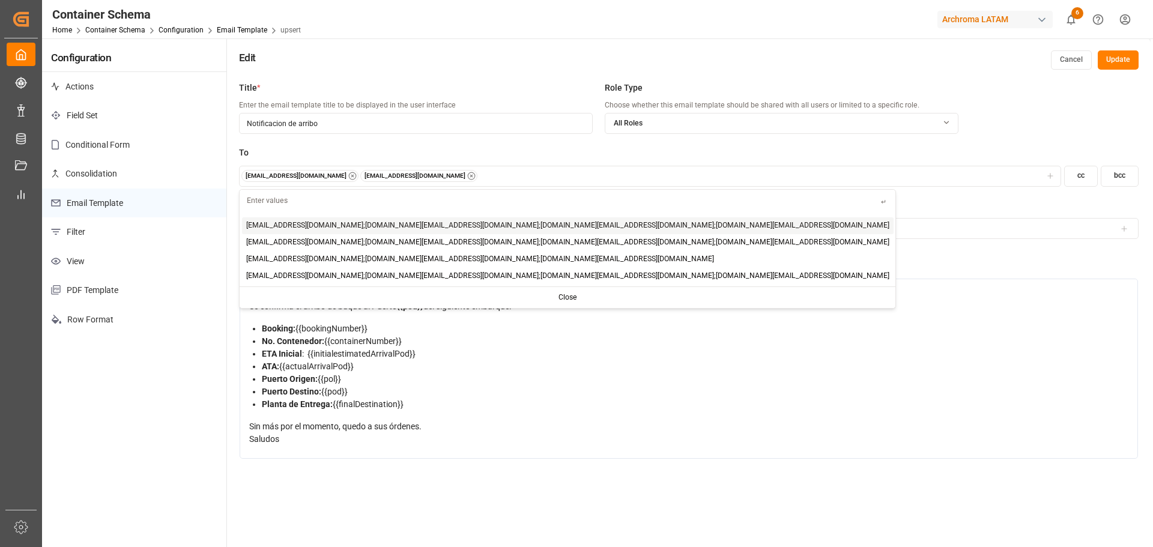
click at [467, 178] on icon "button" at bounding box center [471, 176] width 8 height 8
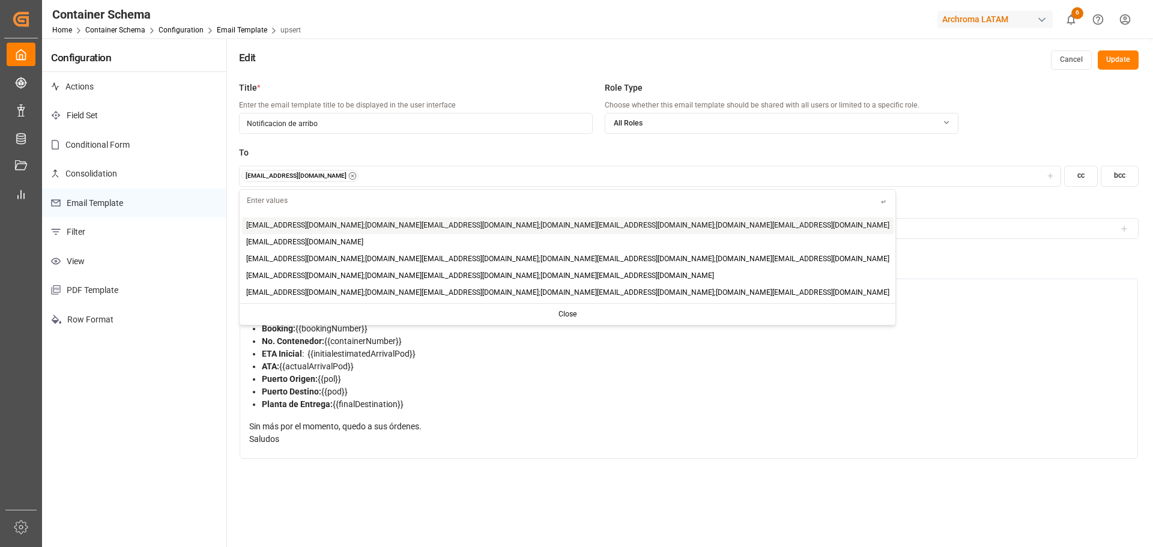
click at [458, 175] on div "[PERSON_NAME][EMAIL_ADDRESS][DOMAIN_NAME]" at bounding box center [649, 176] width 817 height 12
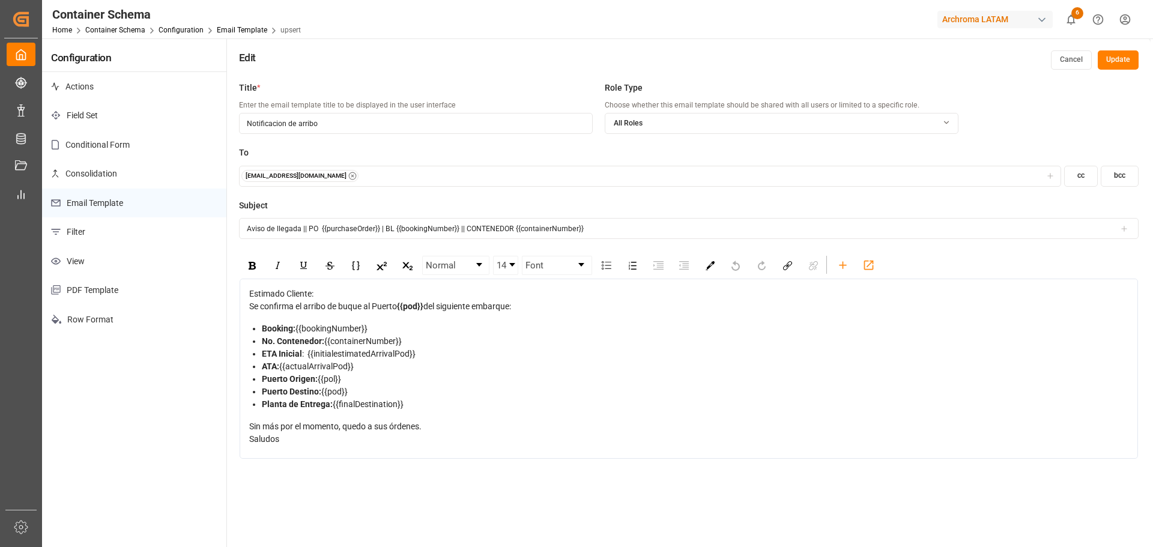
click at [459, 154] on label "To" at bounding box center [689, 153] width 900 height 13
click at [1125, 59] on button "Update" at bounding box center [1118, 59] width 41 height 19
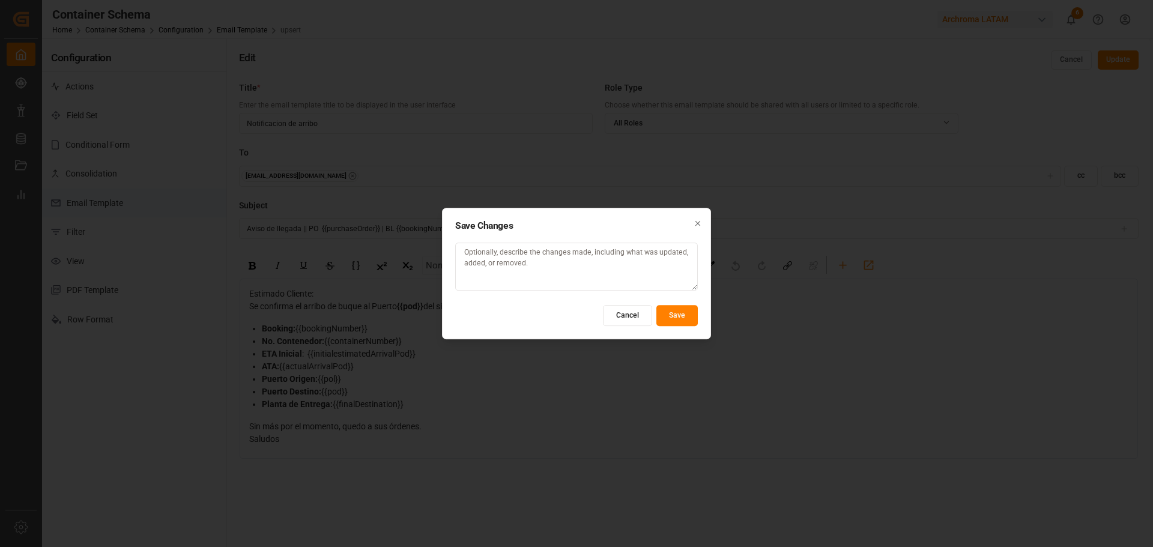
click at [642, 312] on button "Cancel" at bounding box center [627, 315] width 49 height 21
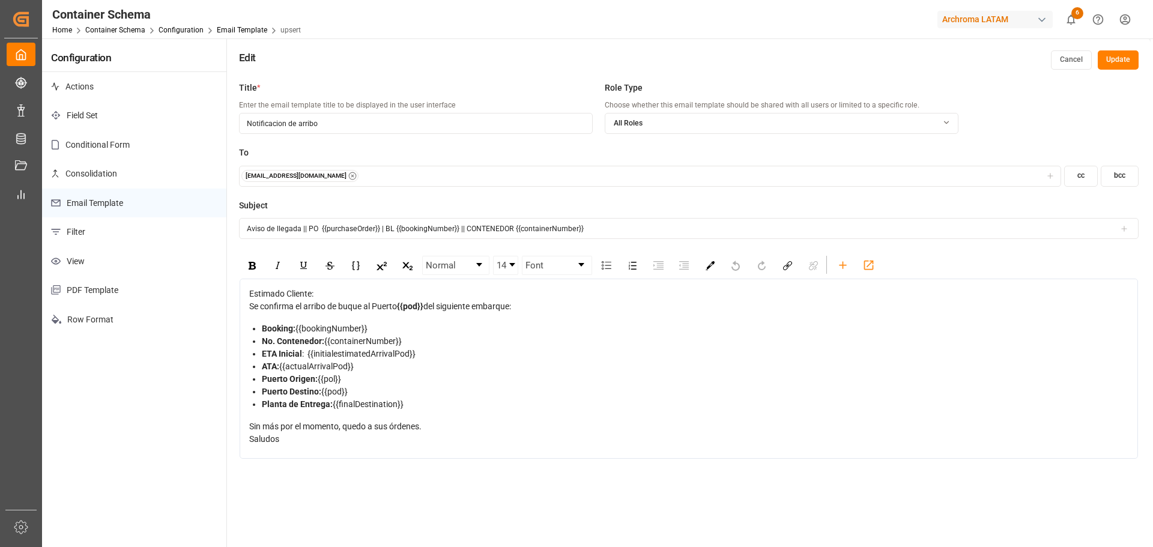
click at [452, 173] on div "[PERSON_NAME][EMAIL_ADDRESS][DOMAIN_NAME]" at bounding box center [649, 176] width 817 height 12
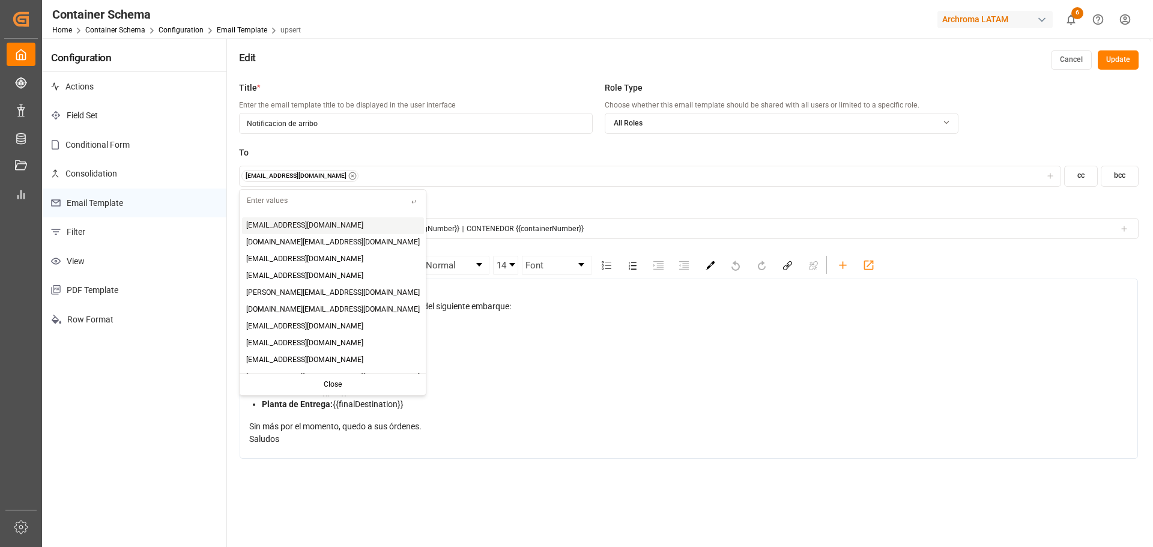
click at [523, 195] on div "To maria.piranquive@leschaco.com cc bcc" at bounding box center [689, 173] width 900 height 53
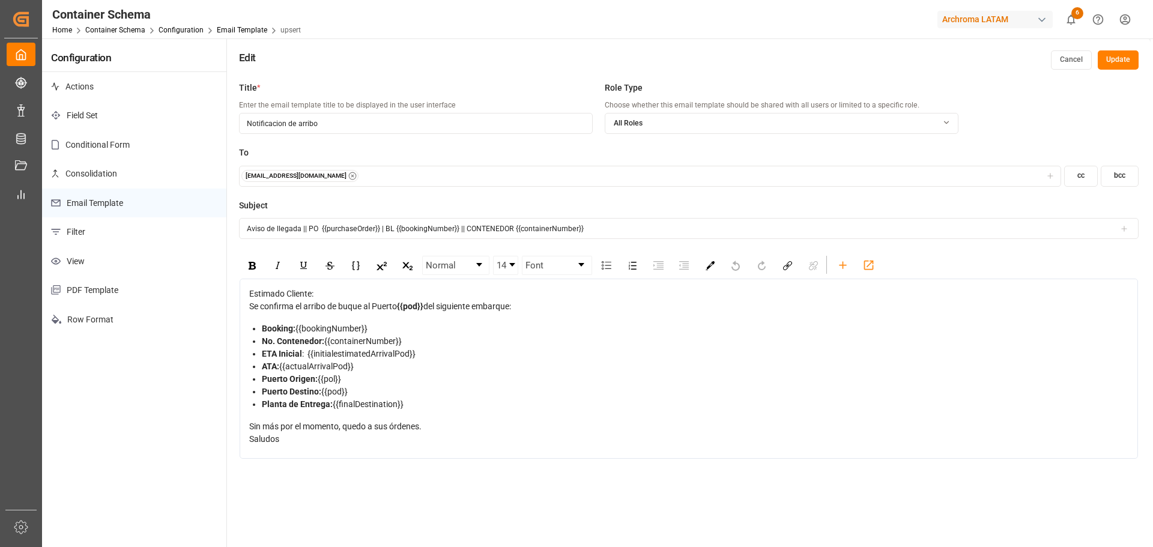
click at [1122, 174] on button "bcc" at bounding box center [1120, 176] width 38 height 21
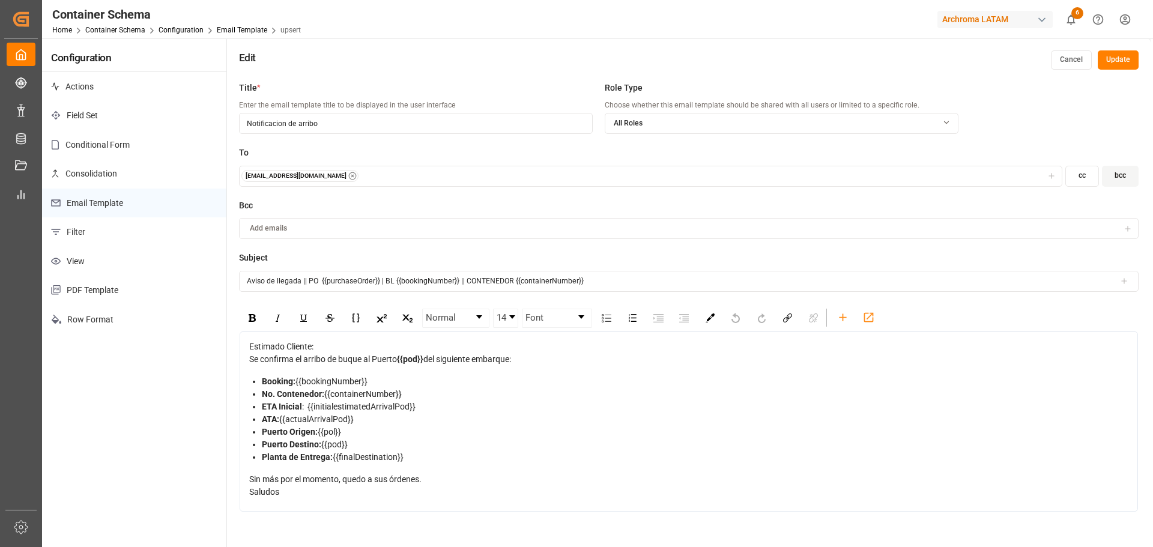
click at [419, 231] on div "Add emails" at bounding box center [679, 228] width 877 height 11
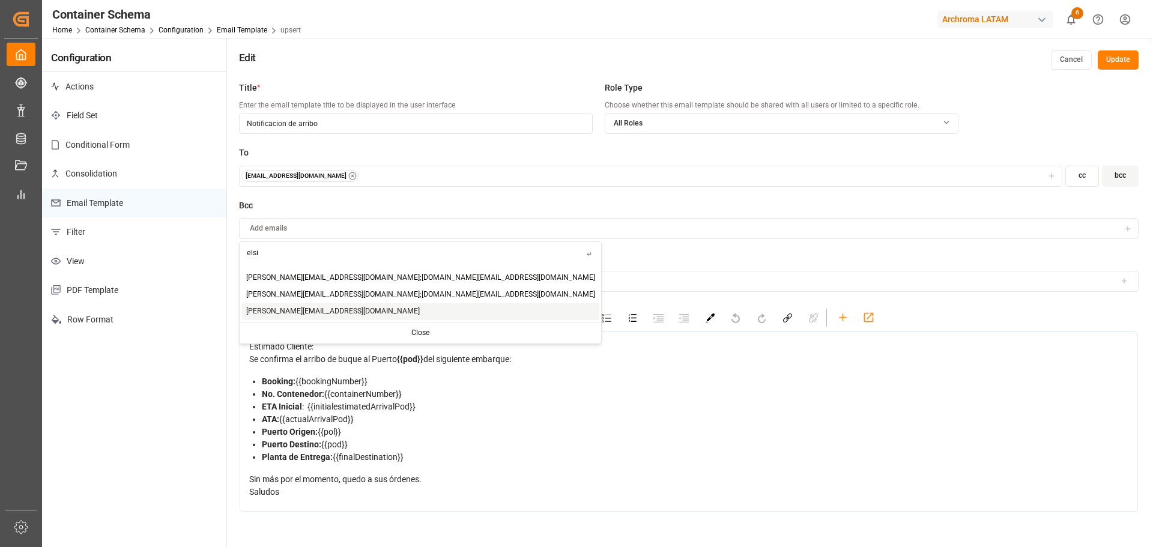
type input "elsi"
click at [297, 310] on span "elsie.sanchez@leschaco.com" at bounding box center [333, 311] width 174 height 11
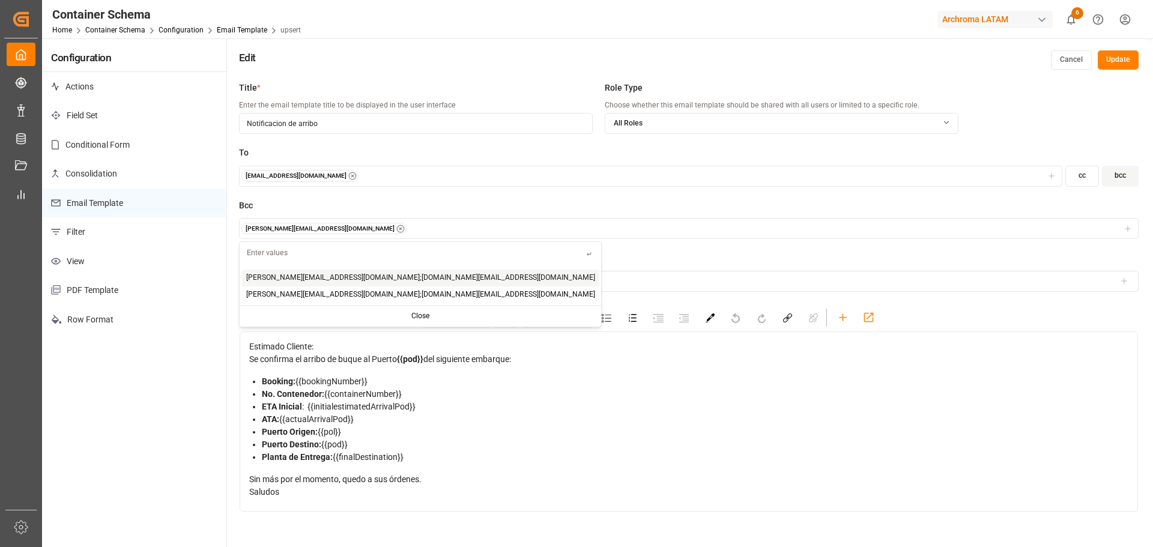
click at [480, 208] on label "Bcc" at bounding box center [689, 205] width 900 height 13
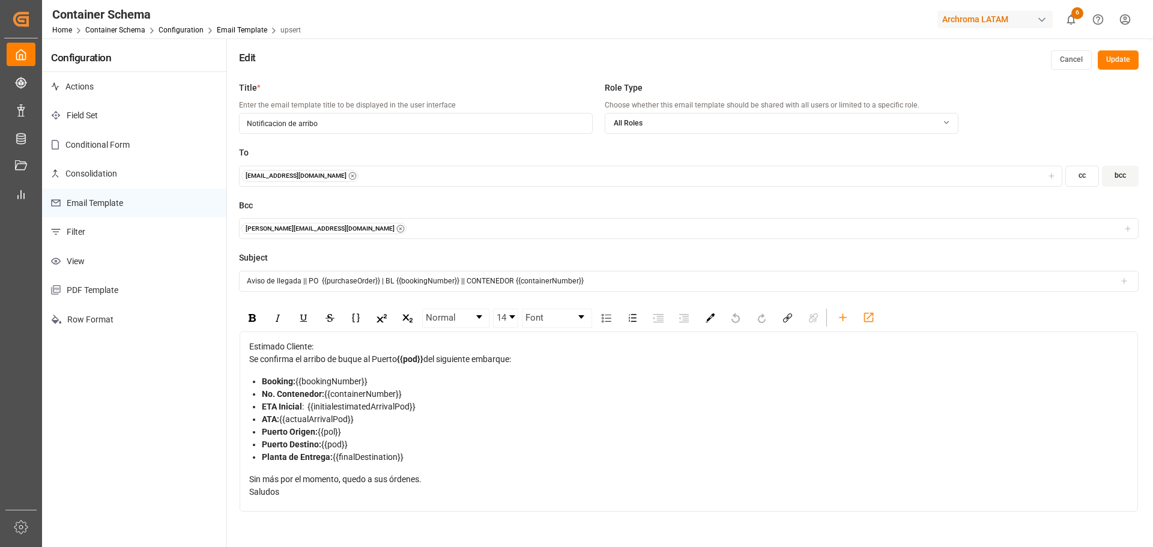
click at [1113, 58] on button "Update" at bounding box center [1118, 59] width 41 height 19
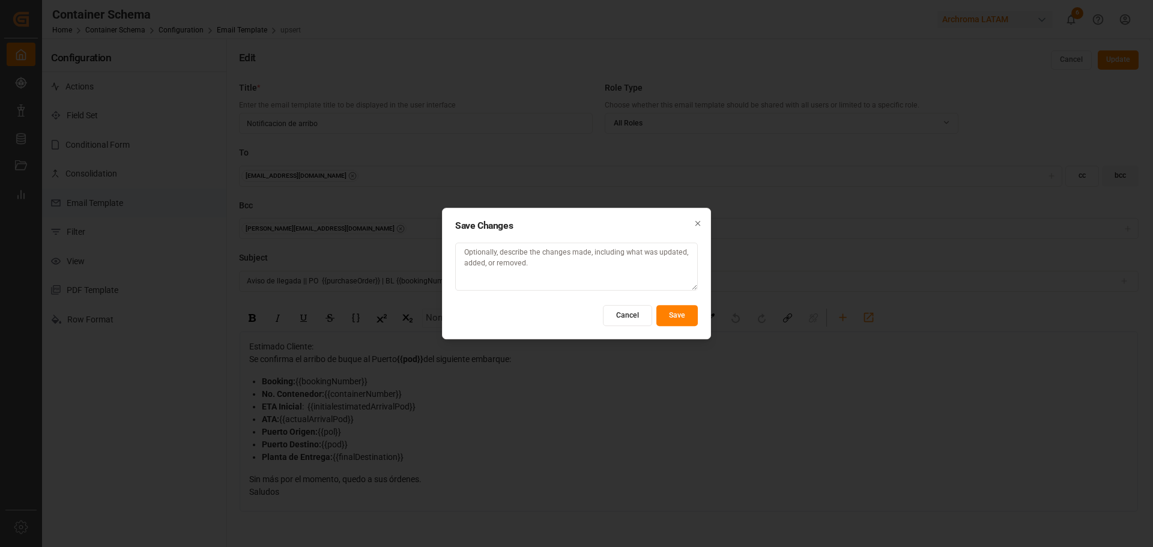
click at [672, 314] on button "Save" at bounding box center [676, 315] width 41 height 21
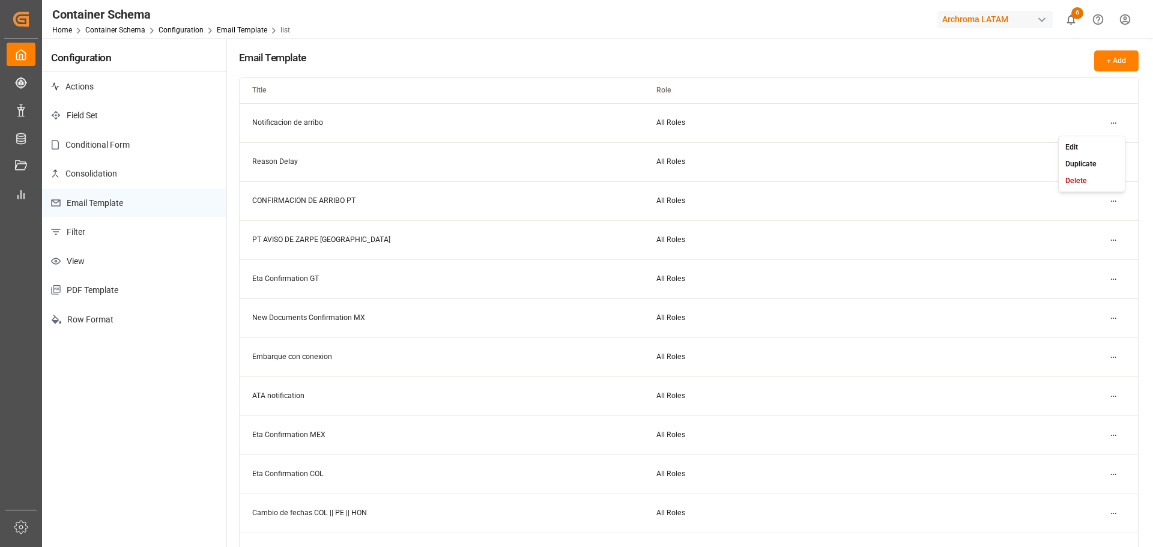
click at [1108, 121] on html "Created by potrace 1.15, written by Peter Selinger 2001-2017 Created by potrace…" at bounding box center [576, 273] width 1153 height 547
click at [1086, 142] on div "Edit" at bounding box center [1092, 147] width 62 height 17
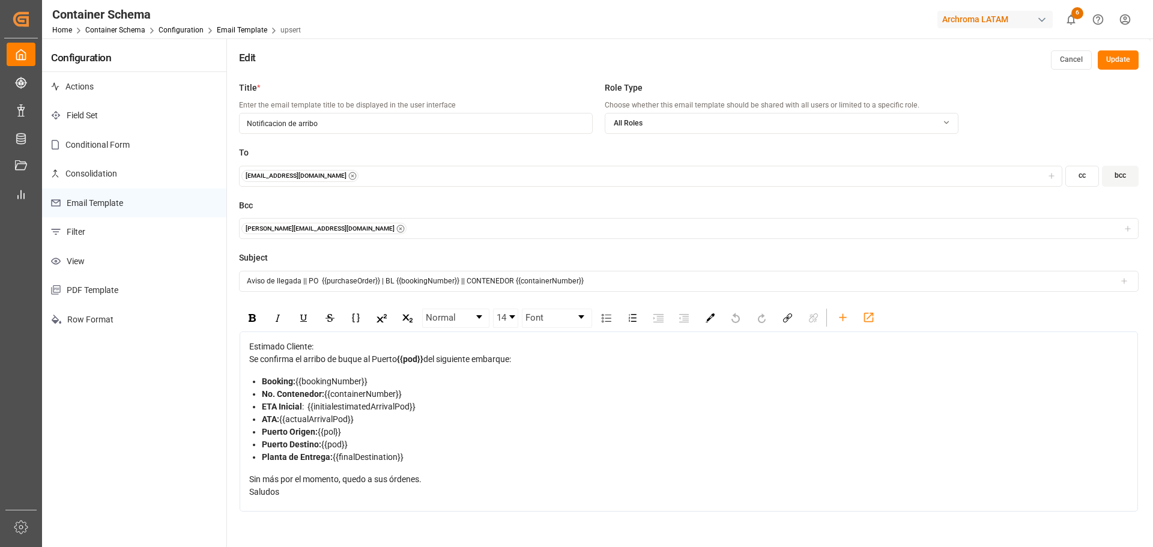
click at [548, 231] on div "elsie.sanchez@leschaco.com" at bounding box center [688, 229] width 894 height 12
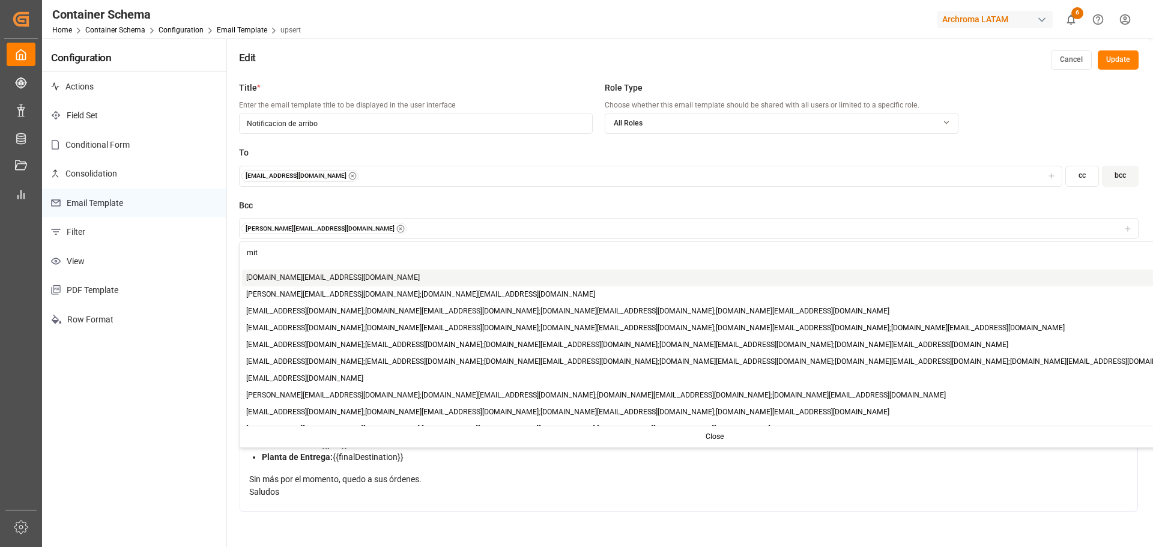
type input "mit"
click at [317, 281] on span "mitzi.madrid@leschaco.com" at bounding box center [333, 278] width 174 height 11
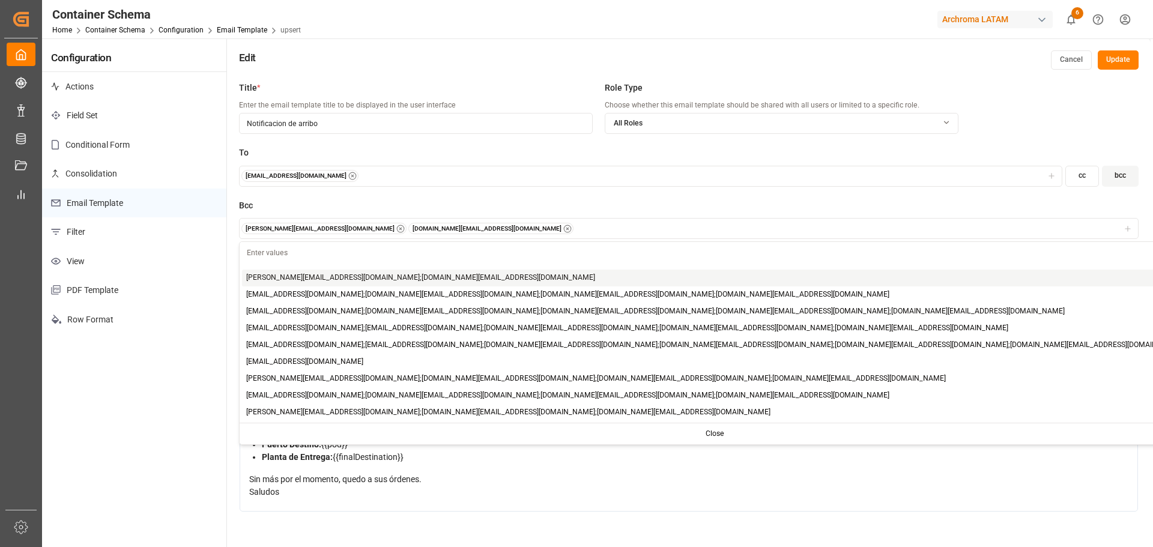
click at [1112, 58] on button "Update" at bounding box center [1118, 59] width 41 height 19
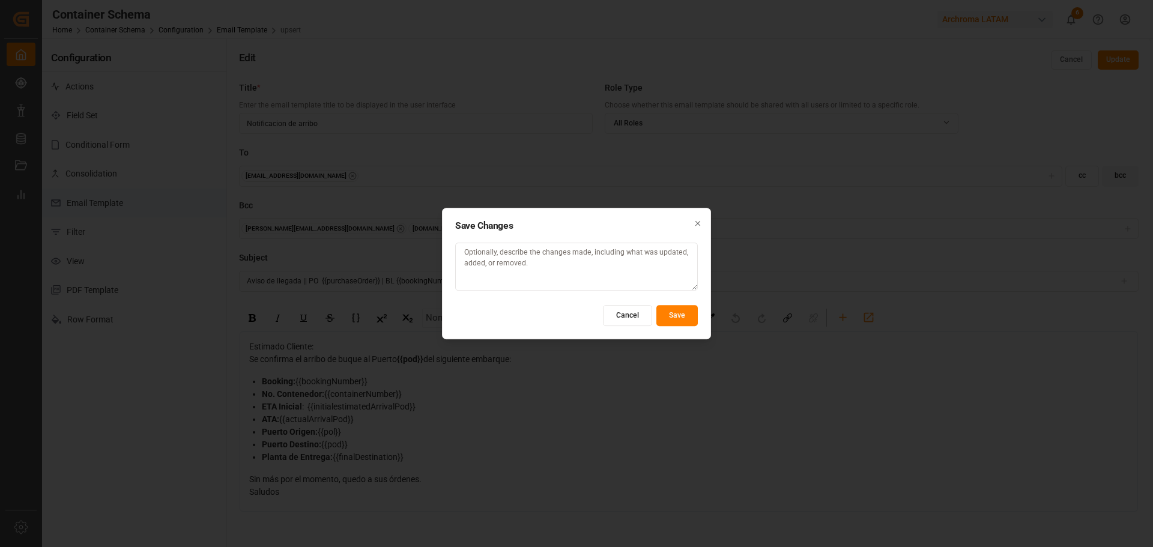
click at [689, 311] on button "Save" at bounding box center [676, 315] width 41 height 21
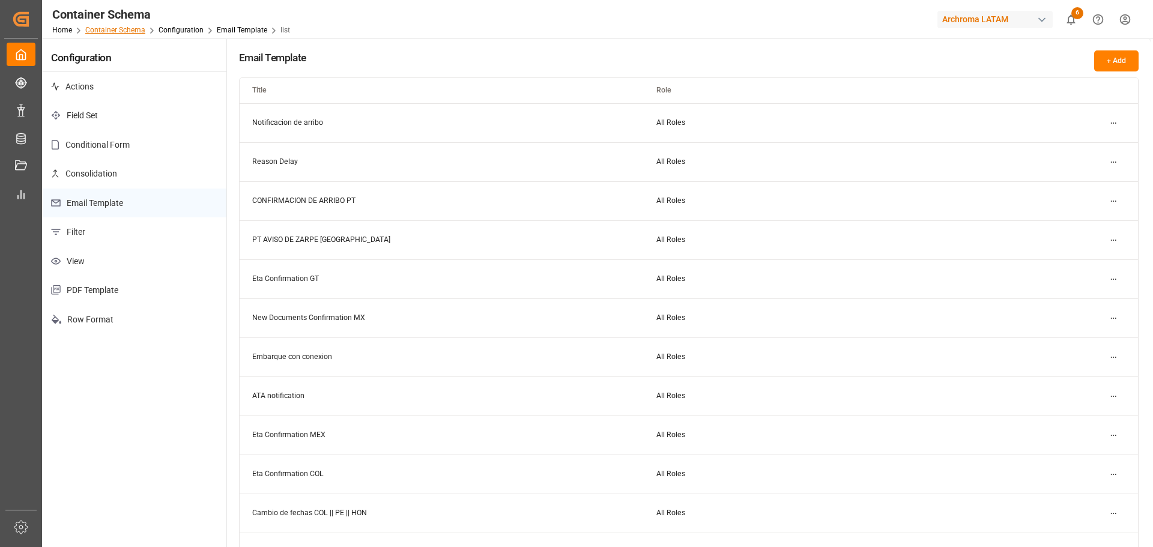
click at [126, 31] on link "Container Schema" at bounding box center [115, 30] width 60 height 8
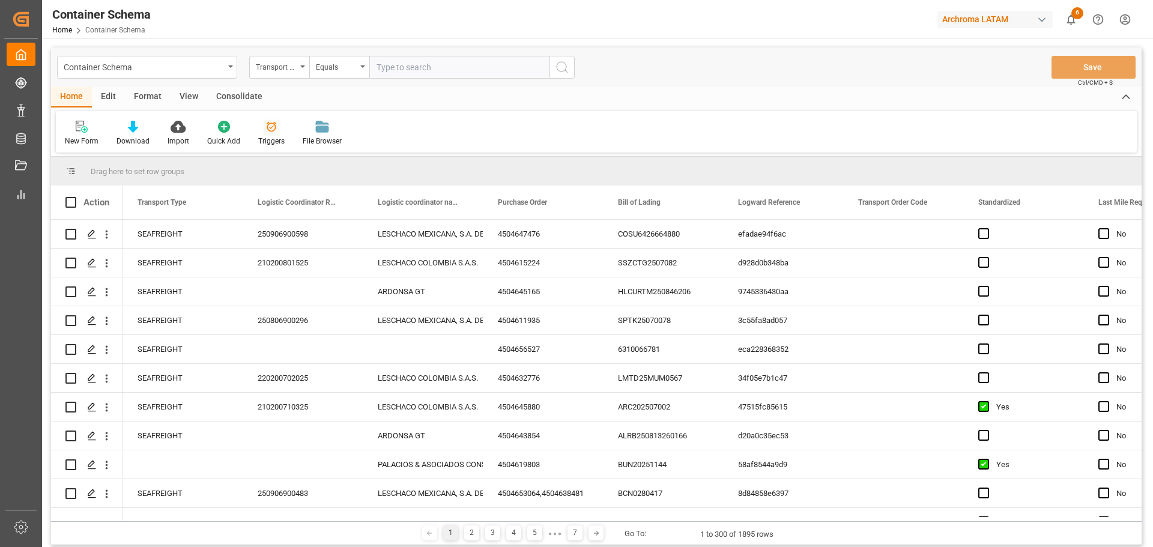
click at [271, 138] on div "Triggers" at bounding box center [271, 141] width 26 height 11
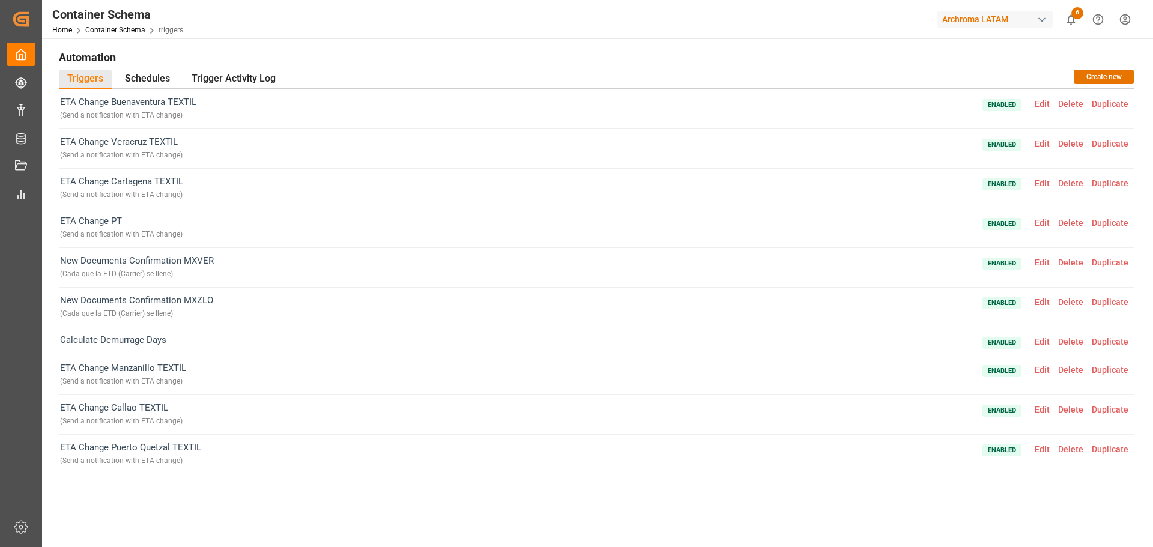
click at [301, 23] on div "Container Schema Home Container Schema triggers Archroma LATAM 6 Notifications …" at bounding box center [593, 19] width 1119 height 38
click at [126, 29] on link "Container Schema" at bounding box center [115, 30] width 60 height 8
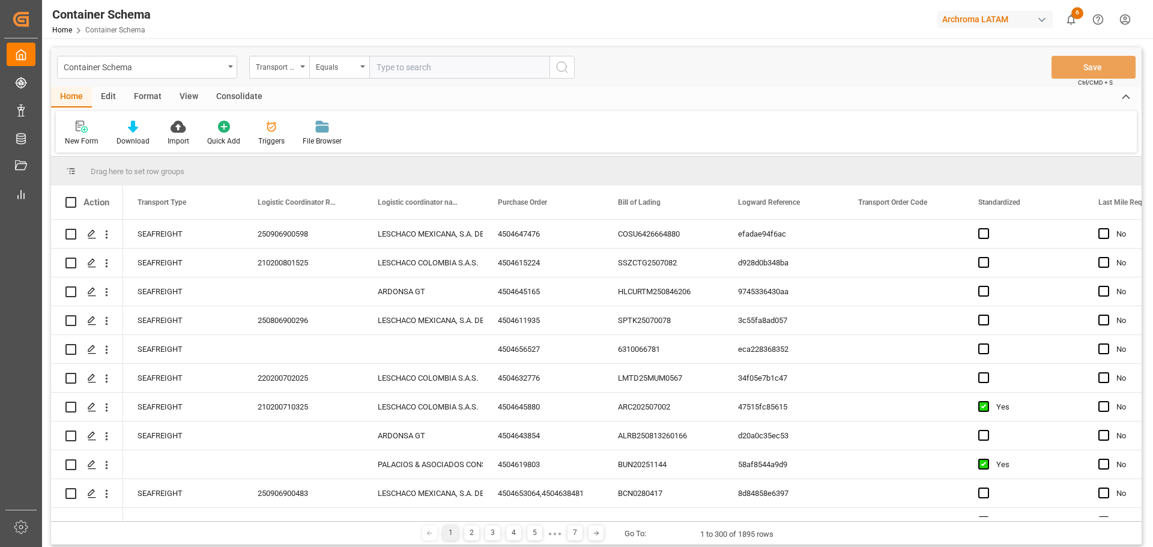
click at [118, 95] on div "Edit" at bounding box center [108, 97] width 33 height 20
click at [202, 134] on div "Configuration" at bounding box center [205, 133] width 63 height 26
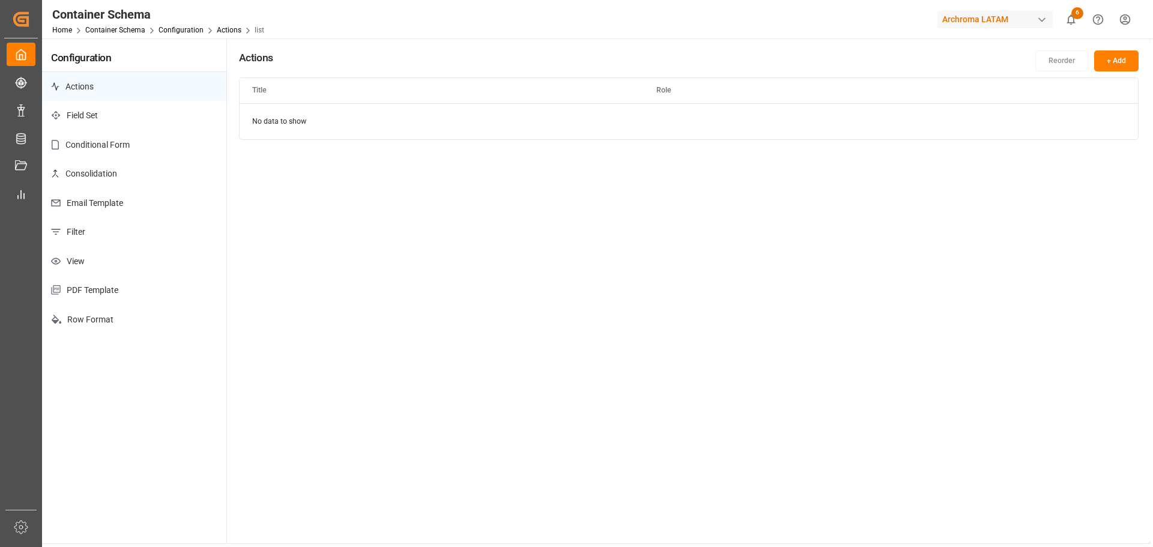
click at [121, 203] on p "Email Template" at bounding box center [134, 203] width 184 height 29
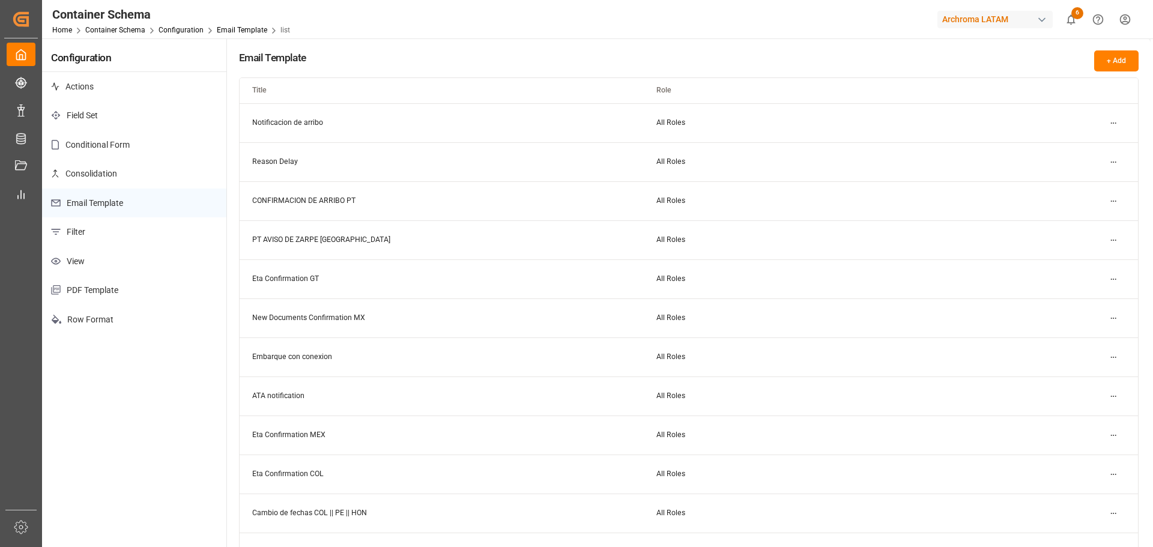
click at [1111, 122] on html "Created by potrace 1.15, written by Peter Selinger 2001-2017 Created by potrace…" at bounding box center [576, 273] width 1153 height 547
click at [1076, 145] on small "Edit" at bounding box center [1071, 147] width 13 height 7
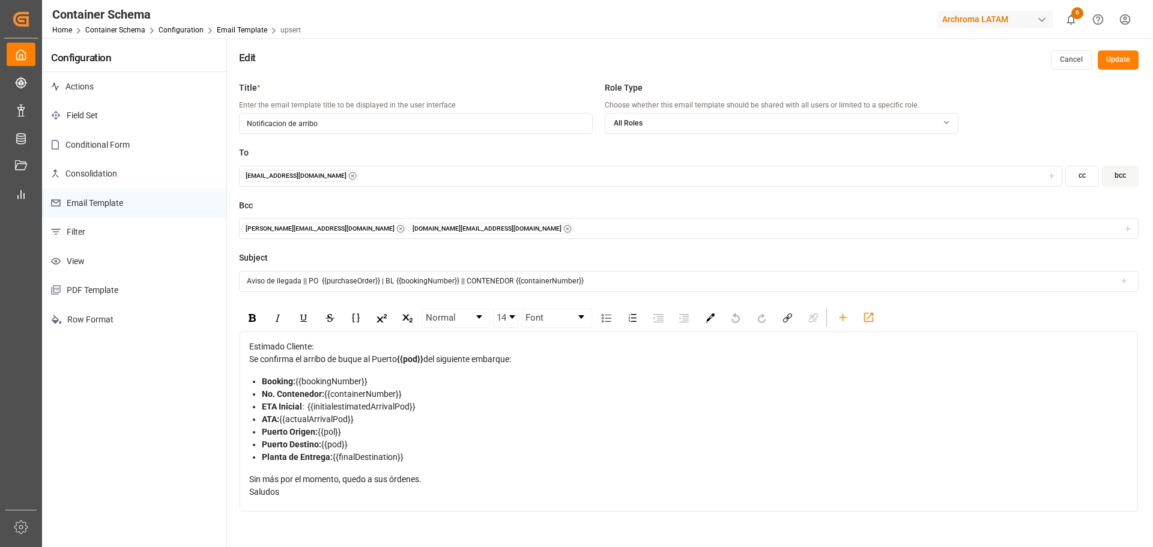
click at [445, 178] on div "[PERSON_NAME][EMAIL_ADDRESS][DOMAIN_NAME]" at bounding box center [650, 176] width 818 height 12
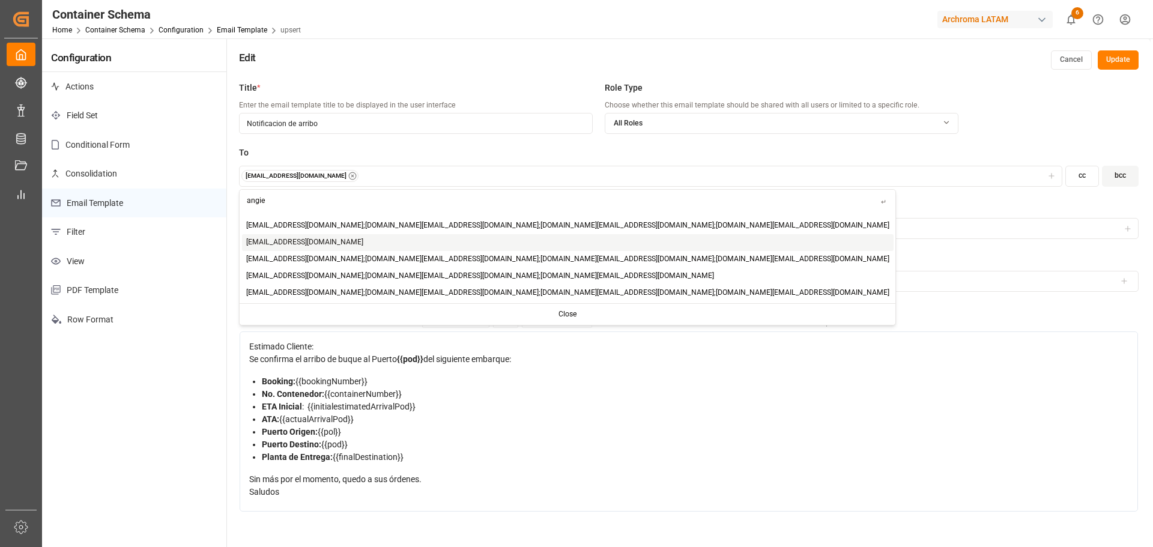
type input "angie"
click at [311, 240] on span "[EMAIL_ADDRESS][DOMAIN_NAME]" at bounding box center [304, 242] width 117 height 11
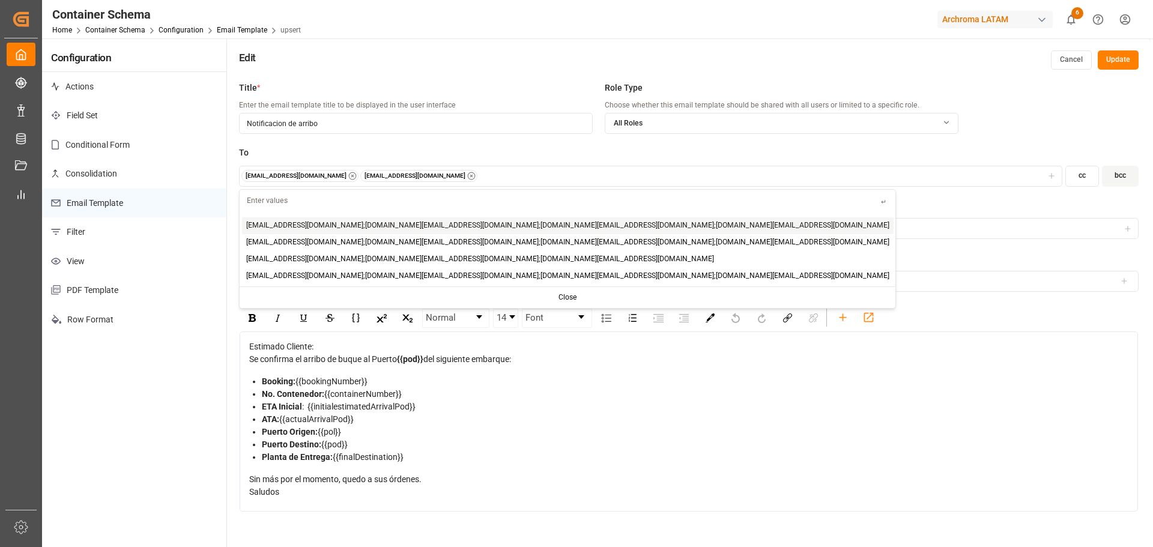
click at [441, 194] on input "text" at bounding box center [560, 200] width 641 height 21
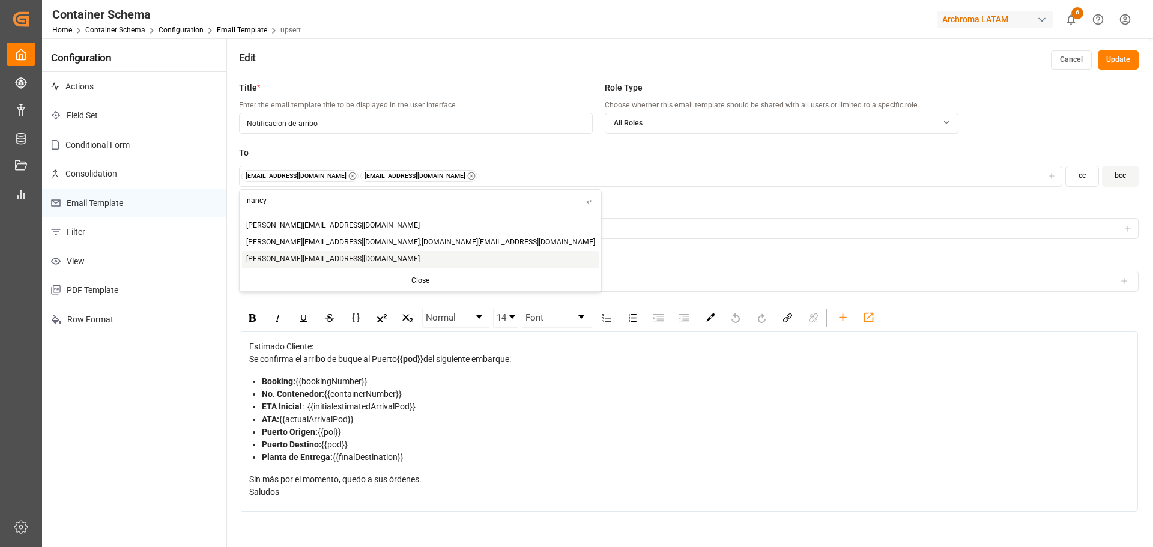
type input "nancy"
click at [326, 258] on span "nancy.castellanos@archroma.com" at bounding box center [333, 259] width 174 height 11
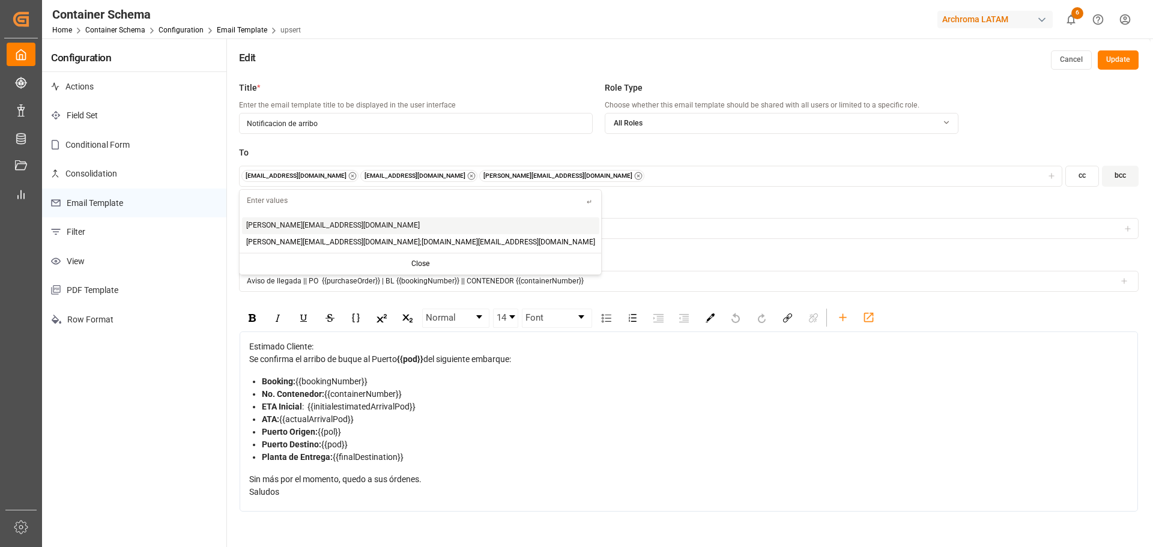
click at [632, 178] on div "maria.piranquive@leschaco.com angiee.lamilla@archroma.com nancy.castellanos@arc…" at bounding box center [650, 176] width 818 height 12
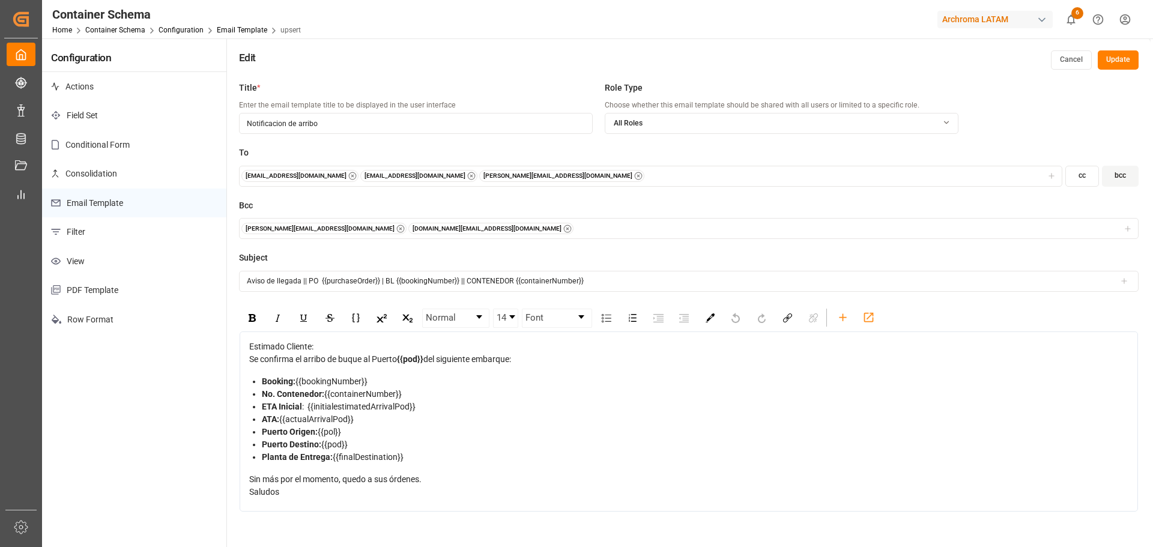
click at [600, 171] on div "maria.piranquive@leschaco.com angiee.lamilla@archroma.com nancy.castellanos@arc…" at bounding box center [650, 176] width 818 height 12
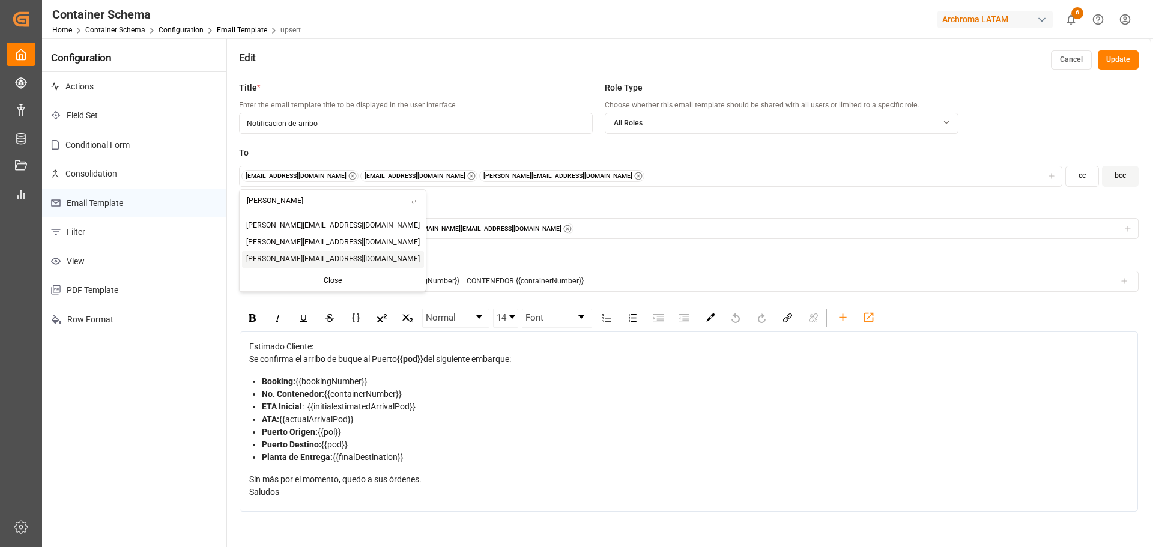
type input "luis"
click at [287, 256] on span "luis.montoya@leschaco.com" at bounding box center [333, 259] width 174 height 11
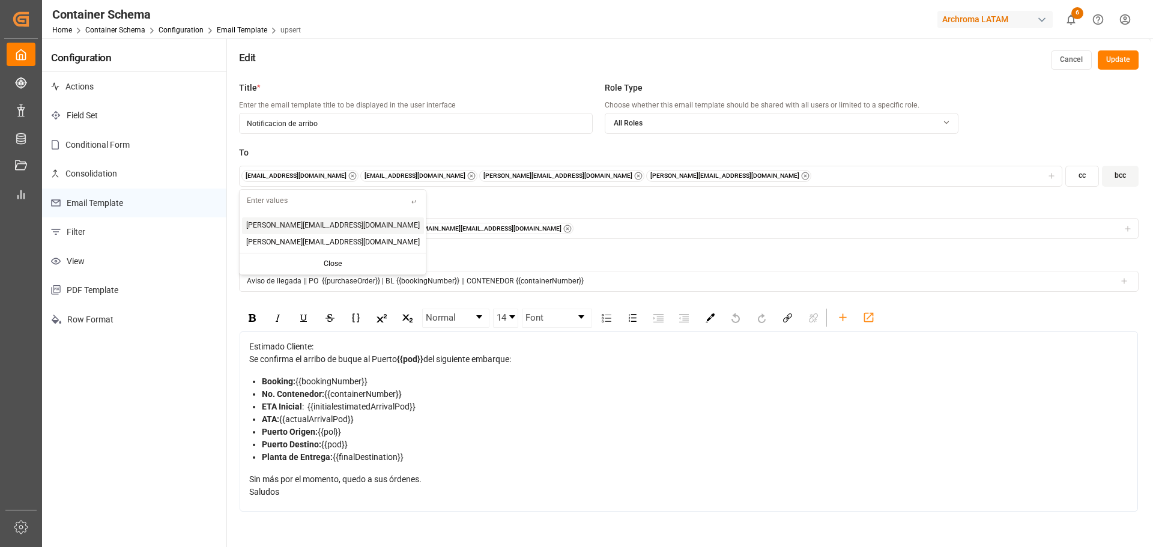
click at [497, 204] on label "Bcc" at bounding box center [689, 205] width 900 height 13
click at [1116, 59] on button "Update" at bounding box center [1118, 59] width 41 height 19
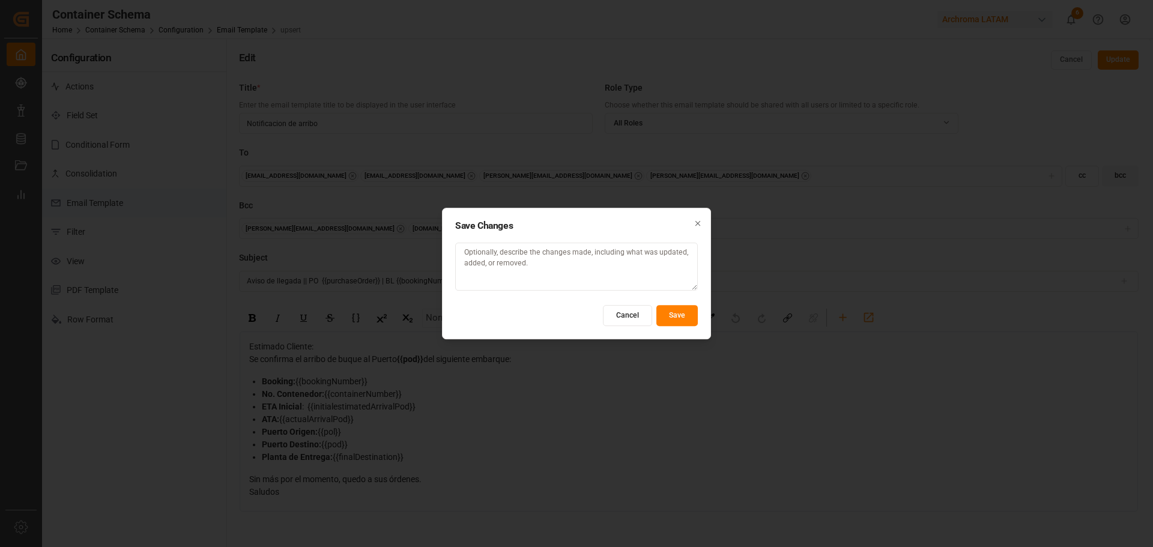
click at [685, 313] on button "Save" at bounding box center [676, 315] width 41 height 21
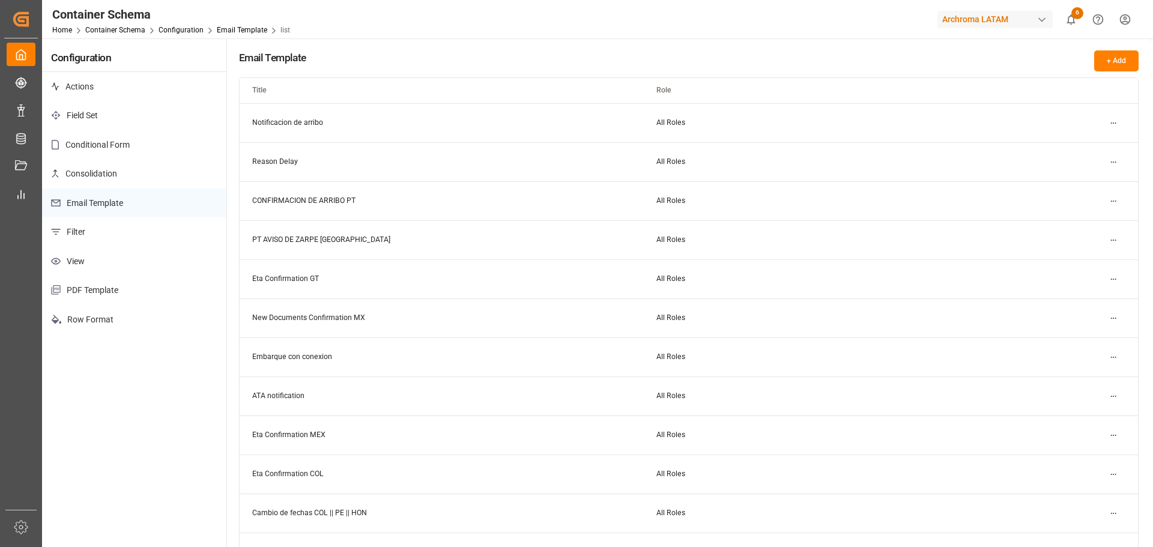
click at [1113, 128] on html "Created by potrace 1.15, written by Peter Selinger 2001-2017 Created by potrace…" at bounding box center [576, 273] width 1153 height 547
click at [1065, 142] on div "Edit" at bounding box center [1092, 147] width 62 height 17
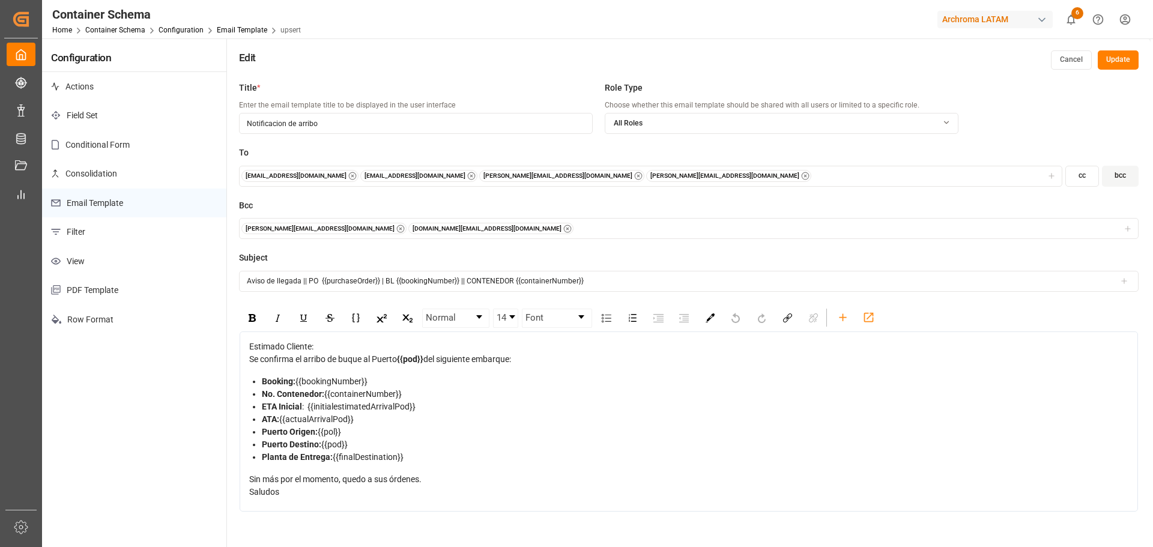
click at [388, 117] on input "Notificacion de arribo" at bounding box center [416, 123] width 354 height 21
type input "Notificacion de arribo COLOMBIA TEXTIL"
click at [1138, 65] on button "Update" at bounding box center [1118, 59] width 41 height 19
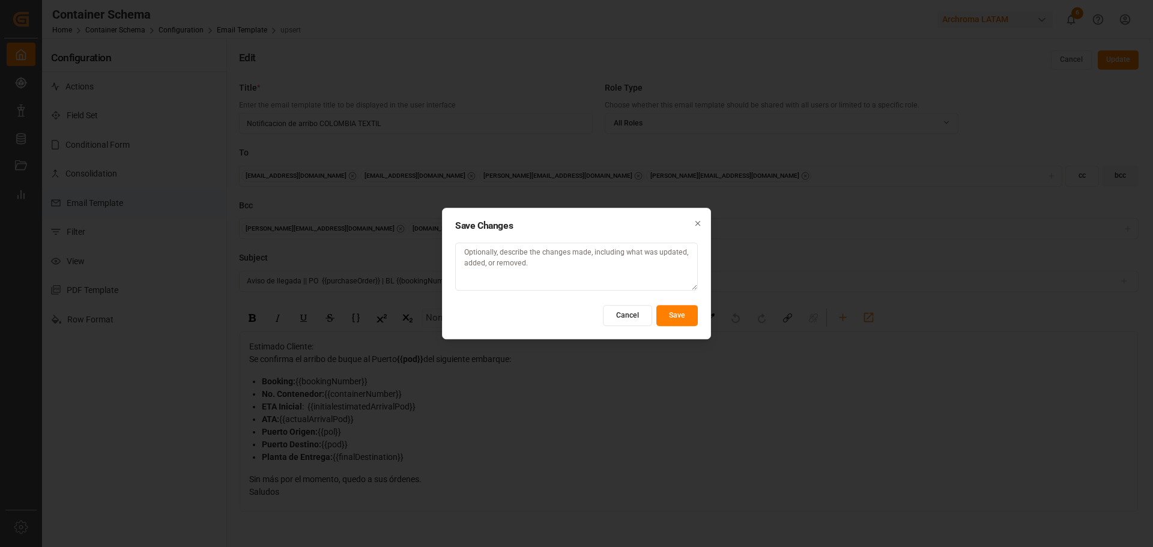
click at [683, 316] on button "Save" at bounding box center [676, 315] width 41 height 21
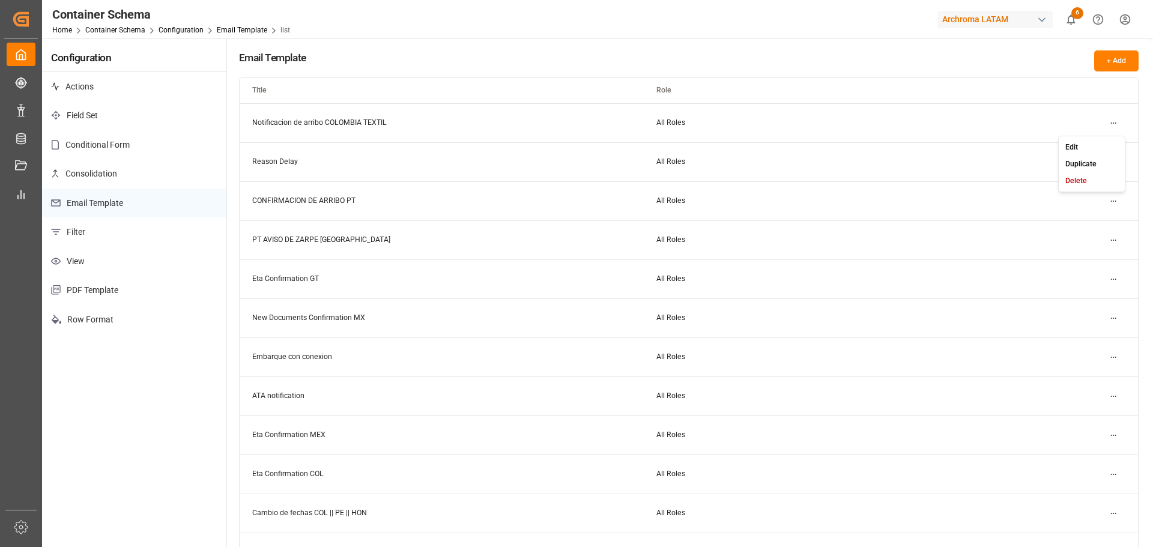
click at [1114, 122] on html "Created by potrace 1.15, written by Peter Selinger 2001-2017 Created by potrace…" at bounding box center [576, 273] width 1153 height 547
click at [1089, 166] on small "Duplicate" at bounding box center [1080, 163] width 31 height 7
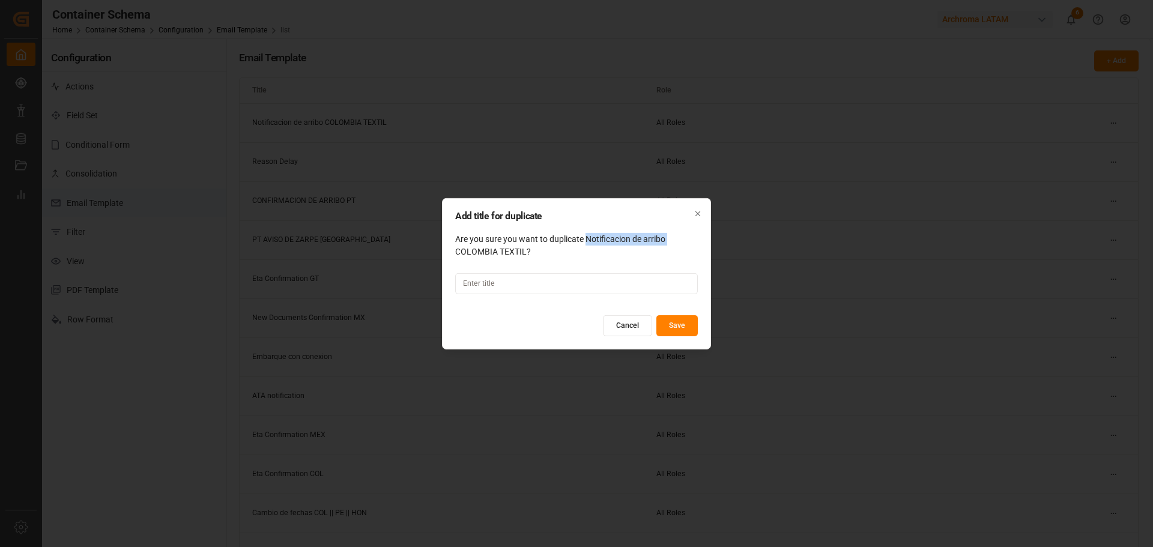
drag, startPoint x: 586, startPoint y: 239, endPoint x: 450, endPoint y: 252, distance: 137.0
click at [450, 252] on div "Add title for duplicate Are you sure you want to duplicate Notificacion de arri…" at bounding box center [576, 273] width 269 height 151
copy div "Notificacion de arribo"
click at [547, 282] on input at bounding box center [576, 283] width 243 height 21
paste input "Notificacion de arribo"
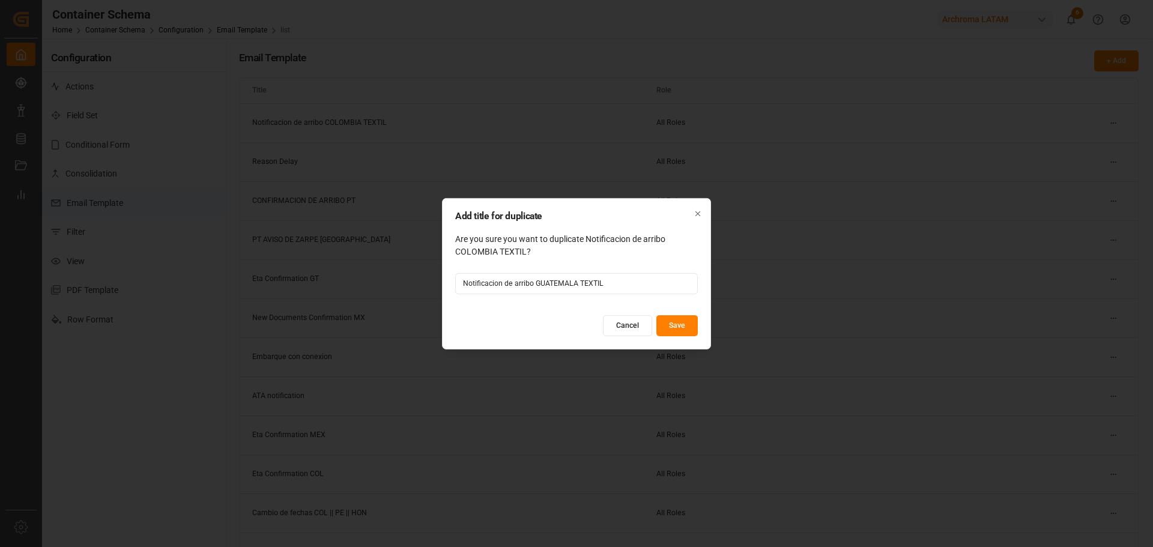
type input "Notificacion de arribo GUATEMALA TEXTIL"
click at [664, 320] on button "Save" at bounding box center [676, 325] width 41 height 21
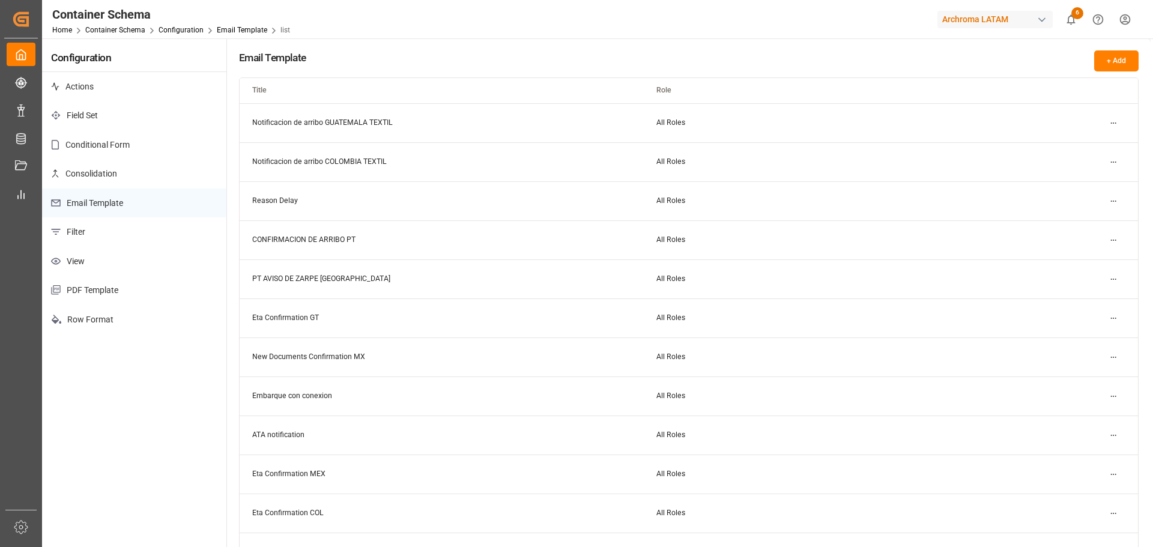
click at [1114, 124] on html "Created by potrace 1.15, written by Peter Selinger 2001-2017 Created by potrace…" at bounding box center [576, 273] width 1153 height 547
click at [1091, 145] on div "Edit" at bounding box center [1092, 147] width 62 height 17
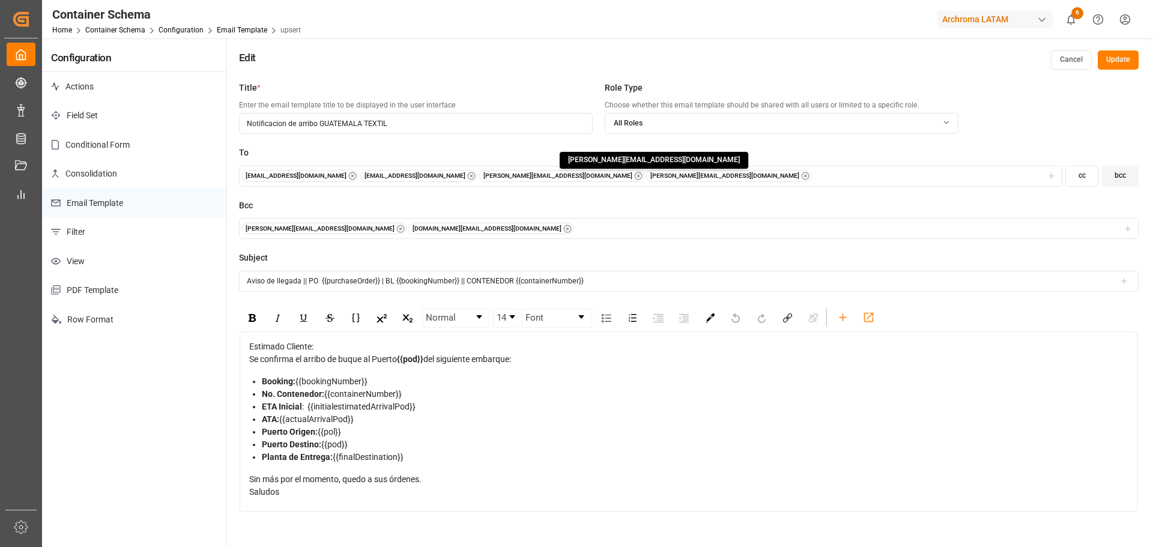
click at [802, 173] on circle "button" at bounding box center [805, 175] width 7 height 7
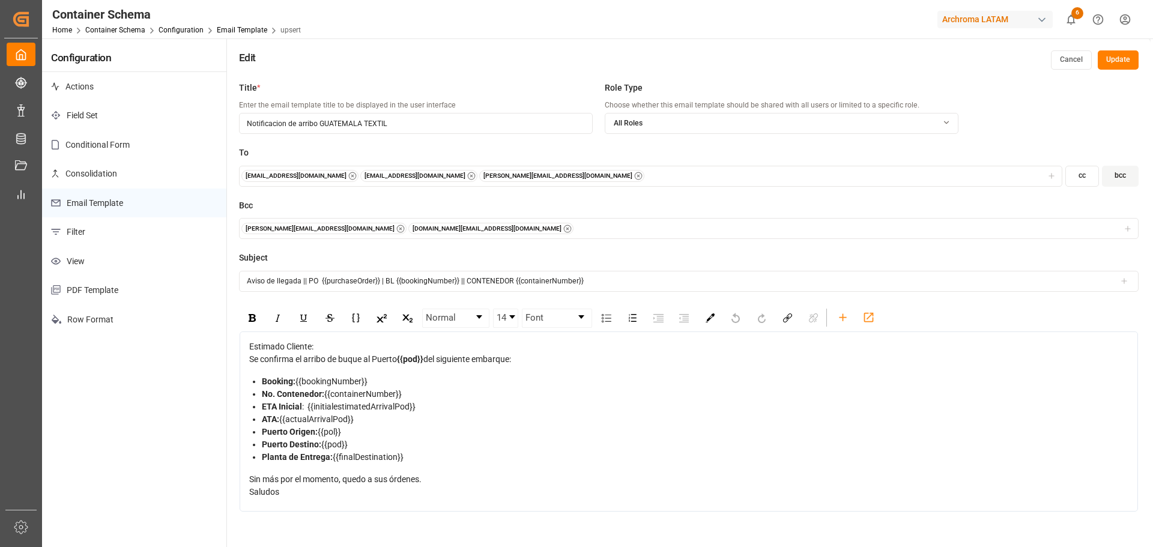
click at [634, 177] on icon "button" at bounding box center [638, 176] width 8 height 8
click at [467, 176] on icon "button" at bounding box center [471, 176] width 8 height 8
click at [449, 176] on div "[PERSON_NAME][EMAIL_ADDRESS][DOMAIN_NAME]" at bounding box center [650, 176] width 818 height 12
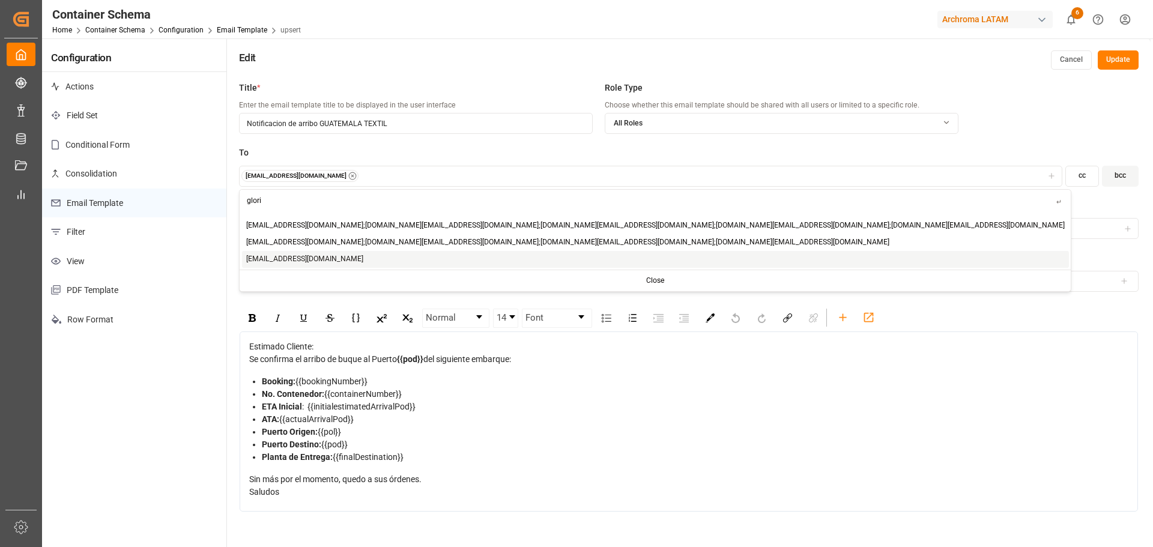
type input "glori"
click at [339, 260] on div "gloria.ruiz@archroma.com" at bounding box center [655, 259] width 827 height 17
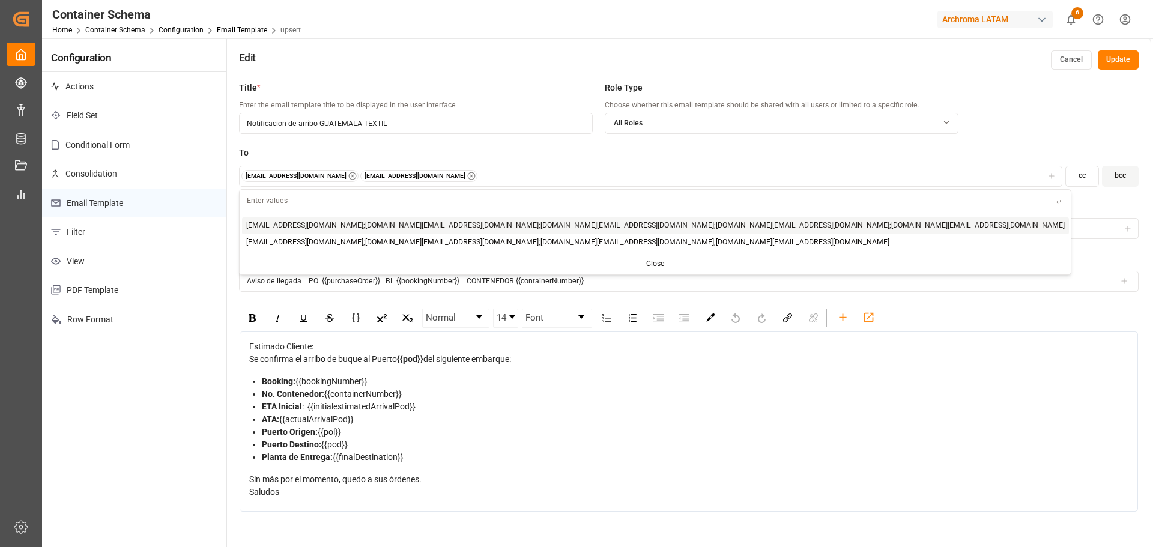
click at [315, 198] on input "text" at bounding box center [648, 200] width 817 height 21
click at [349, 172] on circle "button" at bounding box center [352, 175] width 7 height 7
click at [362, 172] on div "gloria.ruiz@archroma.com" at bounding box center [650, 176] width 818 height 12
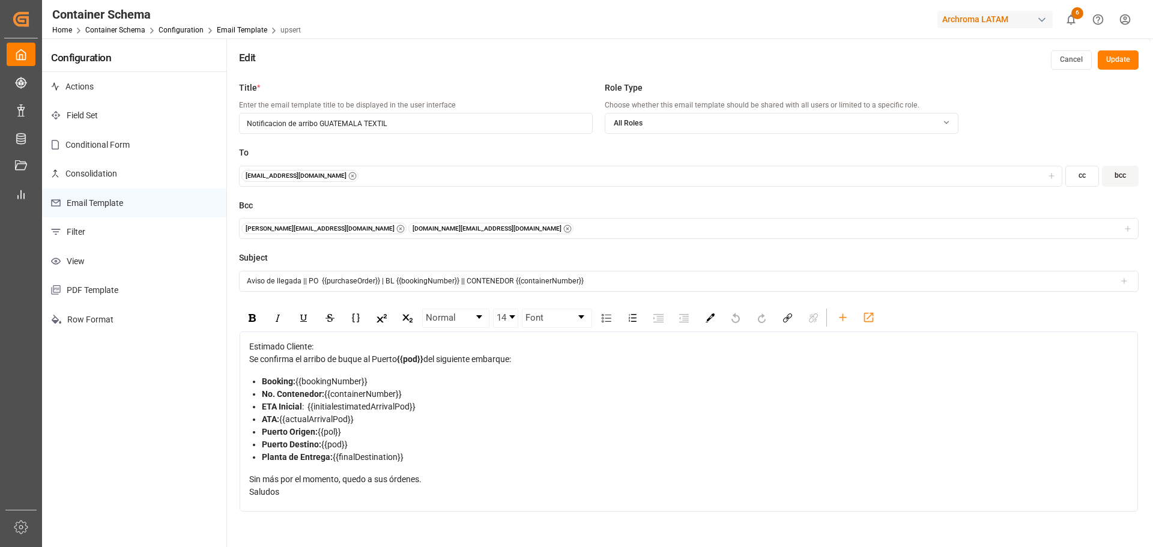
click at [362, 172] on div "gloria.ruiz@archroma.com" at bounding box center [650, 176] width 818 height 12
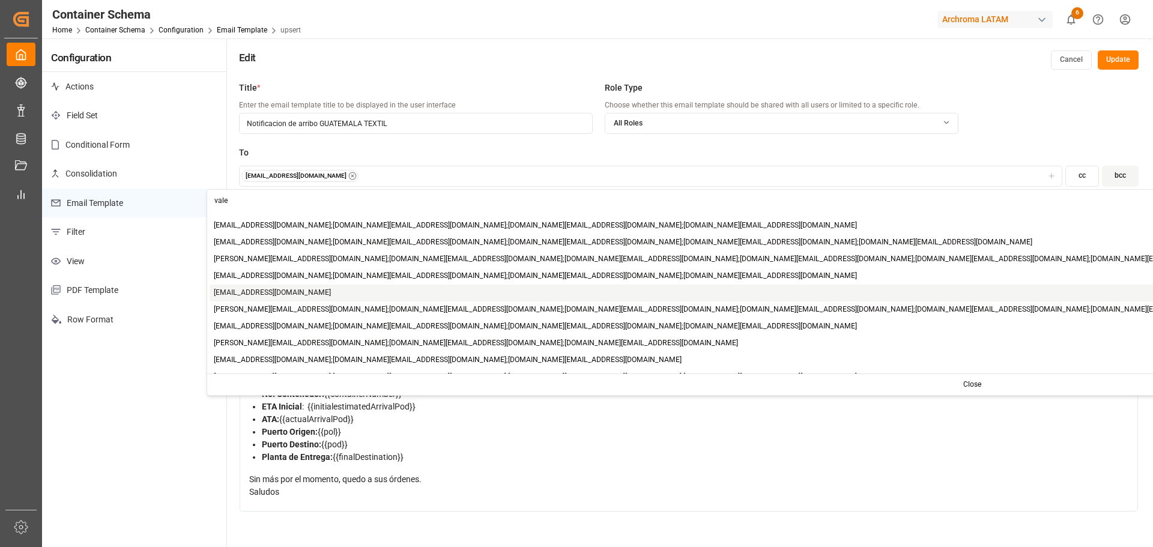
type input "vale"
click at [330, 295] on div "[PERSON_NAME][EMAIL_ADDRESS][PERSON_NAME][DOMAIN_NAME]" at bounding box center [973, 293] width 1526 height 17
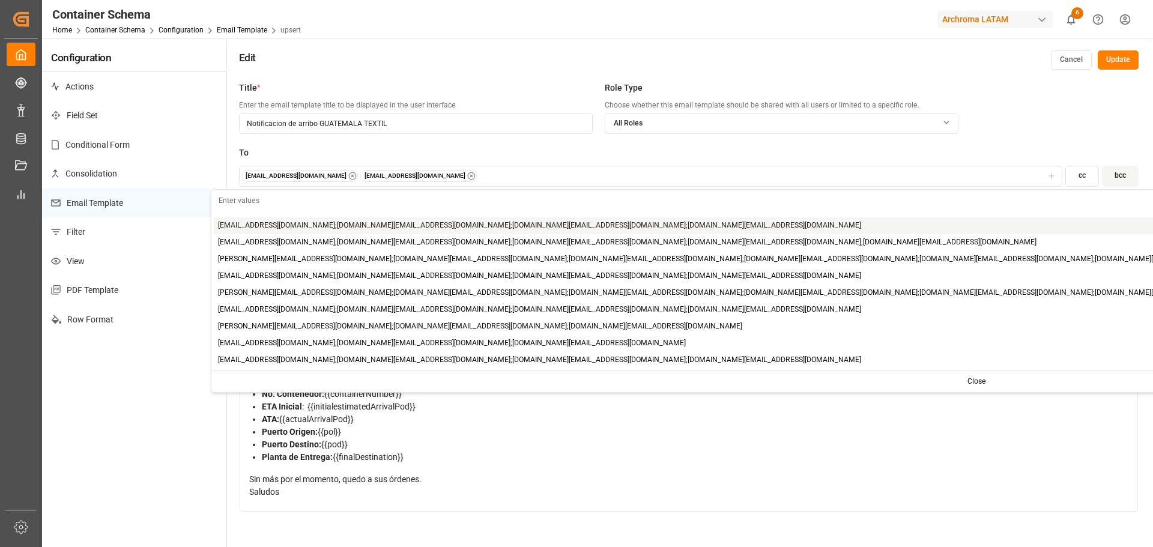
click at [470, 169] on button "gloria.ruiz@archroma.com valeria.hurtado@leschaco.com" at bounding box center [650, 176] width 823 height 21
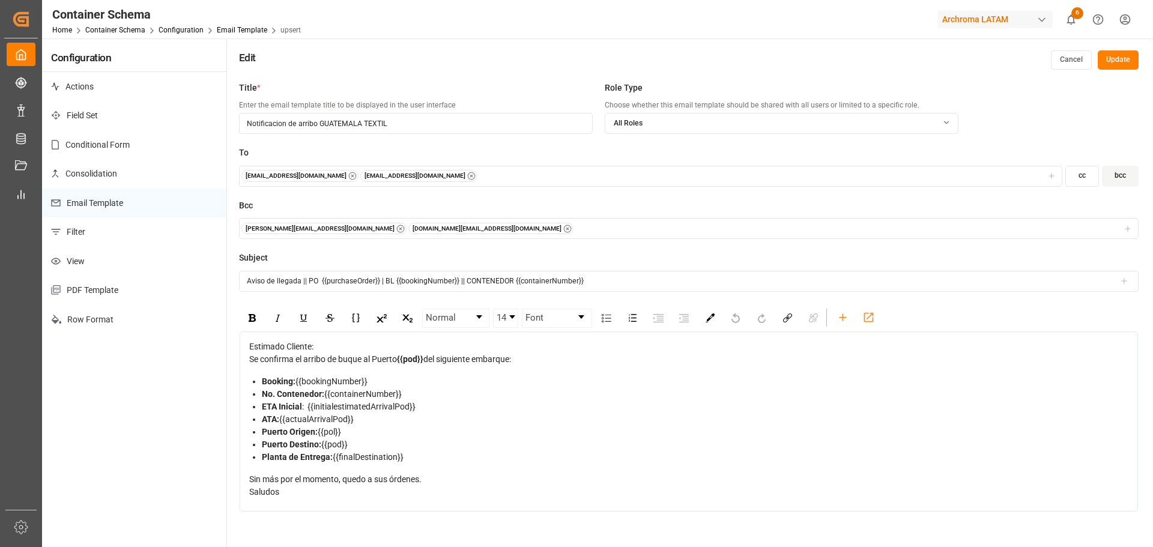
click at [488, 174] on div "gloria.ruiz@archroma.com valeria.hurtado@leschaco.com" at bounding box center [650, 176] width 818 height 12
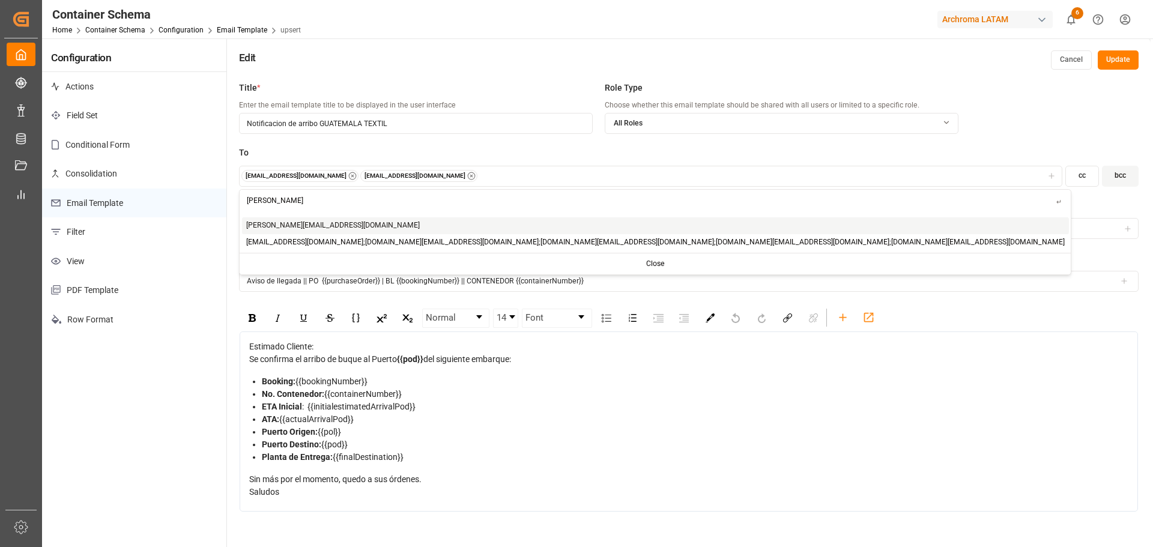
type input "johan"
click at [389, 226] on div "johana.tunche@ardonsa.net" at bounding box center [655, 225] width 827 height 17
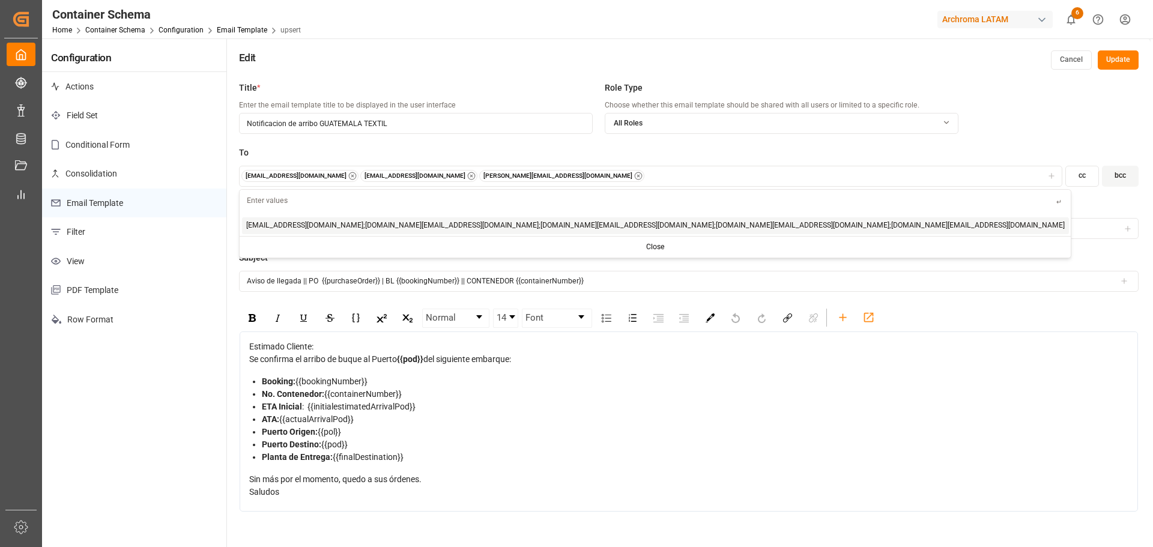
click at [590, 175] on div "gloria.ruiz@archroma.com valeria.hurtado@leschaco.com johana.tunche@ardonsa.net" at bounding box center [650, 176] width 818 height 12
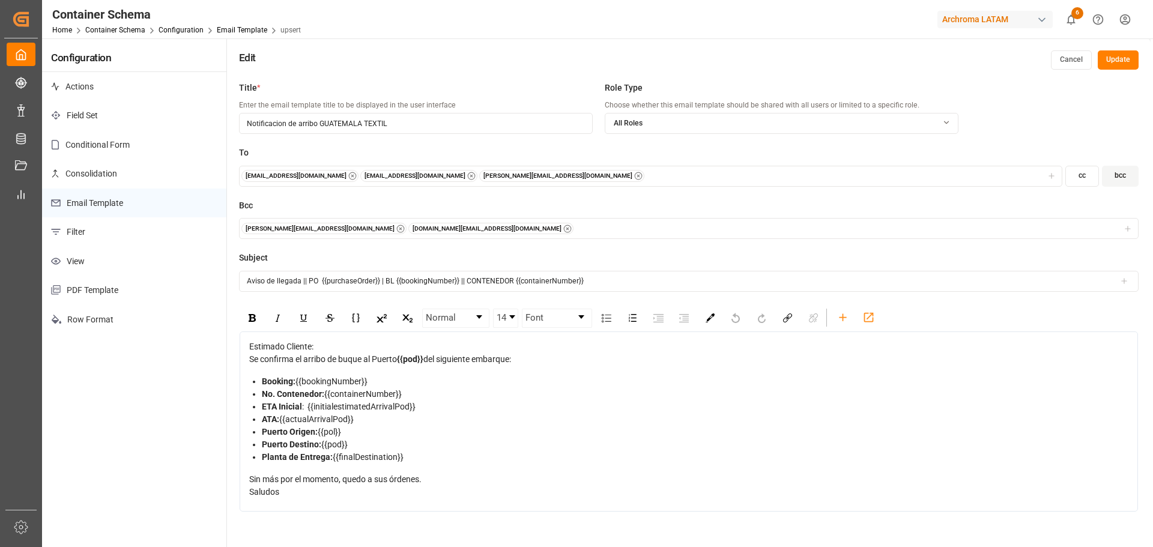
click at [600, 171] on div "gloria.ruiz@archroma.com valeria.hurtado@leschaco.com johana.tunche@ardonsa.net" at bounding box center [650, 176] width 818 height 12
type input "n"
click at [348, 204] on span "↵" at bounding box center [355, 202] width 14 height 25
click at [328, 205] on input "nancy.castellanos" at bounding box center [294, 200] width 108 height 21
type input "nancy.castellanos@archroma.com"
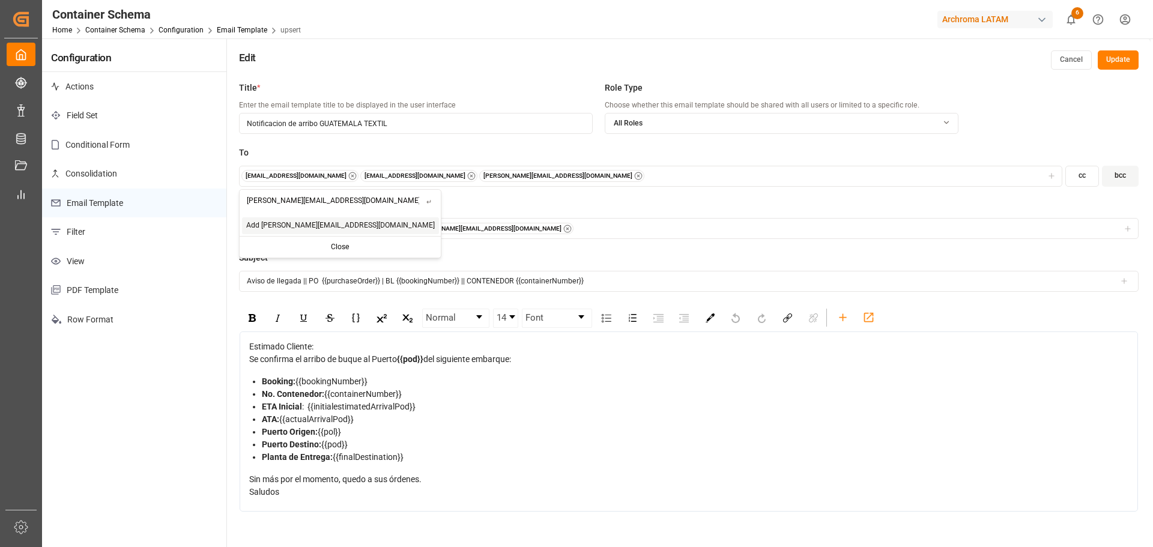
click at [324, 220] on span "Add nancy.castellanos@archroma.com" at bounding box center [340, 225] width 189 height 11
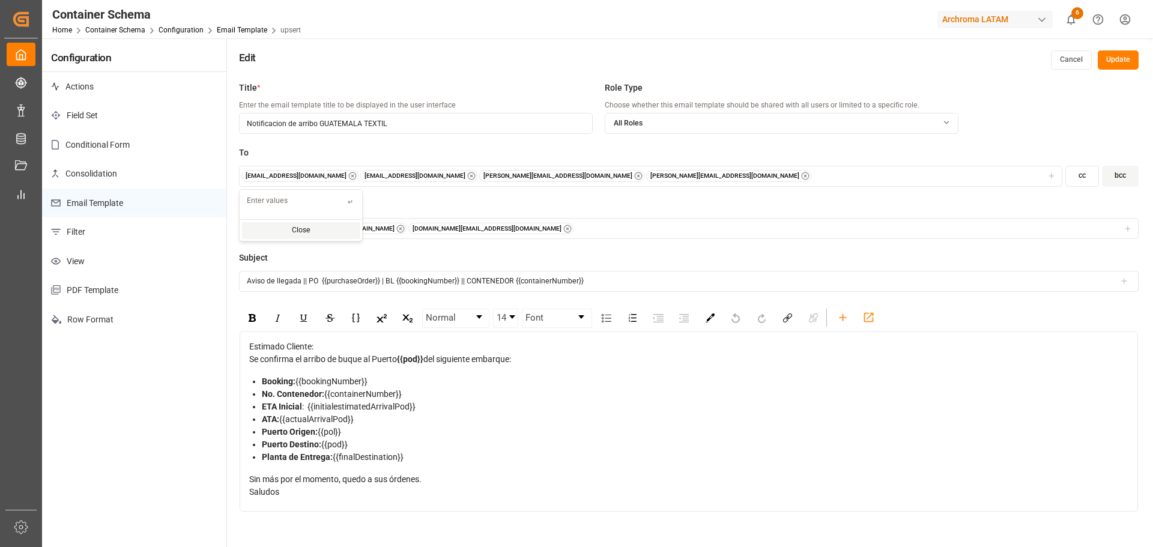
click at [697, 182] on button "gloria.ruiz@archroma.com valeria.hurtado@leschaco.com johana.tunche@ardonsa.net…" at bounding box center [650, 176] width 823 height 21
click at [697, 180] on div "gloria.ruiz@archroma.com valeria.hurtado@leschaco.com johana.tunche@ardonsa.net…" at bounding box center [650, 176] width 818 height 12
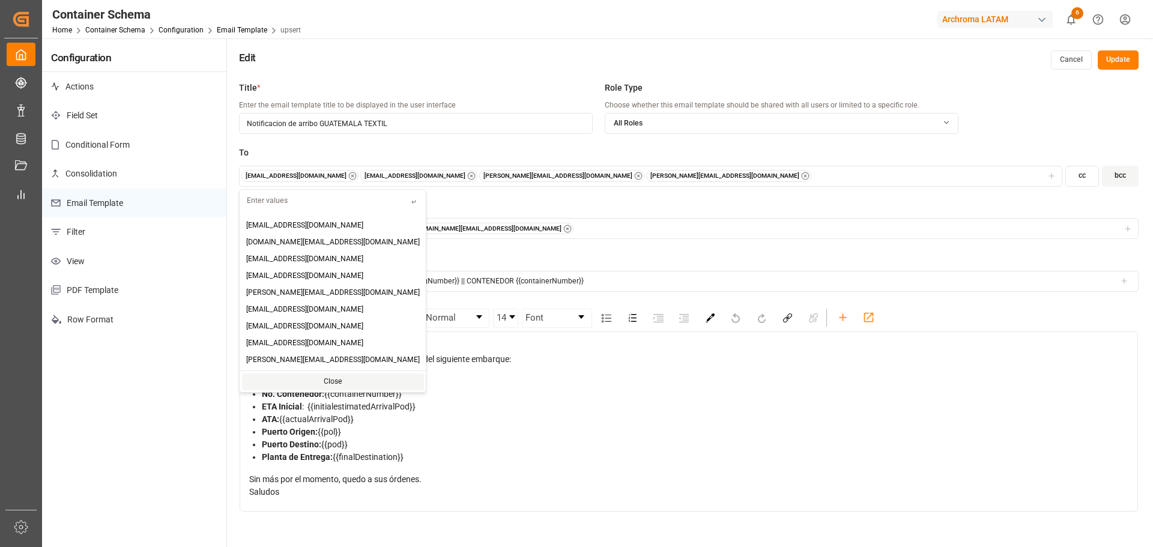
click at [697, 180] on div "gloria.ruiz@archroma.com valeria.hurtado@leschaco.com johana.tunche@ardonsa.net…" at bounding box center [650, 176] width 818 height 12
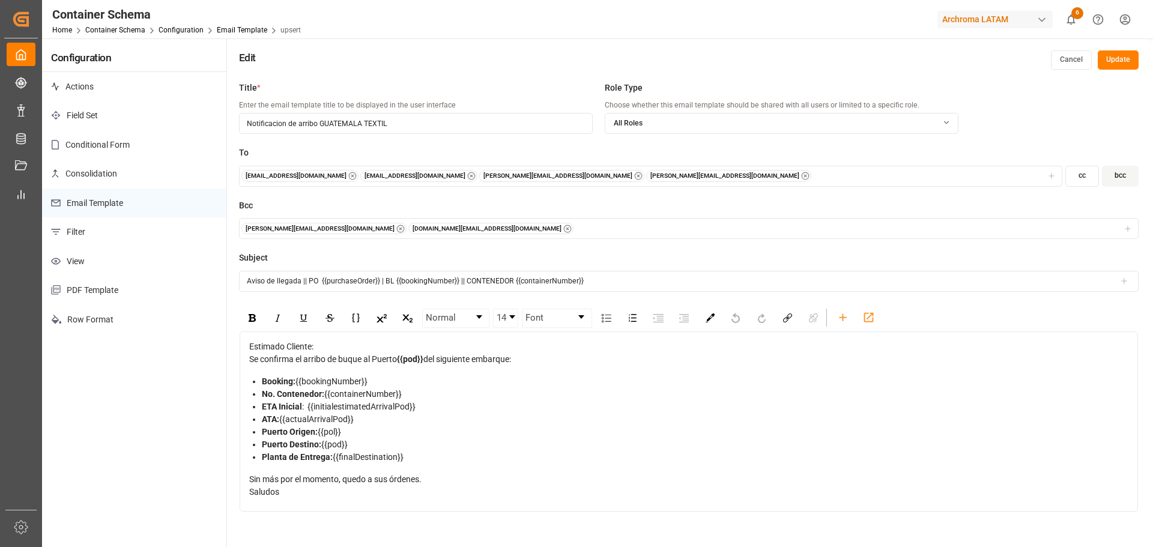
click at [697, 193] on div "To gloria.ruiz@archroma.com valeria.hurtado@leschaco.com johana.tunche@ardonsa.…" at bounding box center [689, 173] width 900 height 53
click at [1113, 59] on button "Update" at bounding box center [1118, 59] width 41 height 19
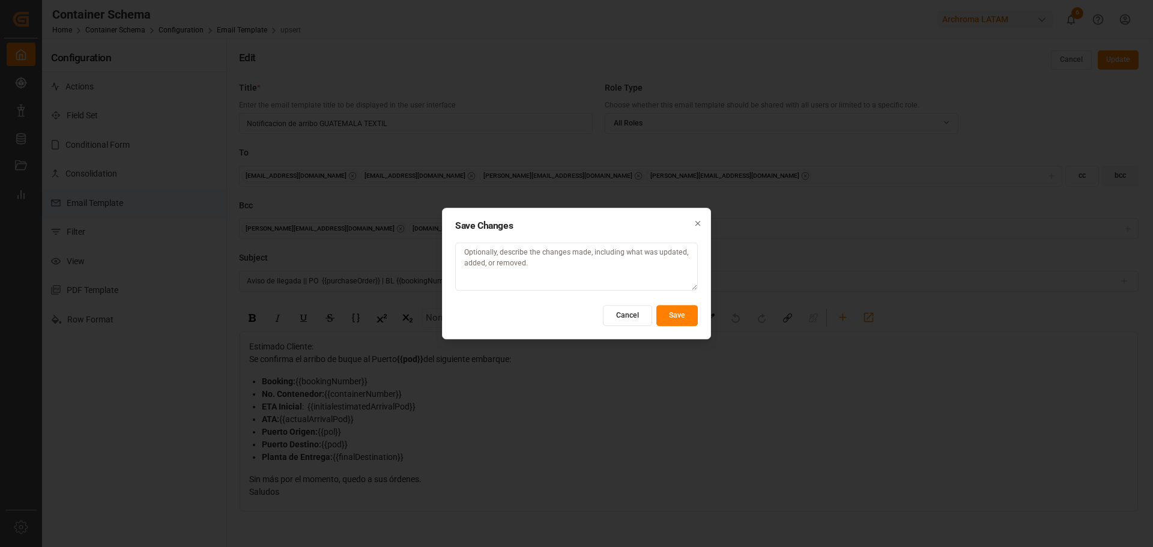
click at [676, 321] on button "Save" at bounding box center [676, 315] width 41 height 21
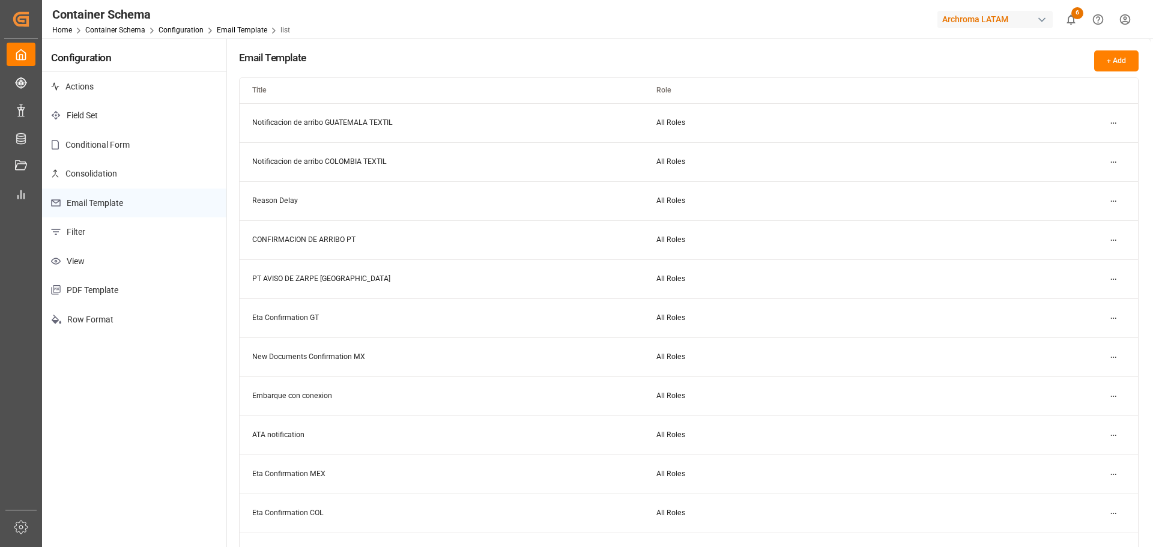
click at [1115, 123] on html "Created by potrace 1.15, written by Peter Selinger 2001-2017 Created by potrace…" at bounding box center [576, 273] width 1153 height 547
click at [1100, 162] on div "Duplicate" at bounding box center [1092, 164] width 62 height 17
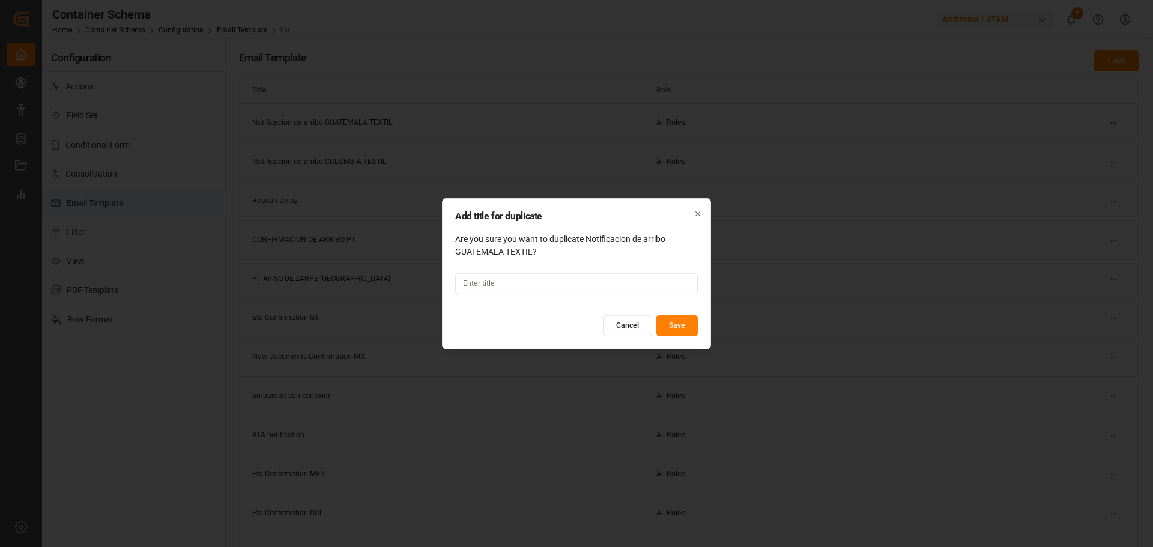
paste input "Notificacion de arribo"
type input "Notificacion de arribo PERU TEXTIL"
click at [678, 321] on button "Save" at bounding box center [676, 325] width 41 height 21
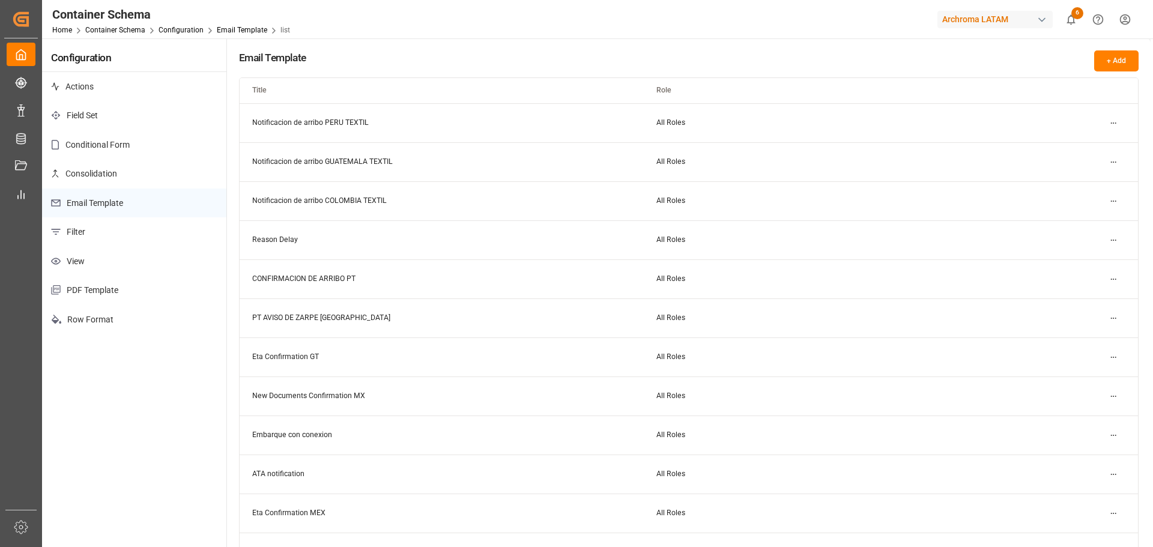
click at [1113, 124] on html "Created by potrace 1.15, written by Peter Selinger 2001-2017 Created by potrace…" at bounding box center [576, 273] width 1153 height 547
click at [1096, 147] on div "Edit" at bounding box center [1092, 147] width 62 height 17
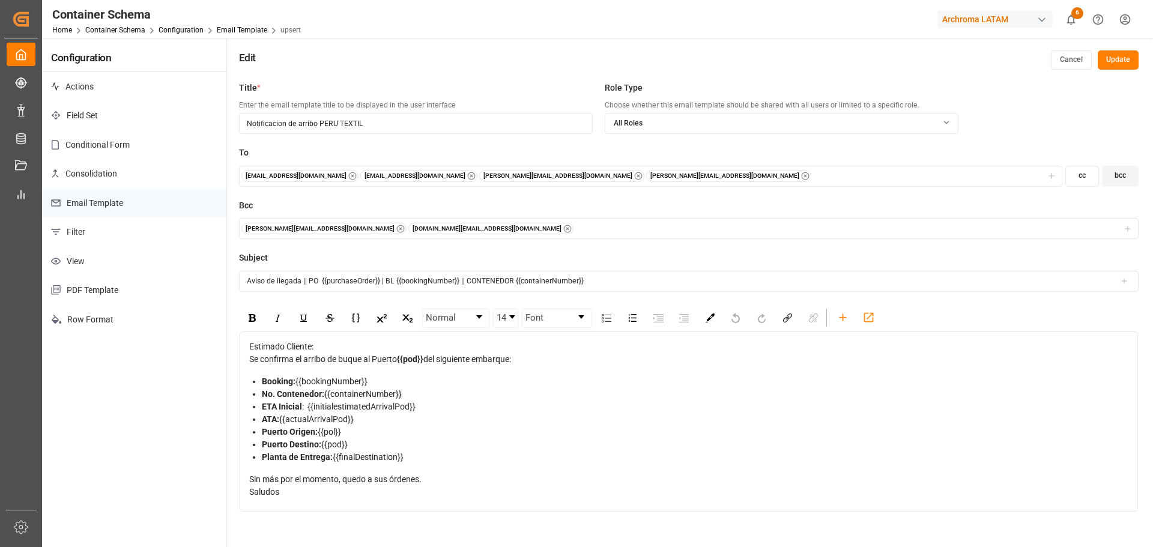
click at [467, 178] on icon "button" at bounding box center [471, 176] width 8 height 8
click at [566, 174] on div "gloria.ruiz@archroma.com johana.tunche@ardonsa.net nancy.castellanos@archroma.c…" at bounding box center [650, 176] width 818 height 12
type input "M"
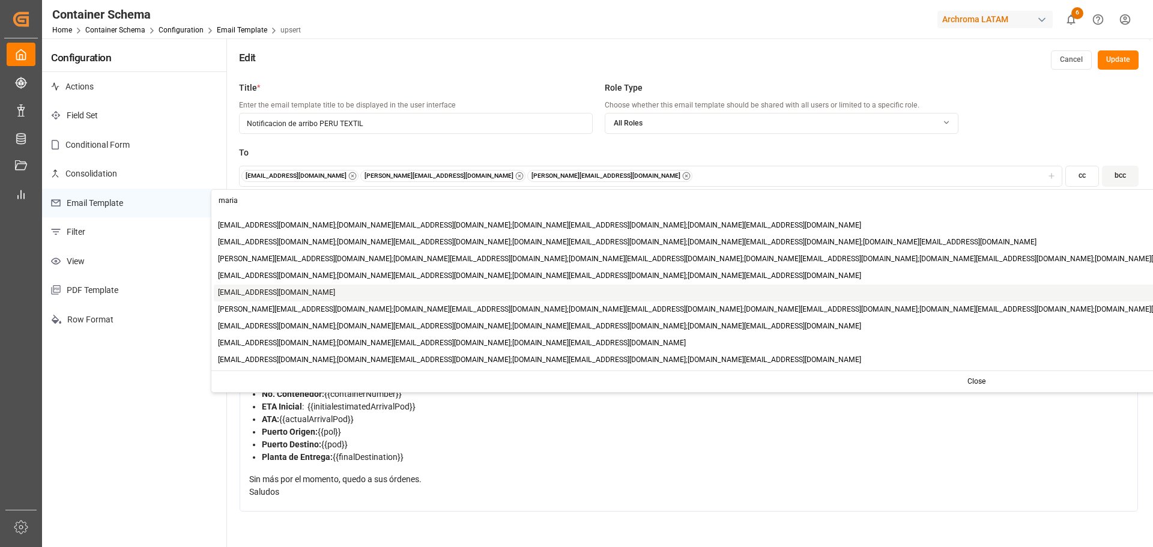
type input "maria"
click at [344, 295] on div "[PERSON_NAME][EMAIL_ADDRESS][DOMAIN_NAME]" at bounding box center [977, 293] width 1526 height 17
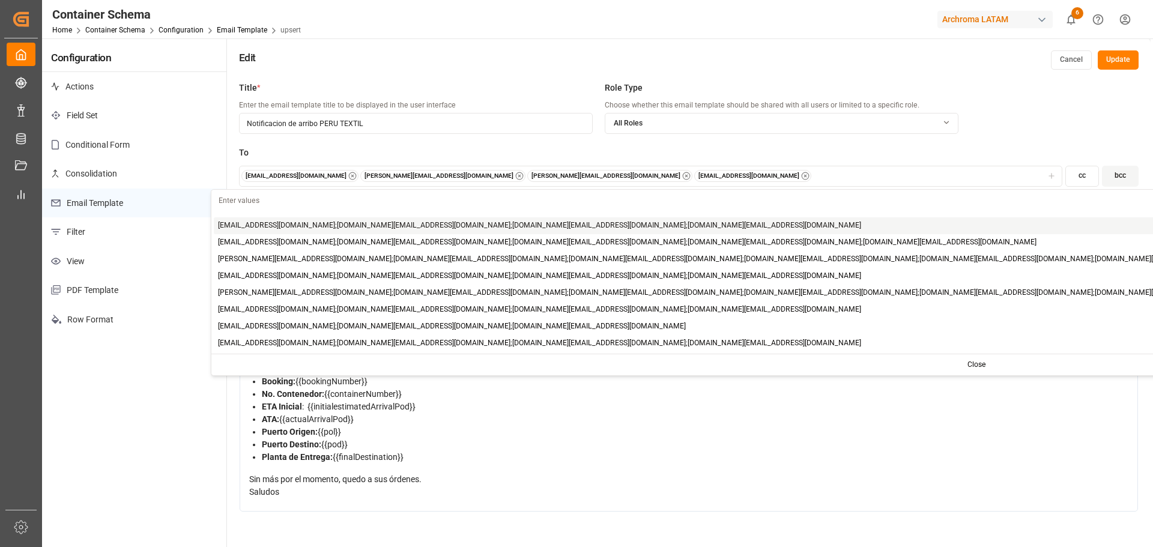
click at [348, 176] on icon "button" at bounding box center [352, 176] width 8 height 8
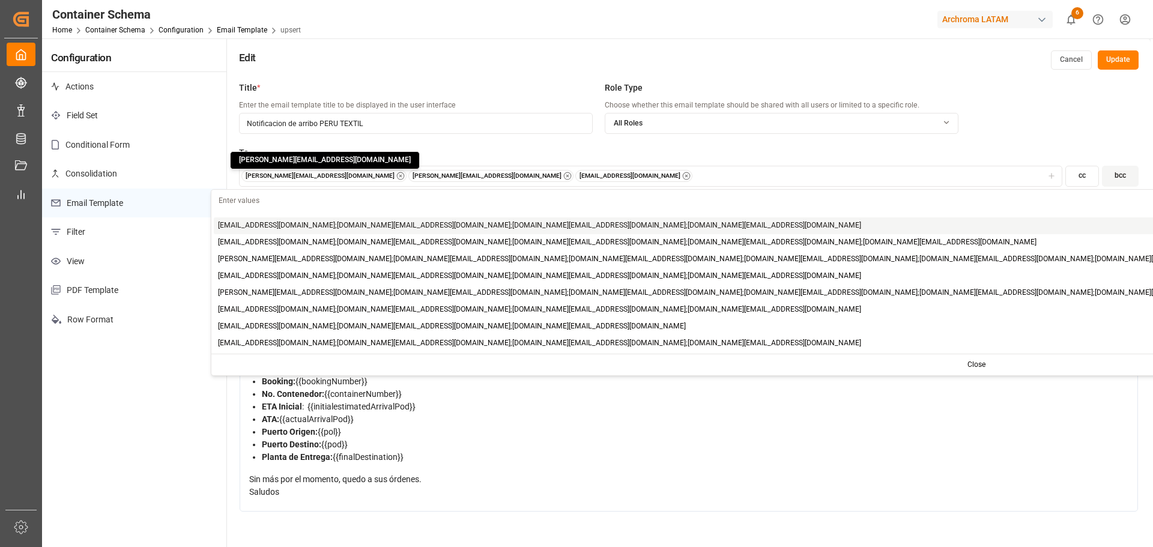
click at [396, 174] on icon "button" at bounding box center [400, 176] width 8 height 8
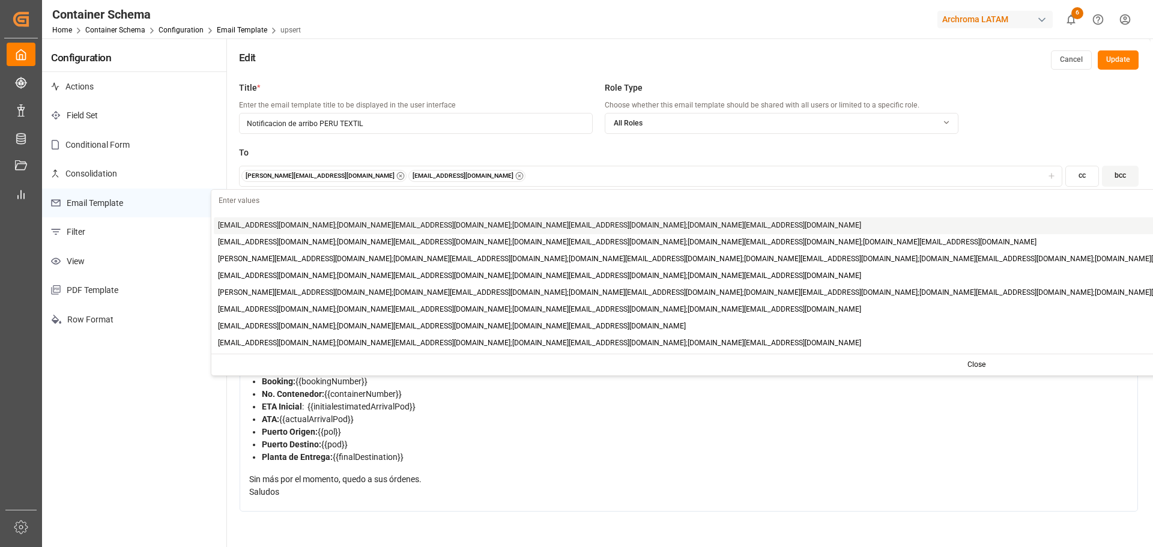
click at [502, 180] on div "nancy.castellanos@archroma.com maria.piranquive@leschaco.com" at bounding box center [650, 176] width 818 height 12
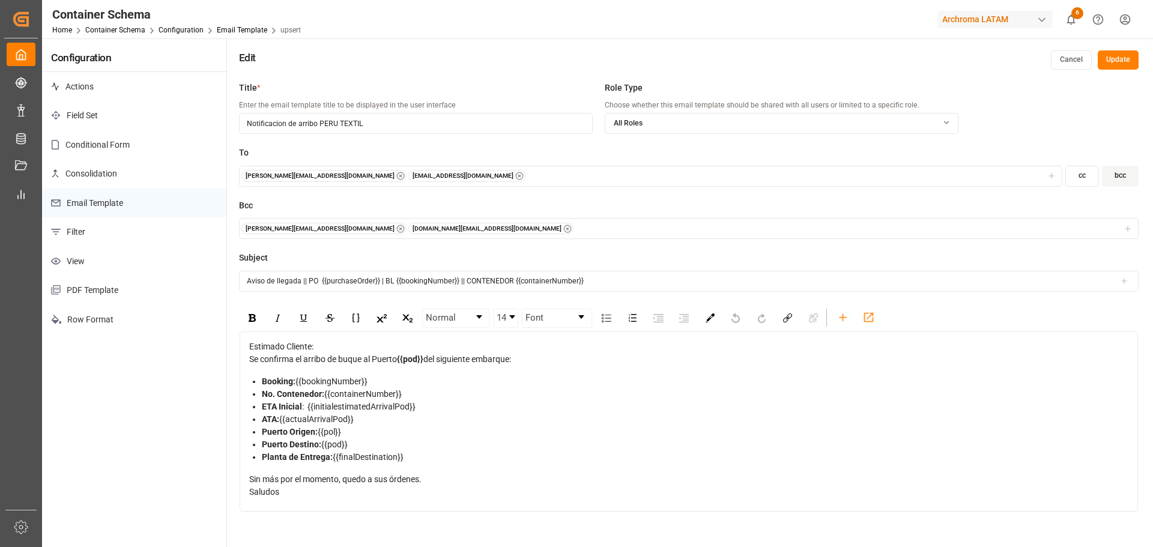
click at [513, 178] on div "nancy.castellanos@archroma.com maria.piranquive@leschaco.com" at bounding box center [650, 176] width 818 height 12
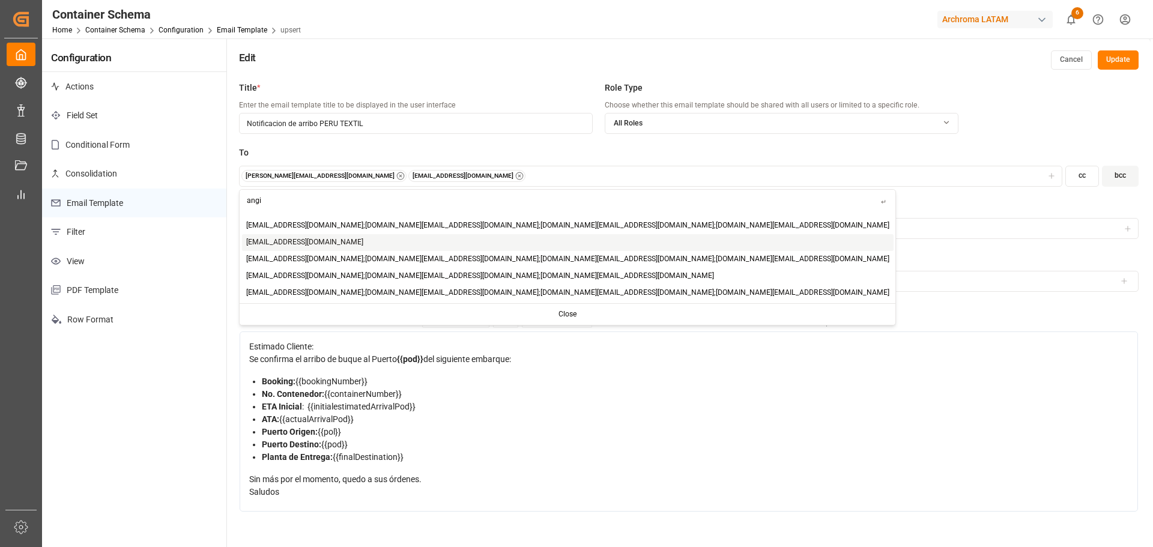
type input "angi"
click at [276, 247] on span "[EMAIL_ADDRESS][DOMAIN_NAME]" at bounding box center [304, 242] width 117 height 11
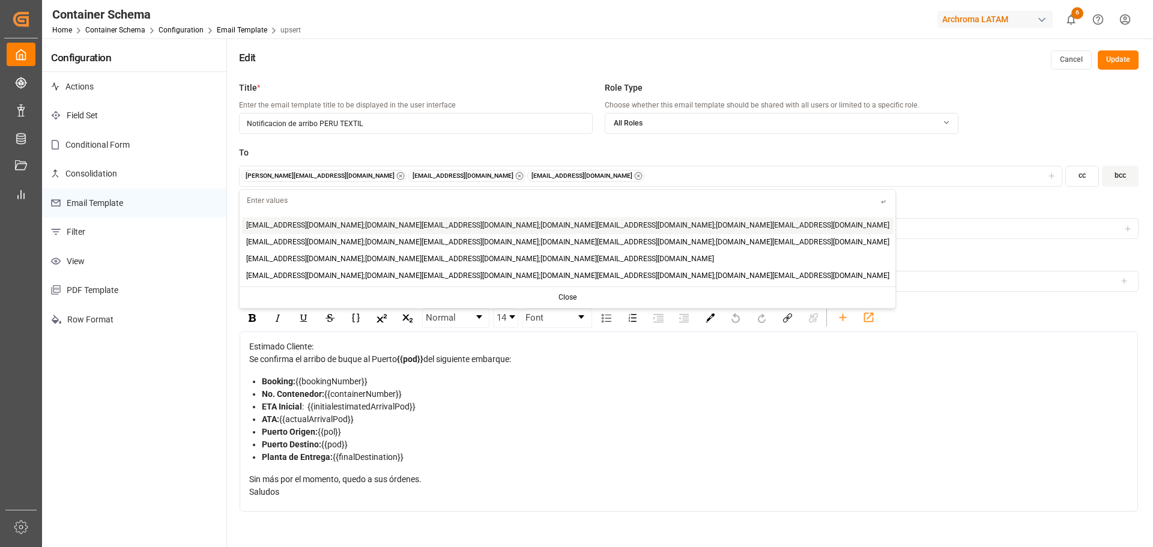
click at [431, 207] on input "text" at bounding box center [560, 200] width 641 height 21
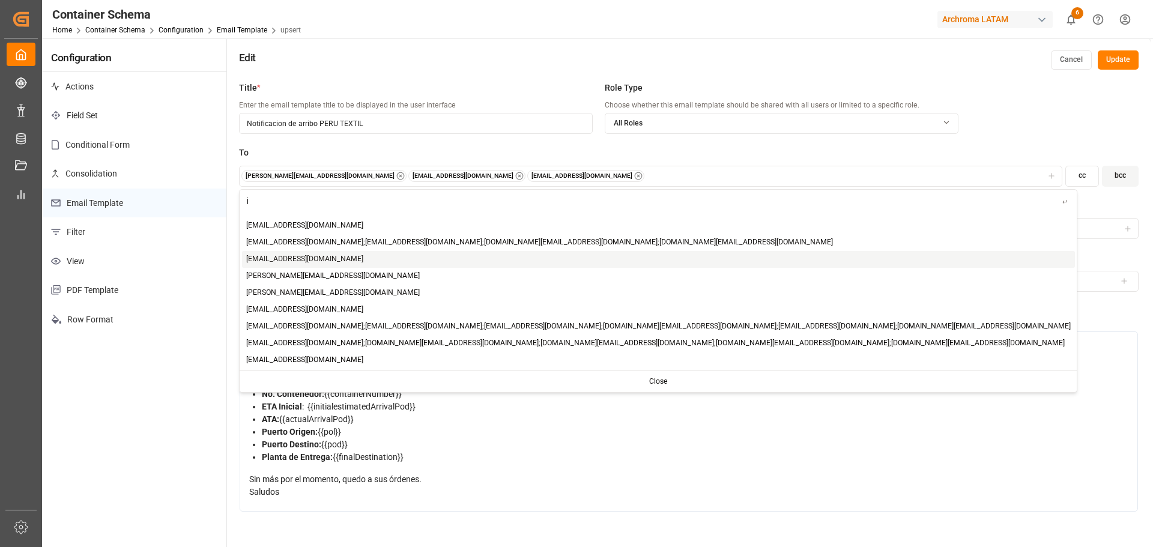
type input "j"
click at [262, 258] on span "jtoribio@pasoc.pe" at bounding box center [304, 259] width 117 height 11
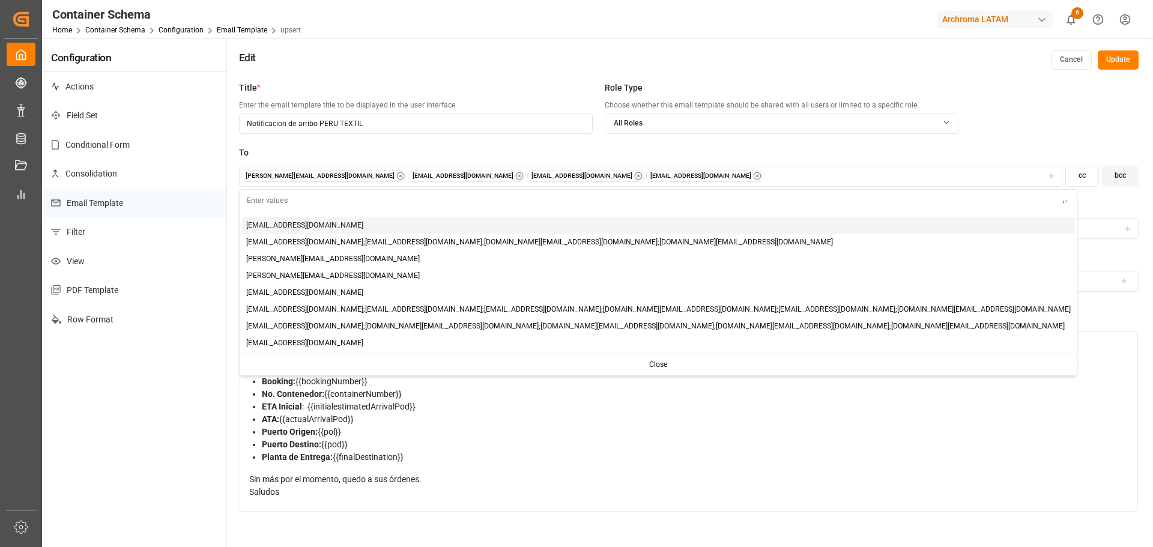
click at [692, 153] on label "To" at bounding box center [689, 153] width 900 height 13
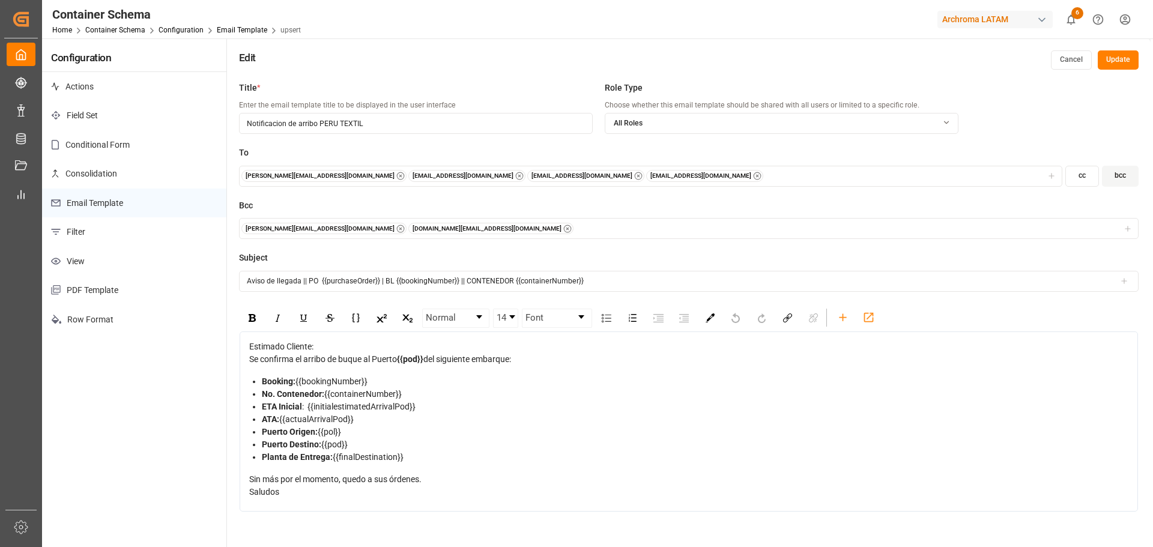
click at [1130, 55] on button "Update" at bounding box center [1118, 59] width 41 height 19
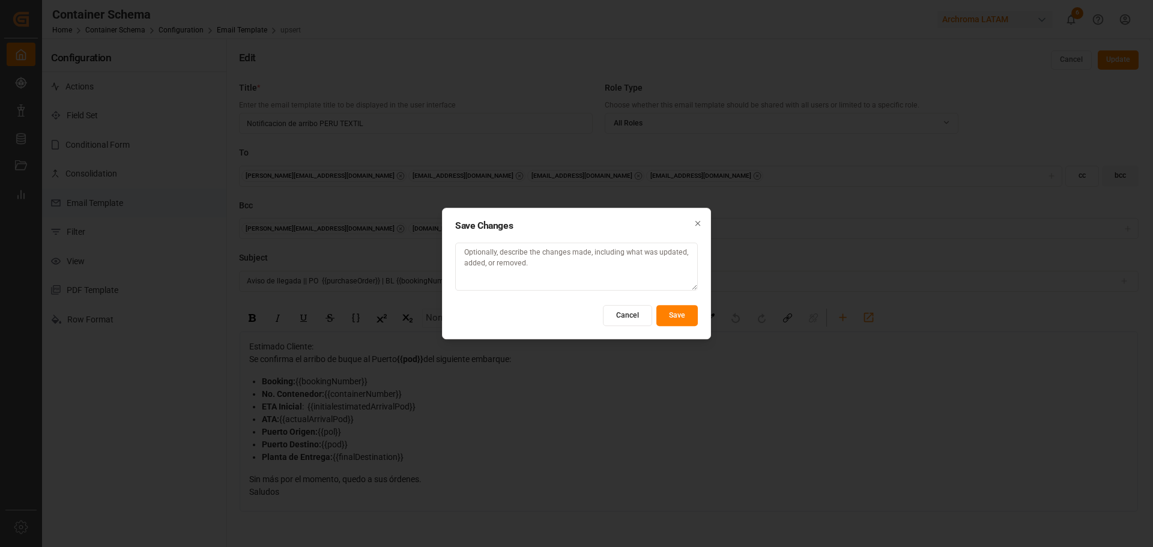
click at [678, 321] on button "Save" at bounding box center [676, 315] width 41 height 21
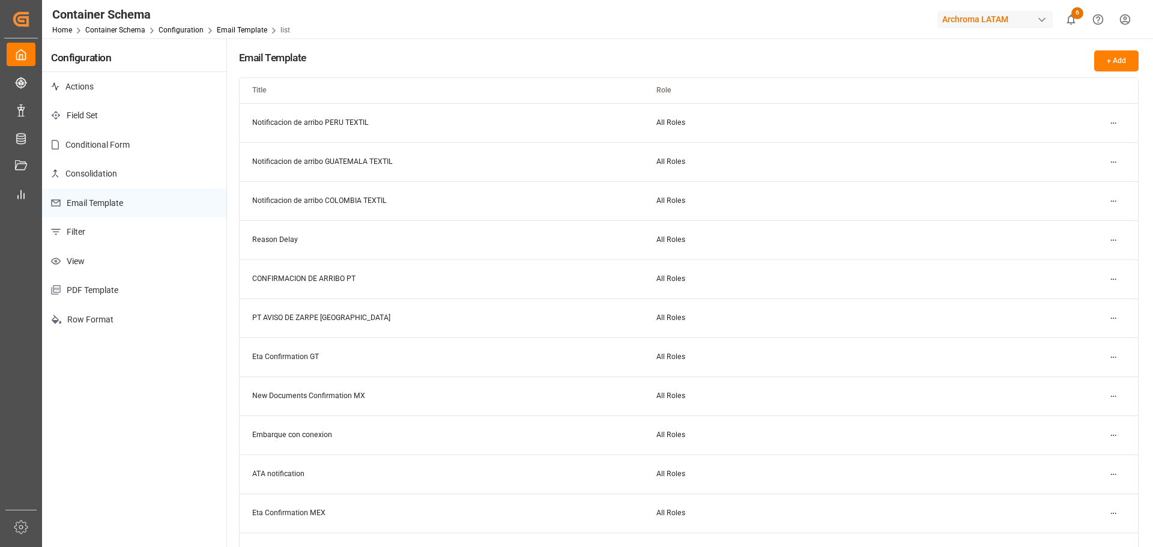
click at [401, 10] on div "Container Schema Home Container Schema Configuration Email Template list Archro…" at bounding box center [593, 19] width 1119 height 38
